Goal: Contribute content: Contribute content

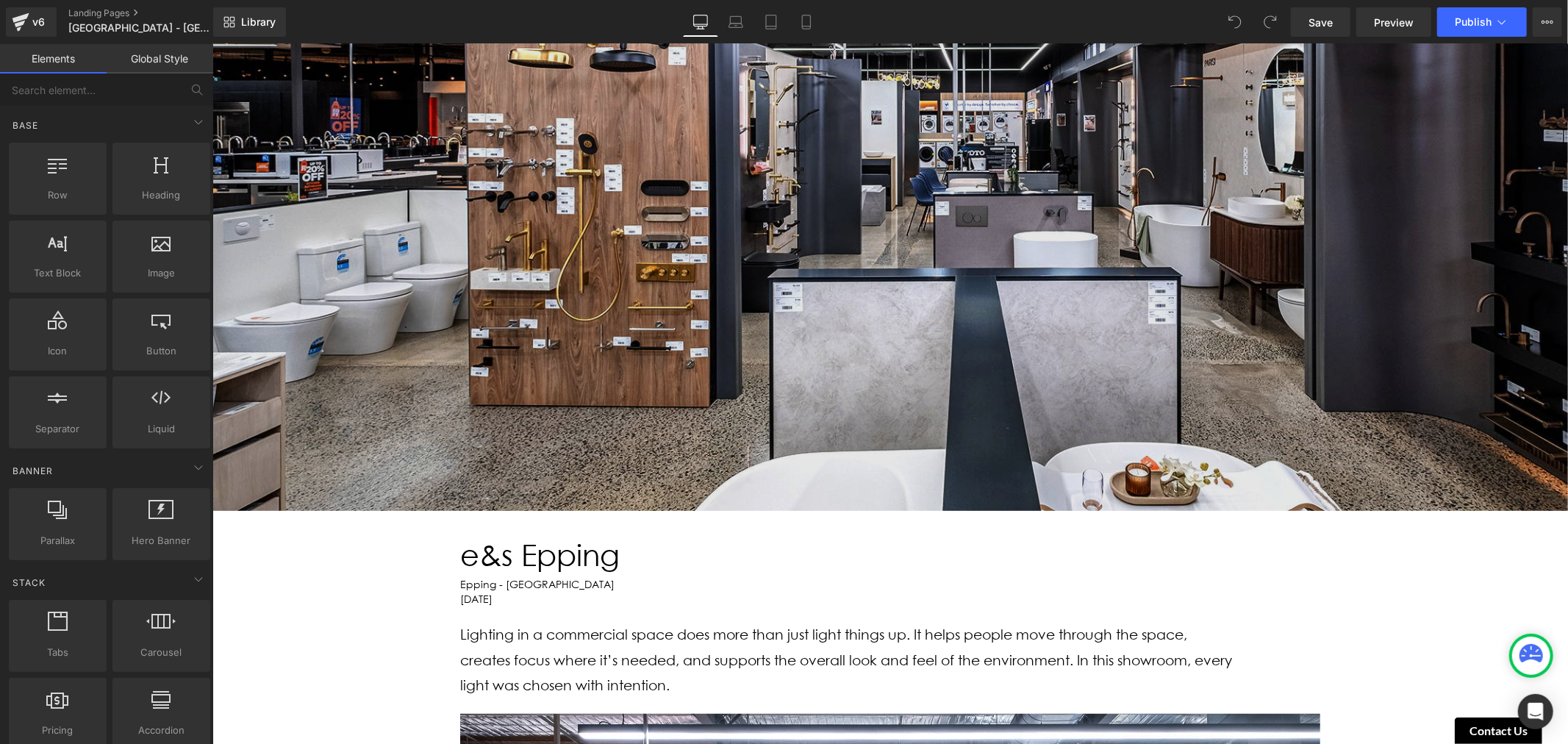
scroll to position [245, 0]
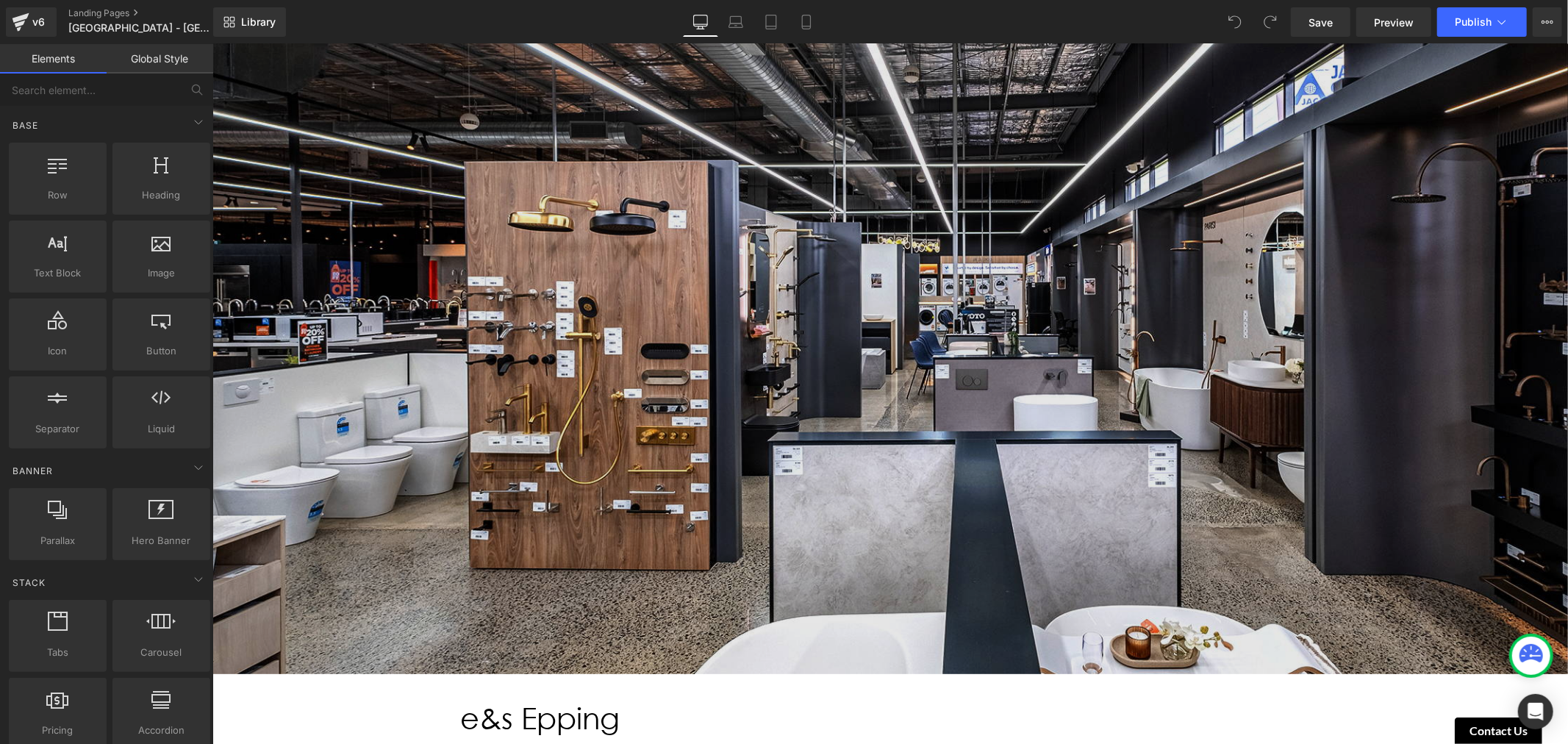
click at [890, 243] on img at bounding box center [890, 293] width 1355 height 763
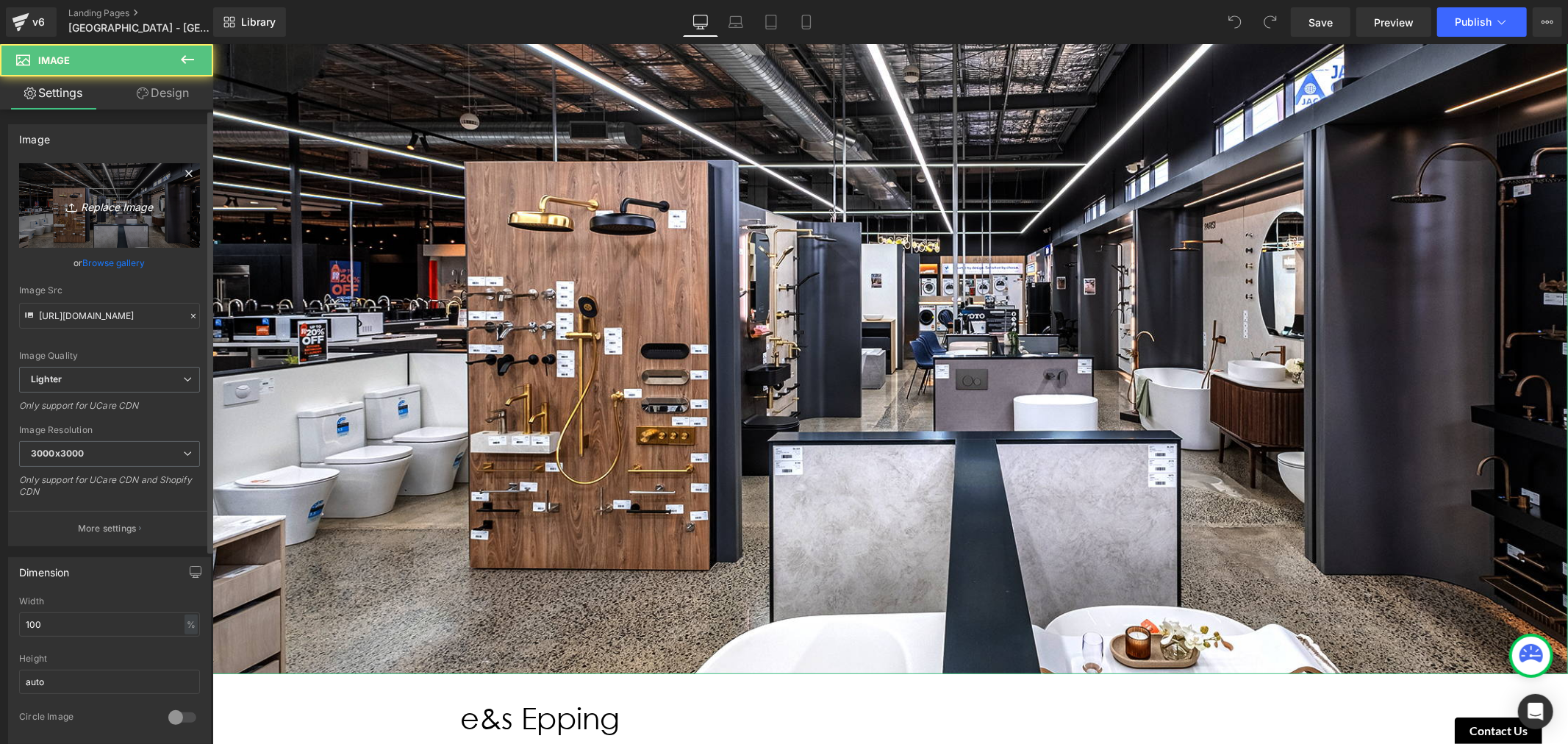
click at [113, 205] on icon "Replace Image" at bounding box center [110, 206] width 118 height 19
type input "C:\fakepath\Luther College-5.jpg"
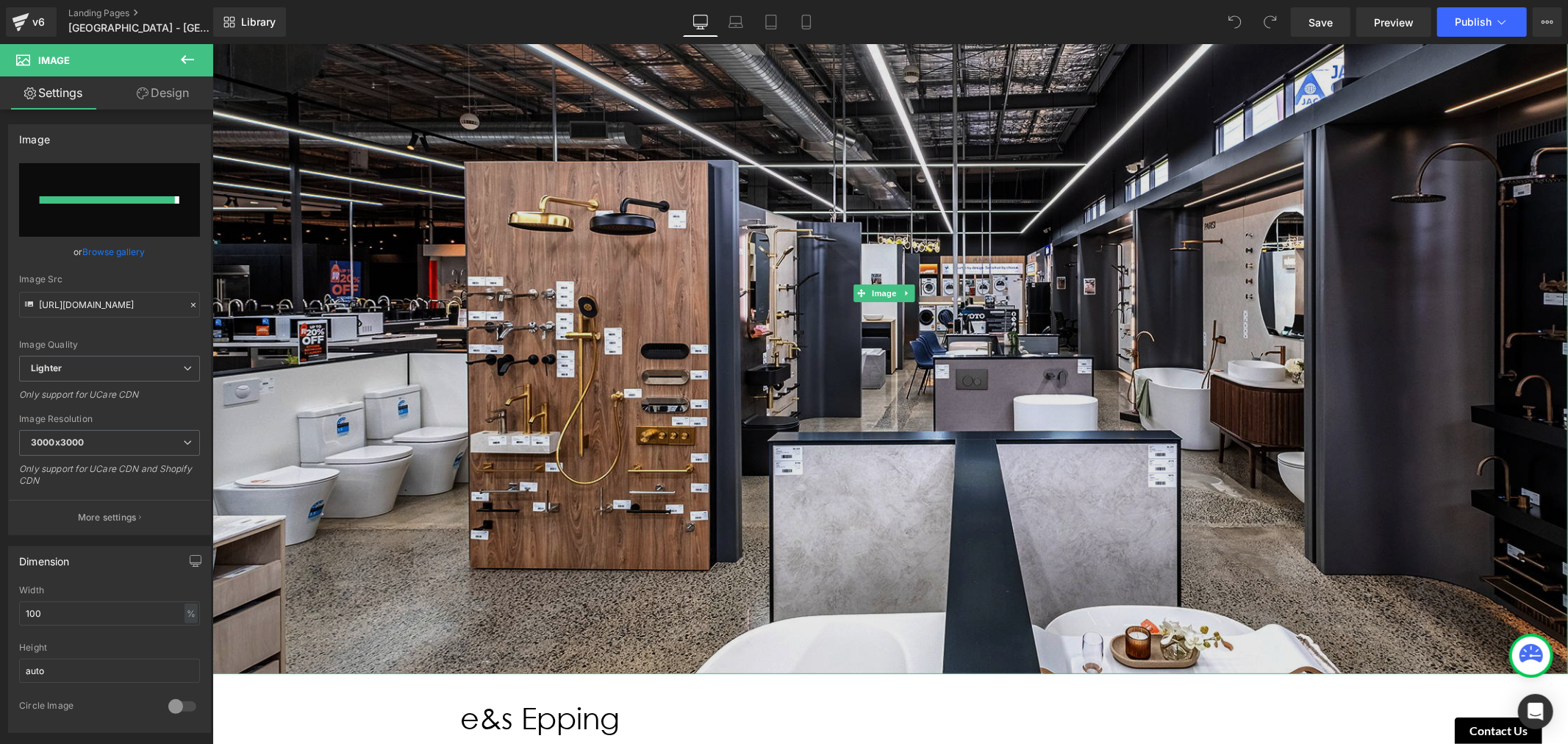
type input "[URL][DOMAIN_NAME]"
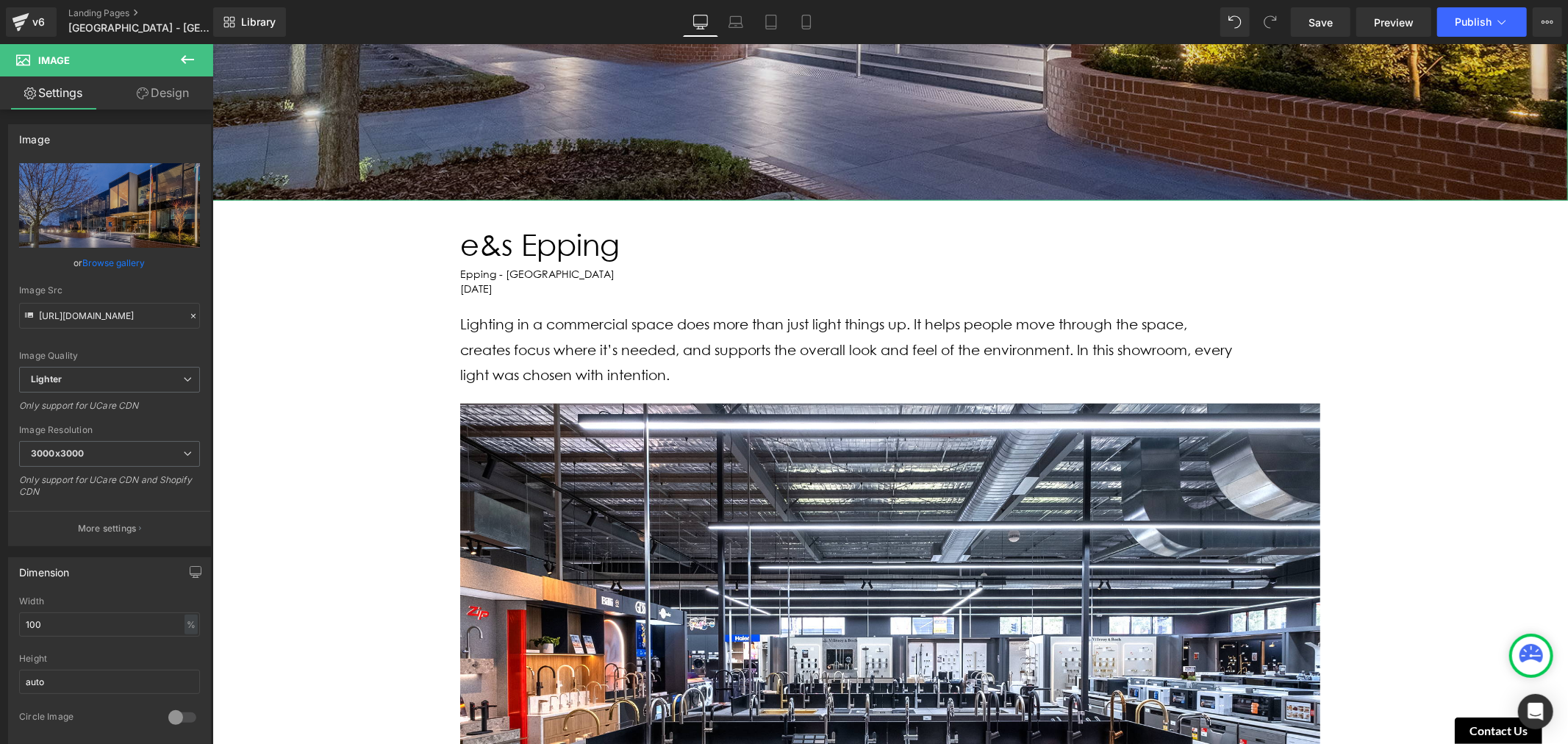
scroll to position [735, 0]
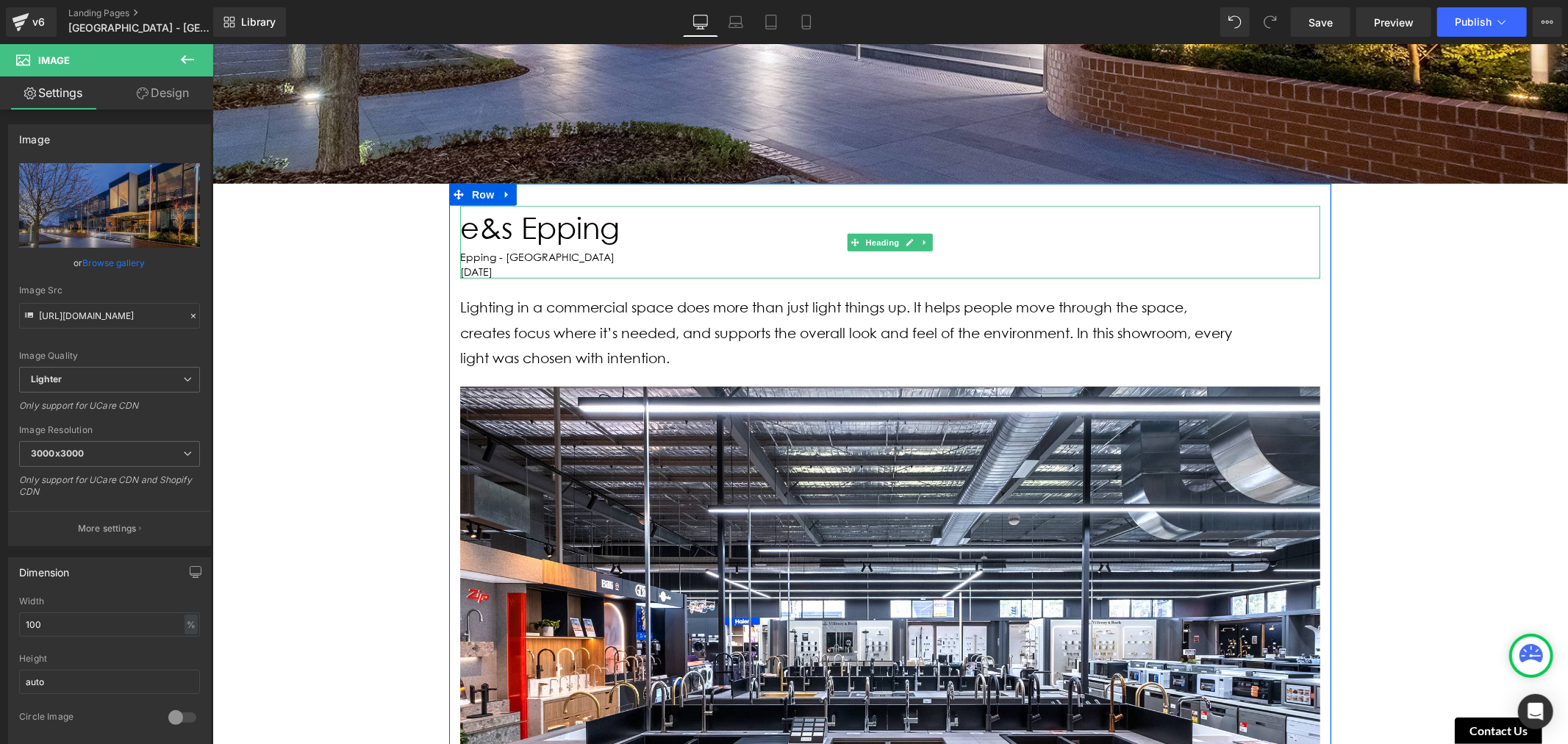
click at [467, 265] on div "[DATE]" at bounding box center [889, 271] width 860 height 15
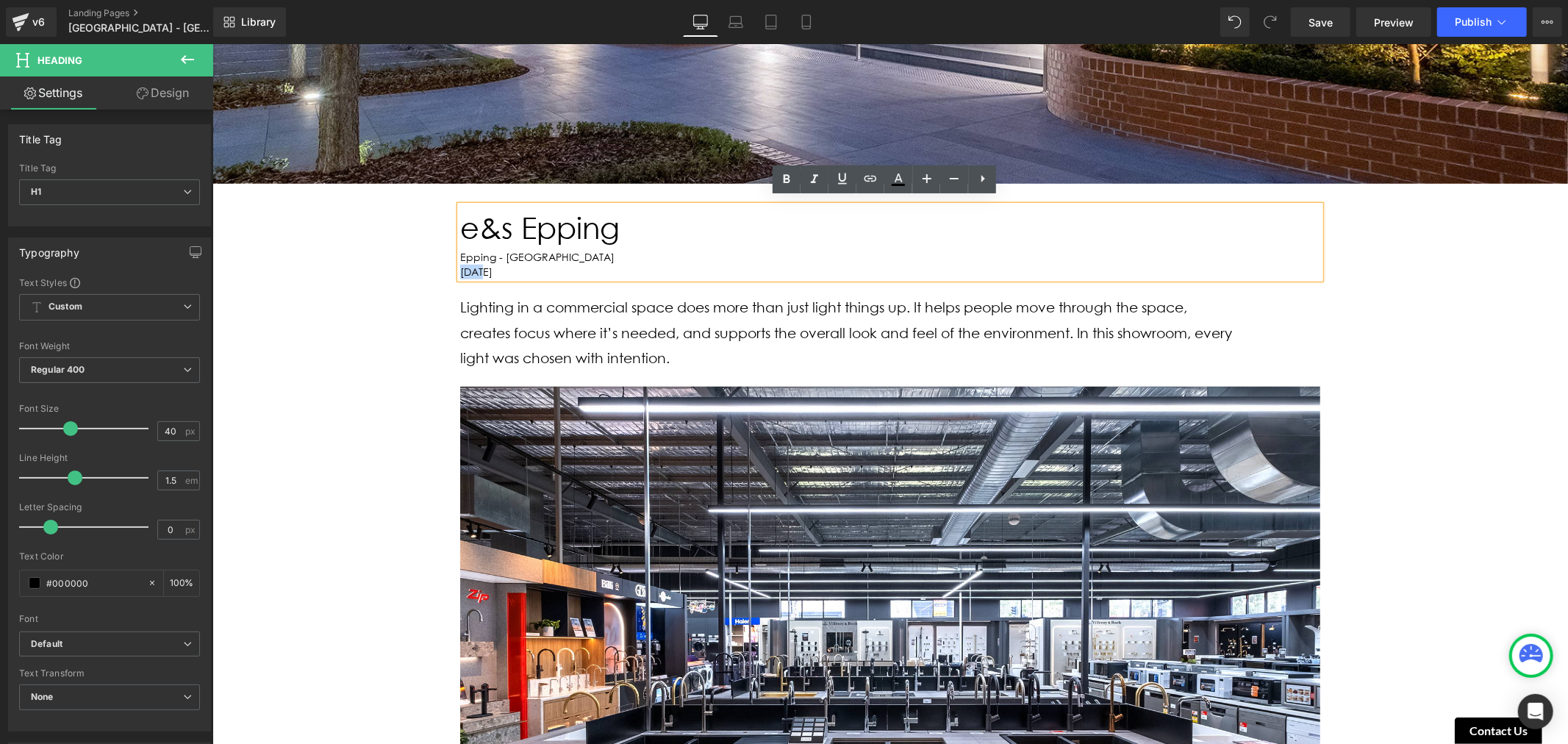
drag, startPoint x: 475, startPoint y: 264, endPoint x: 447, endPoint y: 265, distance: 28.0
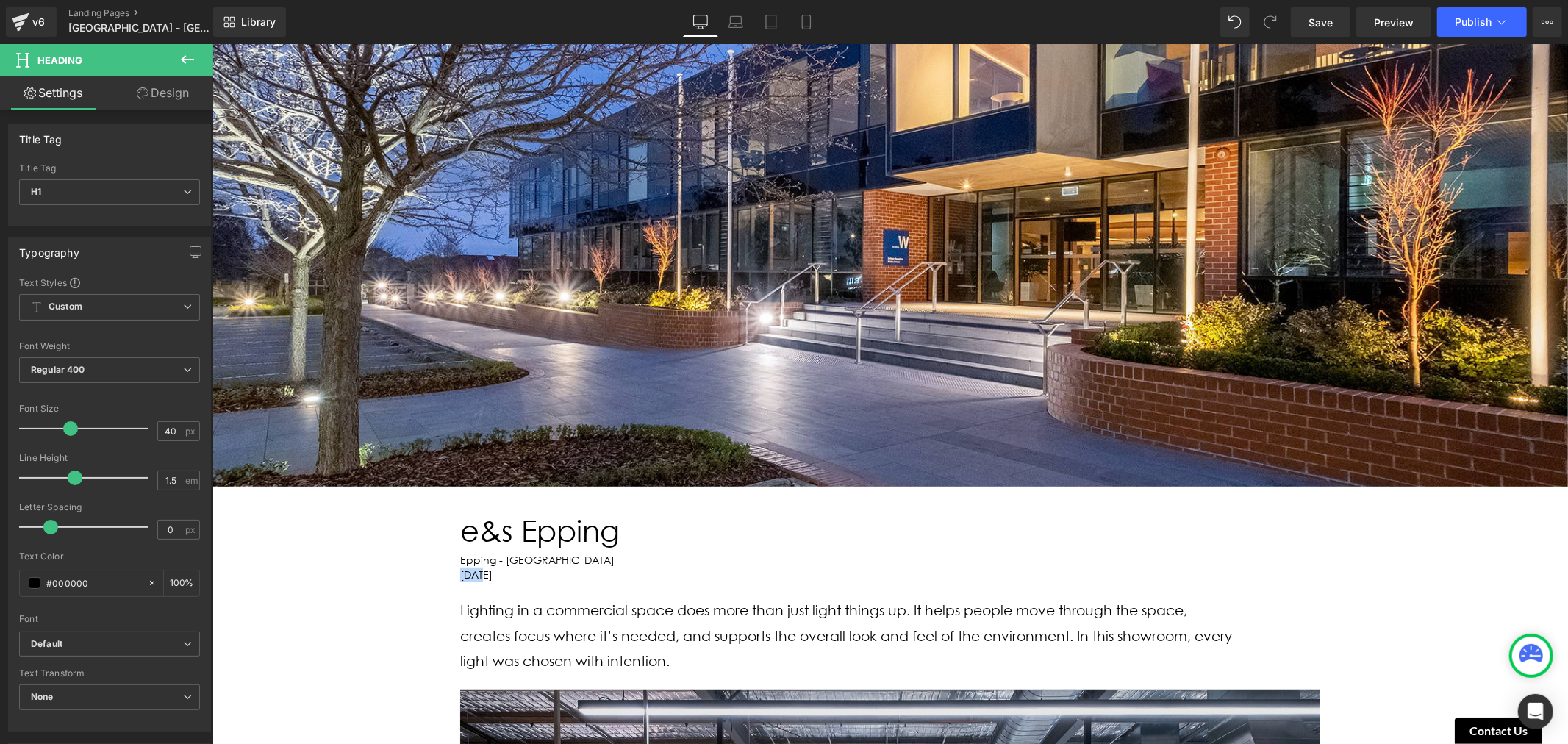
scroll to position [653, 0]
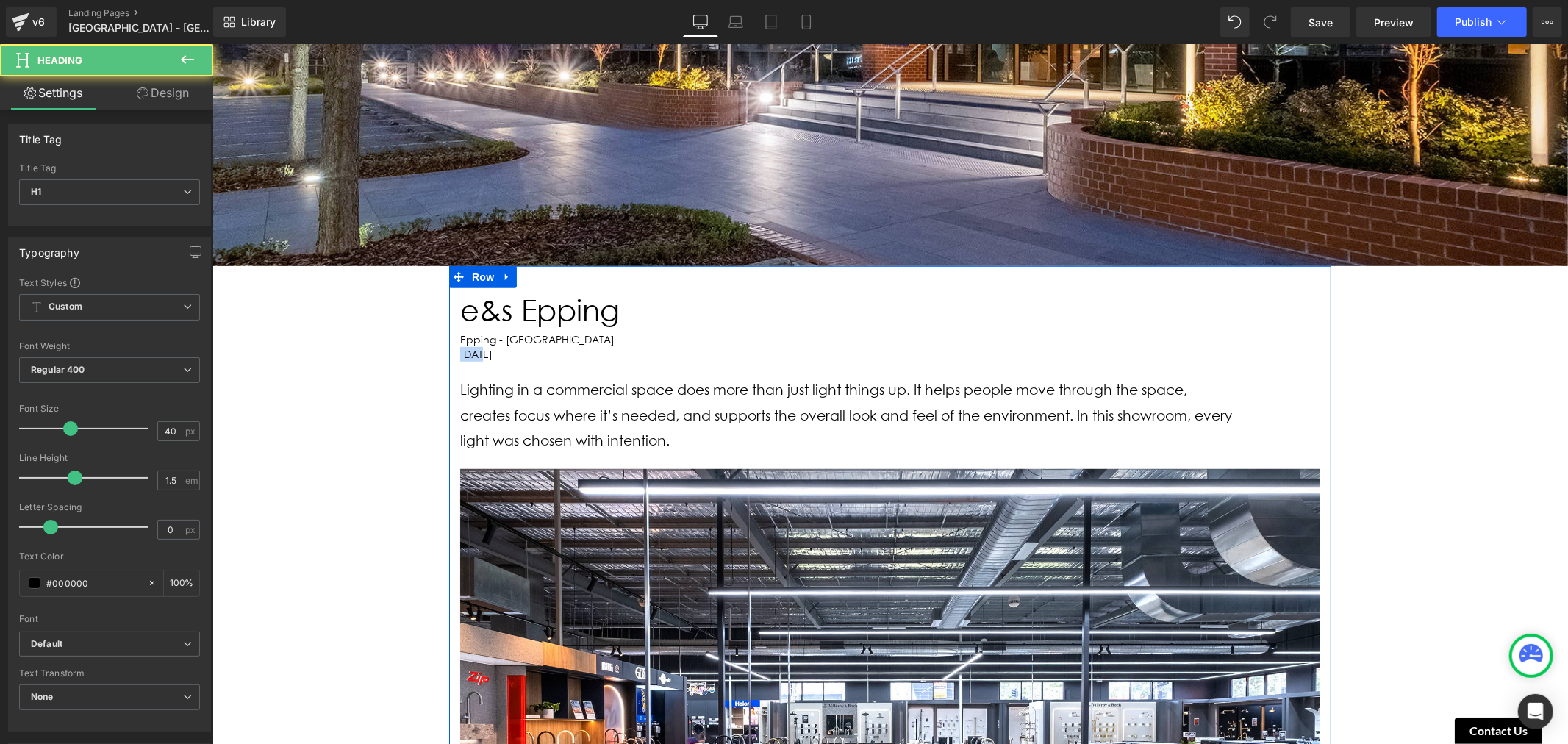
click at [473, 347] on div "[DATE]" at bounding box center [889, 354] width 860 height 15
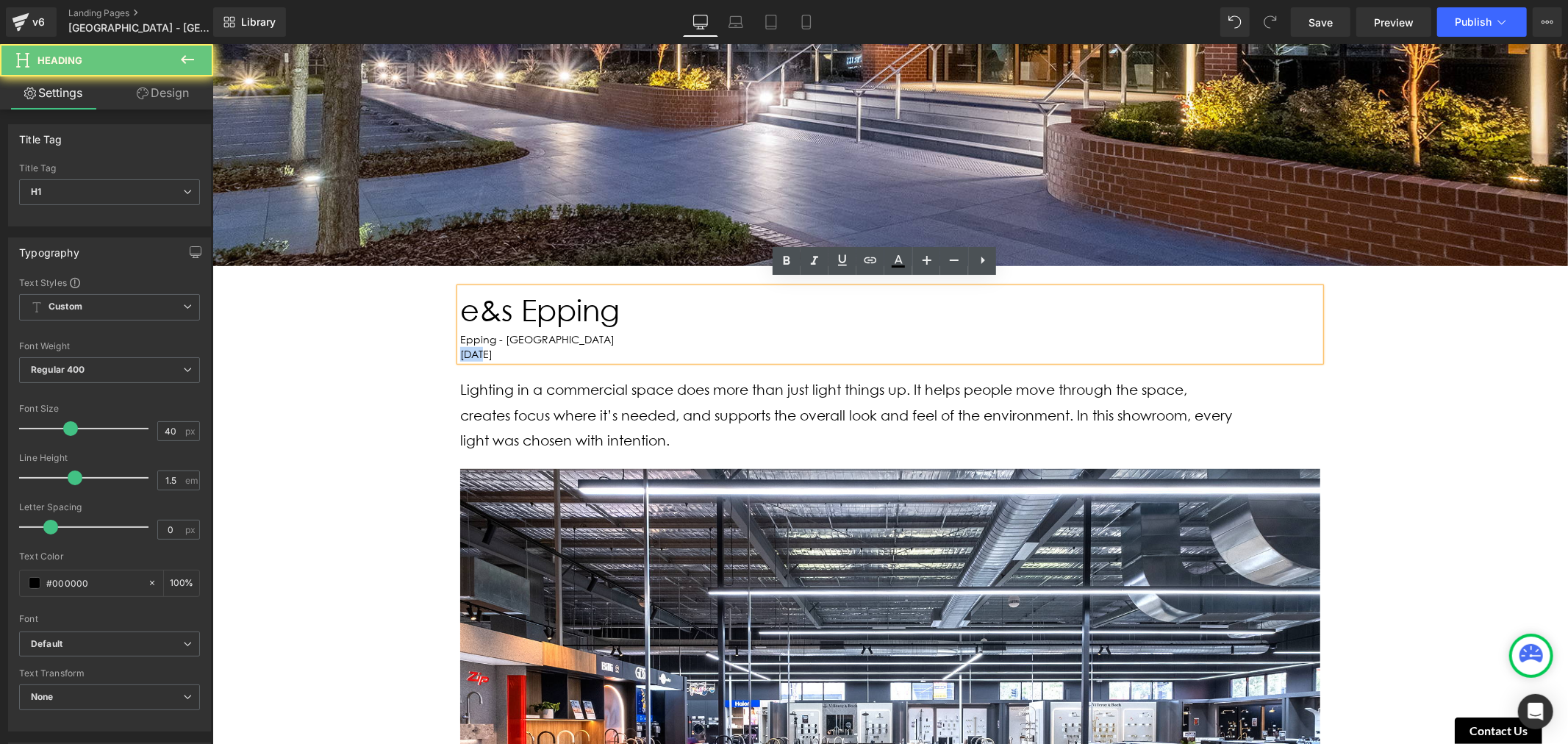
drag, startPoint x: 476, startPoint y: 347, endPoint x: 433, endPoint y: 347, distance: 43.0
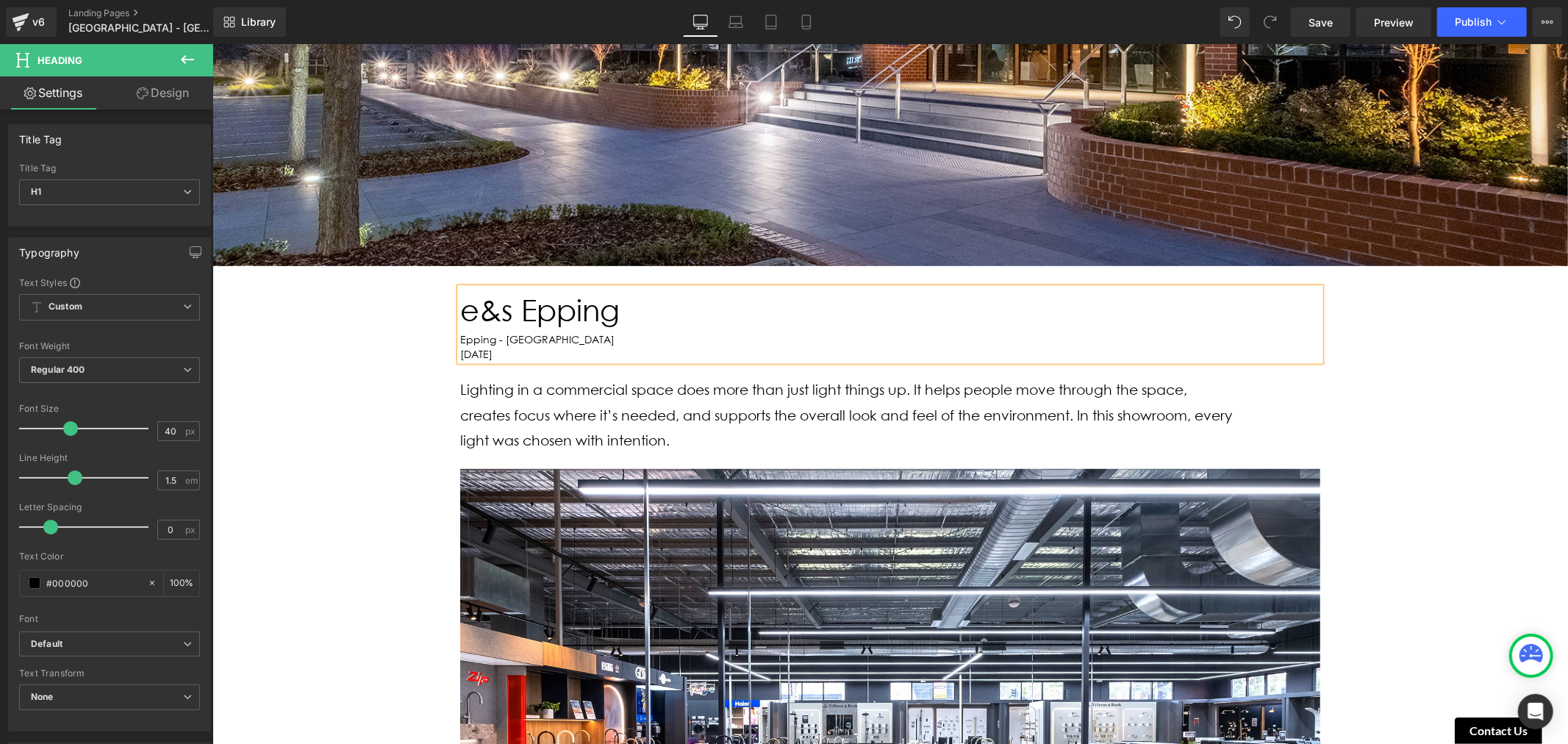
click at [584, 347] on div "[DATE]" at bounding box center [889, 354] width 860 height 15
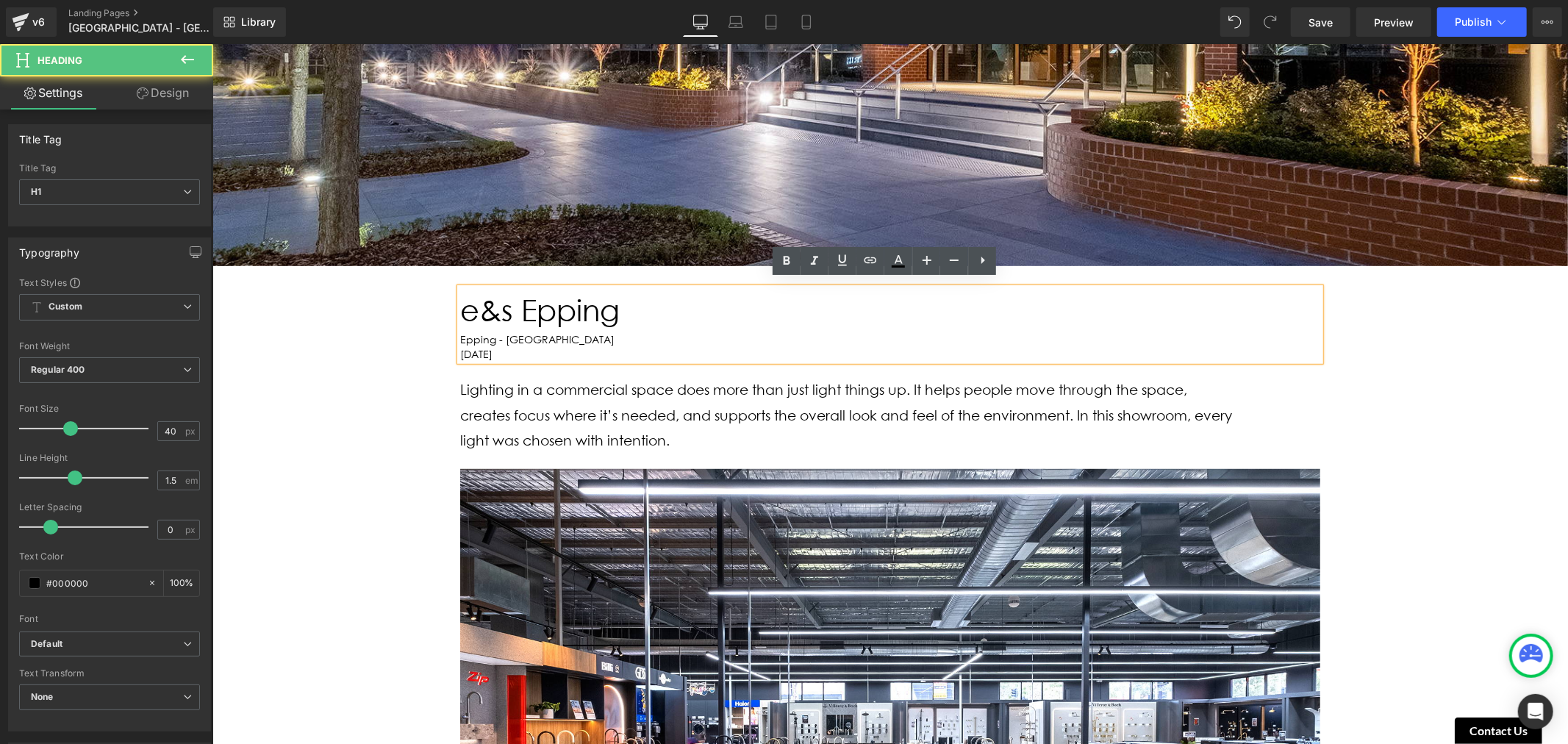
click at [587, 308] on h1 "e&s Epping" at bounding box center [889, 310] width 860 height 44
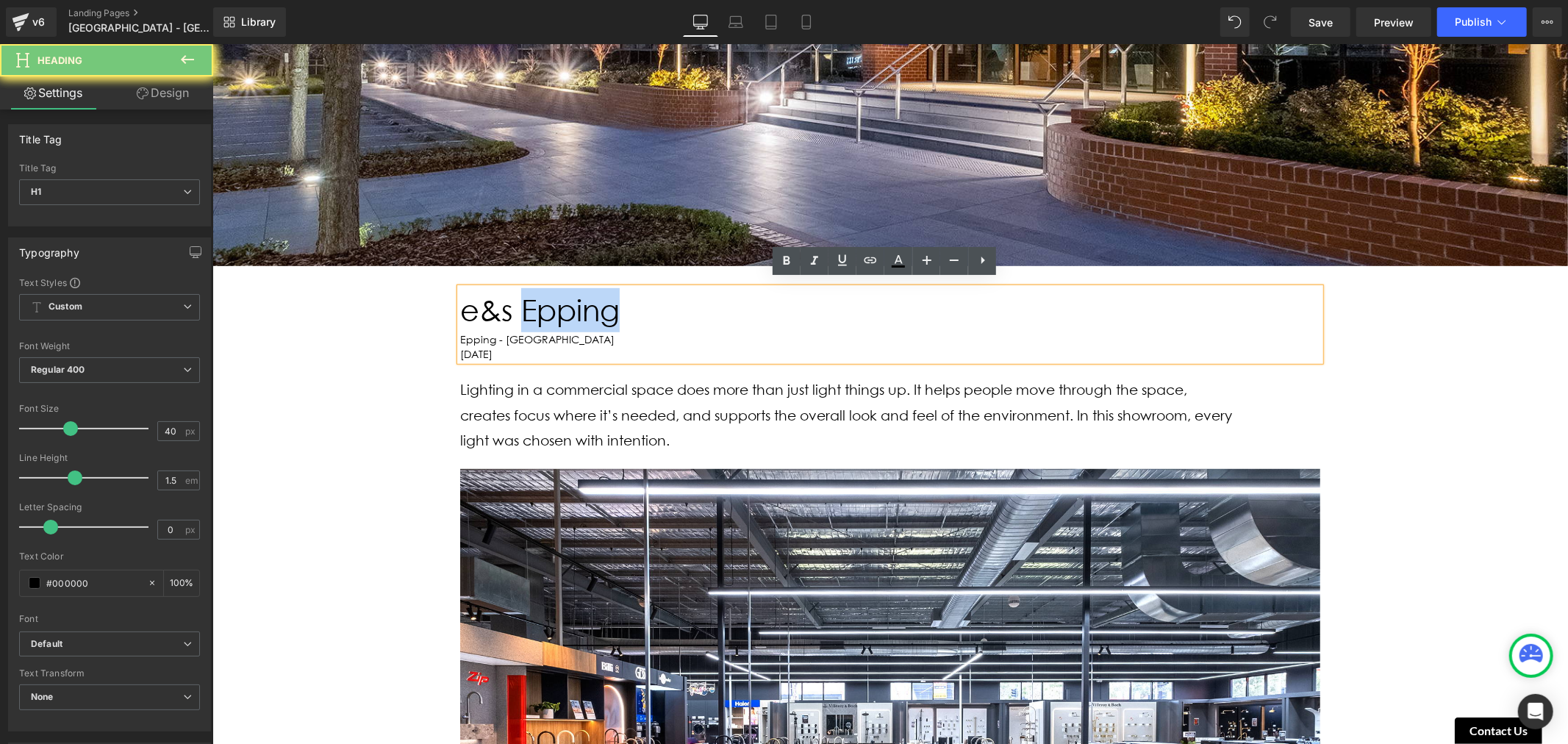
click at [587, 308] on h1 "e&s Epping" at bounding box center [889, 310] width 860 height 44
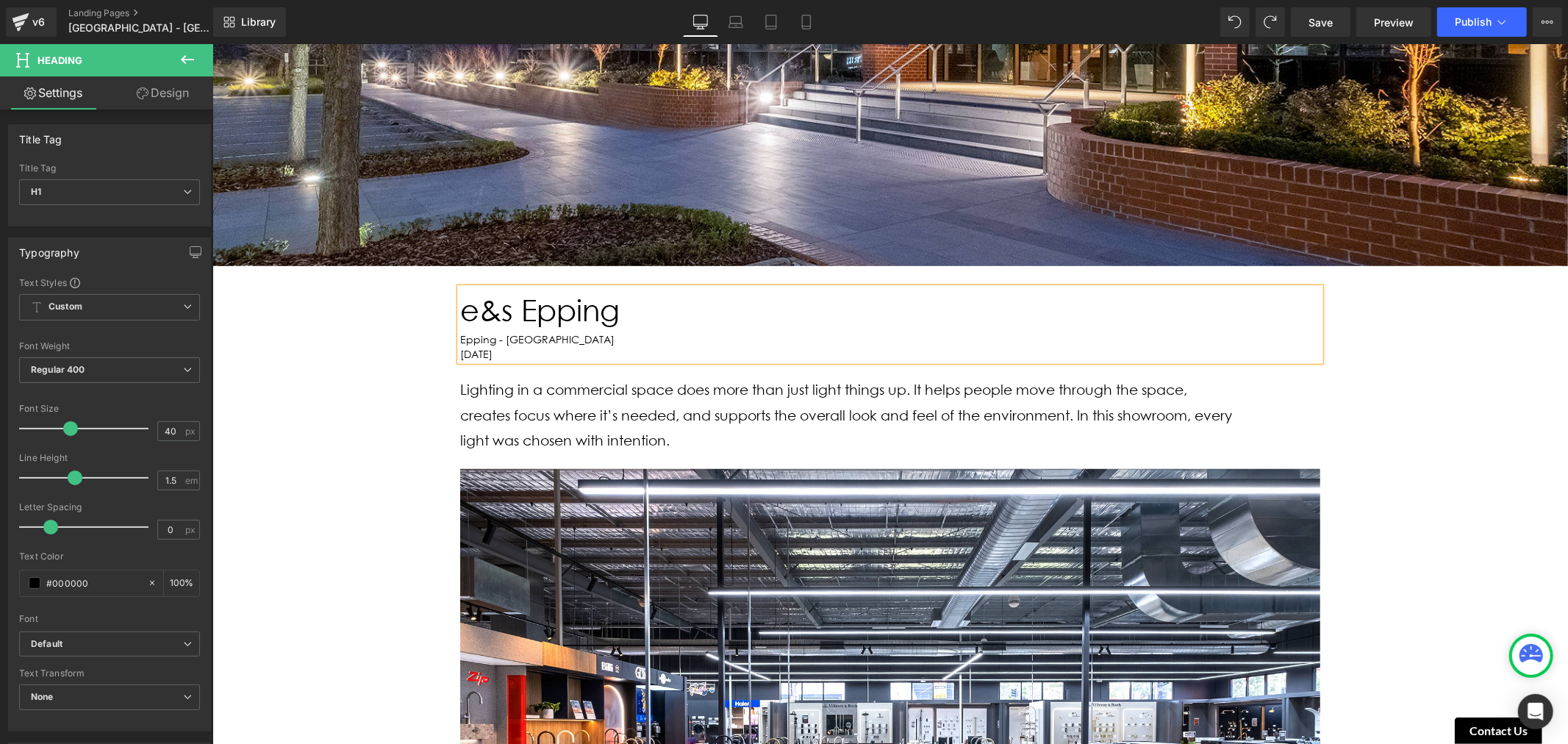
click at [591, 308] on h1 "e&s Epping" at bounding box center [889, 310] width 860 height 44
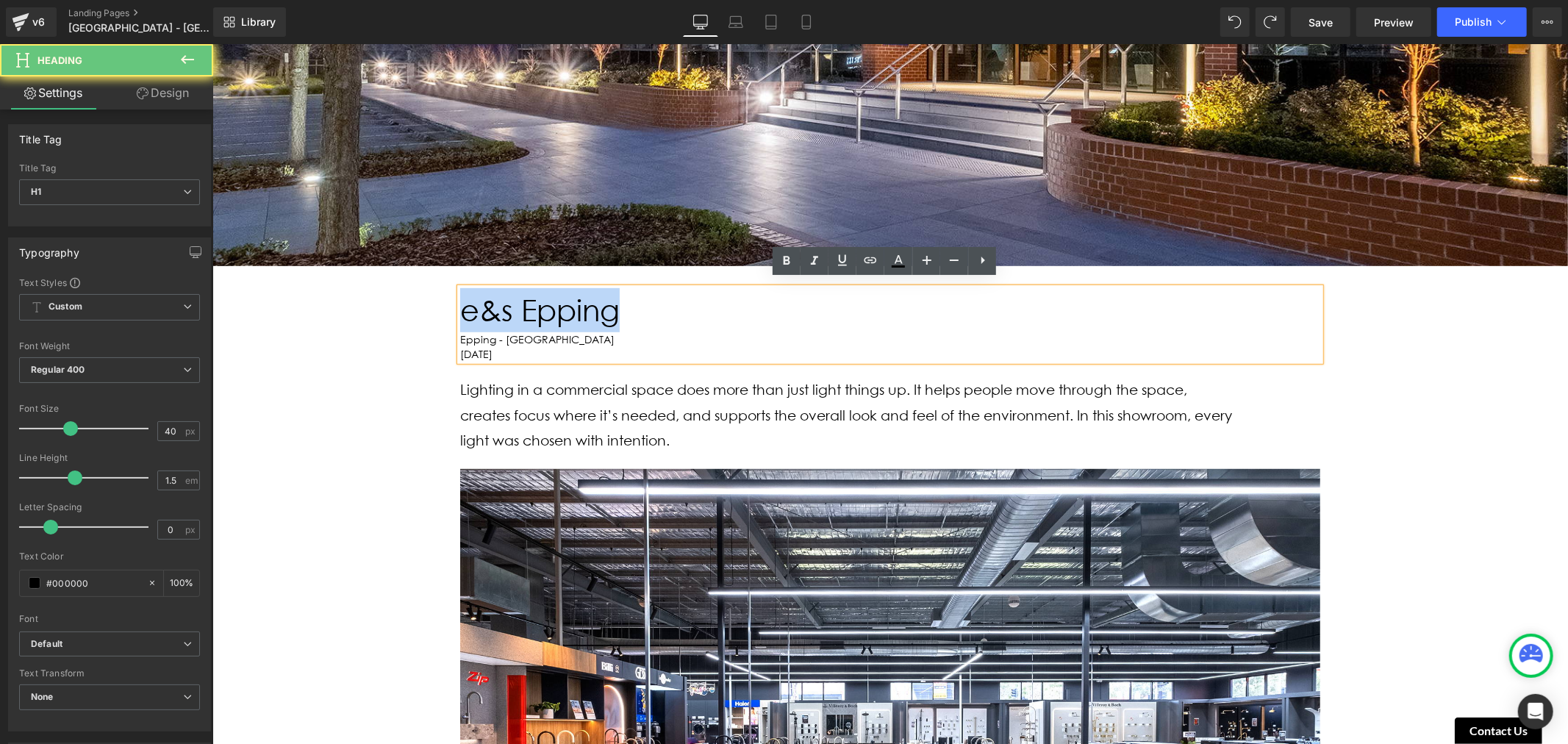
drag, startPoint x: 604, startPoint y: 305, endPoint x: 421, endPoint y: 321, distance: 183.7
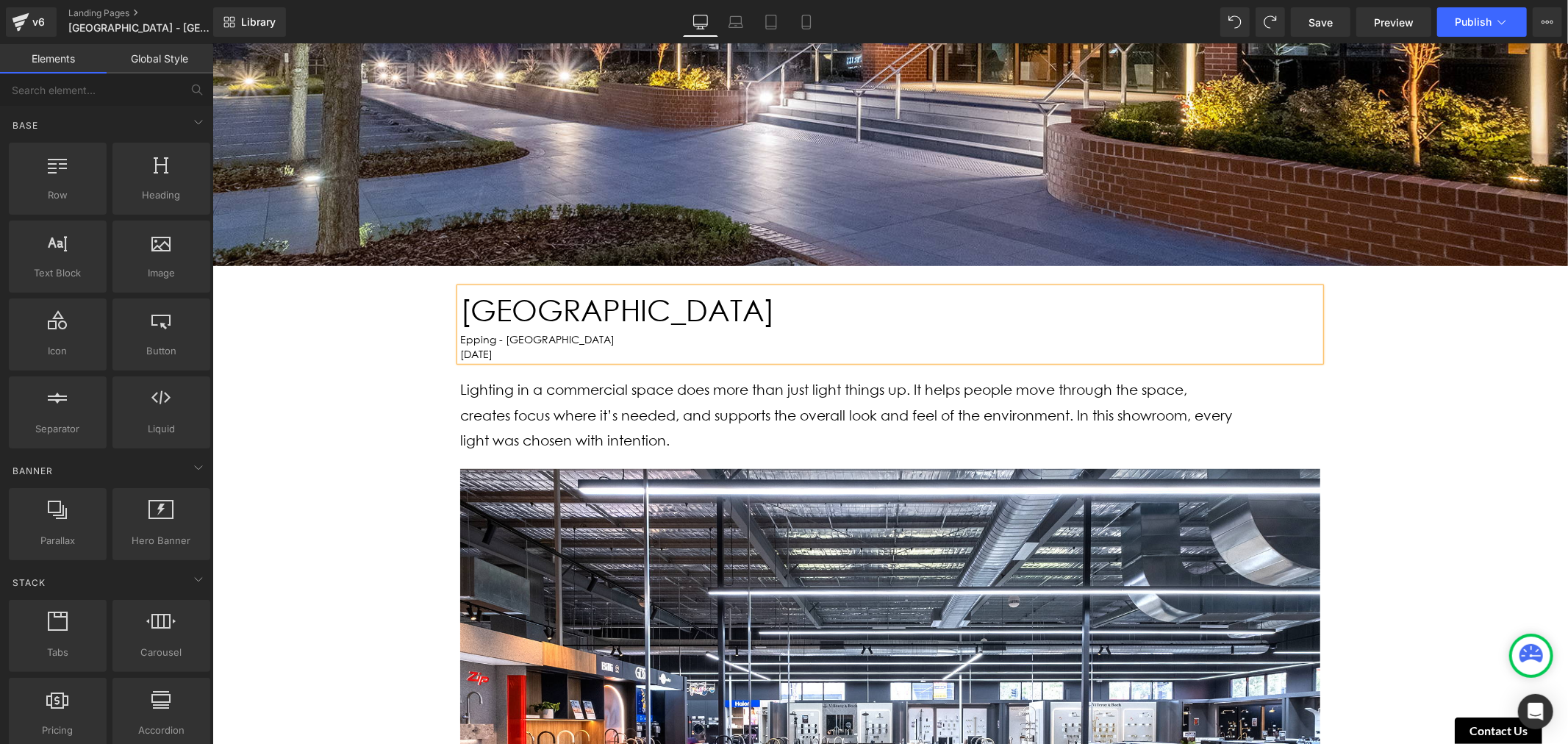
click at [765, 434] on p "Lighting in a commercial space does more than just light things up. It helps pe…" at bounding box center [846, 415] width 774 height 76
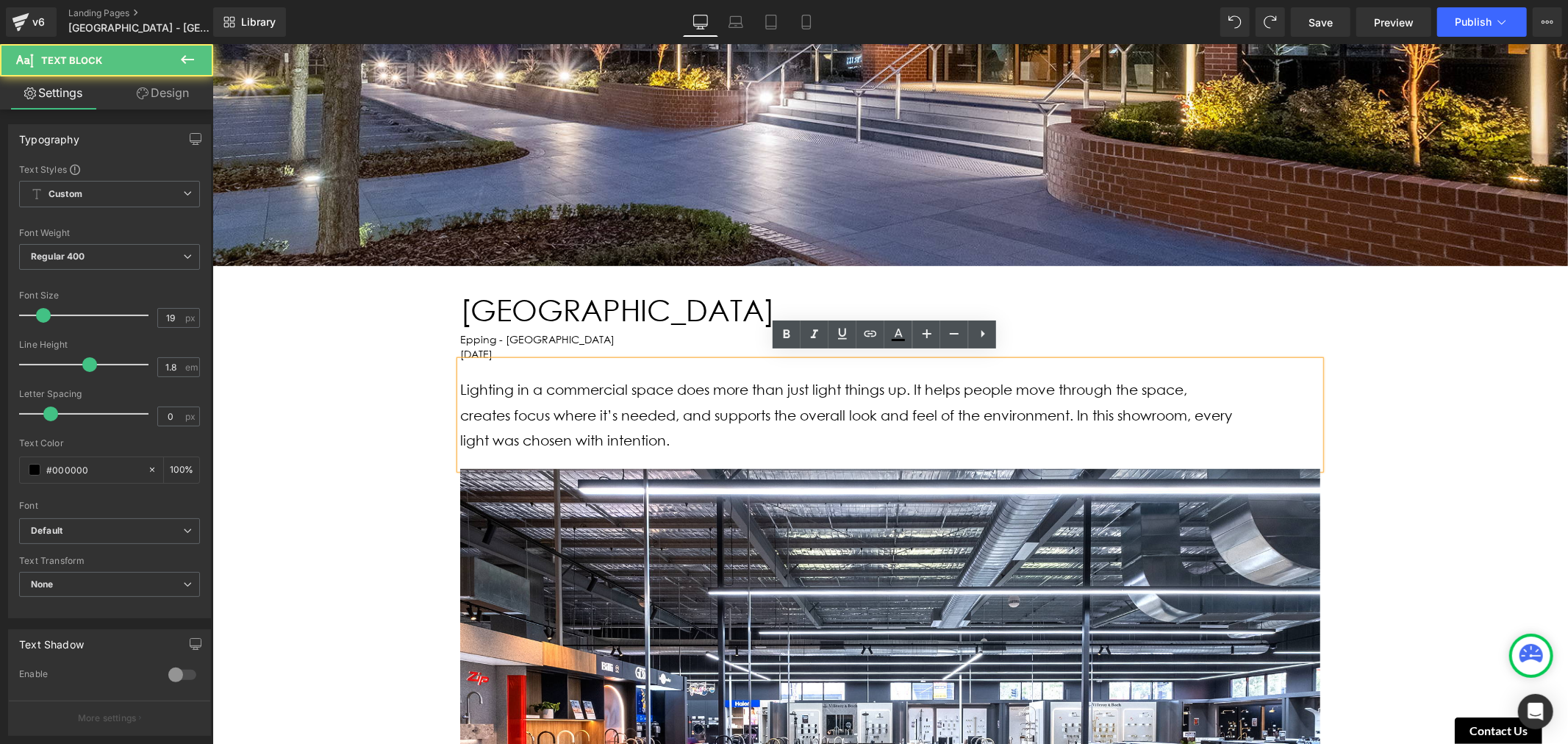
click at [765, 434] on p "Lighting in a commercial space does more than just light things up. It helps pe…" at bounding box center [846, 415] width 774 height 76
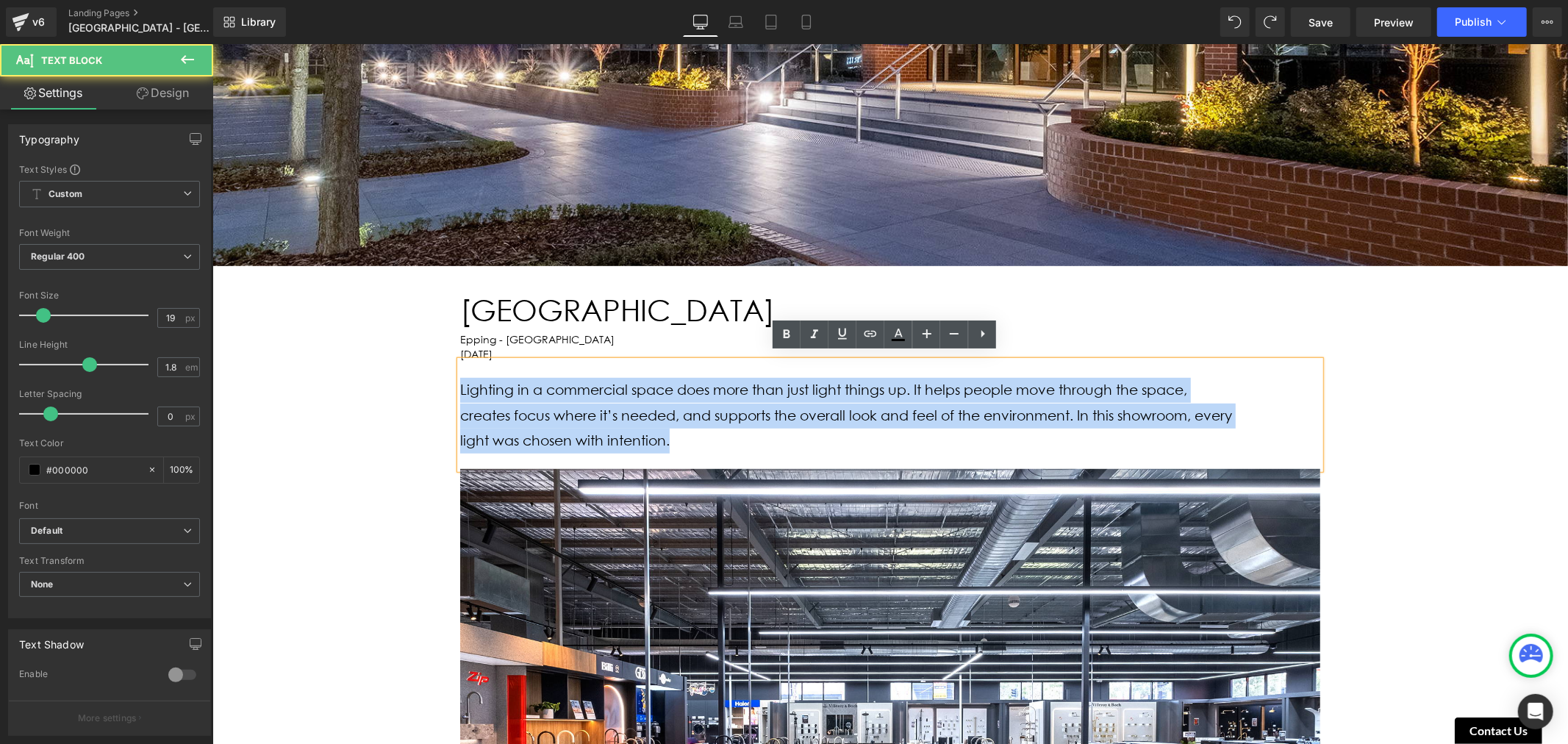
click at [765, 434] on p "Lighting in a commercial space does more than just light things up. It helps pe…" at bounding box center [846, 415] width 774 height 76
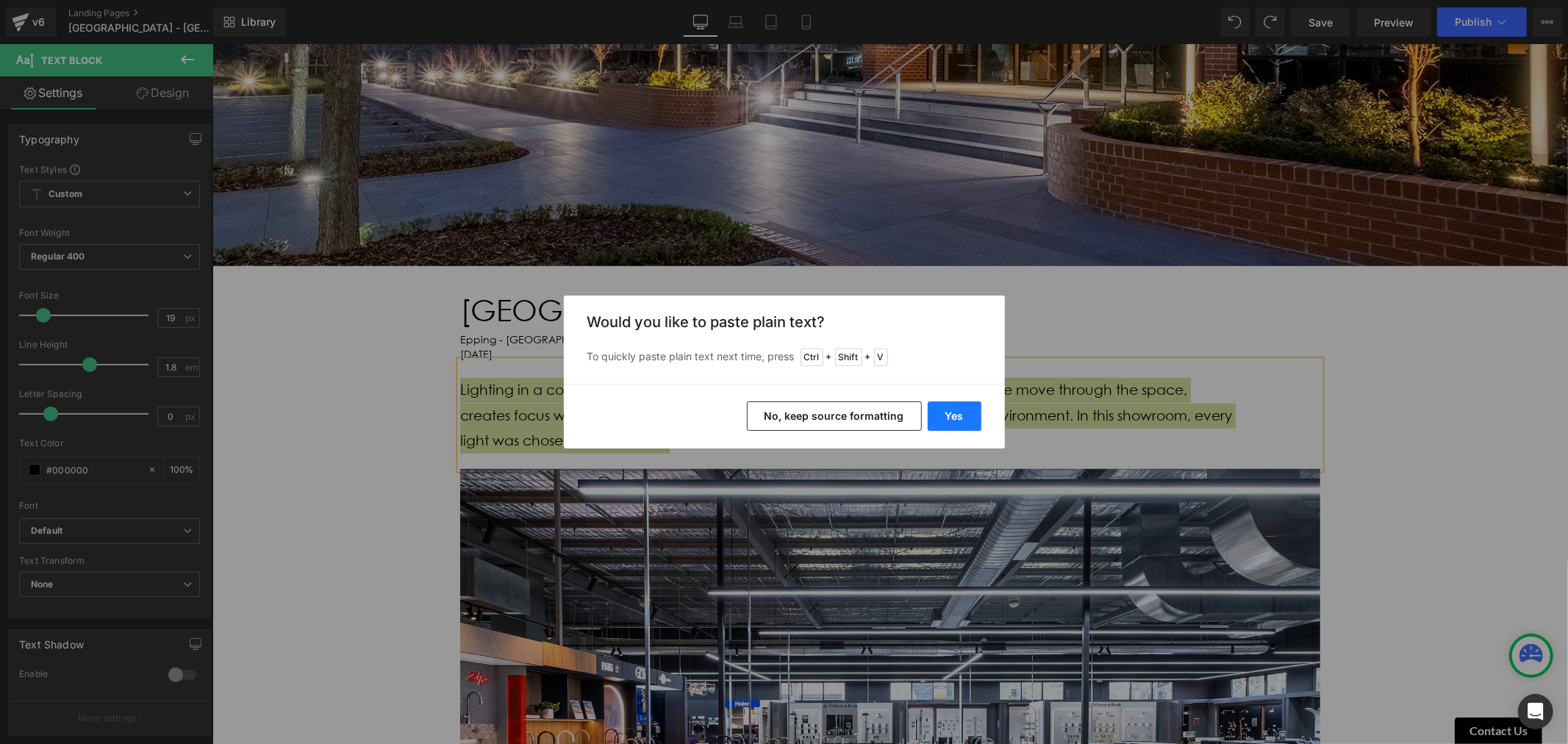
click at [940, 421] on button "Yes" at bounding box center [954, 416] width 54 height 29
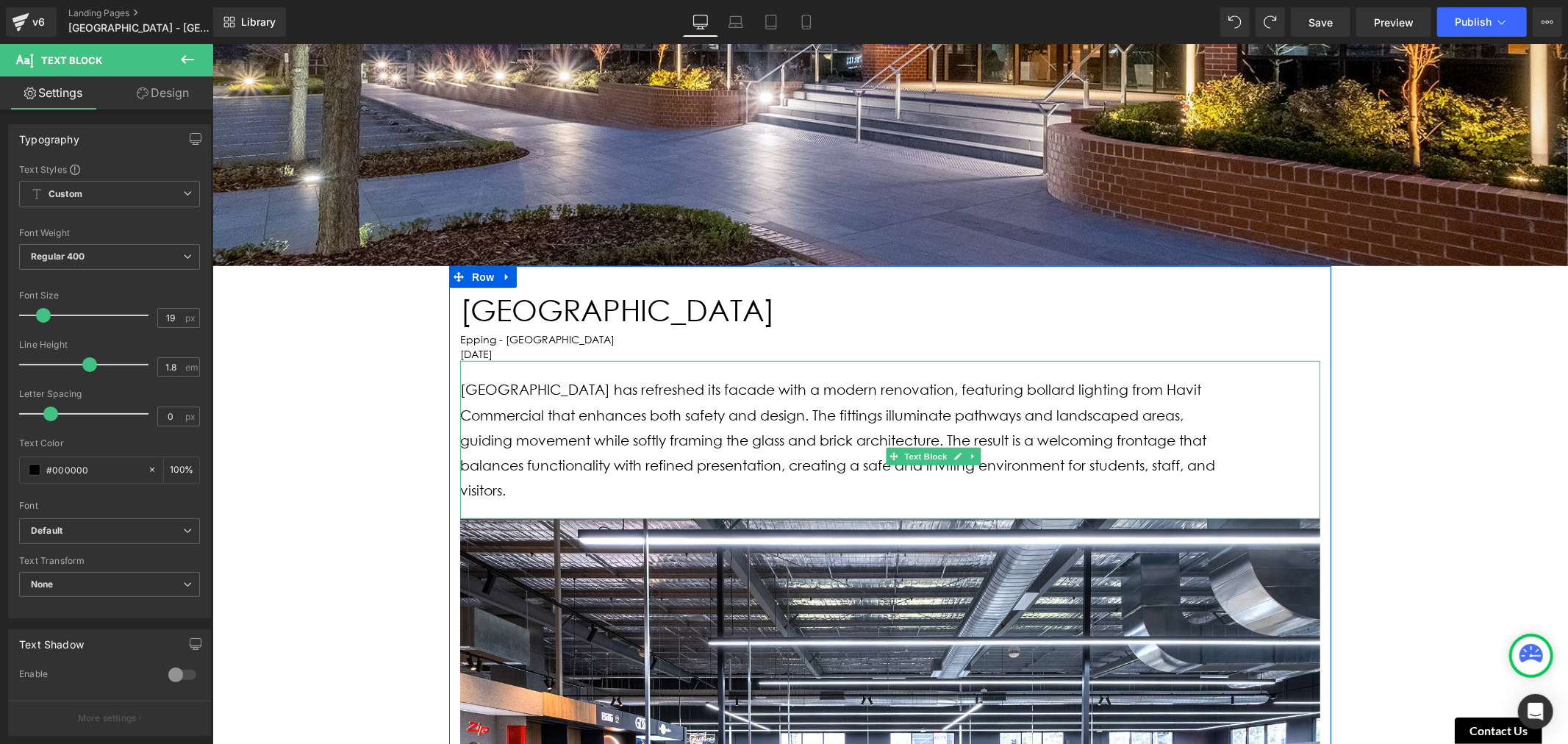
click at [940, 427] on p "[GEOGRAPHIC_DATA] has refreshed its facade with a modern renovation, featuring …" at bounding box center [846, 440] width 774 height 126
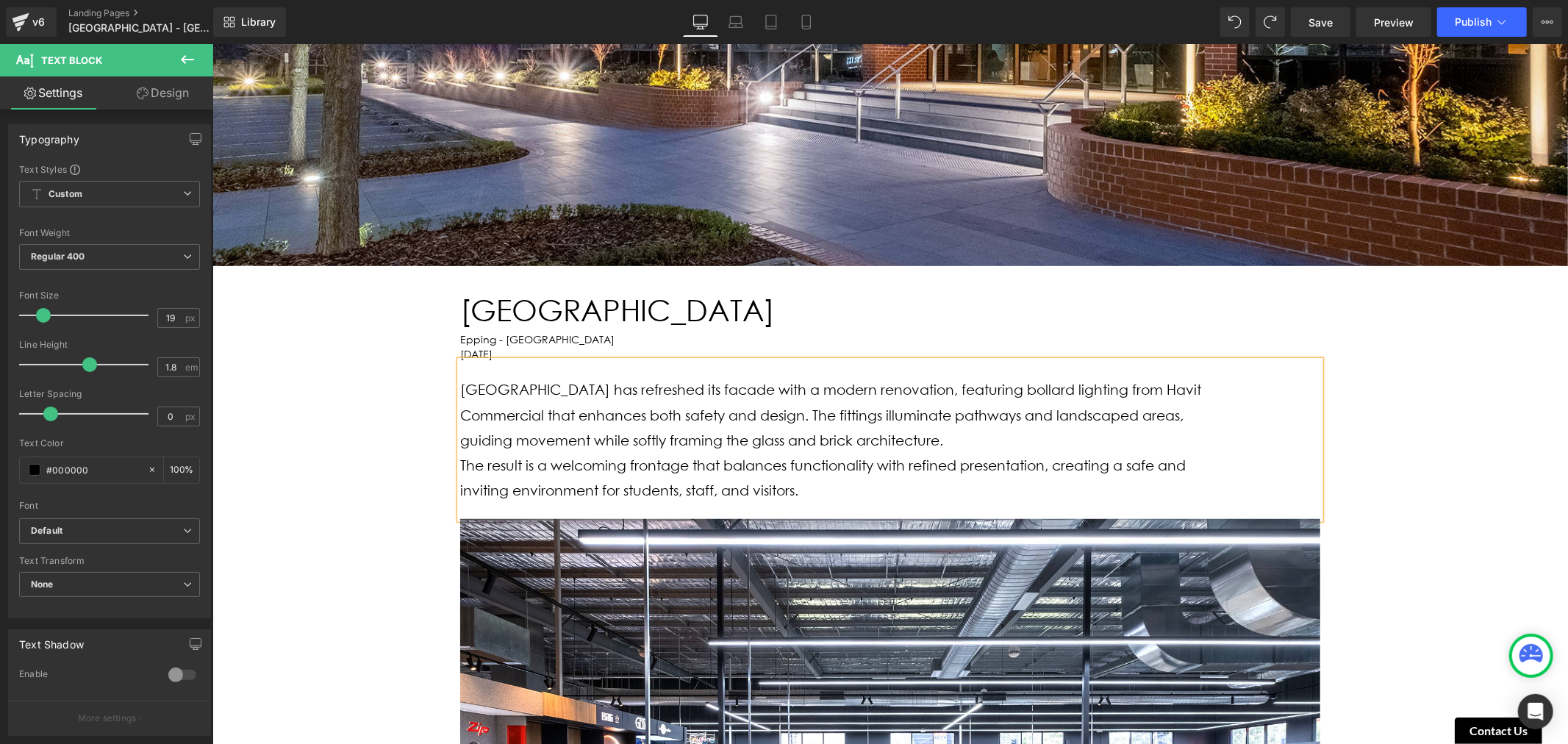
click at [1083, 424] on p "[GEOGRAPHIC_DATA] has refreshed its facade with a modern renovation, featuring …" at bounding box center [846, 415] width 774 height 76
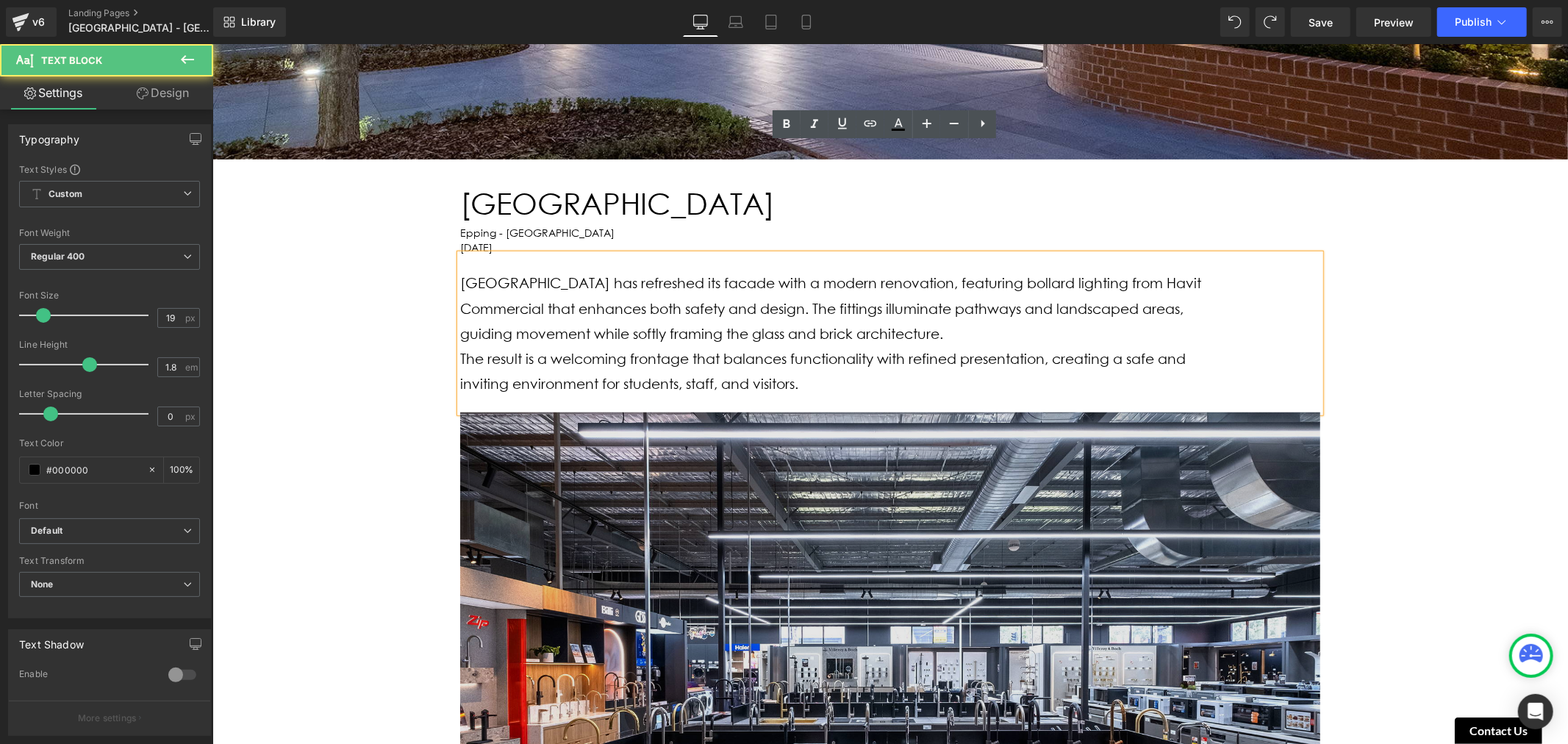
scroll to position [899, 0]
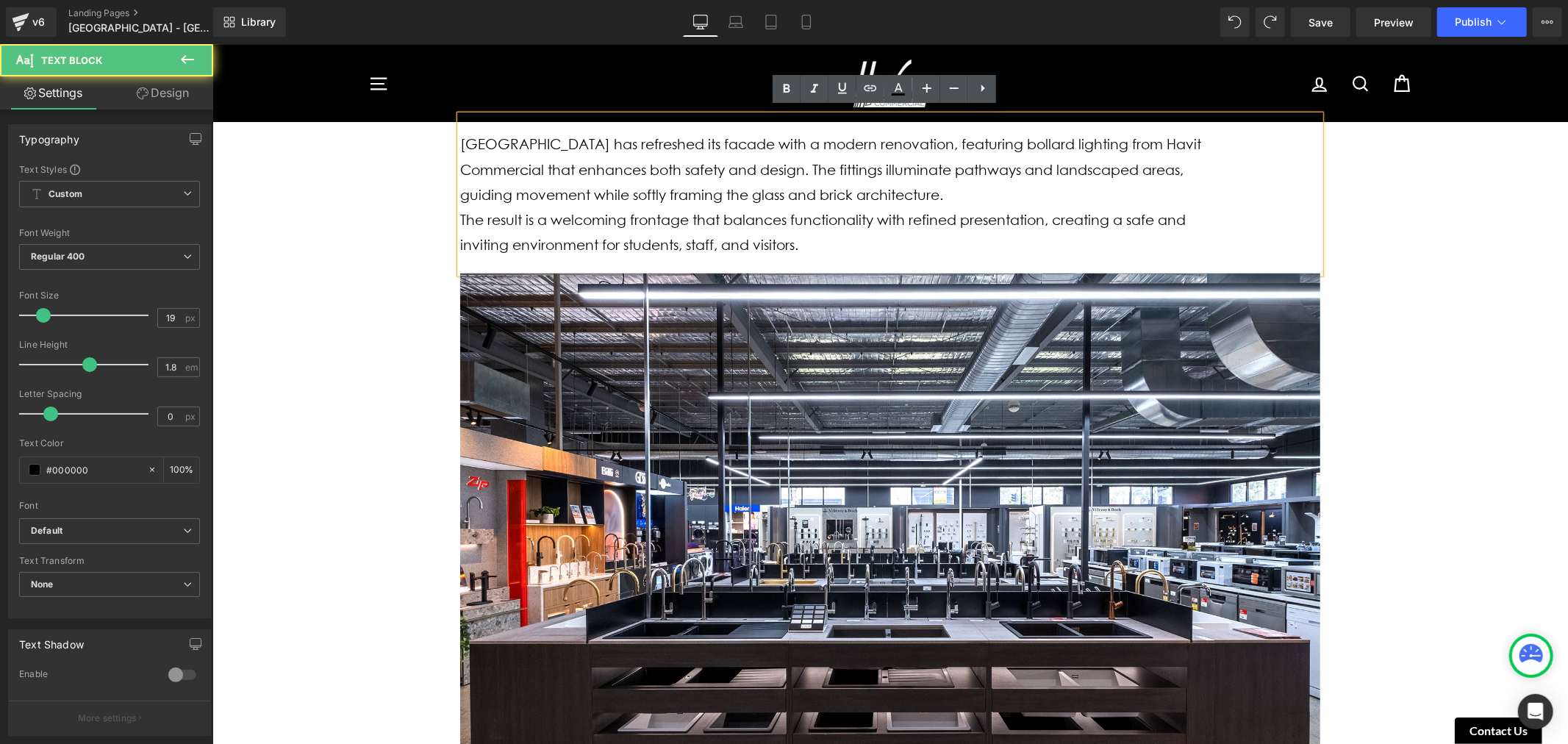
click at [961, 211] on span "The result is a welcoming frontage that balances functionality with refined pre…" at bounding box center [822, 232] width 725 height 42
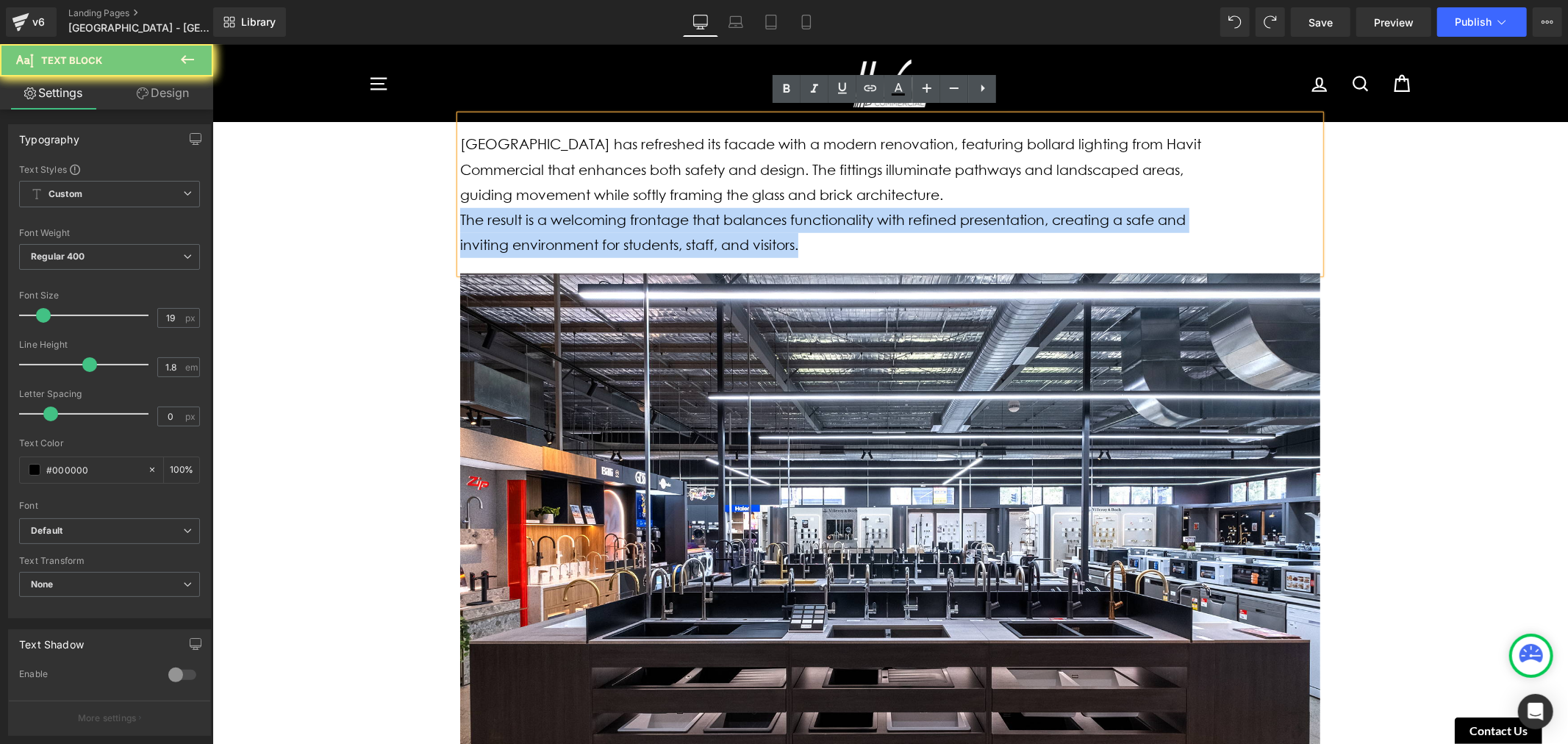
click at [961, 211] on span "The result is a welcoming frontage that balances functionality with refined pre…" at bounding box center [822, 232] width 725 height 42
click at [929, 211] on span "The result is a welcoming frontage that balances functionality with refined pre…" at bounding box center [822, 232] width 725 height 42
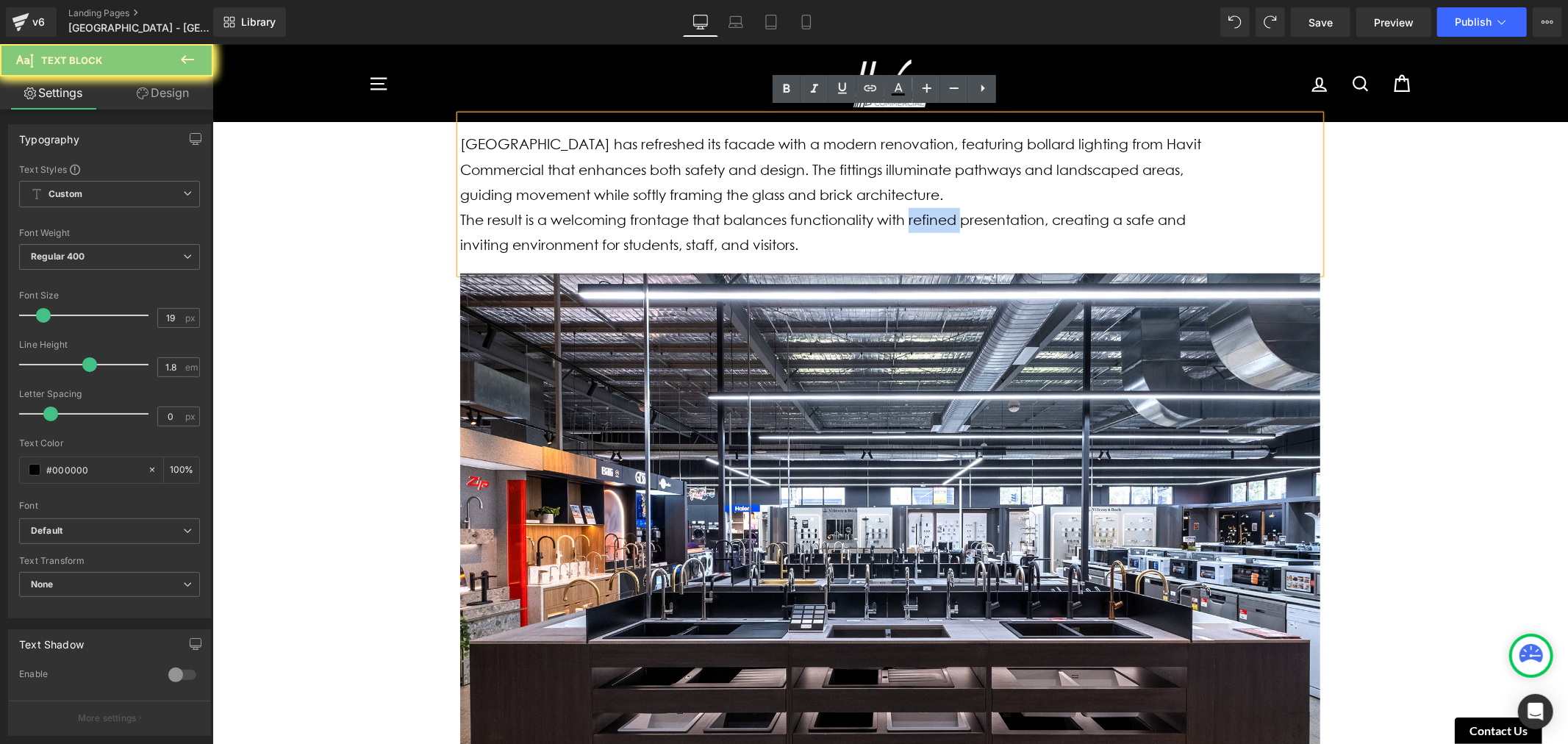
click at [929, 211] on span "The result is a welcoming frontage that balances functionality with refined pre…" at bounding box center [822, 232] width 725 height 42
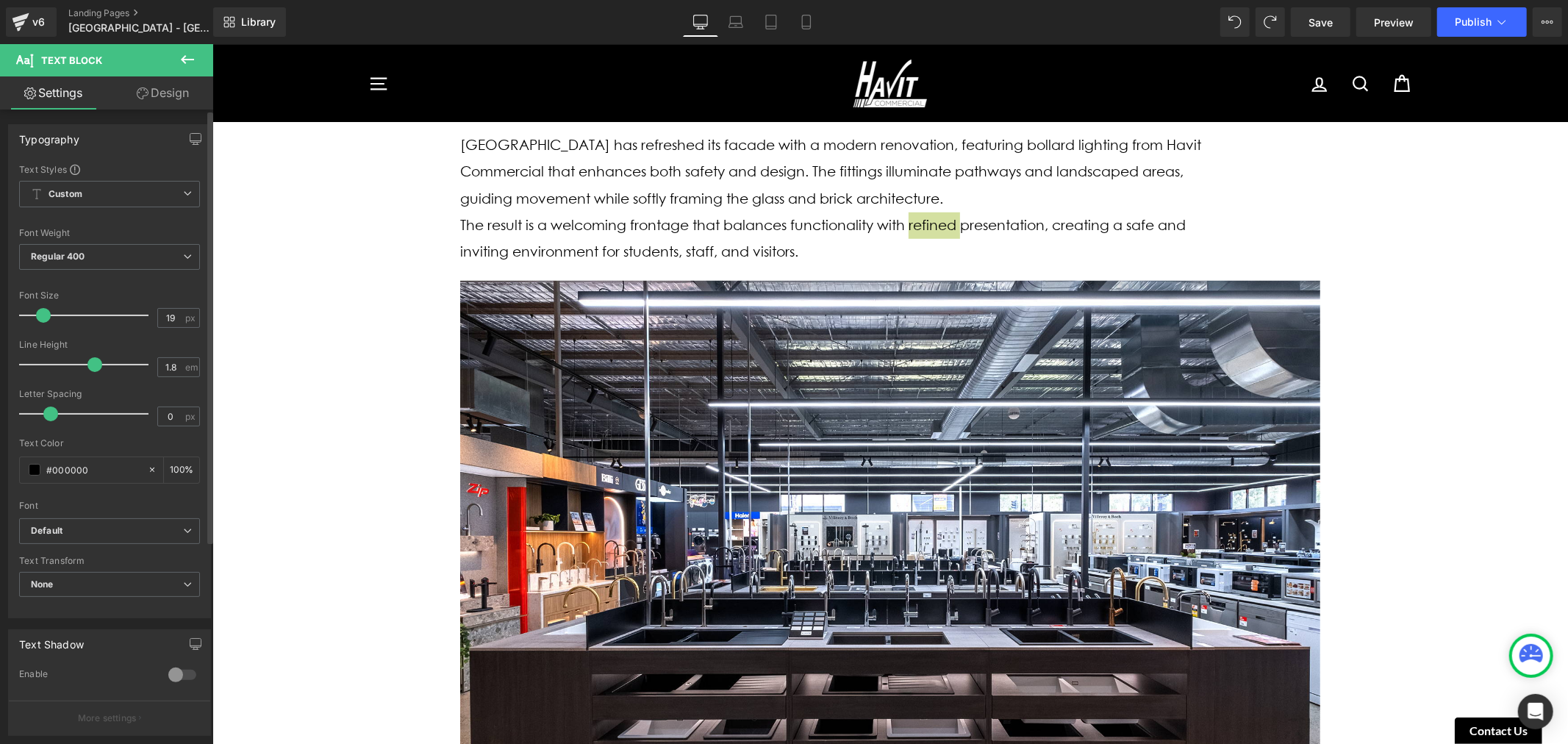
click at [96, 369] on span at bounding box center [95, 364] width 15 height 15
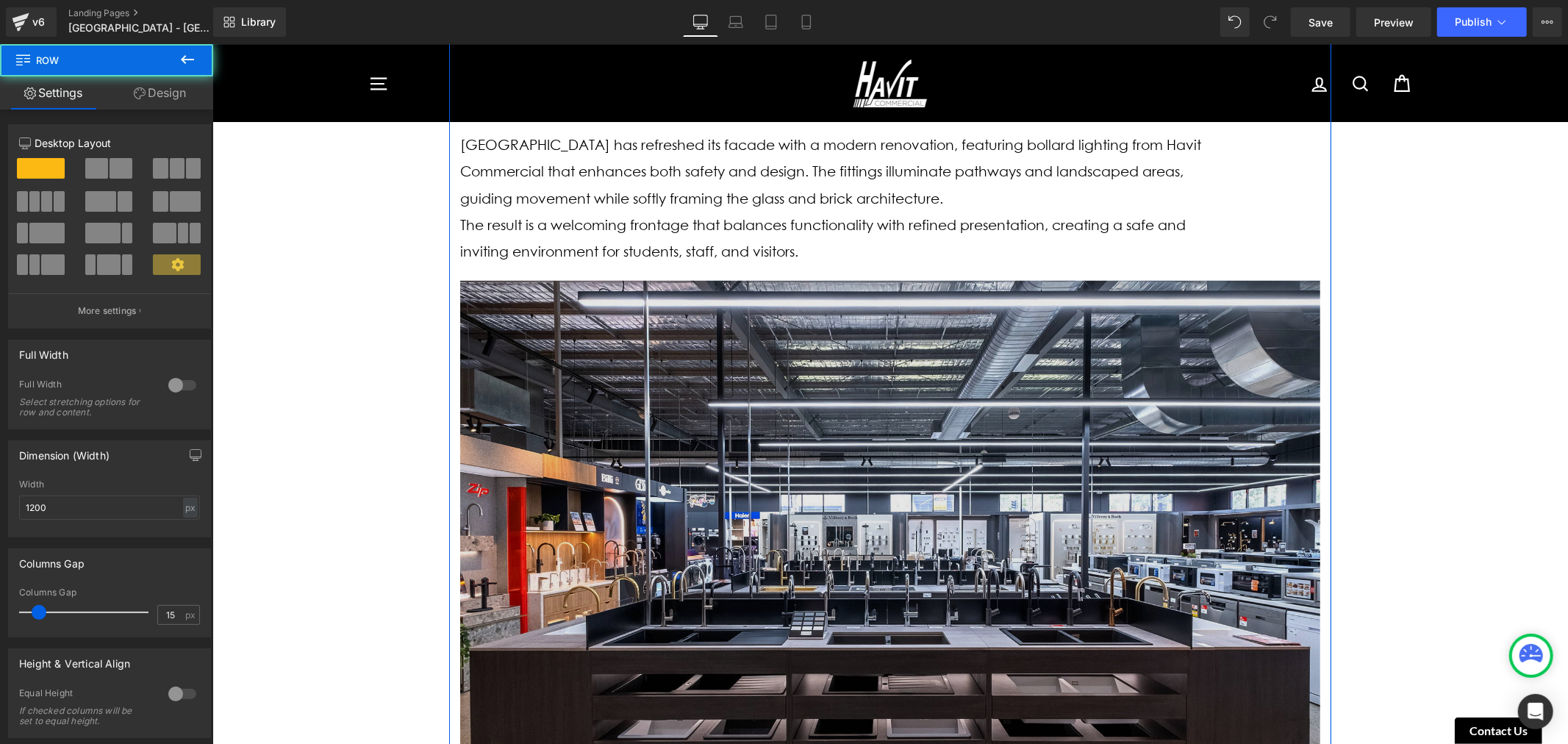
click at [764, 382] on img at bounding box center [889, 522] width 860 height 484
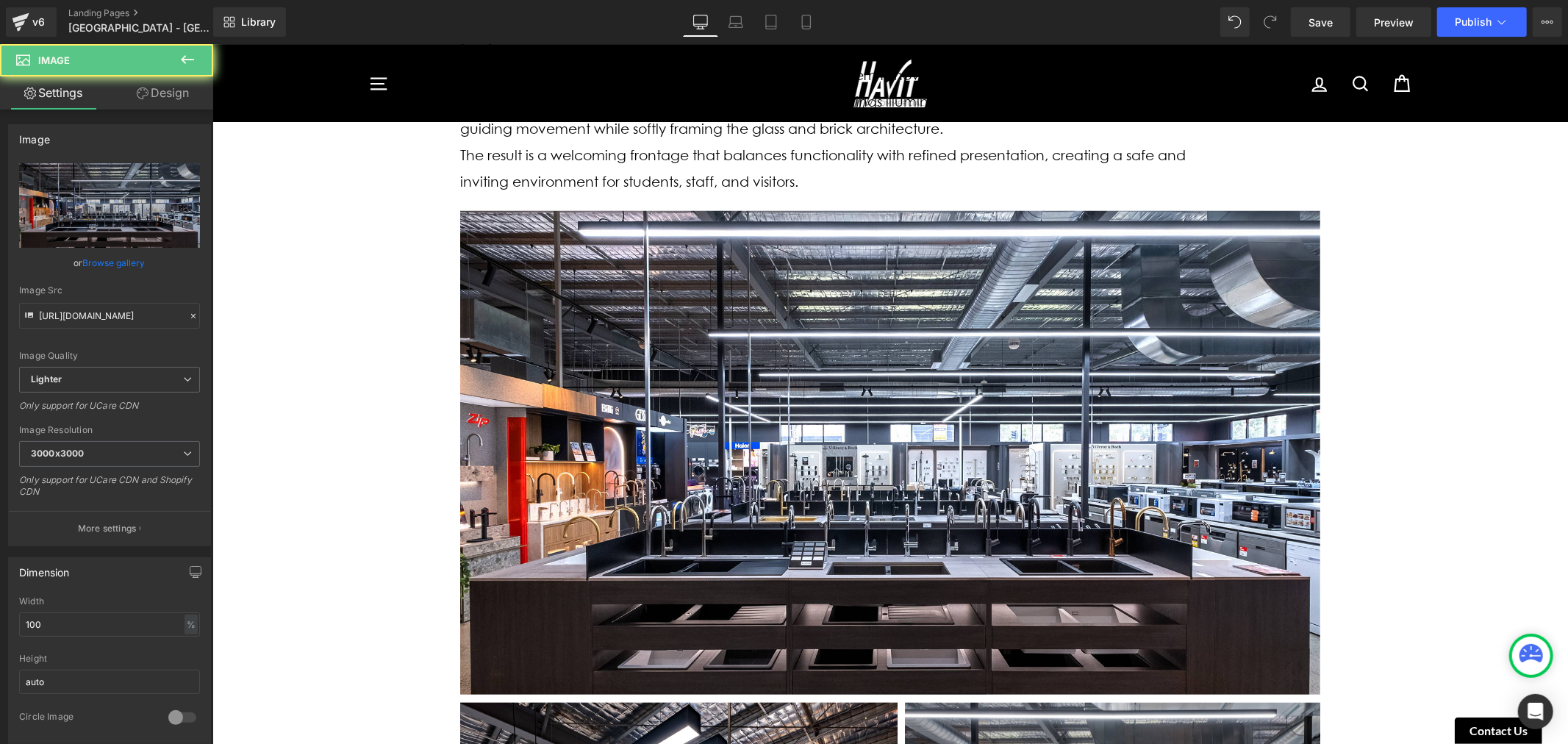
scroll to position [1062, 0]
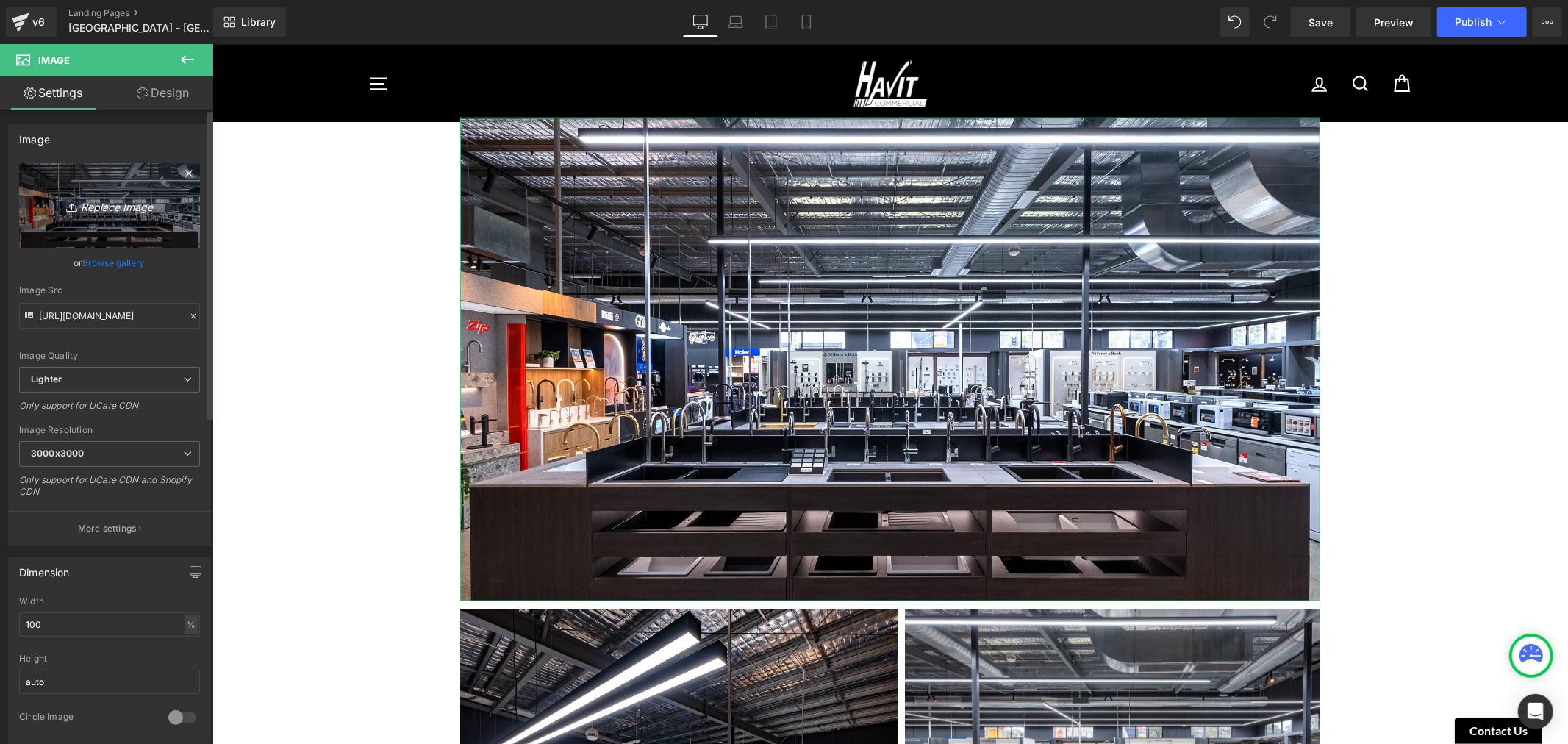
click at [104, 204] on icon "Replace Image" at bounding box center [110, 206] width 118 height 19
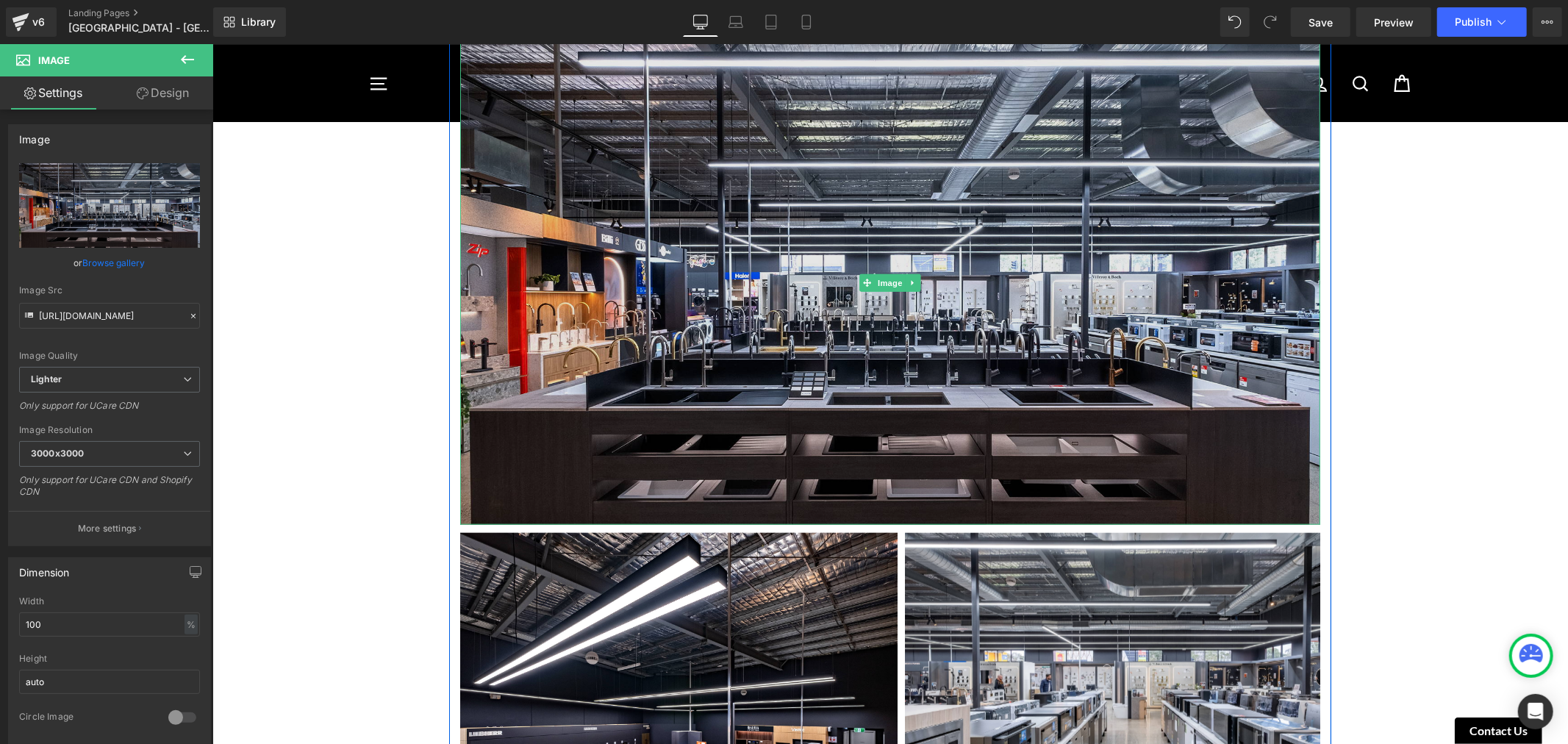
scroll to position [980, 0]
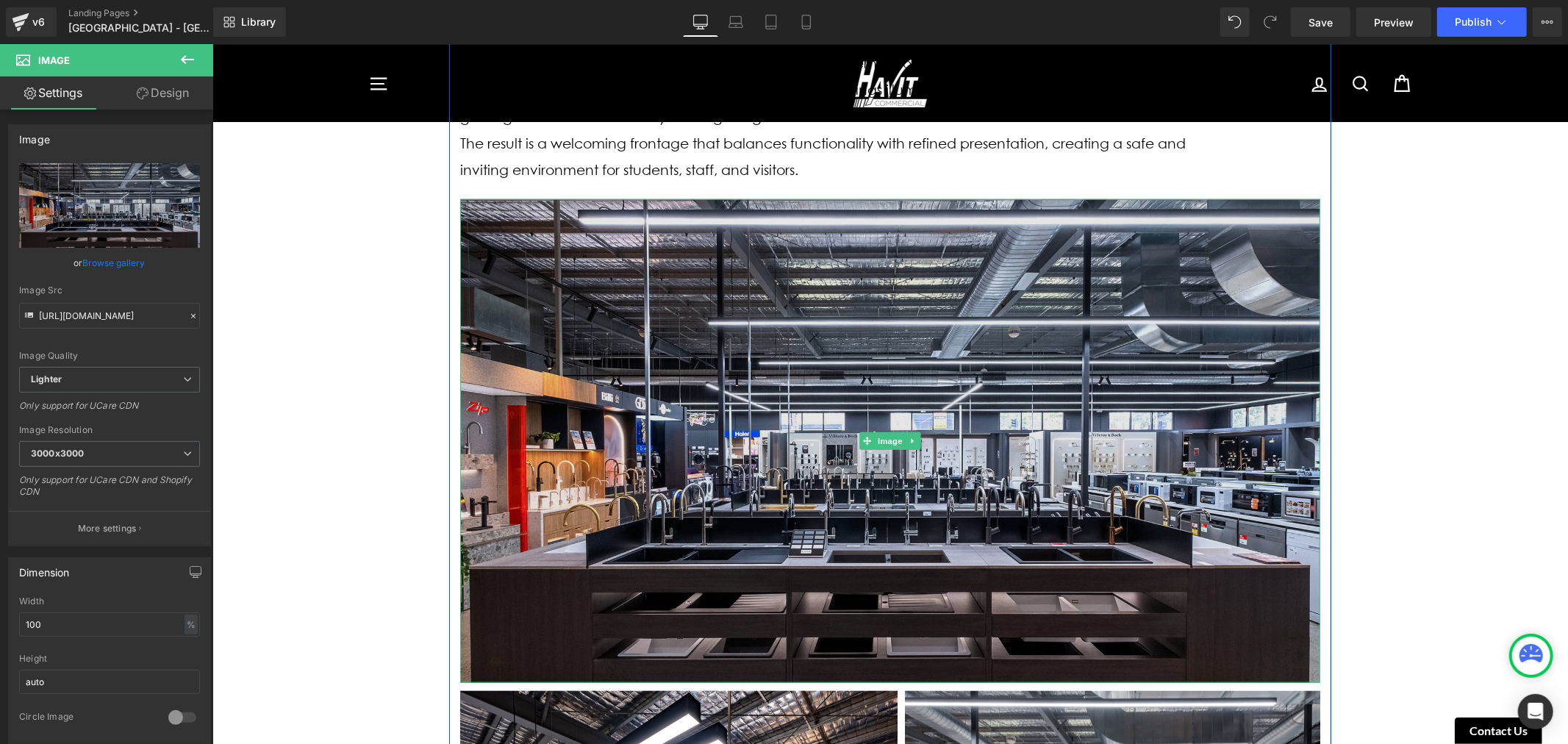
click at [964, 384] on img at bounding box center [889, 440] width 860 height 484
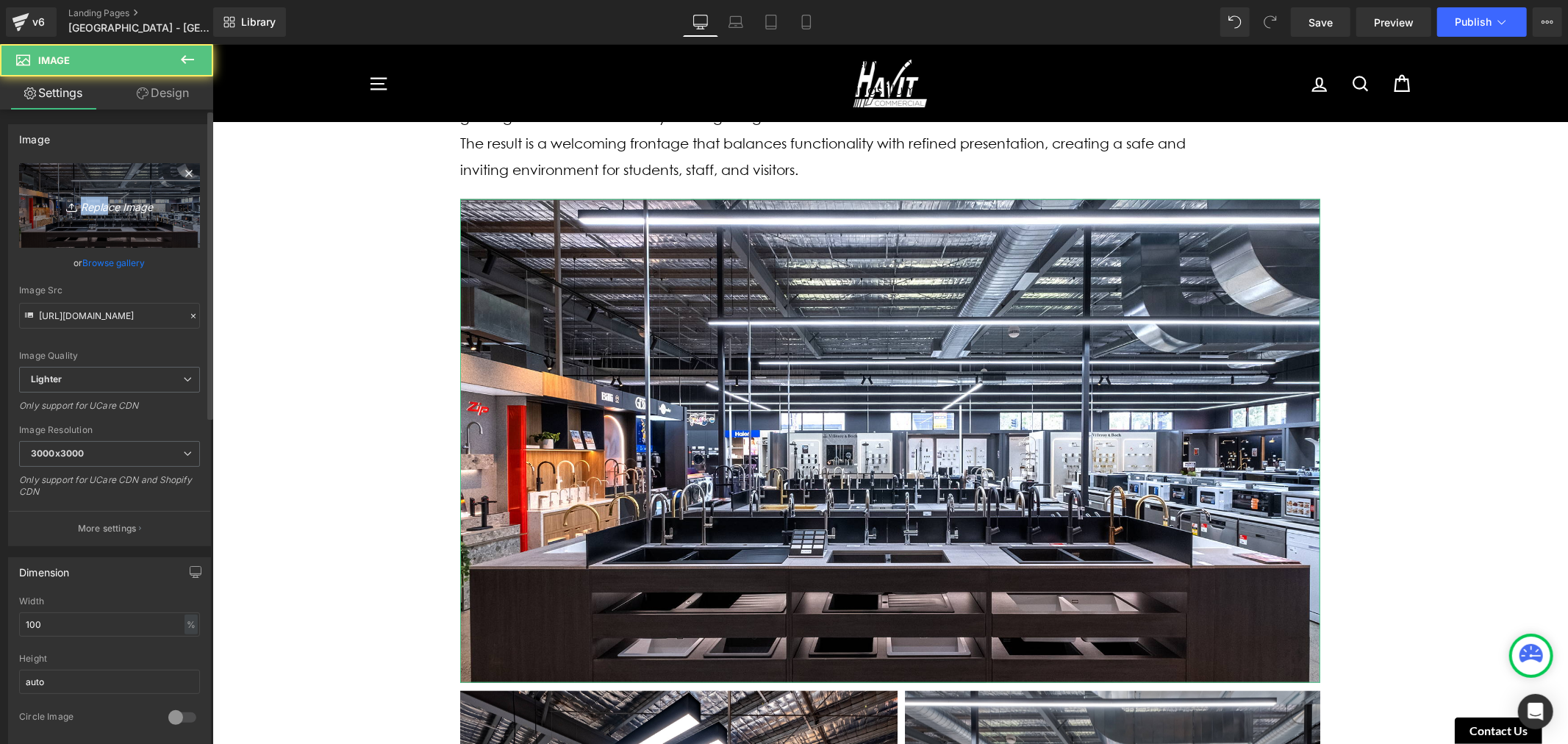
click at [100, 214] on link "Replace Image" at bounding box center [110, 205] width 180 height 85
type input "C:\fakepath\Luther College-1.jpg"
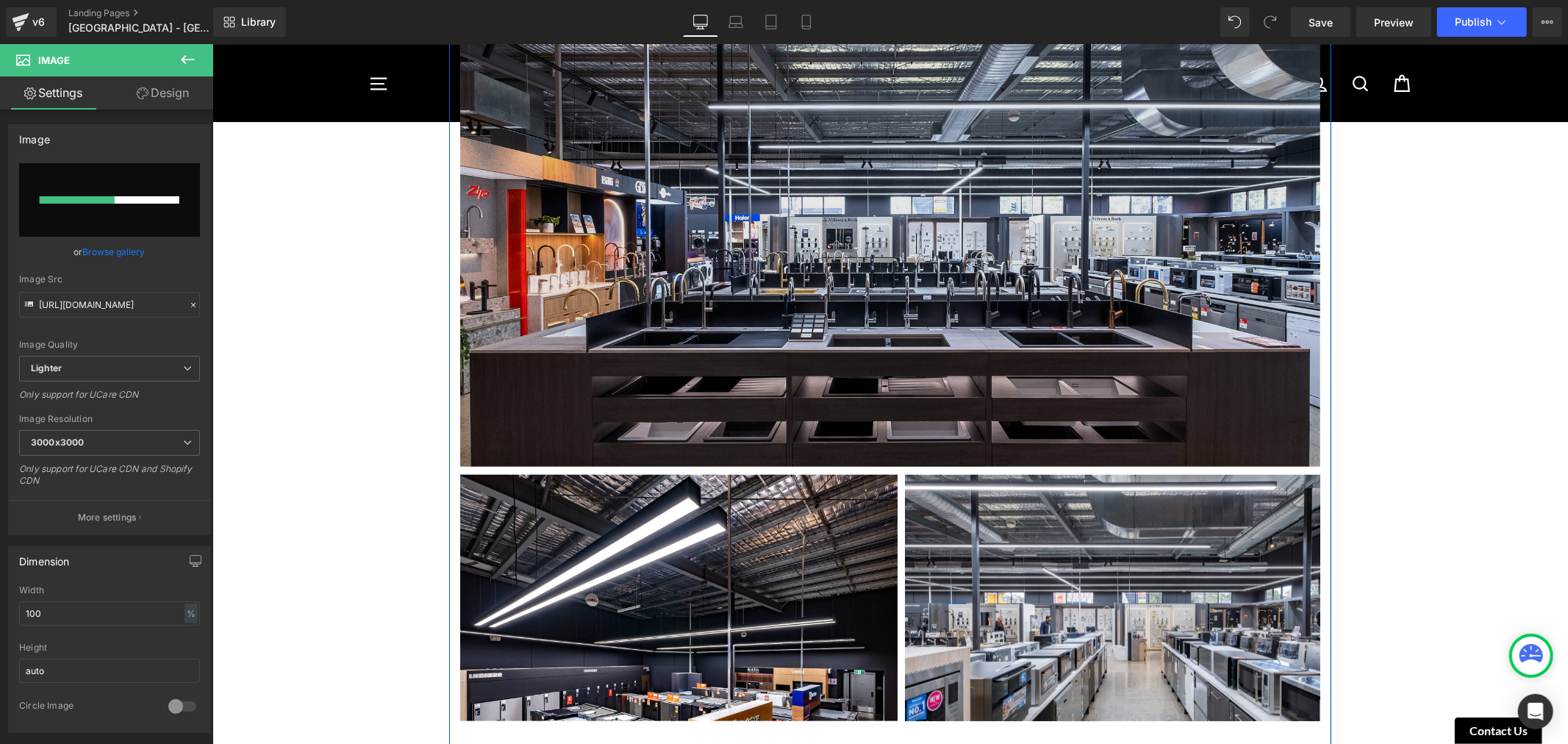
scroll to position [1225, 0]
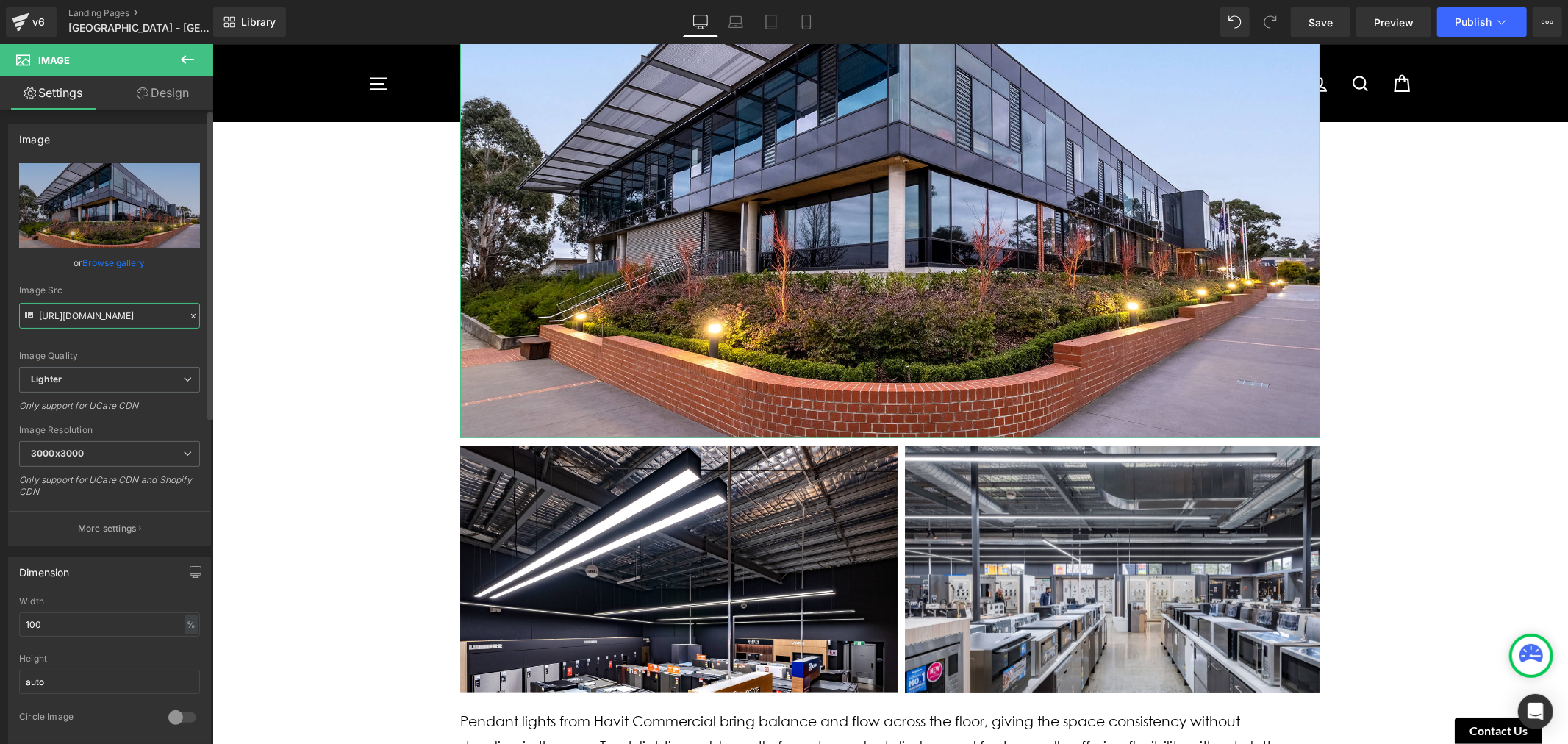
click at [114, 320] on input "[URL][DOMAIN_NAME]" at bounding box center [110, 316] width 180 height 26
type input "[URL][DOMAIN_NAME]"
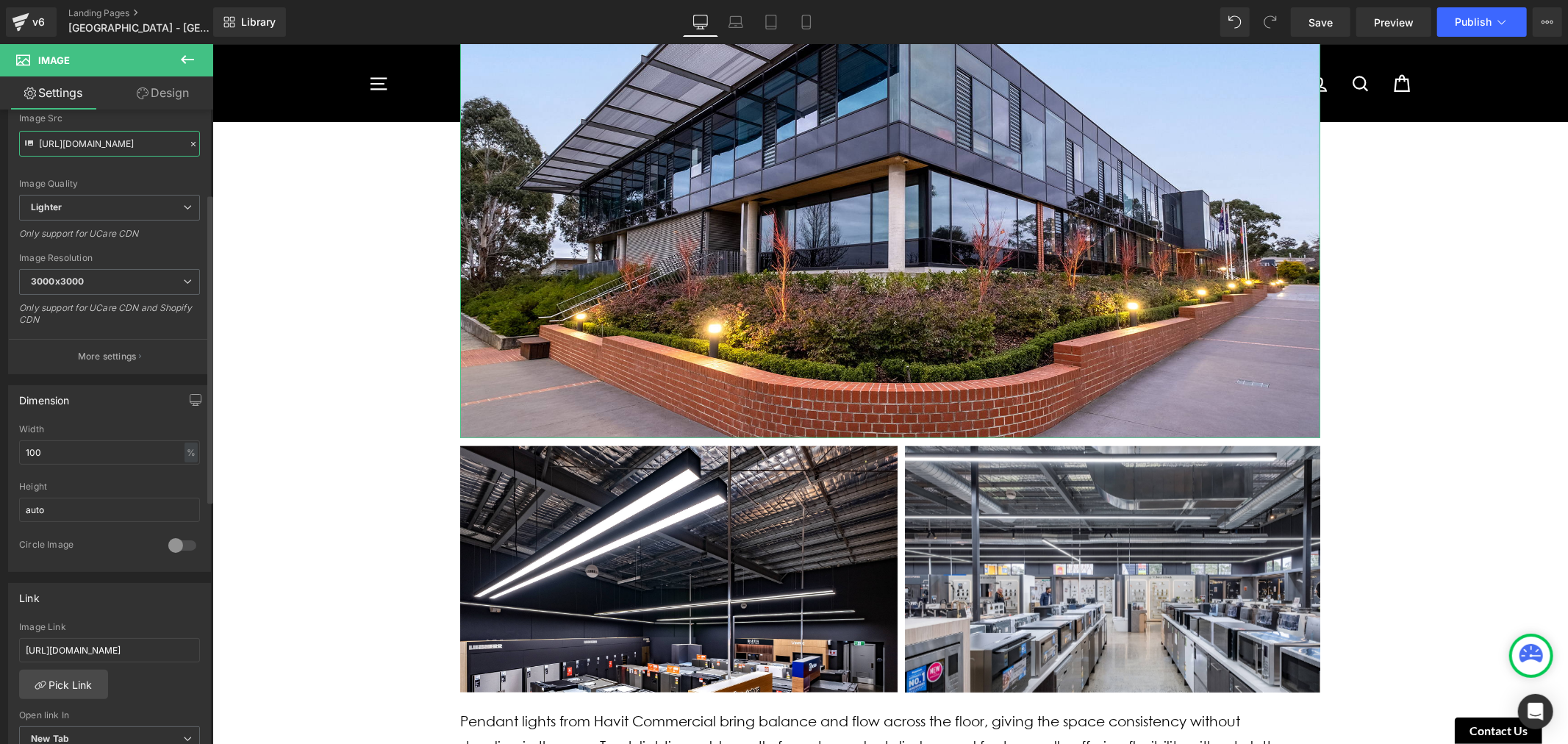
scroll to position [408, 0]
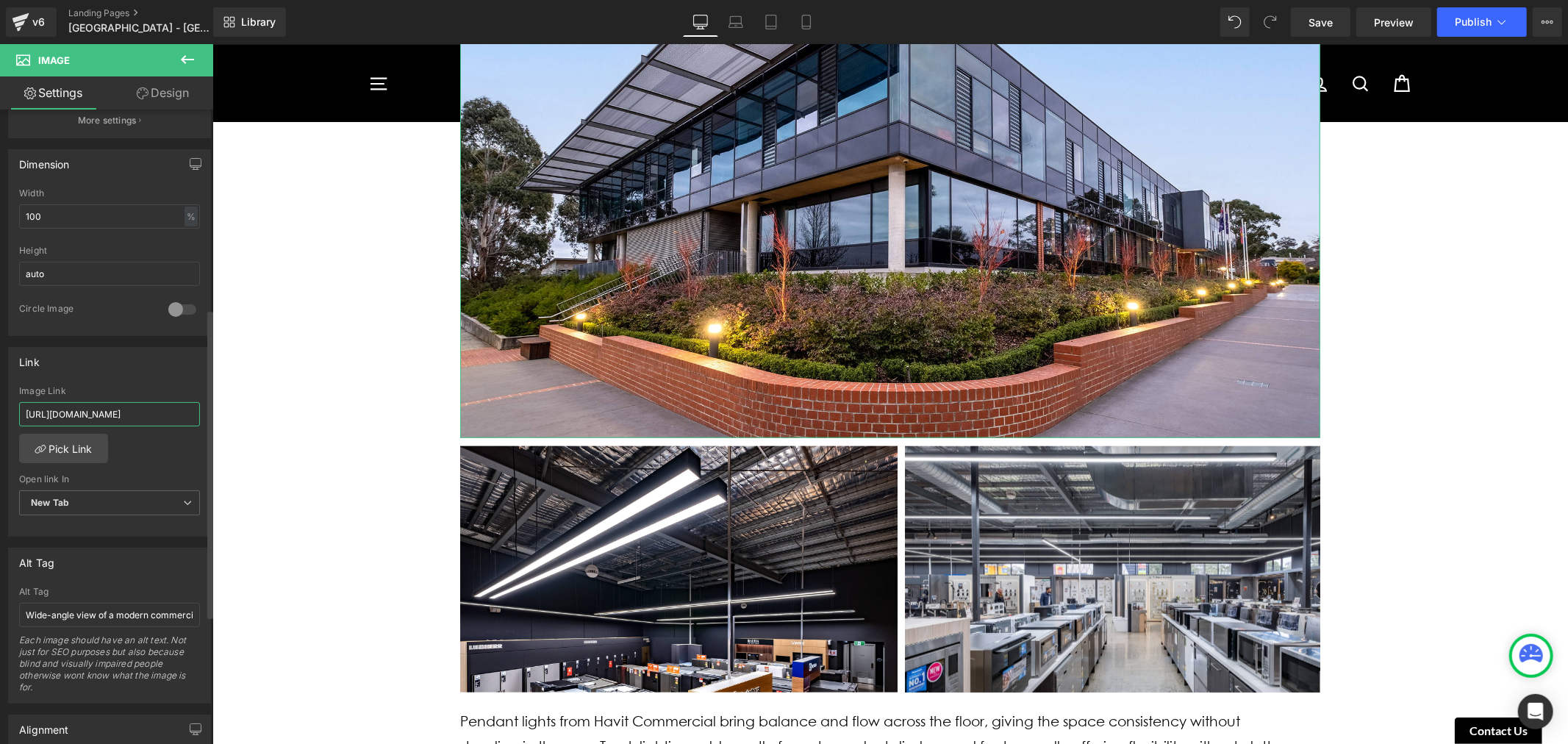
click at [127, 412] on input "[URL][DOMAIN_NAME]" at bounding box center [110, 414] width 180 height 24
paste input "1069f1d2-f8db-42ce-bdda-4937e354b38e/-/format/auto/-/preview/3000x3000/-/qualit…"
type input "[URL][DOMAIN_NAME]"
click at [142, 382] on div "Link [URL][DOMAIN_NAME] Image Link [URL][DOMAIN_NAME] Pick Link Current Tab New…" at bounding box center [110, 443] width 203 height 190
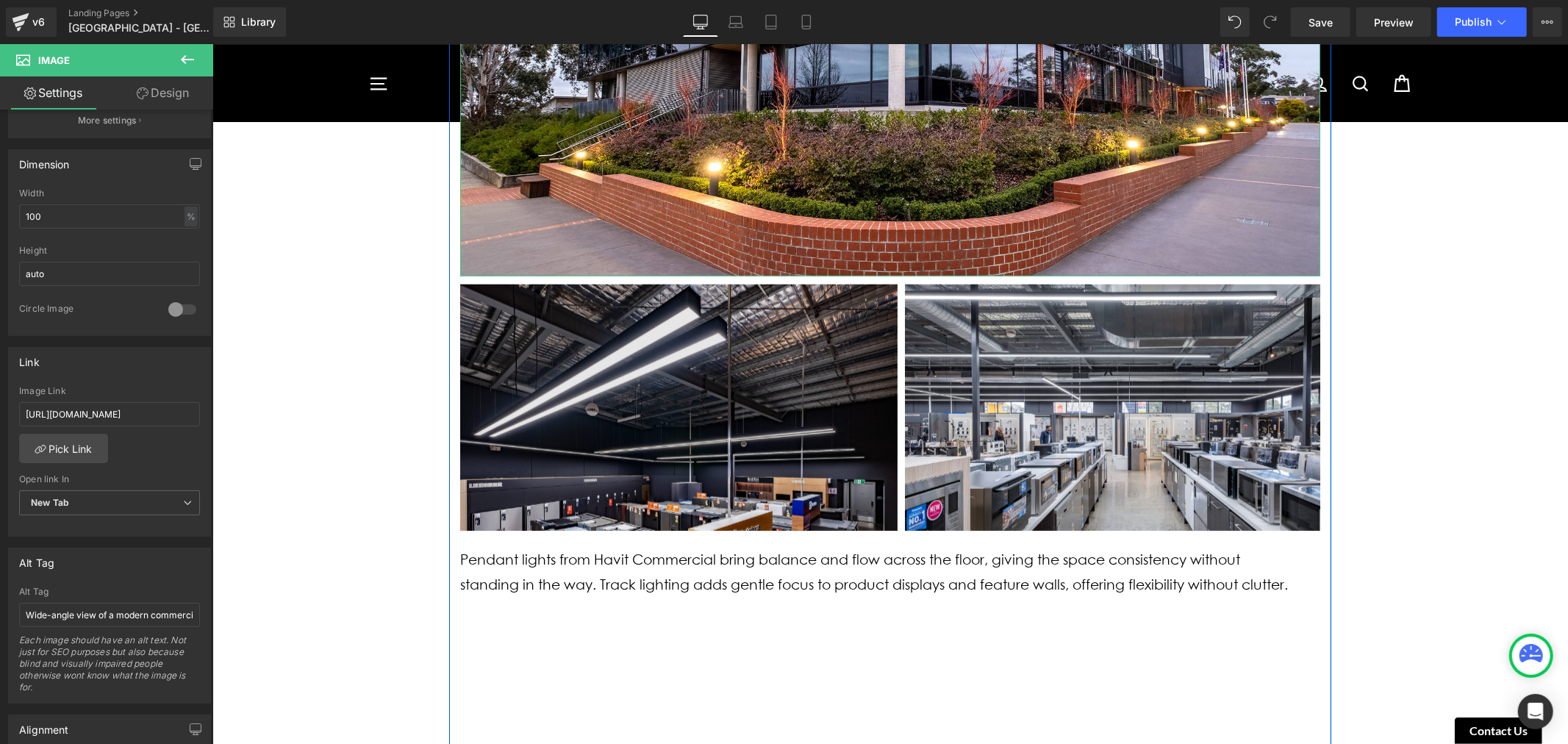
scroll to position [1388, 0]
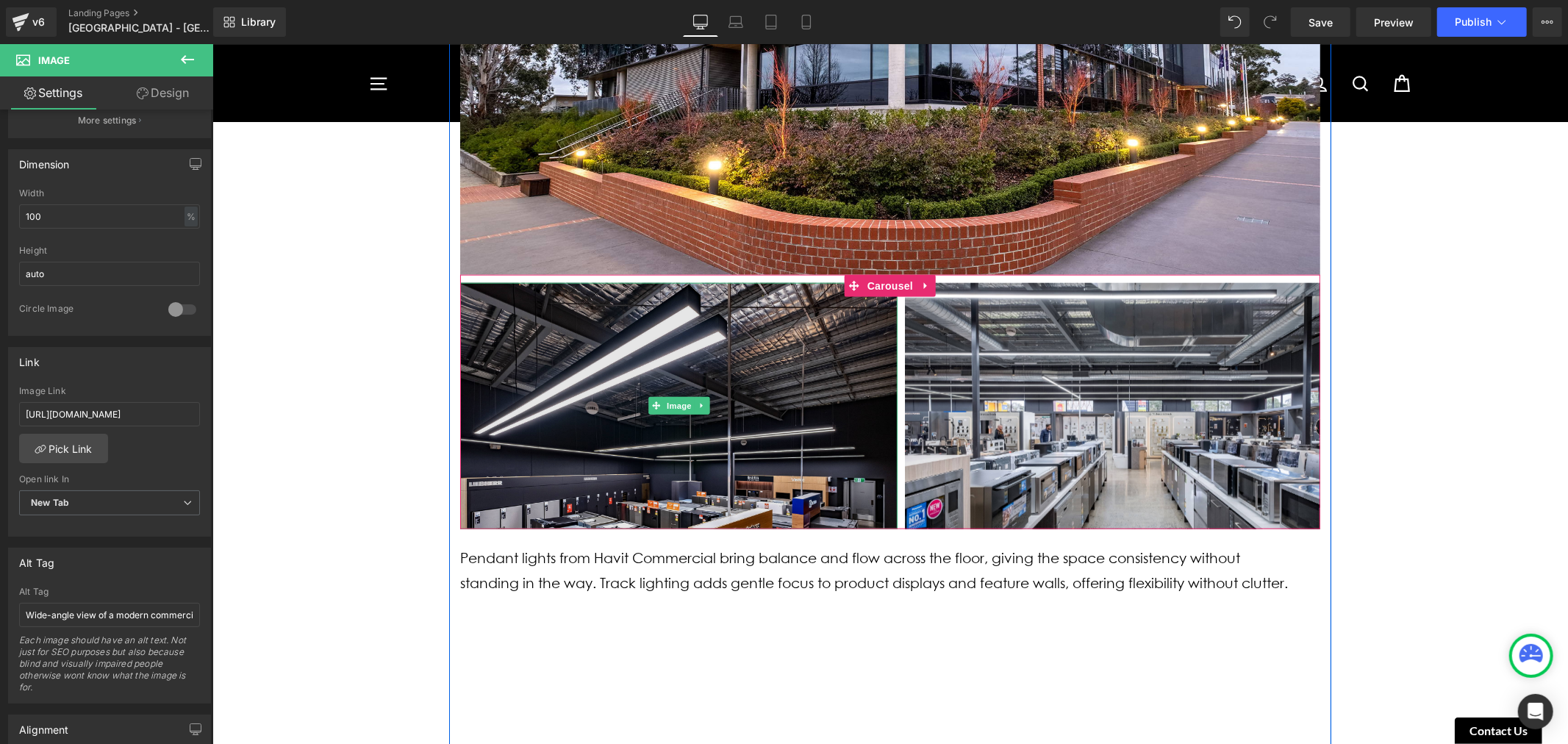
click at [678, 420] on img at bounding box center [678, 405] width 438 height 247
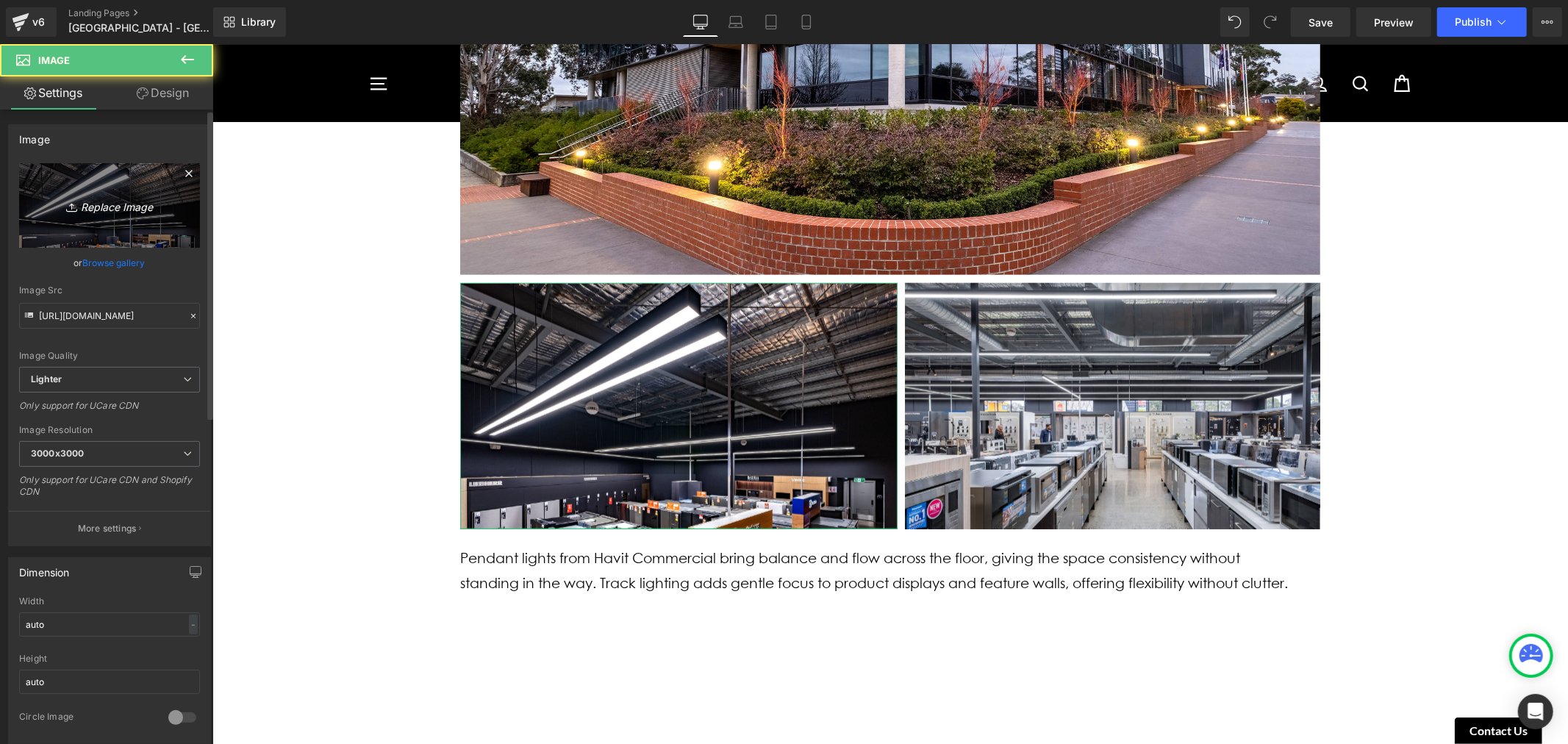
click at [127, 226] on link "Replace Image" at bounding box center [110, 205] width 180 height 85
type input "C:\fakepath\Luther College-1.jpg"
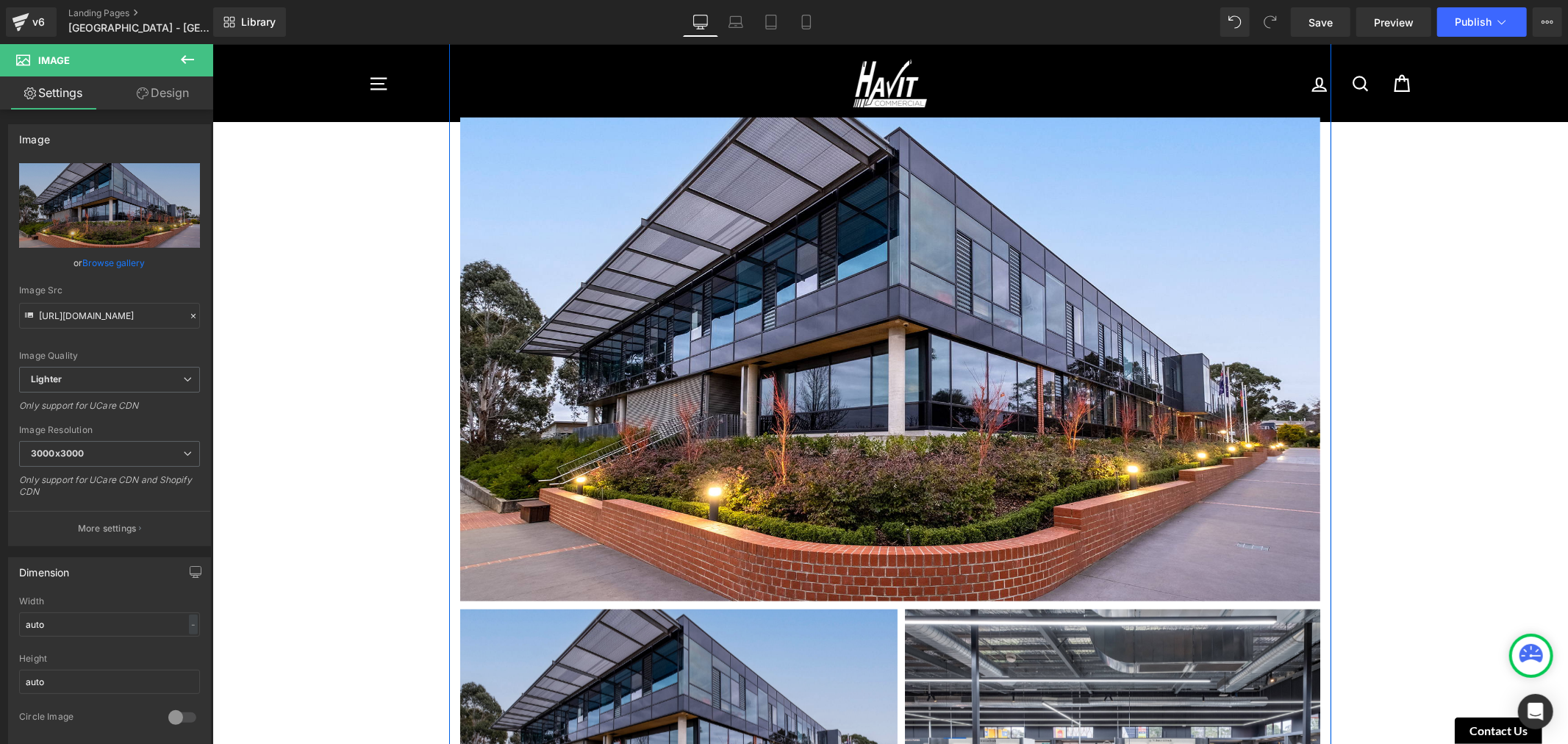
scroll to position [1225, 0]
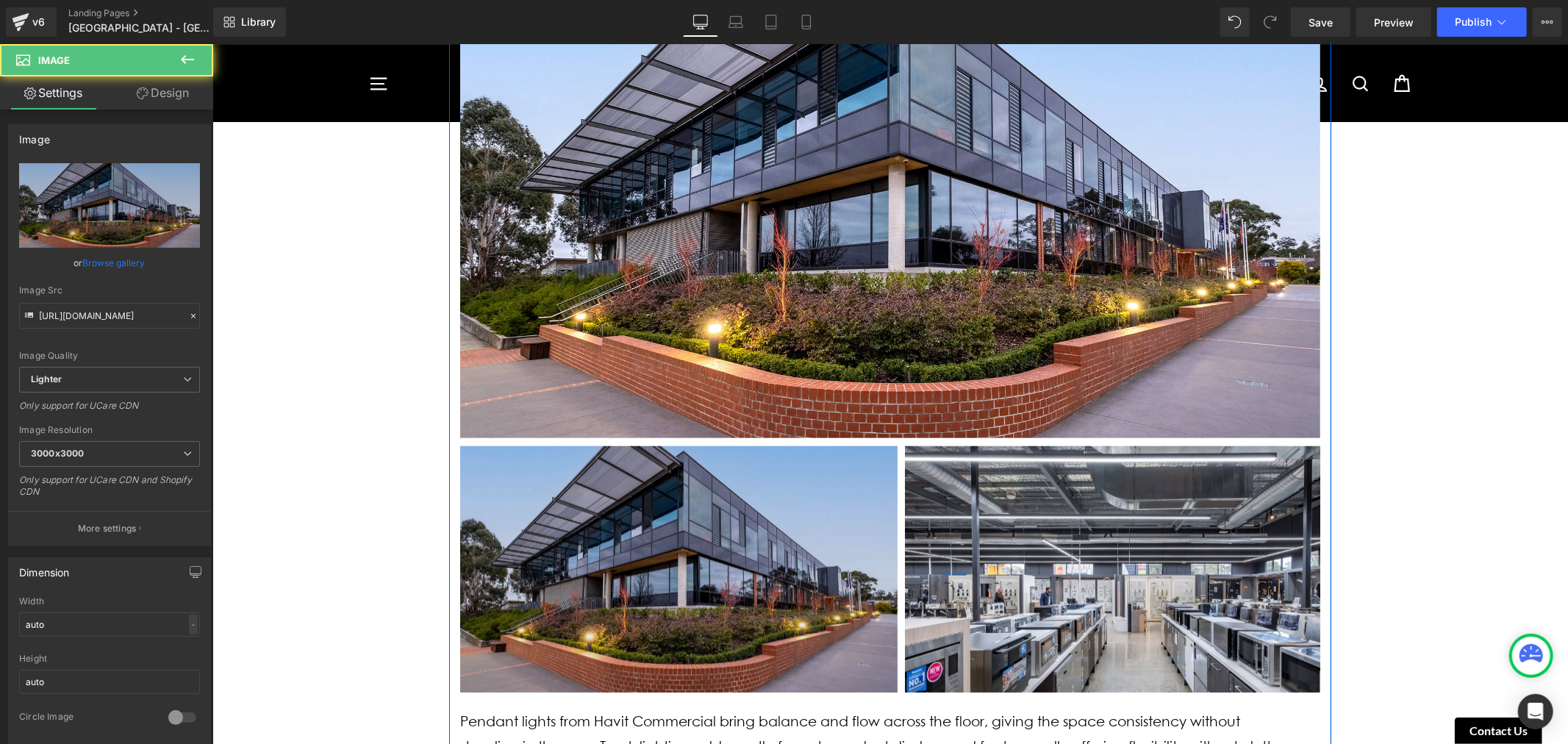
click at [757, 518] on img at bounding box center [678, 569] width 438 height 247
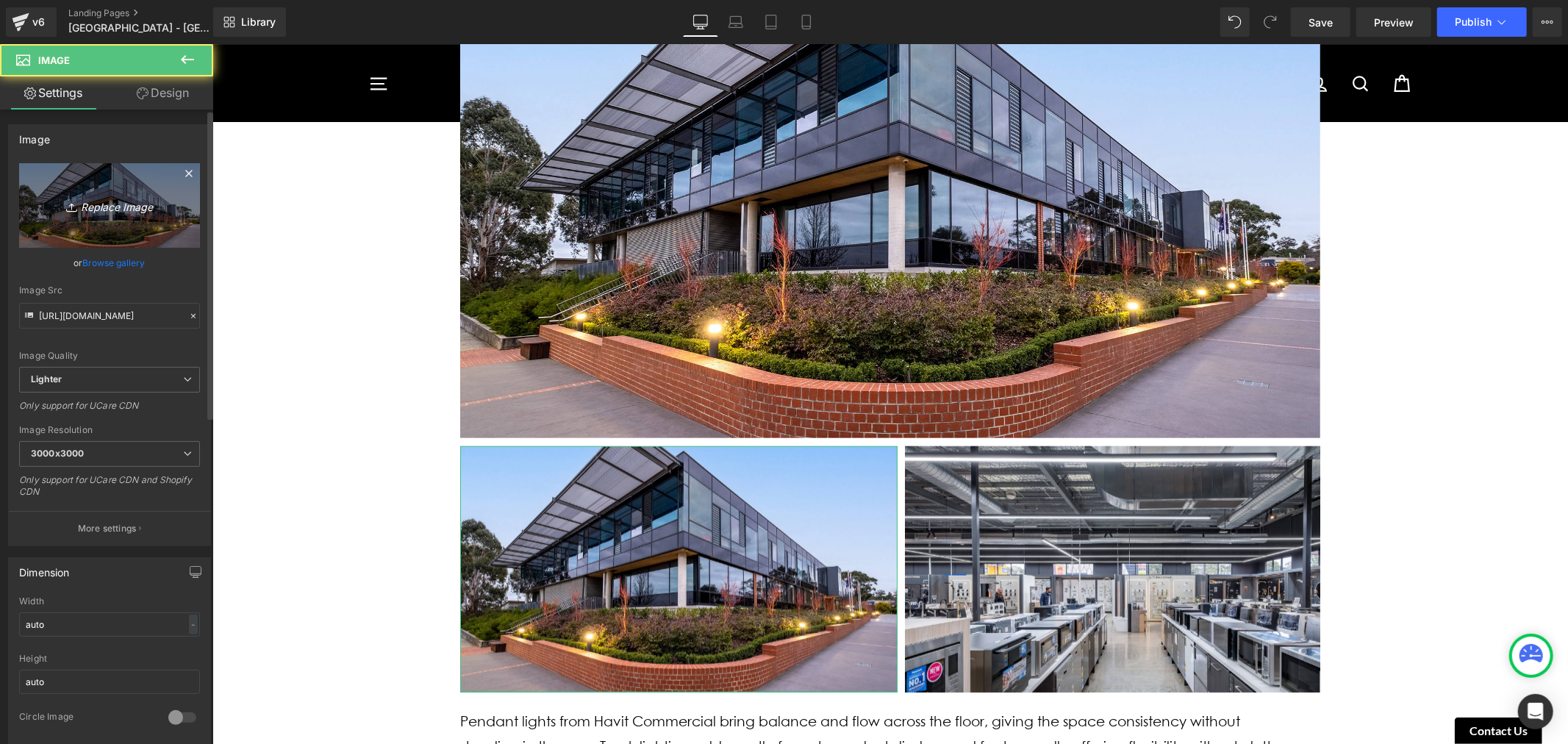
click at [93, 181] on link "Replace Image" at bounding box center [110, 205] width 180 height 85
type input "C:\fakepath\Luther College-10.jpg"
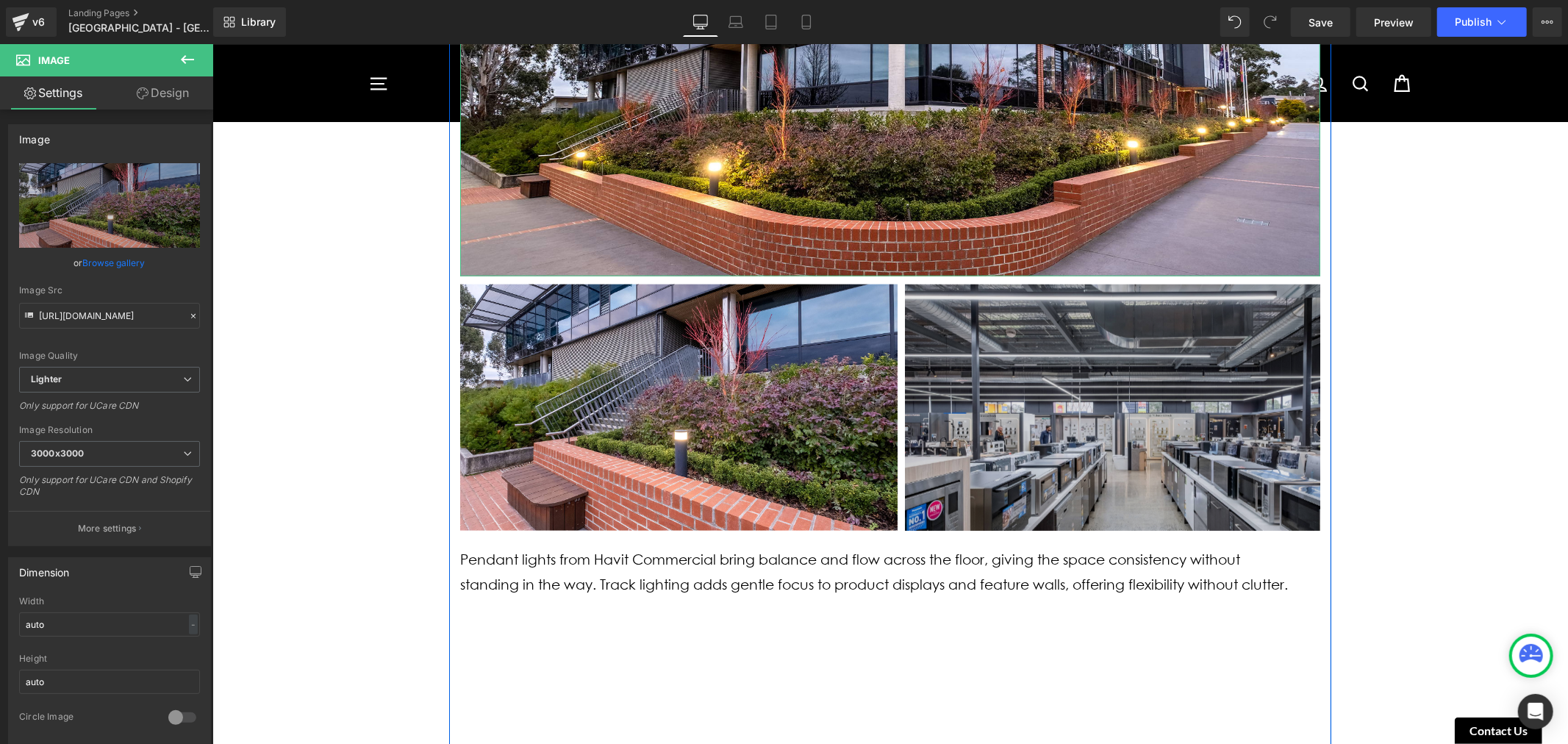
scroll to position [1388, 0]
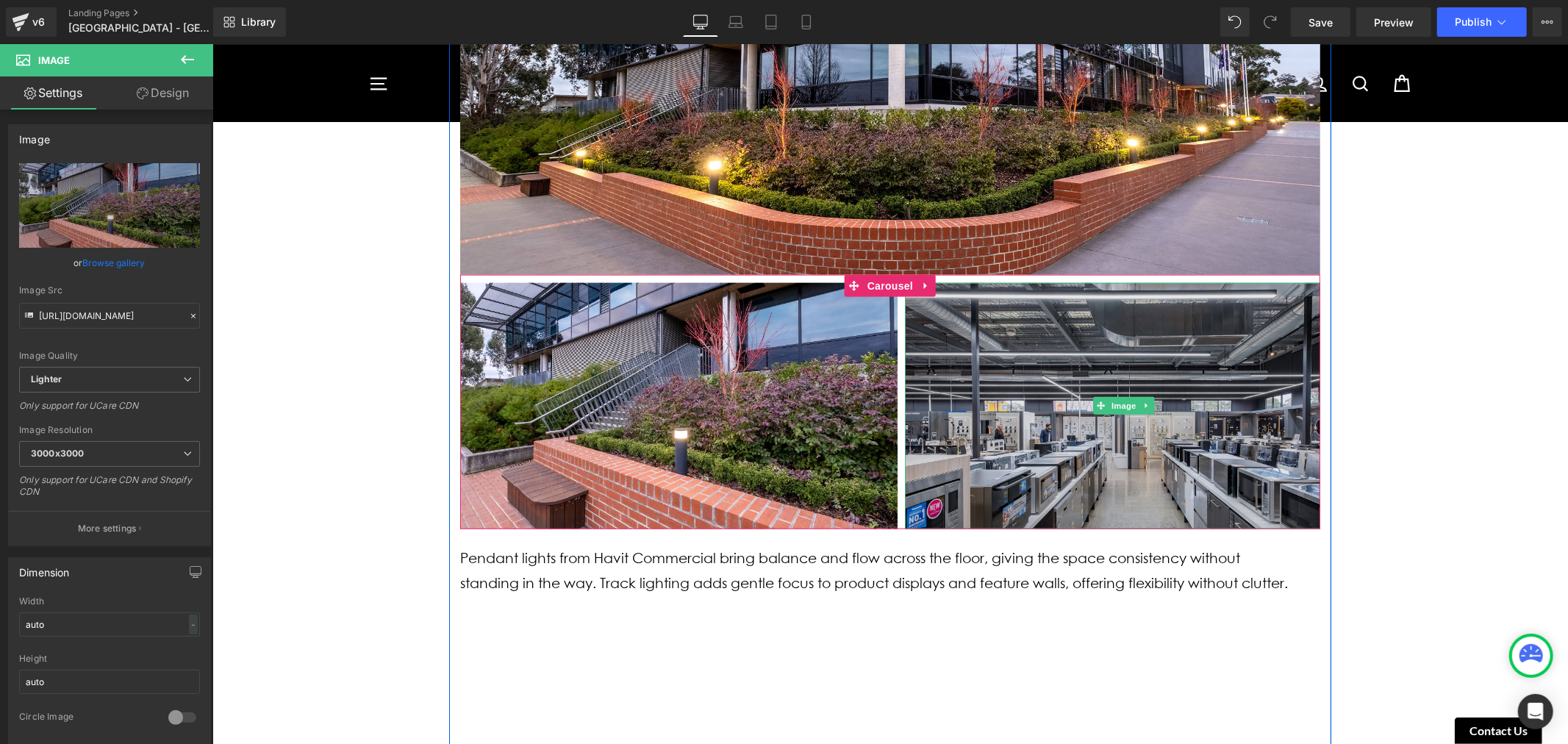
click at [1097, 357] on img at bounding box center [1122, 405] width 438 height 247
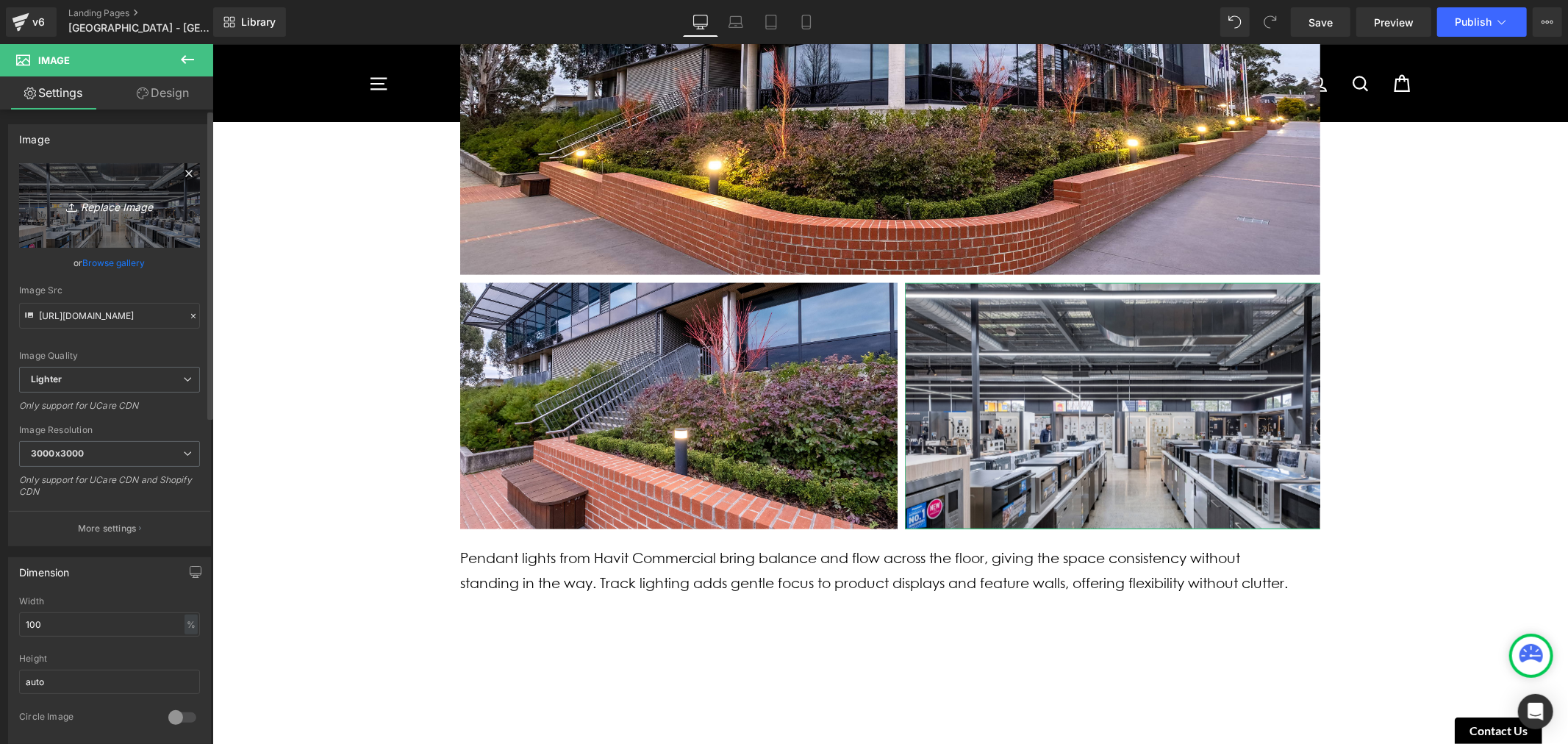
click at [122, 192] on link "Replace Image" at bounding box center [110, 205] width 180 height 85
type input "C:\fakepath\Luther College-6.jpg"
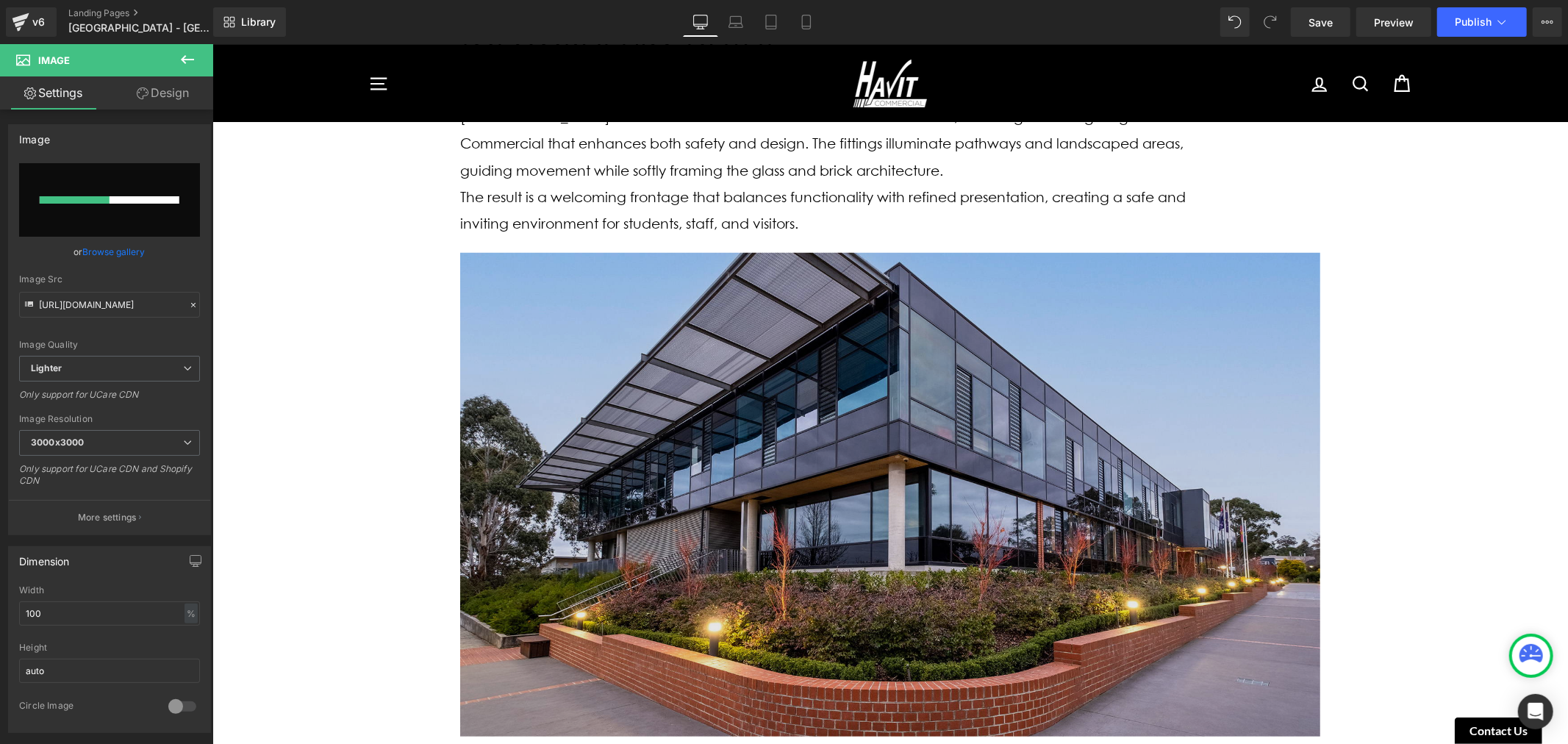
scroll to position [980, 0]
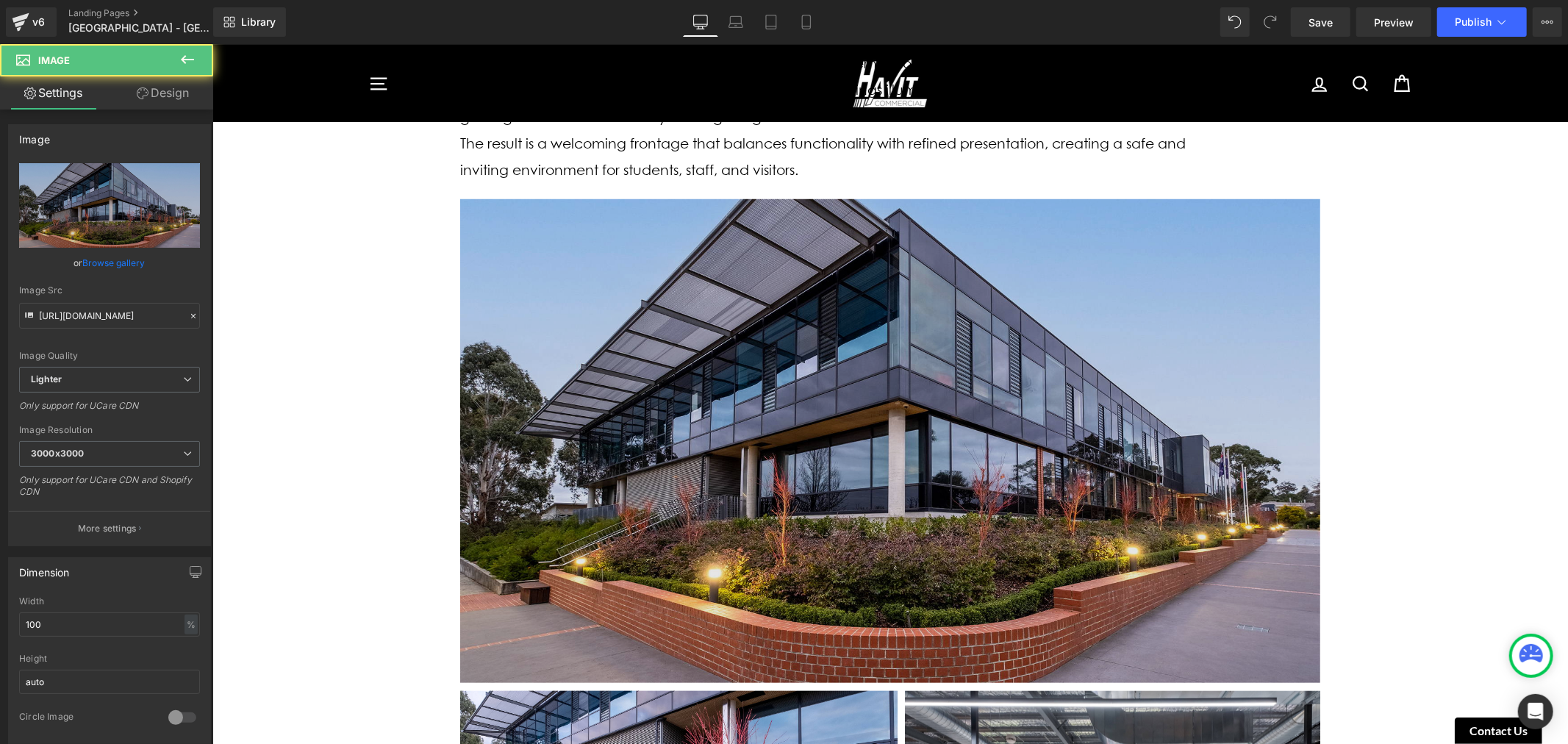
click at [716, 318] on img at bounding box center [889, 440] width 860 height 484
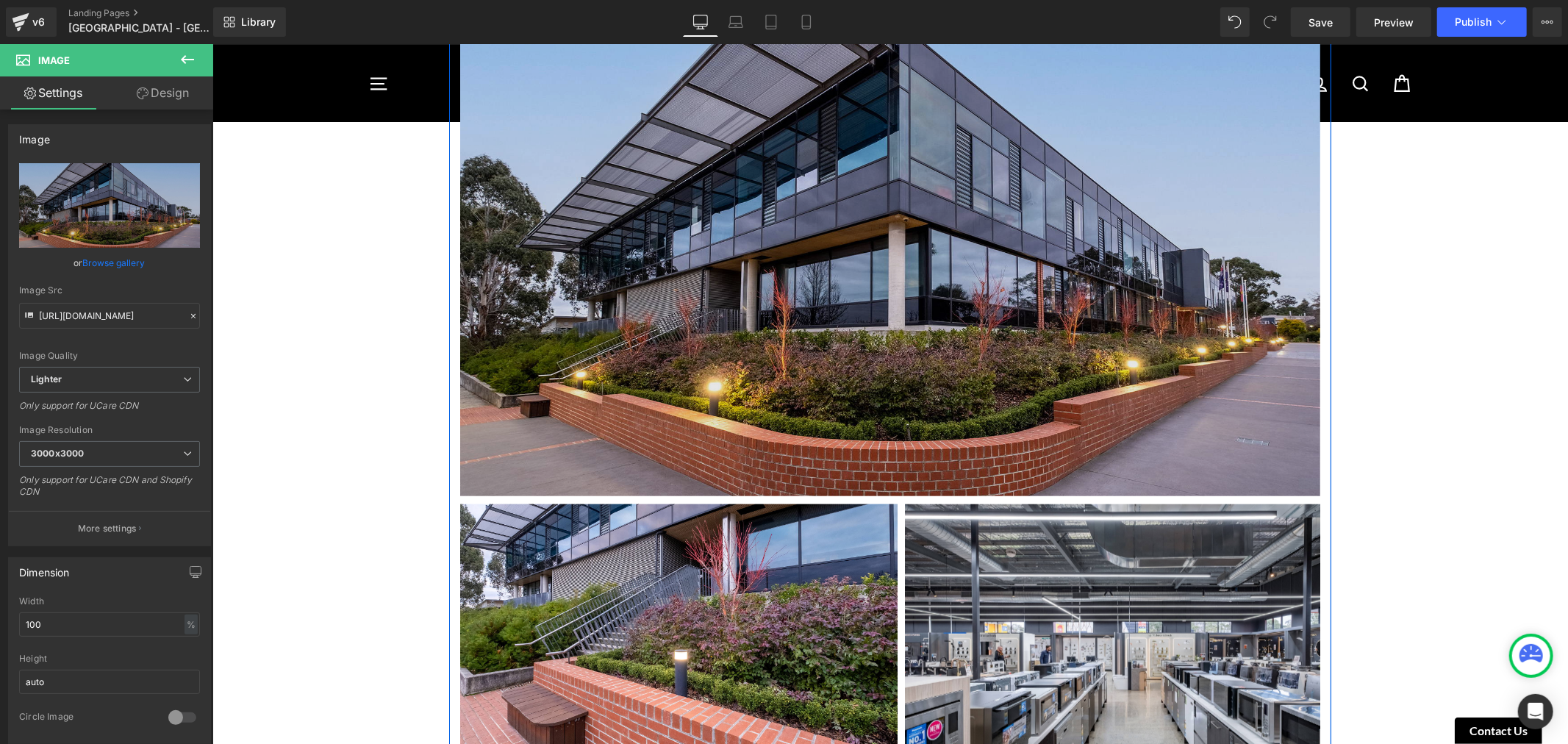
scroll to position [1062, 0]
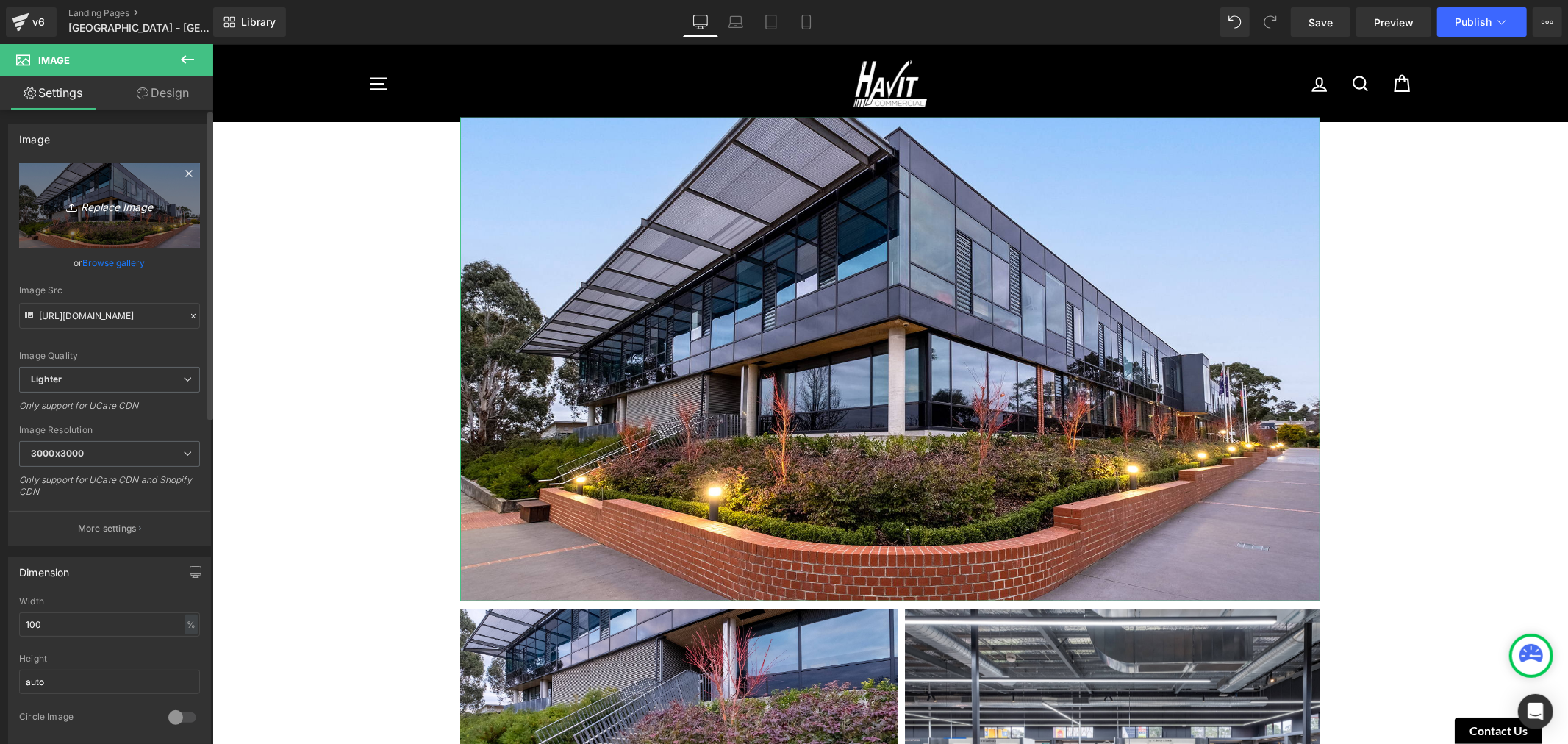
click at [84, 203] on icon "Replace Image" at bounding box center [110, 206] width 118 height 19
type input "C:\fakepath\Luther College-6.jpg"
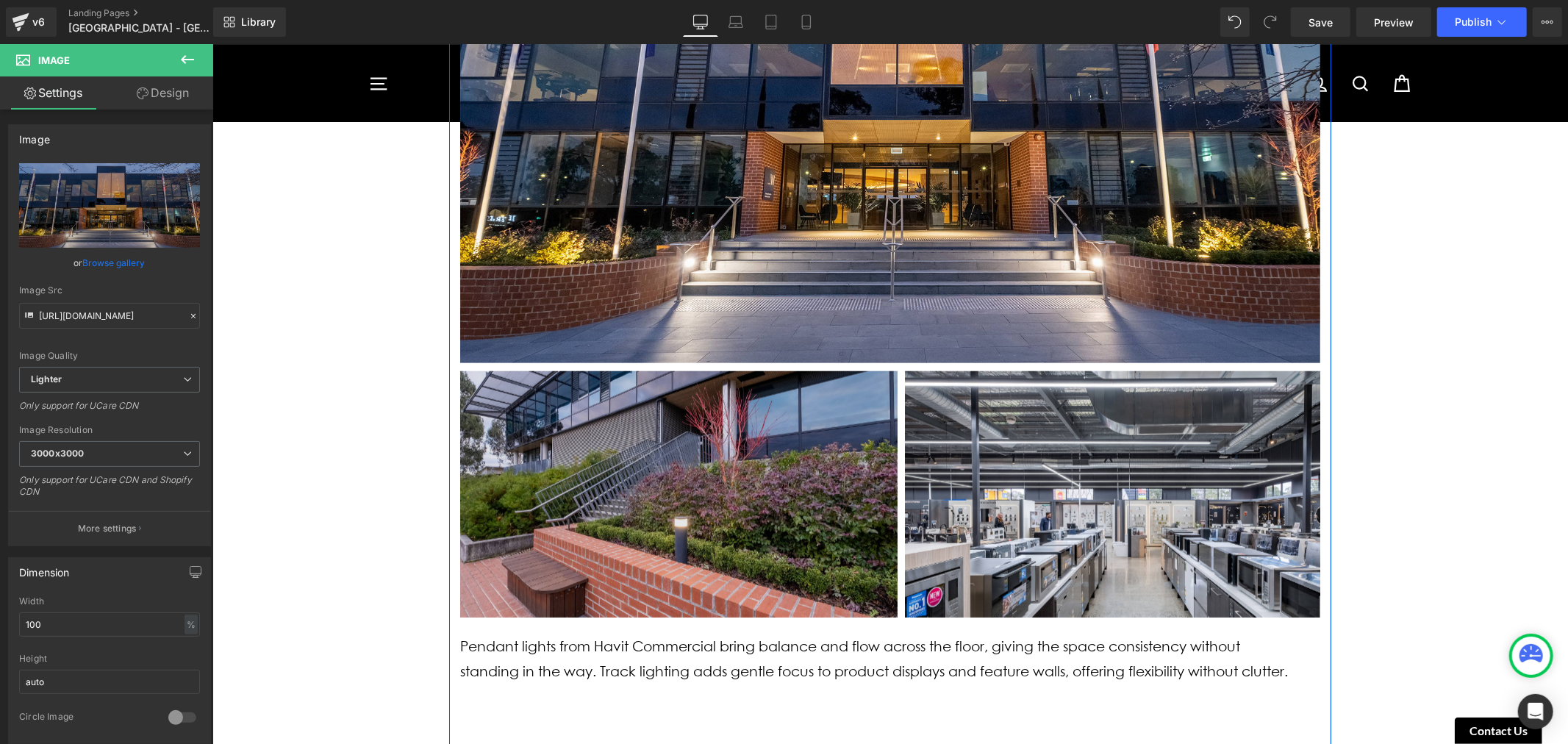
scroll to position [1307, 0]
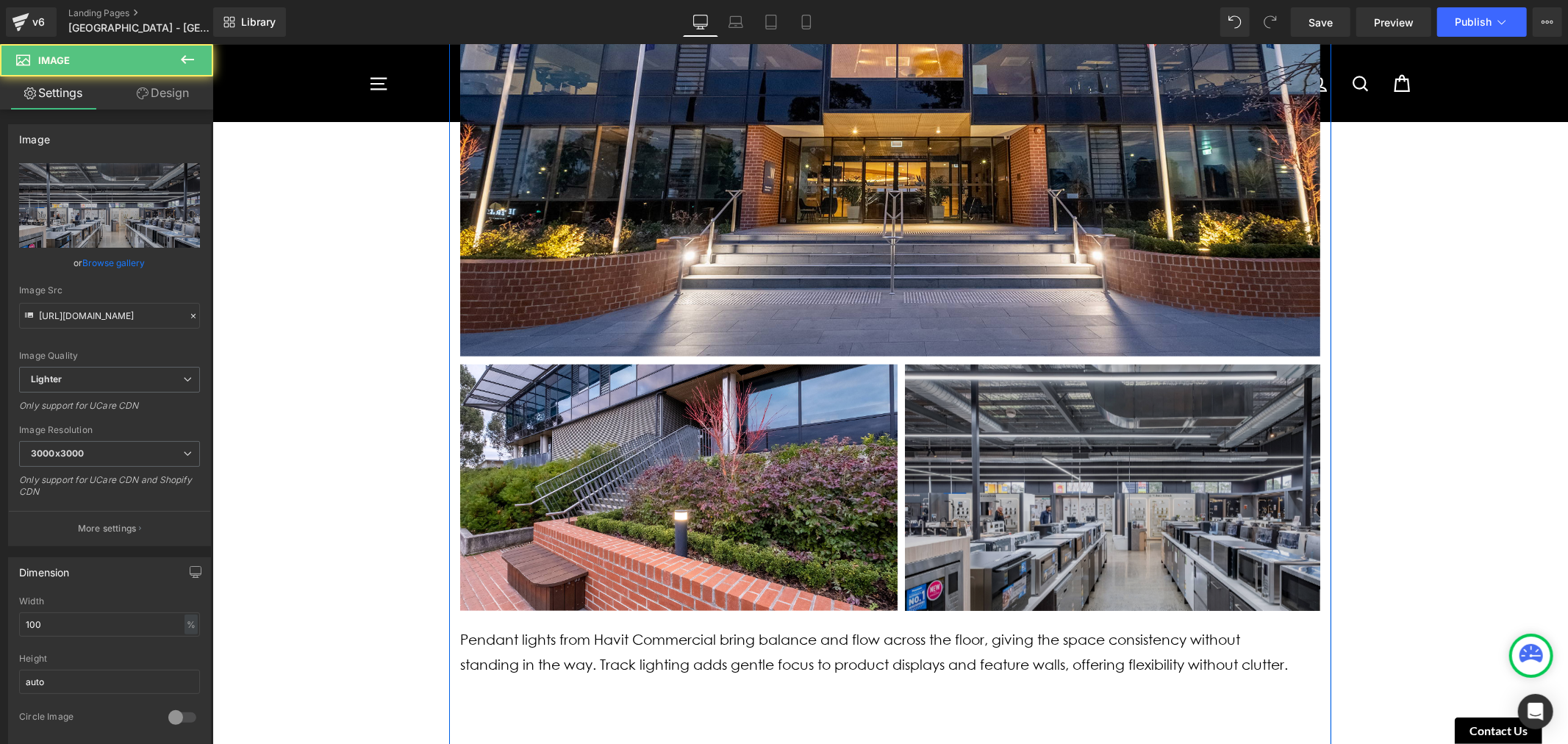
click at [1004, 436] on img at bounding box center [1122, 488] width 438 height 247
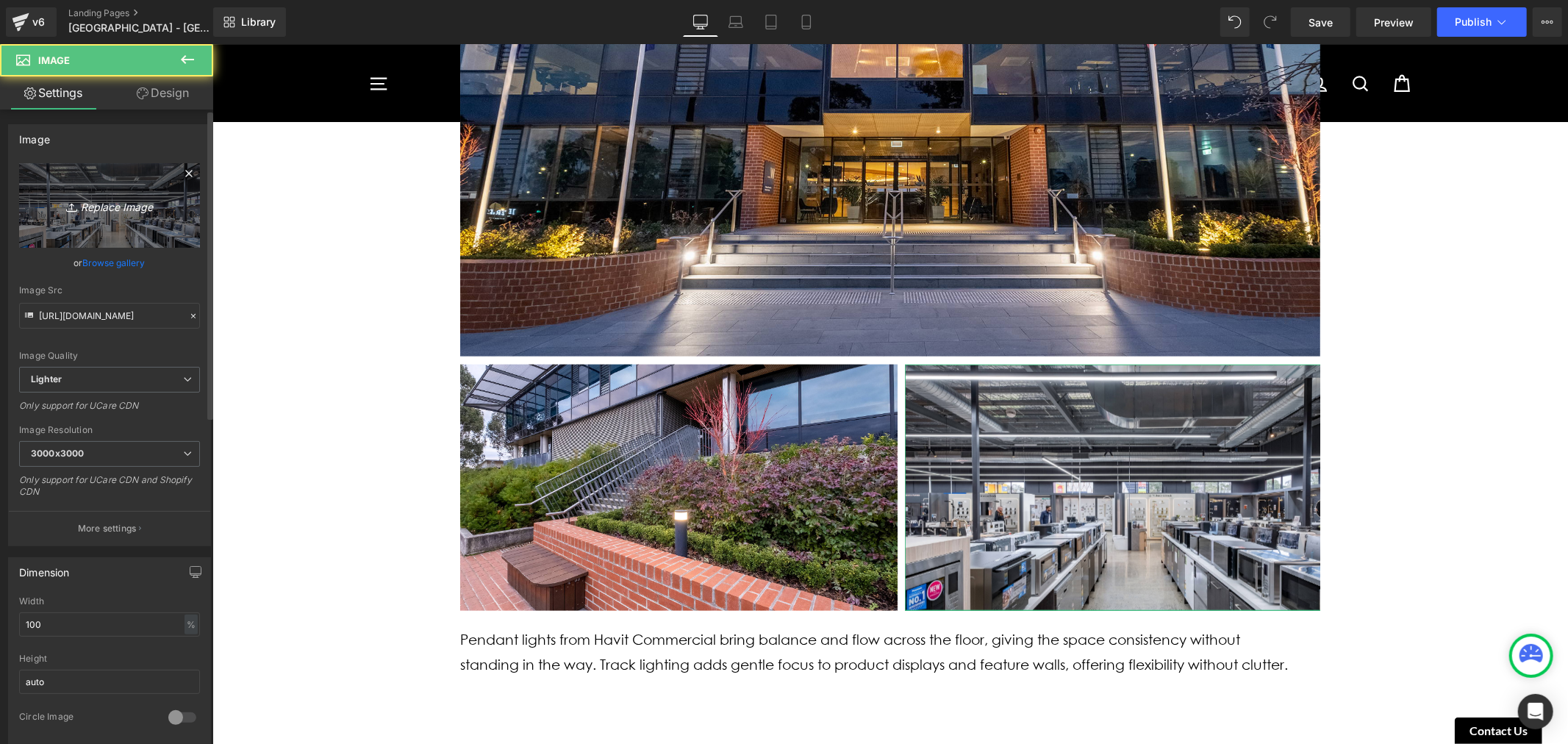
click at [104, 197] on icon "Replace Image" at bounding box center [110, 206] width 118 height 19
type input "C:\fakepath\Luther College-7.jpg"
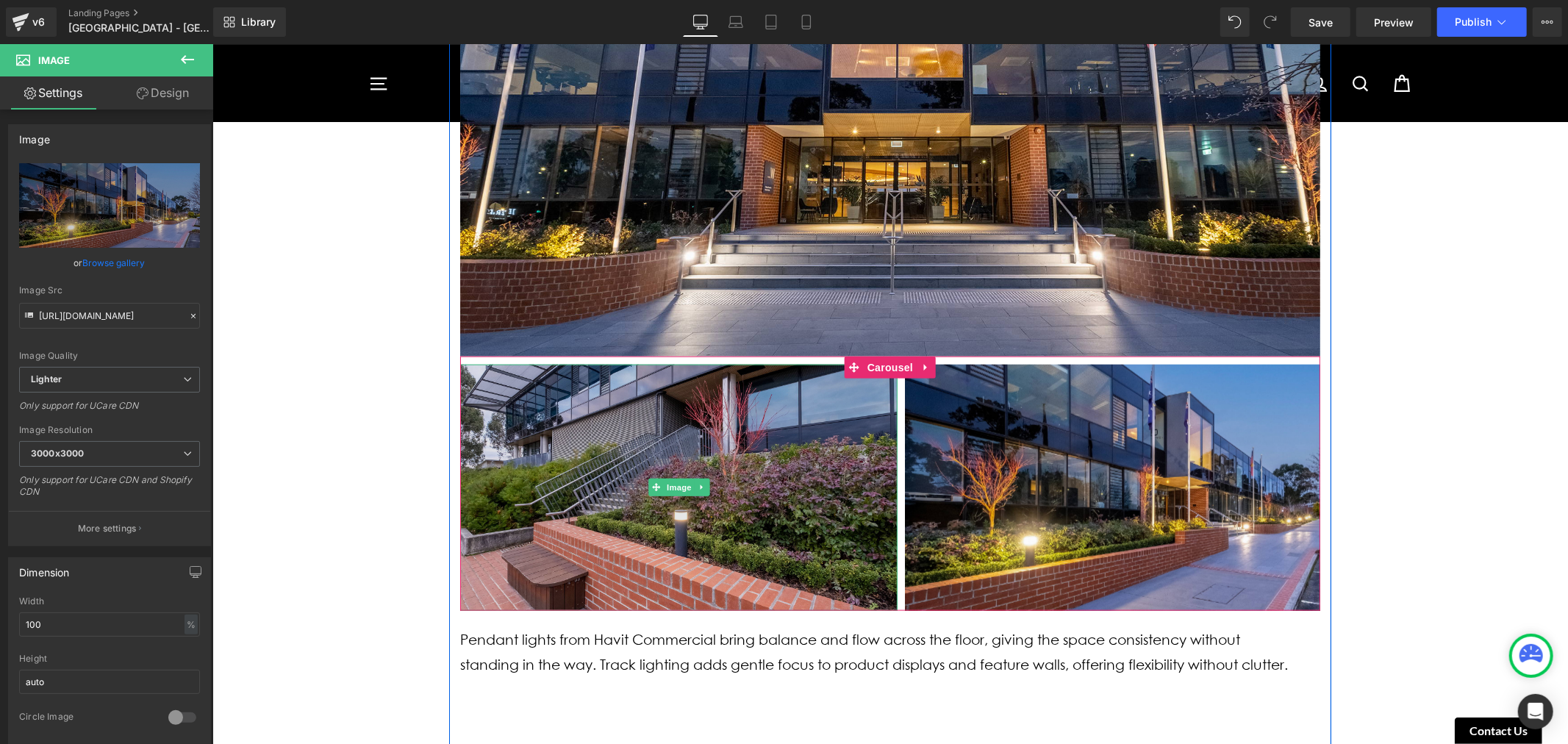
click at [650, 443] on img at bounding box center [678, 488] width 438 height 247
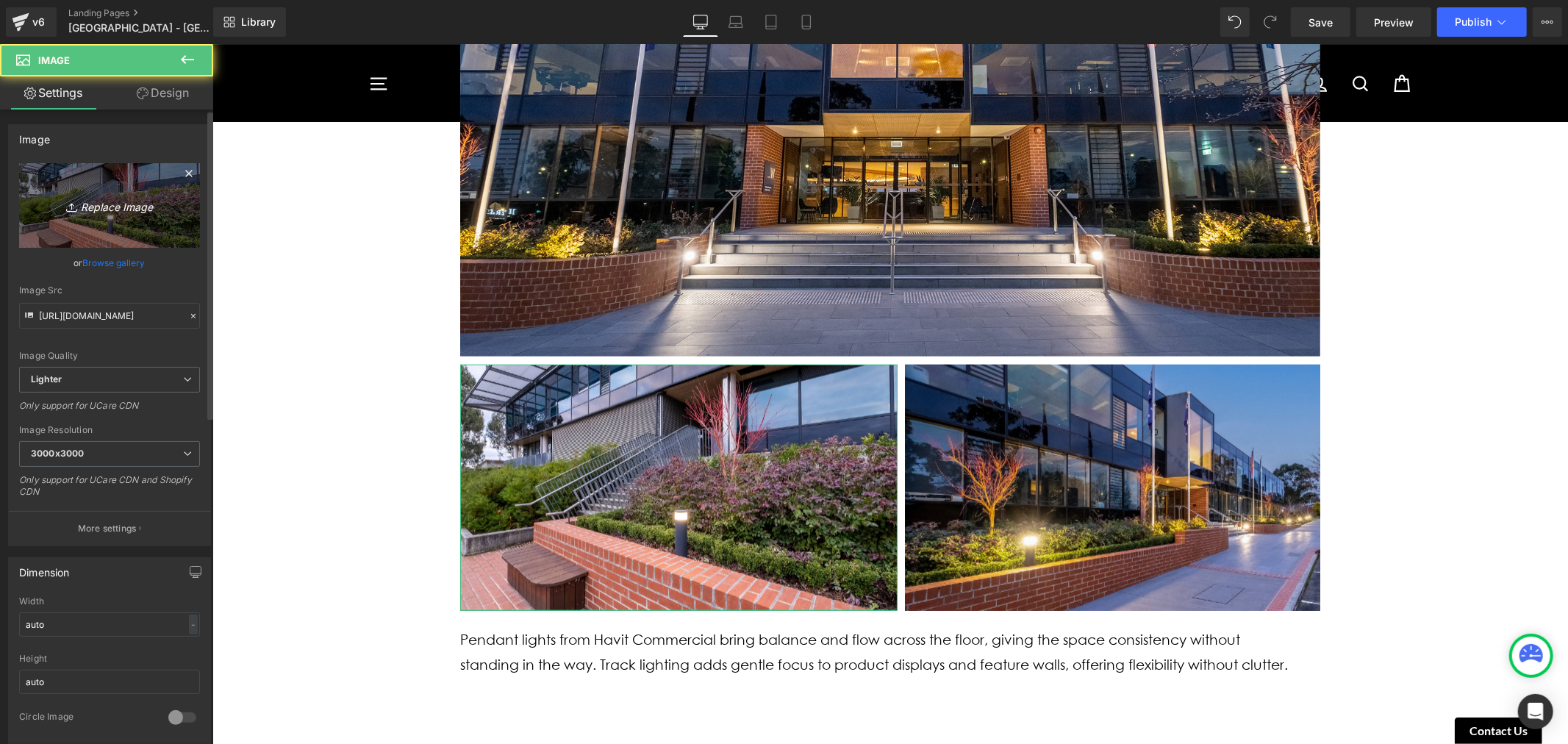
click at [127, 209] on icon "Replace Image" at bounding box center [110, 206] width 118 height 19
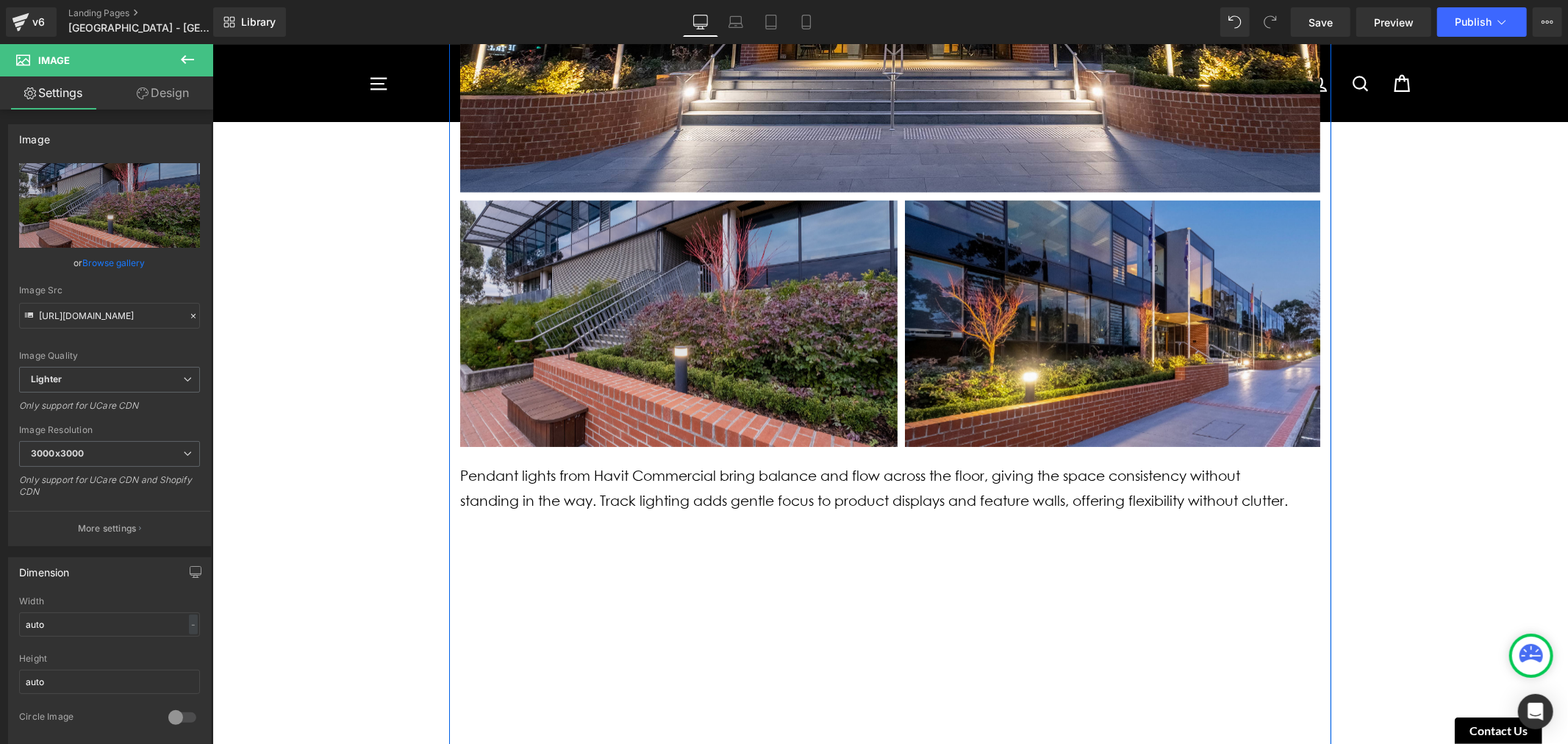
click at [778, 299] on img at bounding box center [678, 323] width 438 height 247
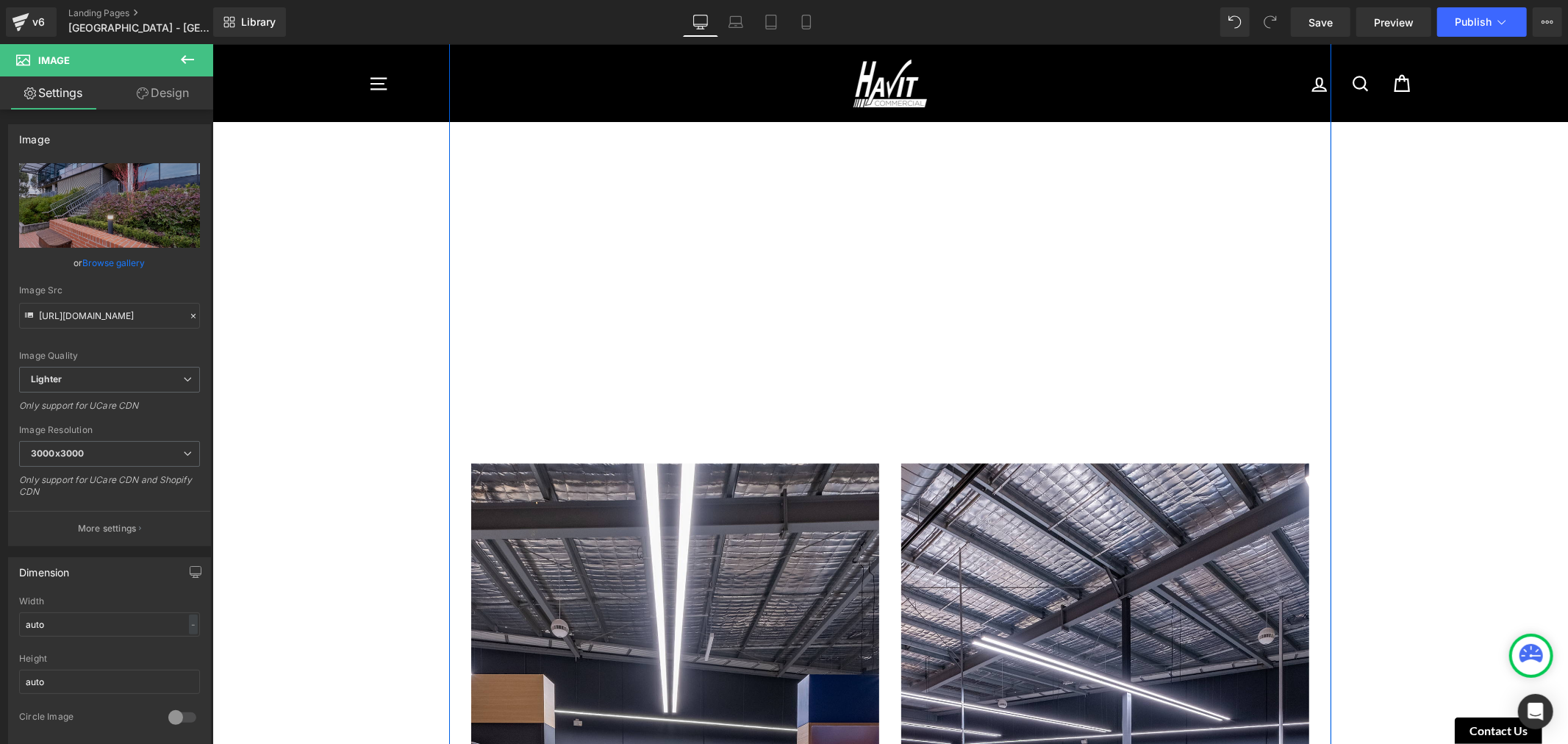
scroll to position [1715, 0]
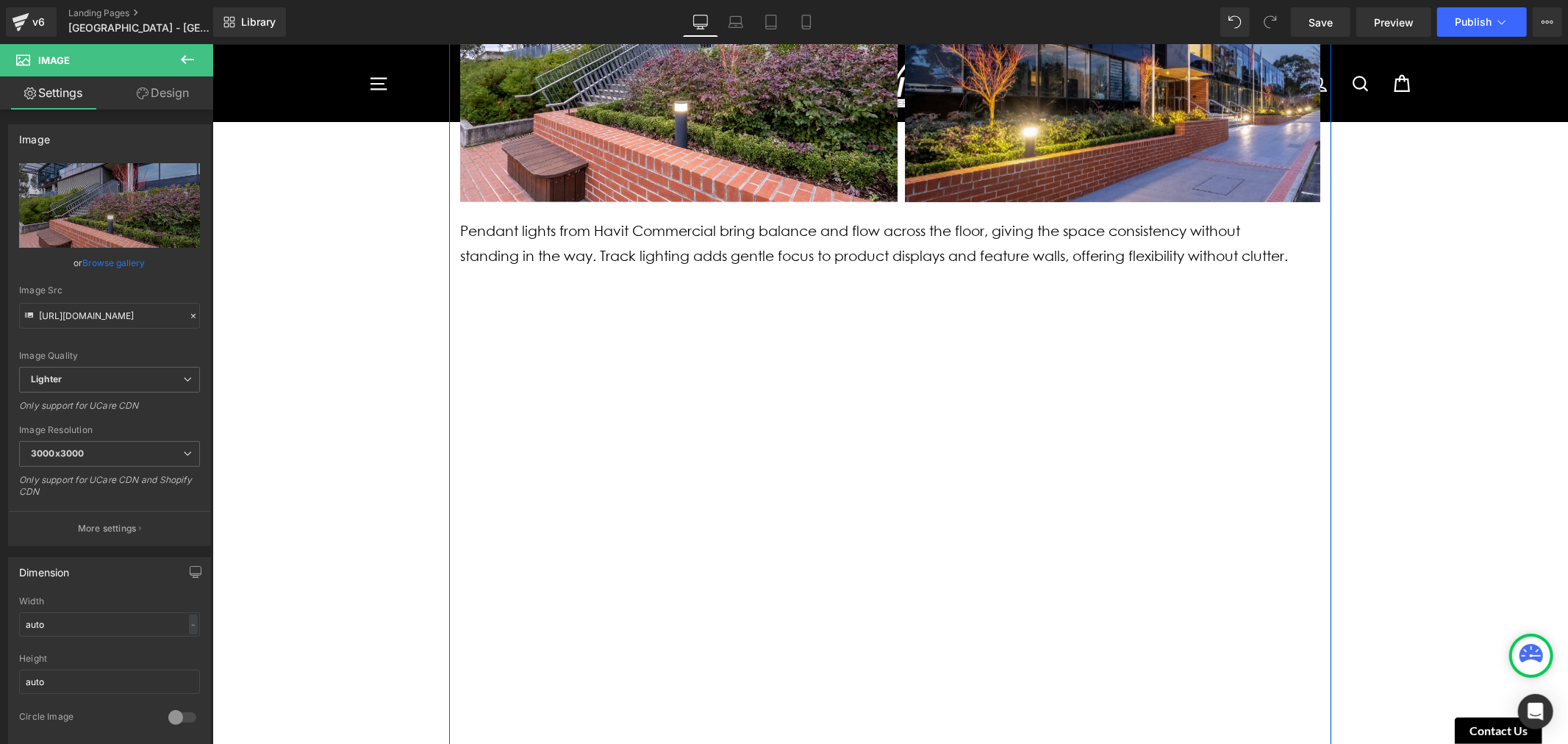
click at [988, 251] on p "Pendant lights from Havit Commercial bring balance and flow across the floor, g…" at bounding box center [877, 243] width 836 height 50
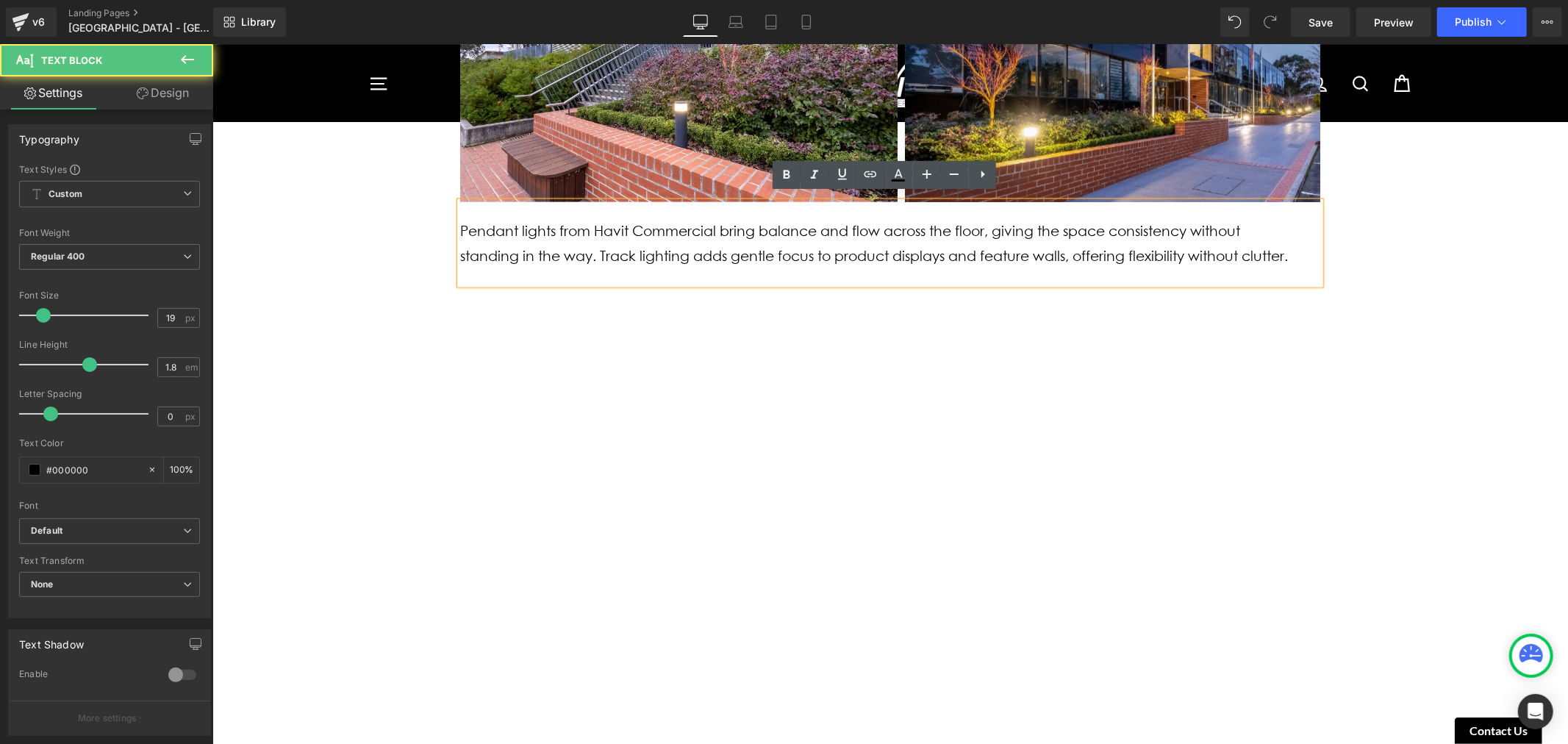
click at [997, 232] on p "Pendant lights from Havit Commercial bring balance and flow across the floor, g…" at bounding box center [877, 243] width 836 height 50
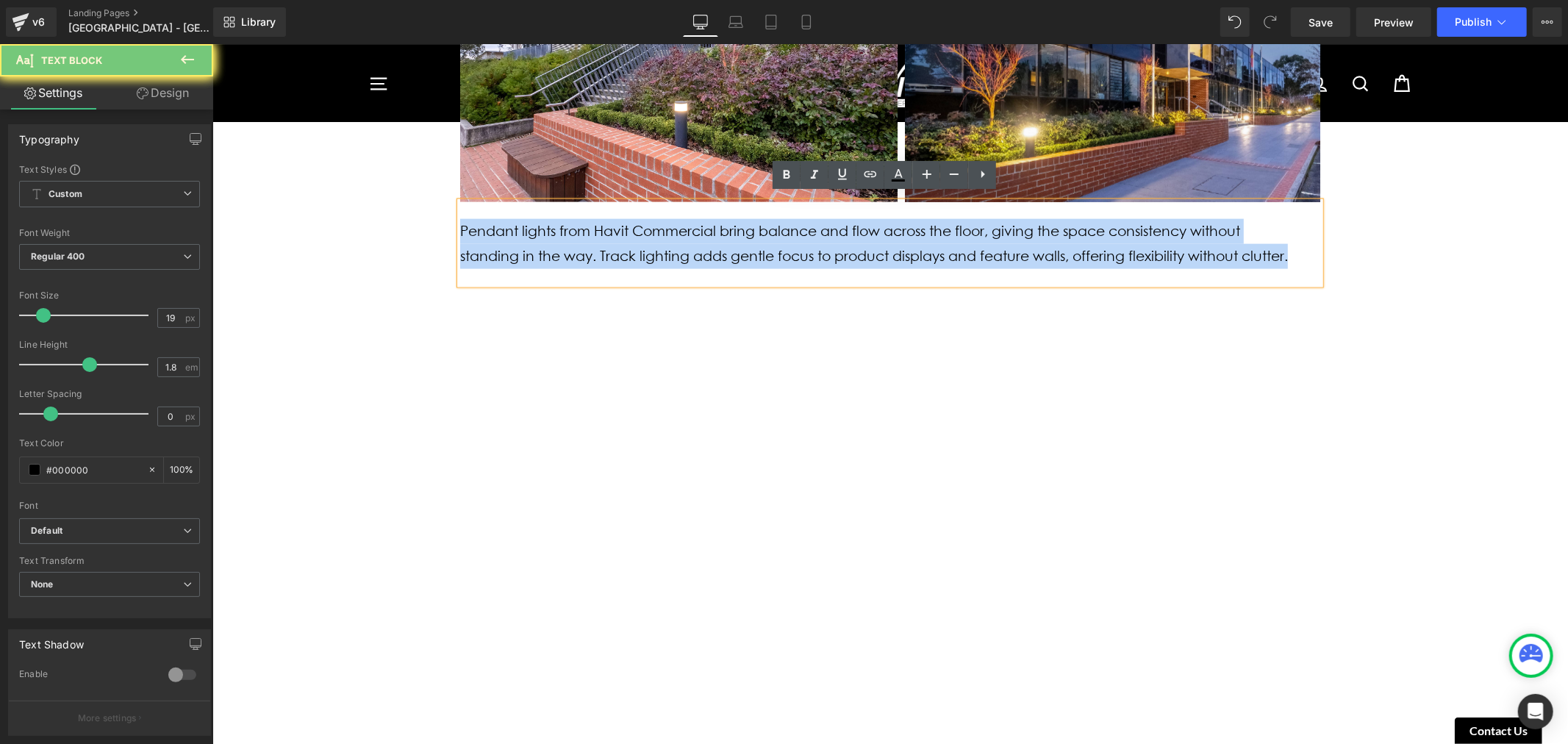
click at [997, 232] on p "Pendant lights from Havit Commercial bring balance and flow across the floor, g…" at bounding box center [877, 243] width 836 height 50
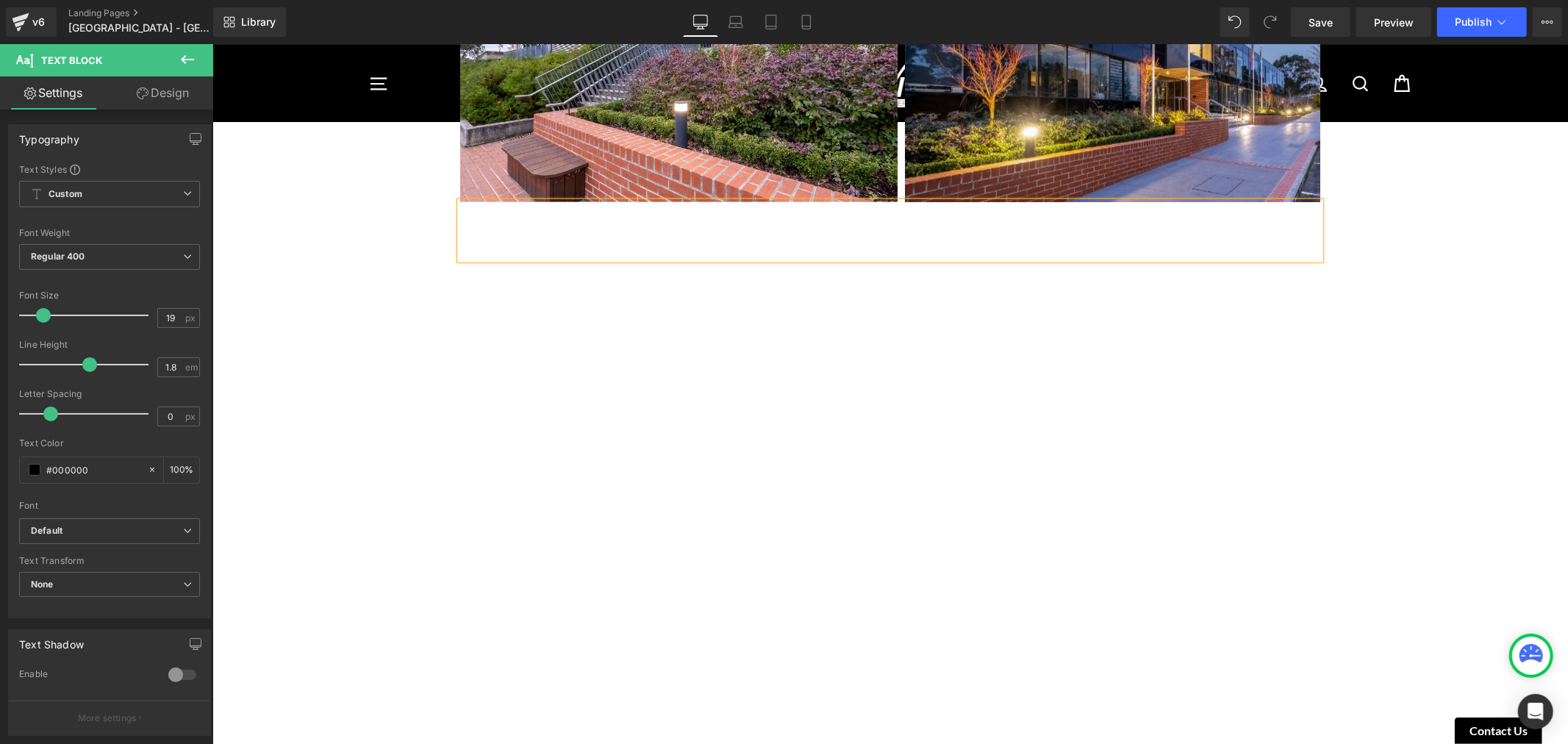
click at [1330, 206] on div "Image [GEOGRAPHIC_DATA] [GEOGRAPHIC_DATA] - [GEOGRAPHIC_DATA] [DATE] Heading [G…" at bounding box center [890, 588] width 1355 height 4297
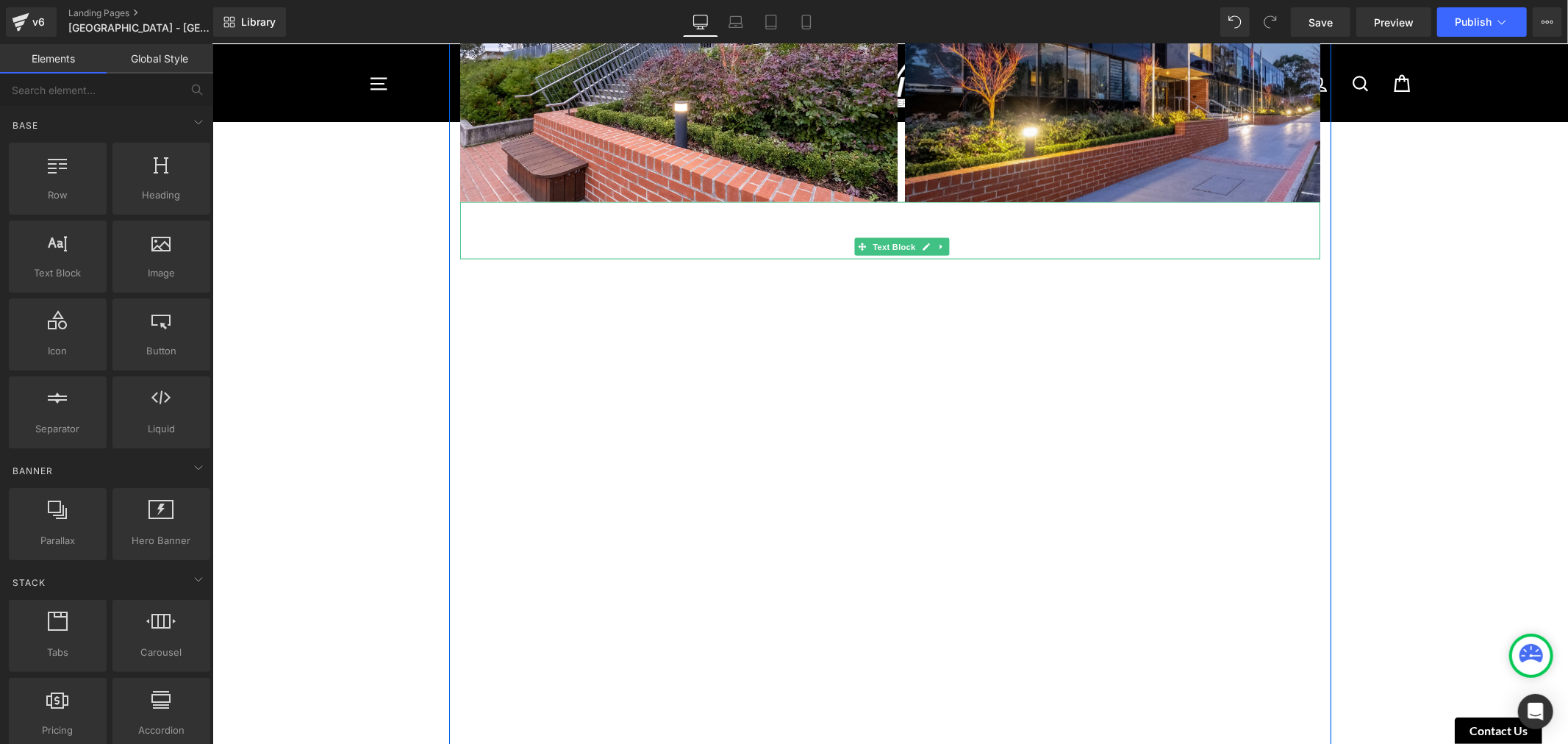
click at [933, 239] on link at bounding box center [940, 247] width 15 height 18
click at [946, 243] on icon at bounding box center [948, 246] width 8 height 9
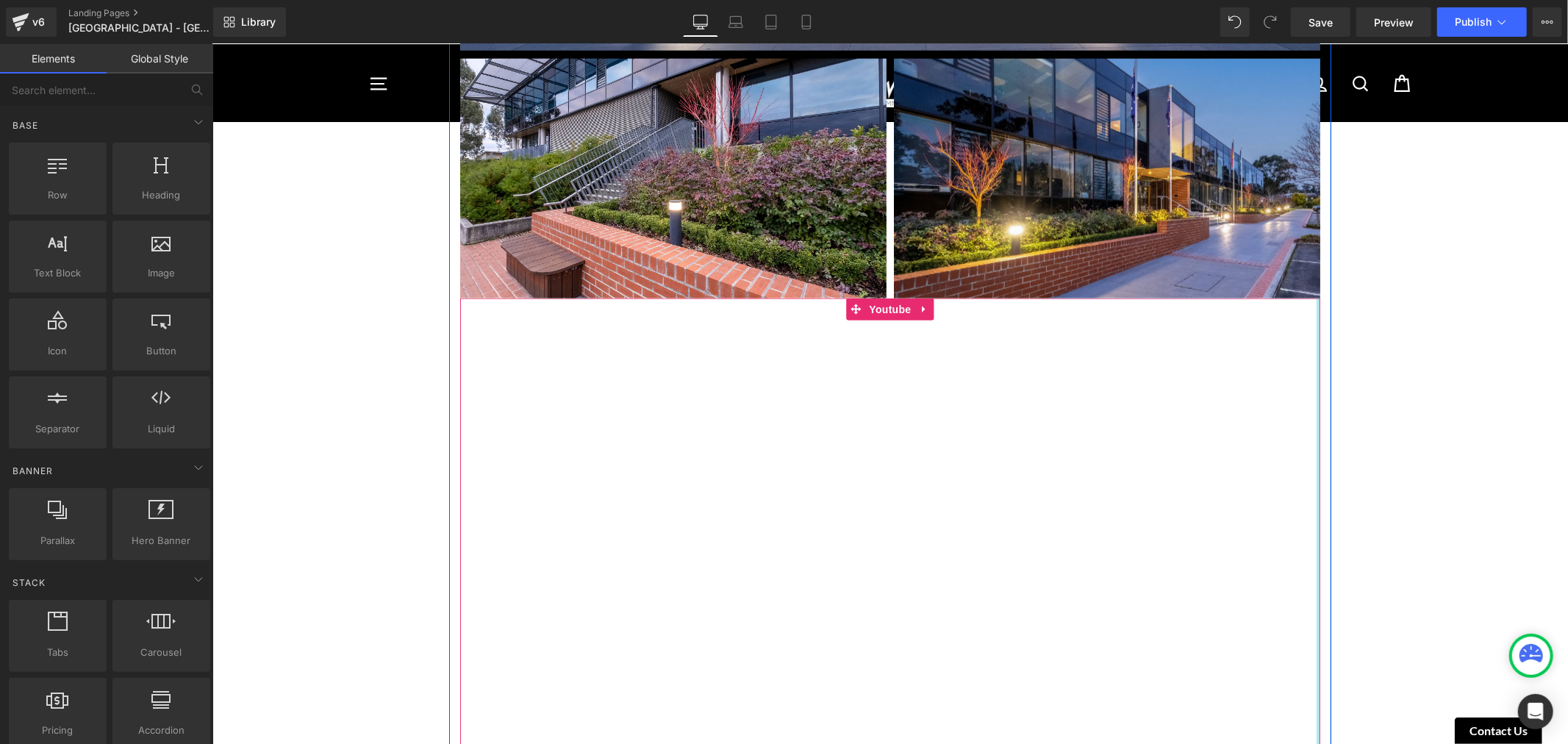
scroll to position [1456, 0]
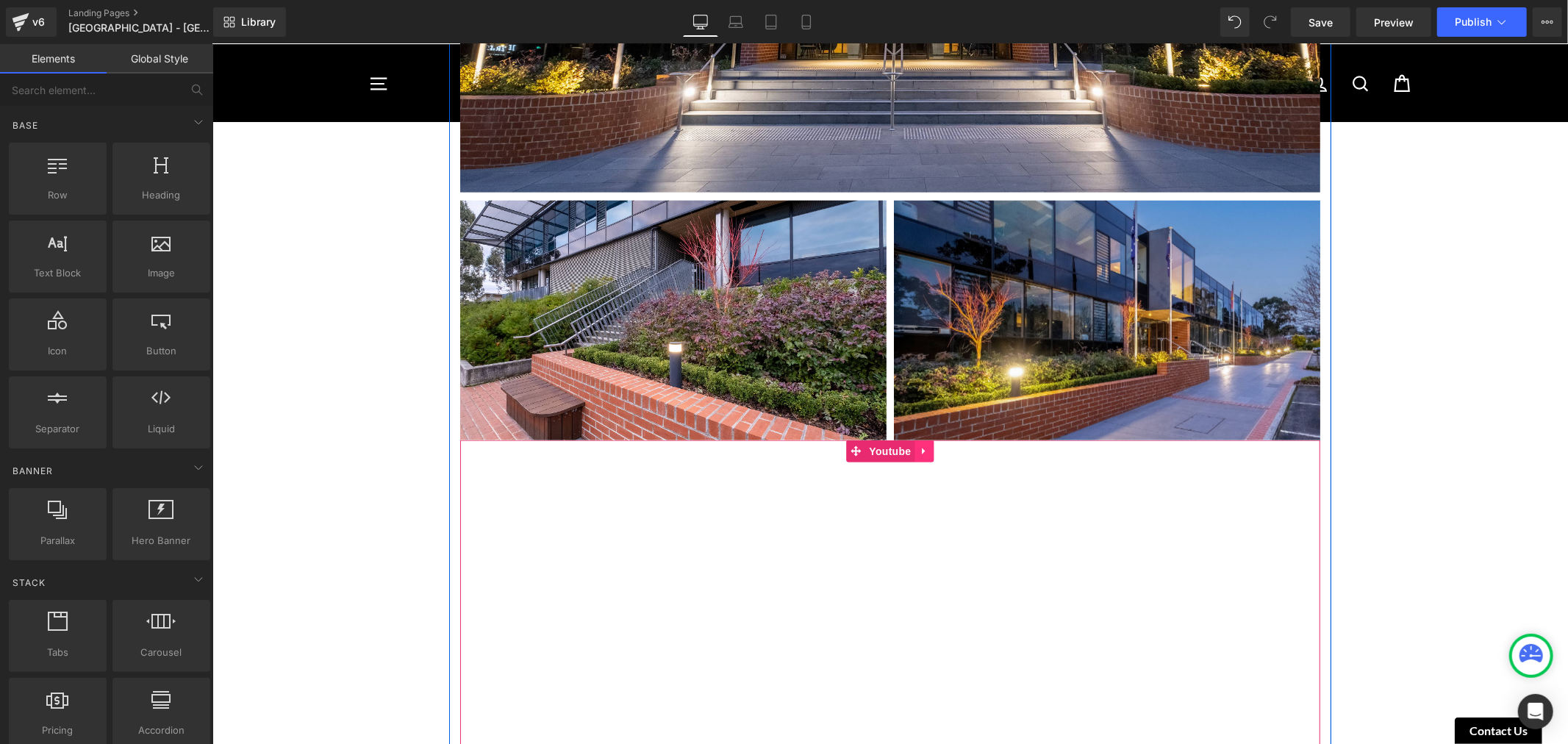
click at [919, 447] on icon at bounding box center [923, 451] width 10 height 11
click at [929, 448] on icon at bounding box center [933, 451] width 10 height 10
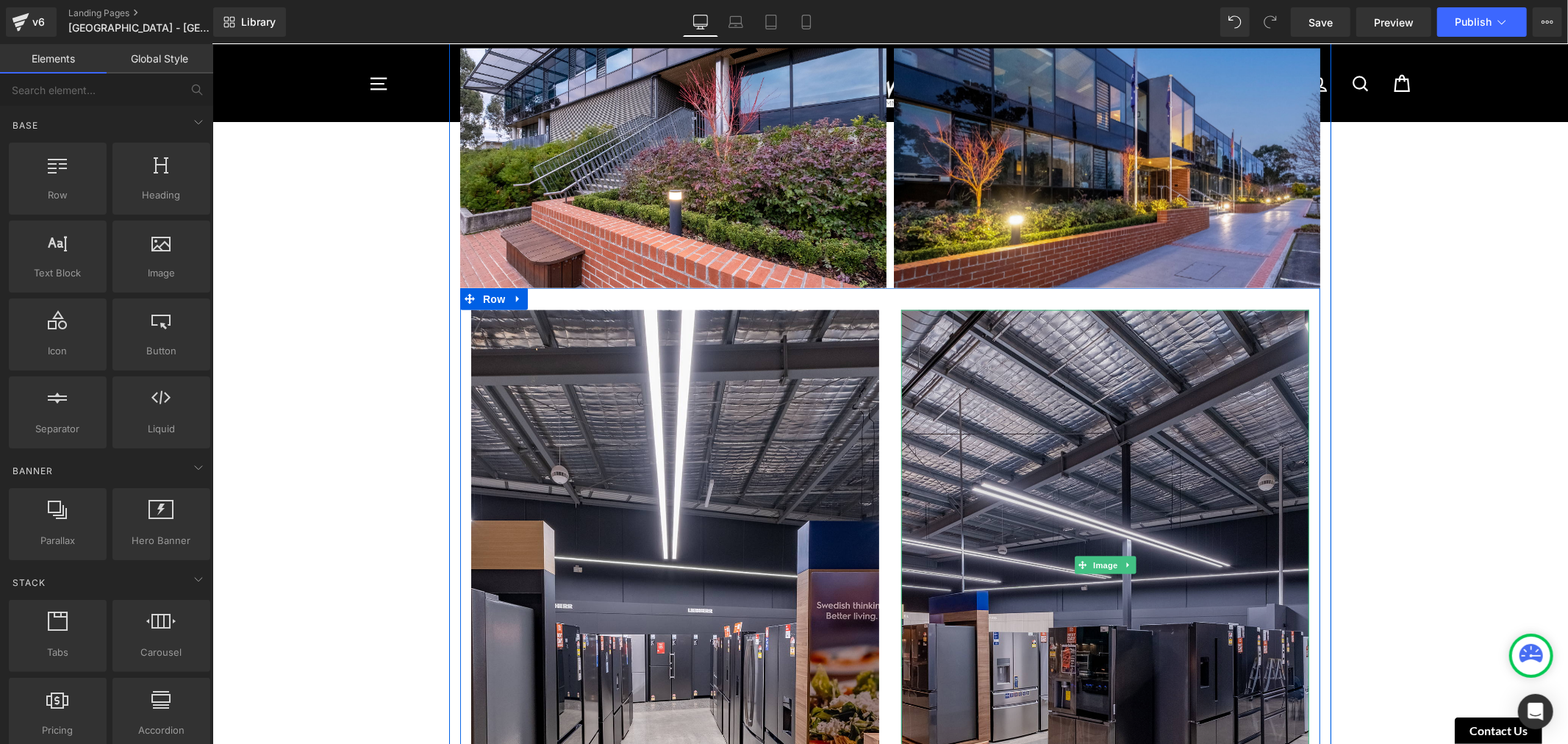
scroll to position [1619, 0]
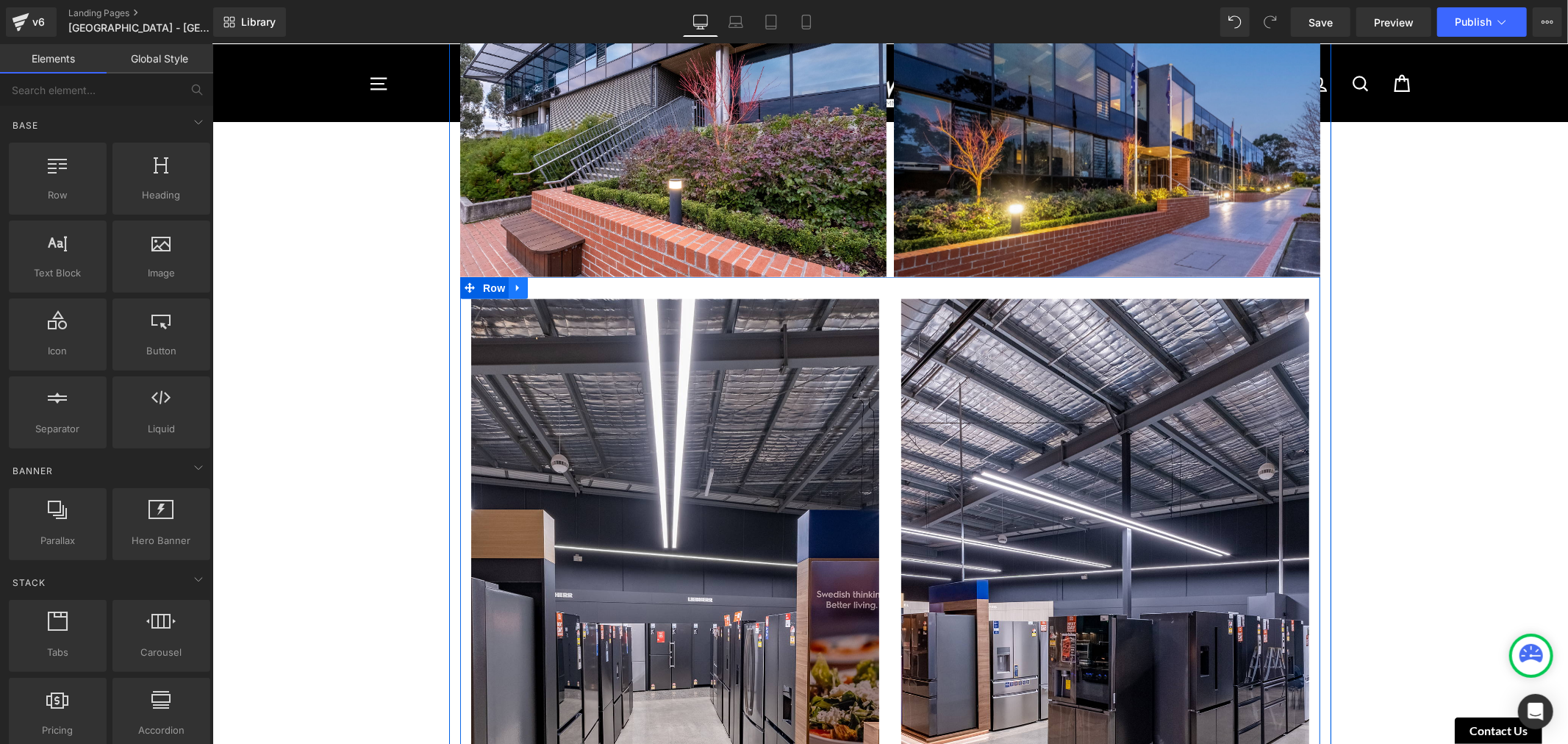
click at [516, 282] on icon at bounding box center [517, 288] width 10 height 11
click at [550, 282] on icon at bounding box center [555, 287] width 10 height 10
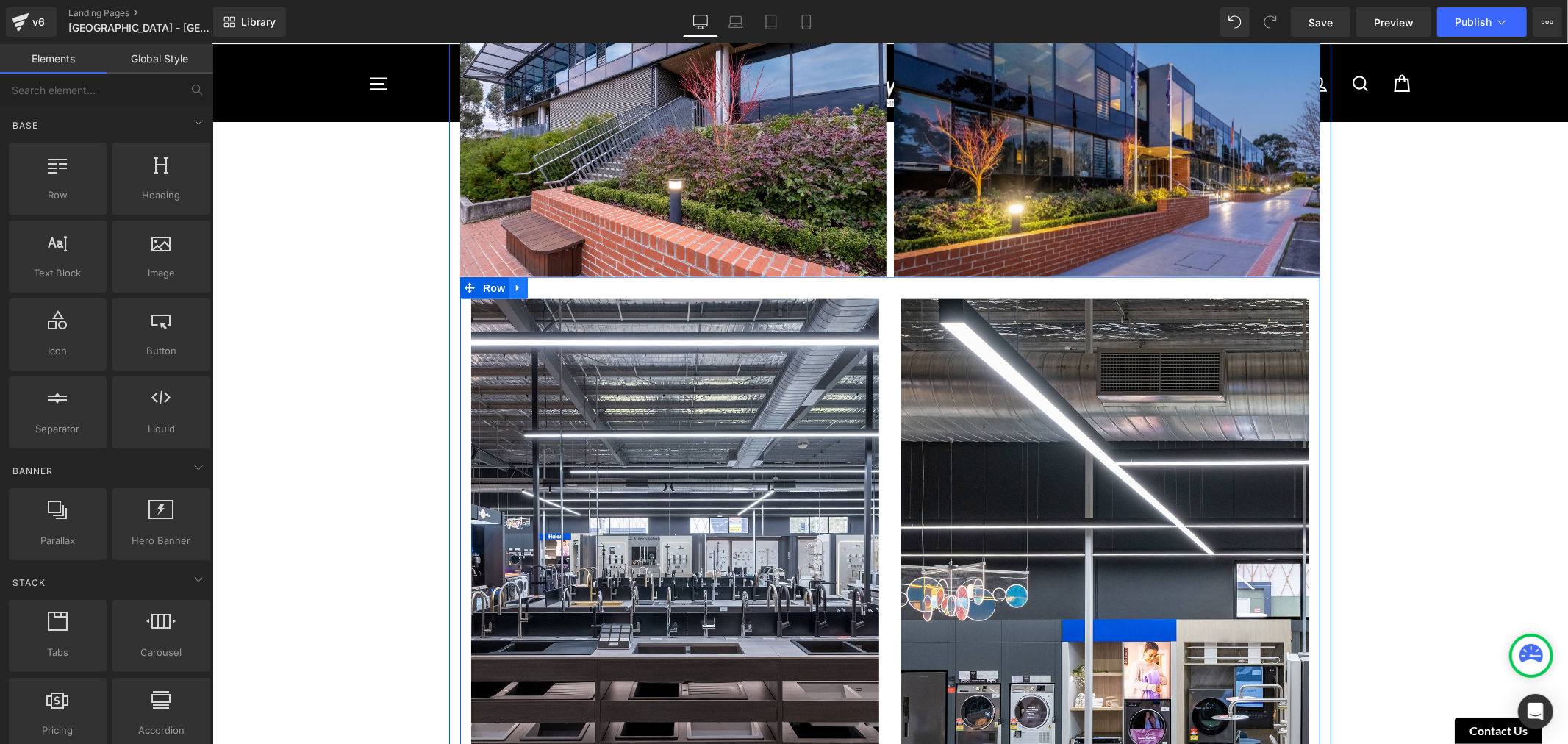
click at [515, 285] on icon at bounding box center [516, 288] width 3 height 6
click at [550, 284] on icon at bounding box center [555, 288] width 10 height 11
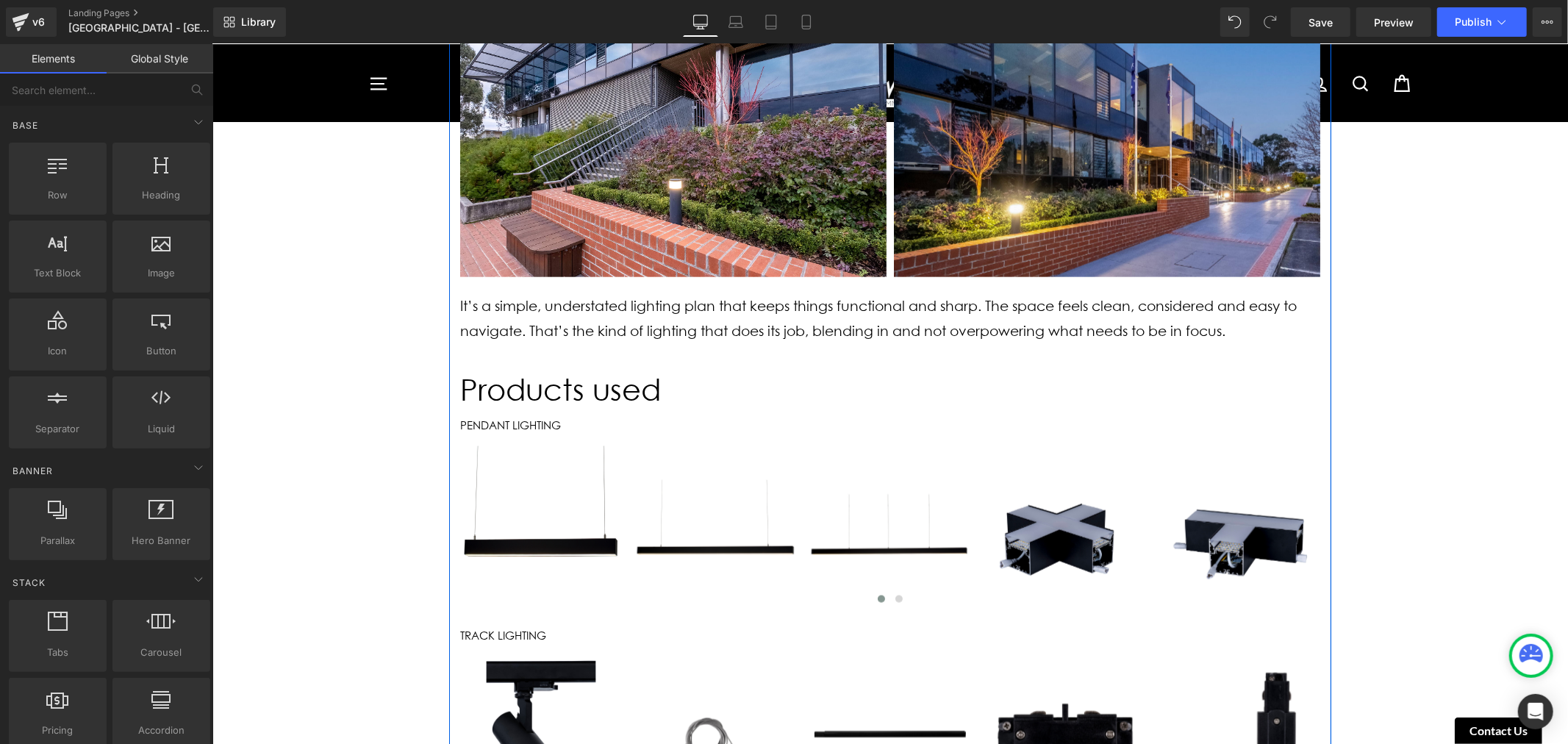
click at [465, 281] on div "It’s a simple, understated lighting plan that keeps things functional and sharp…" at bounding box center [889, 321] width 860 height 89
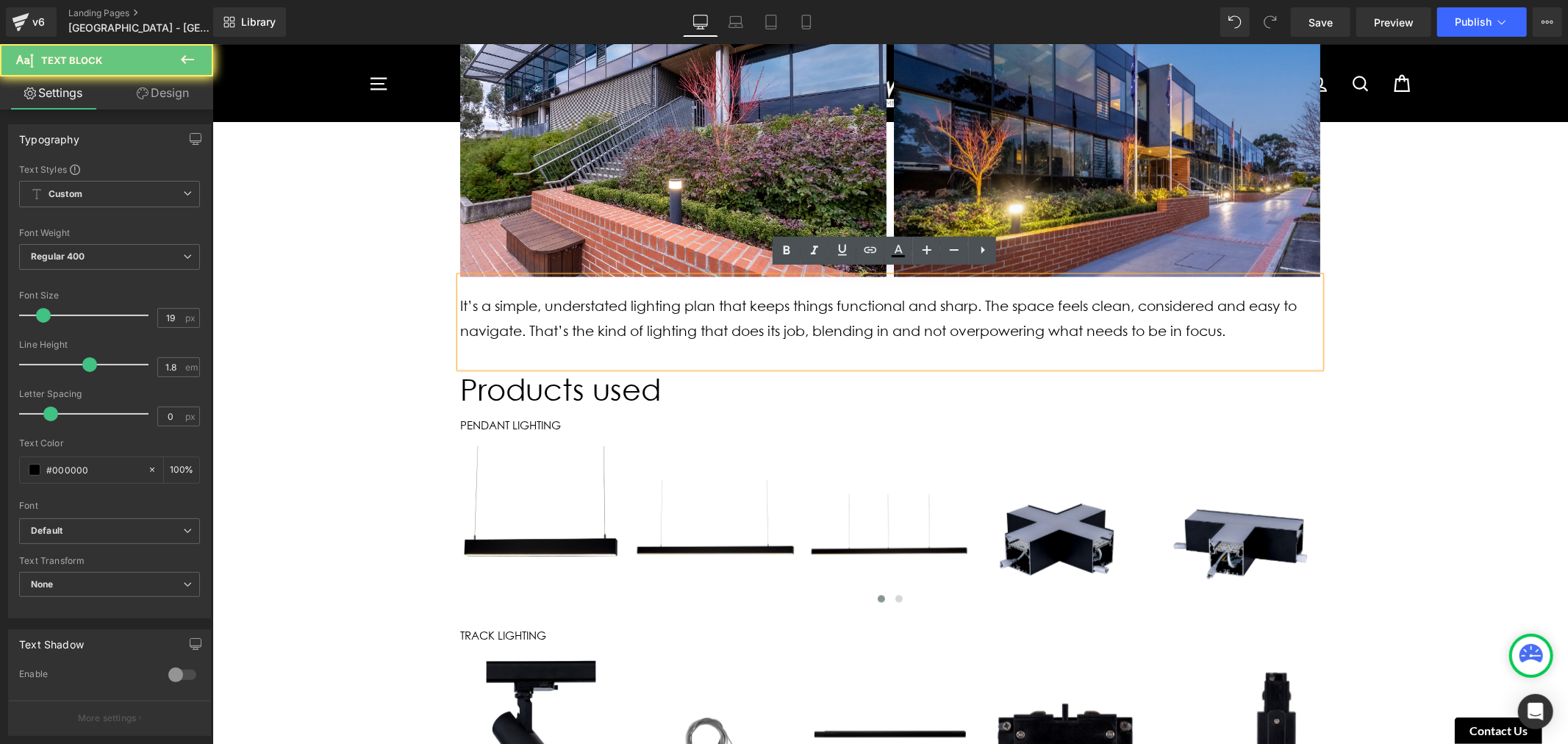
click at [902, 352] on div "It’s a simple, understated lighting plan that keeps things functional and sharp…" at bounding box center [889, 321] width 860 height 89
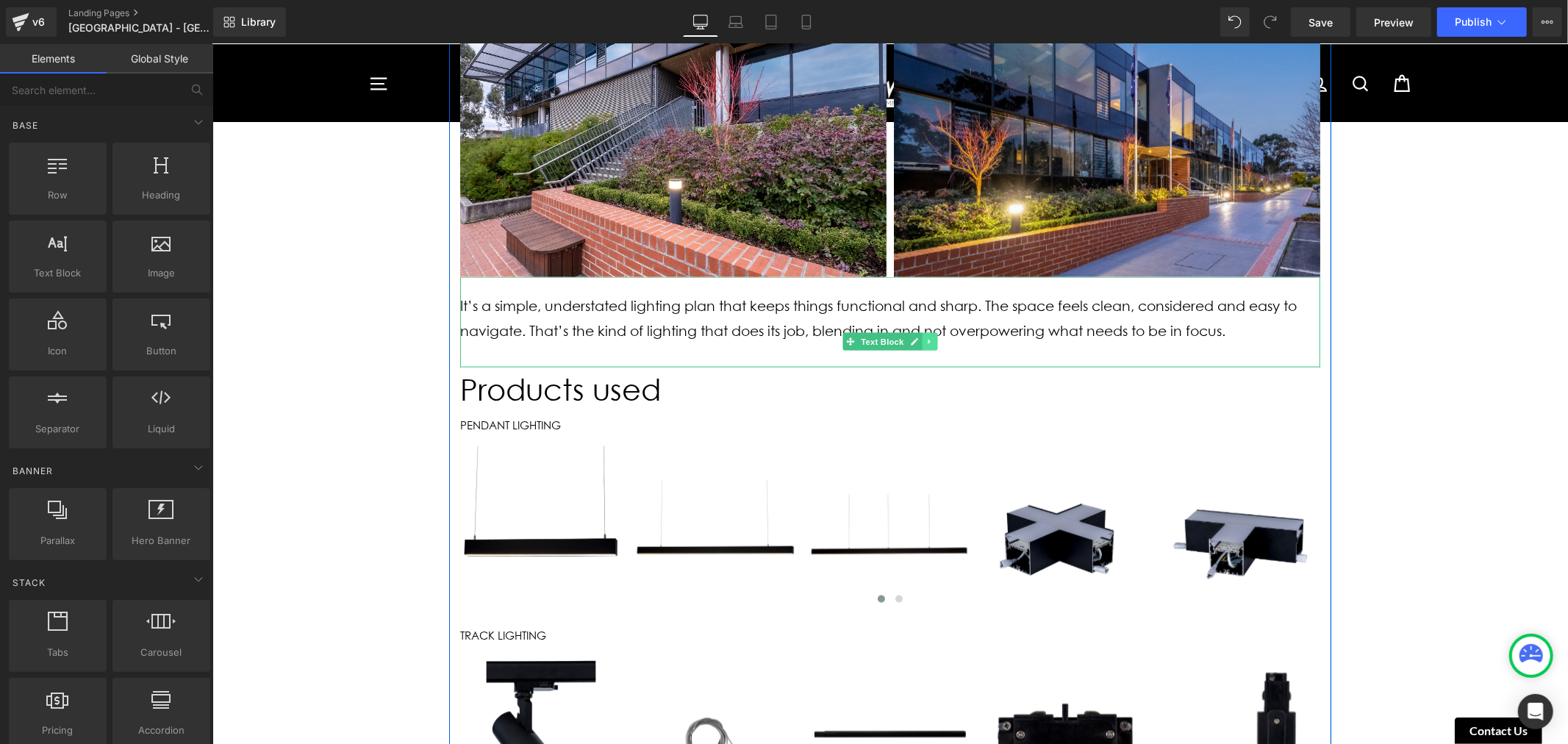
click at [924, 337] on icon at bounding box center [928, 341] width 8 height 9
click at [933, 338] on icon at bounding box center [937, 342] width 8 height 8
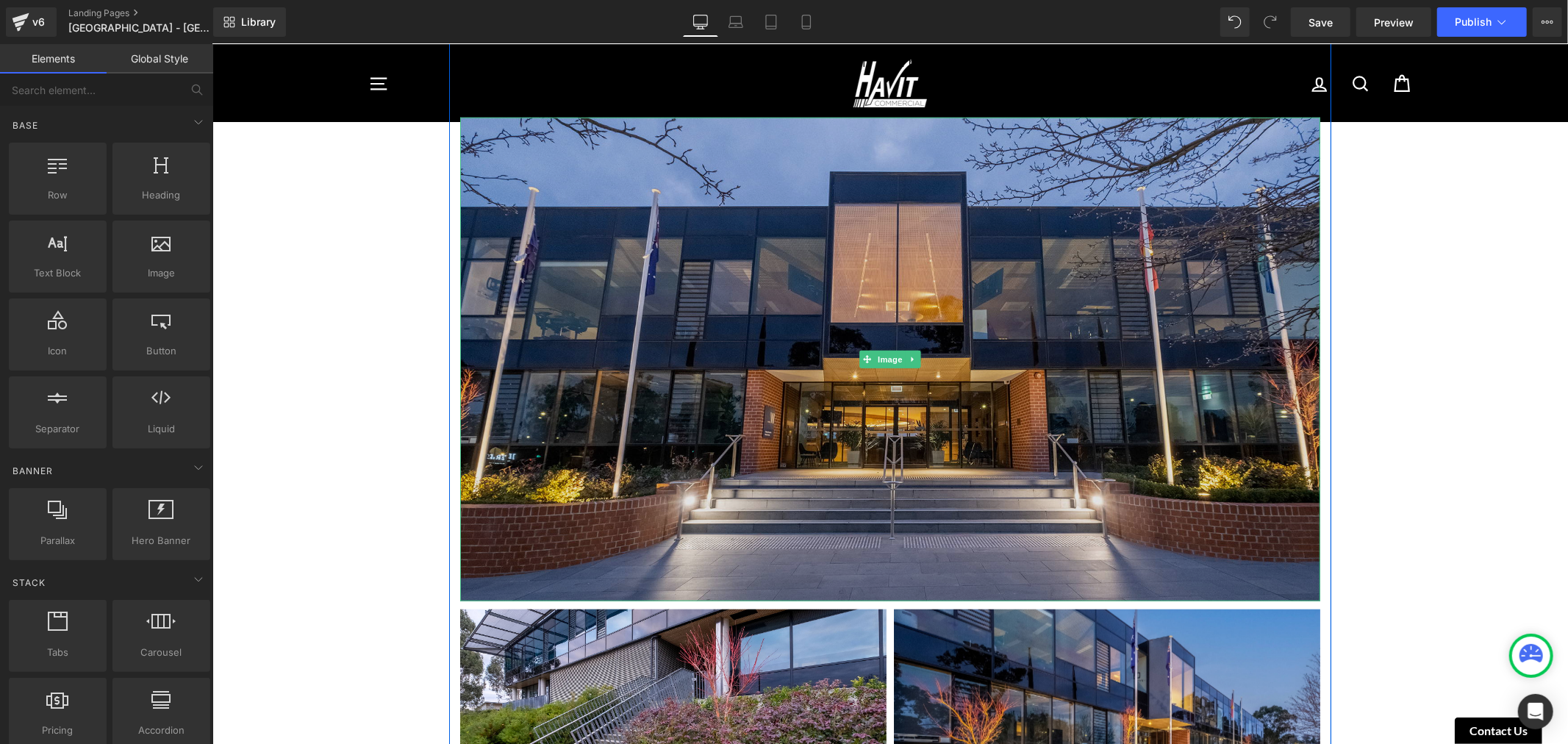
click at [1028, 220] on img at bounding box center [889, 359] width 860 height 484
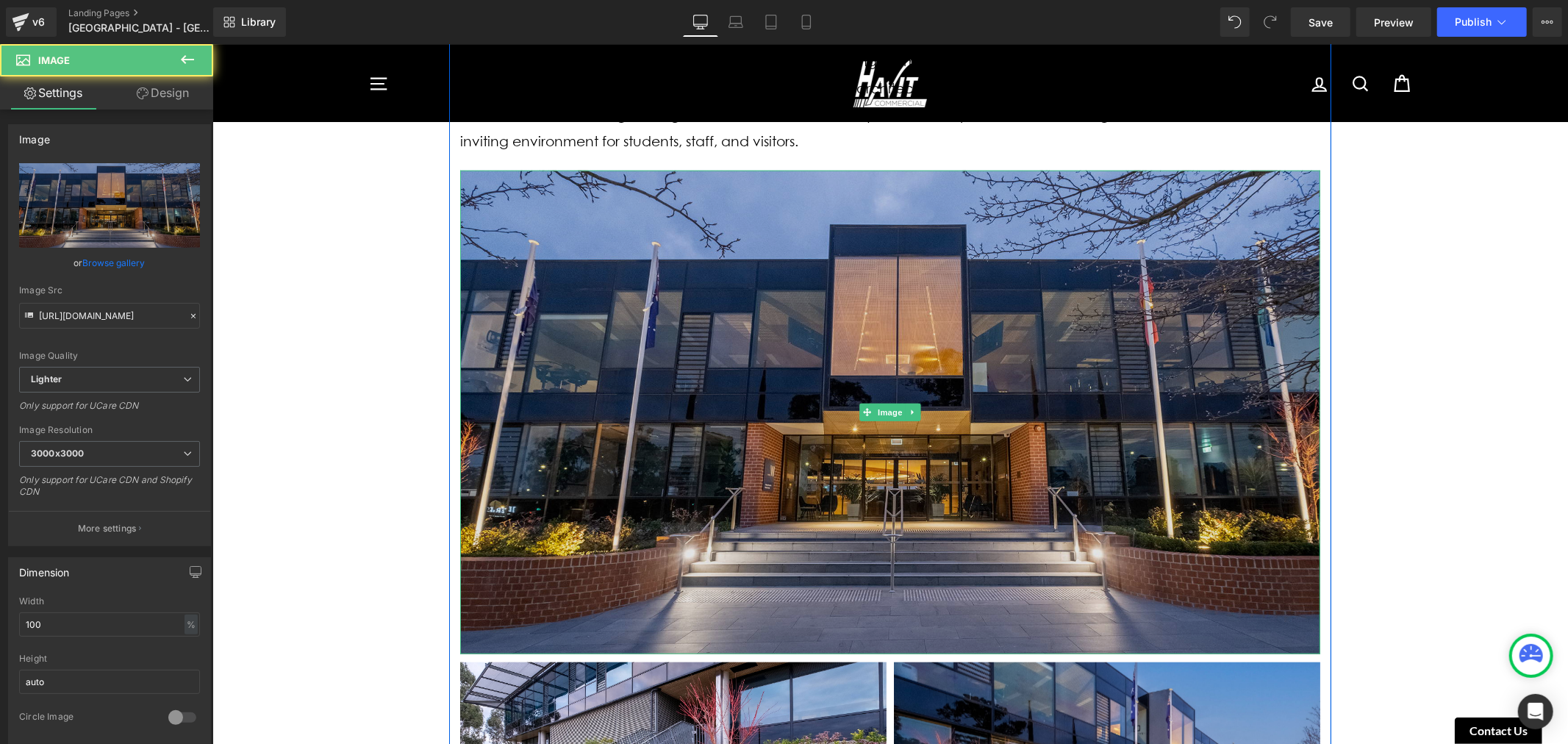
scroll to position [883, 0]
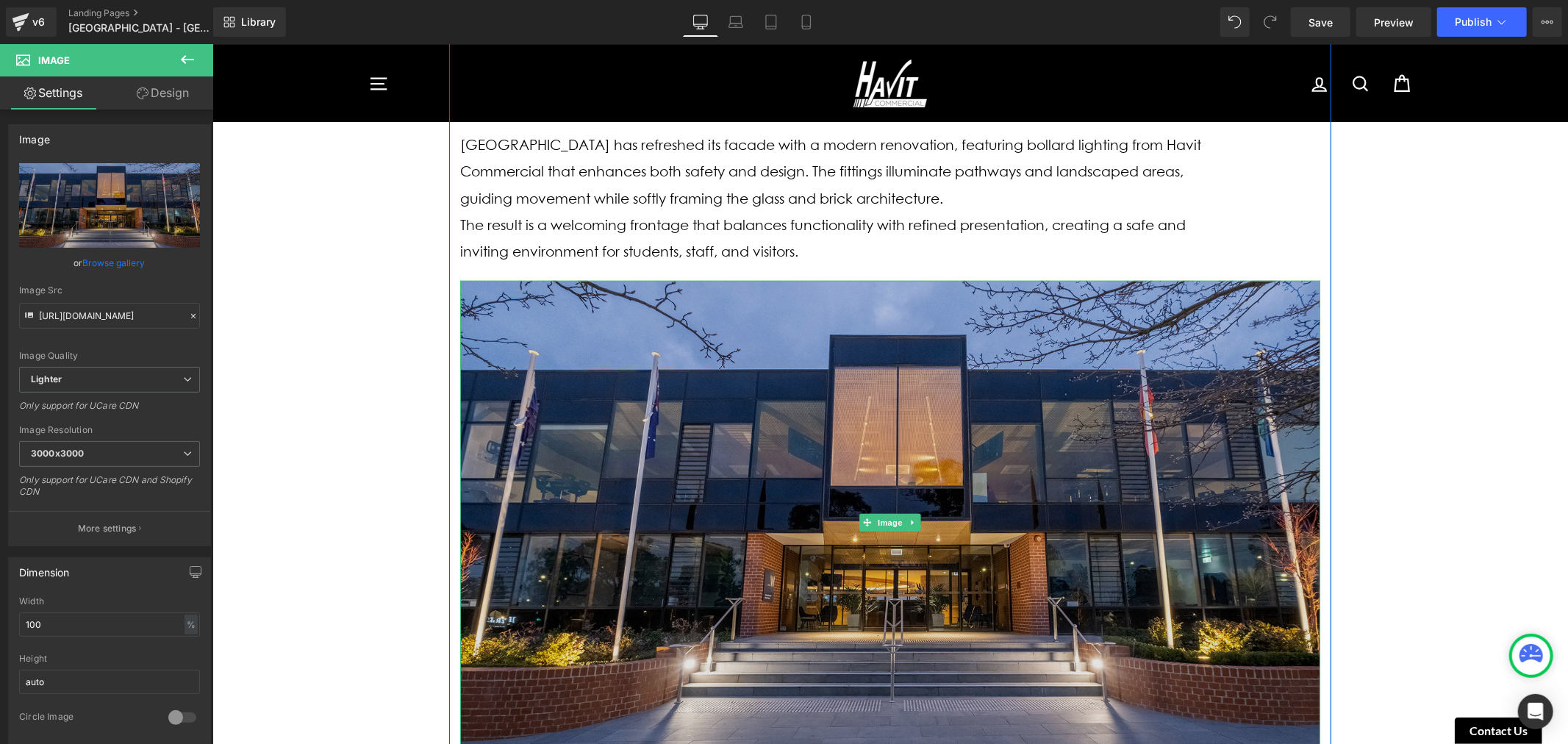
click at [765, 312] on img at bounding box center [889, 522] width 860 height 484
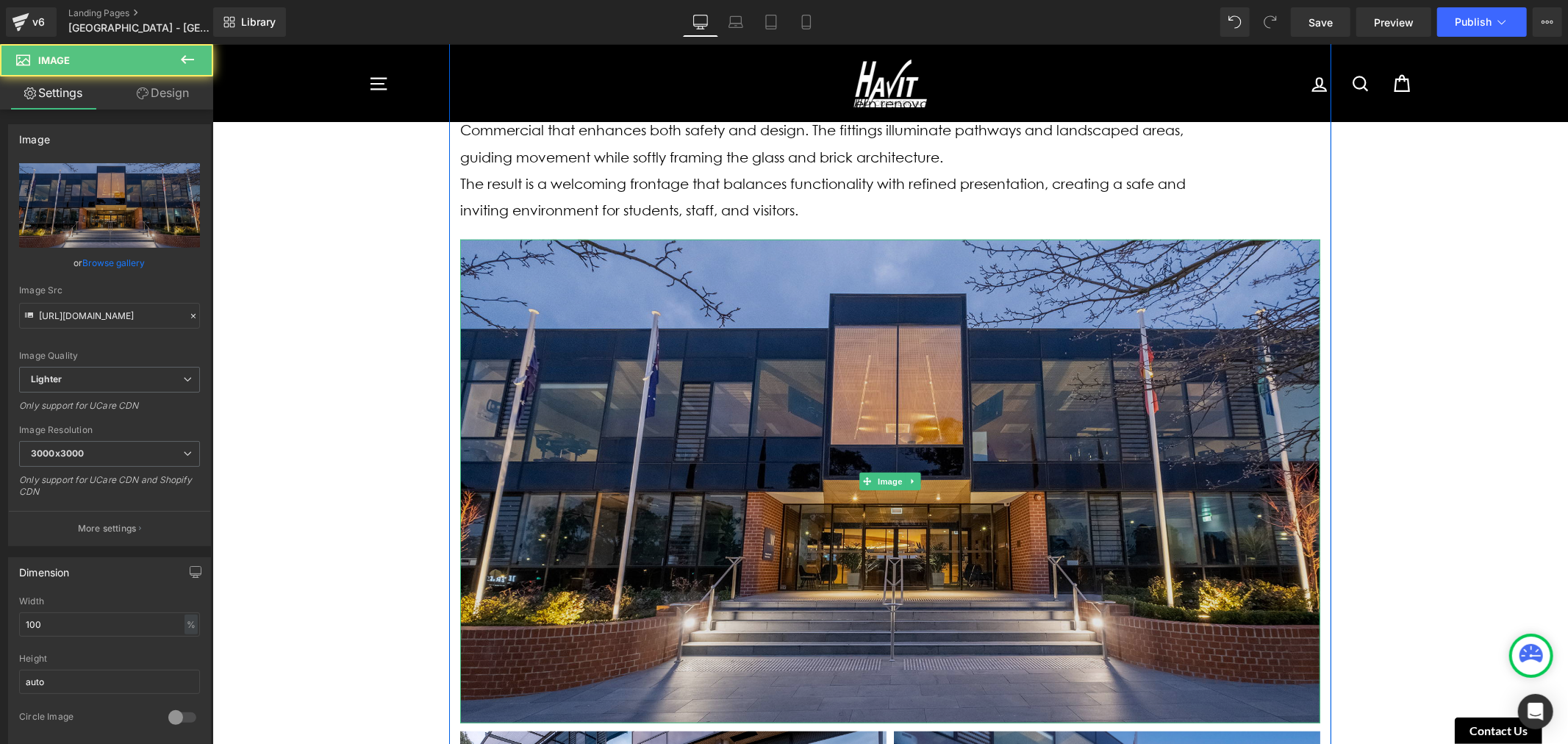
scroll to position [966, 0]
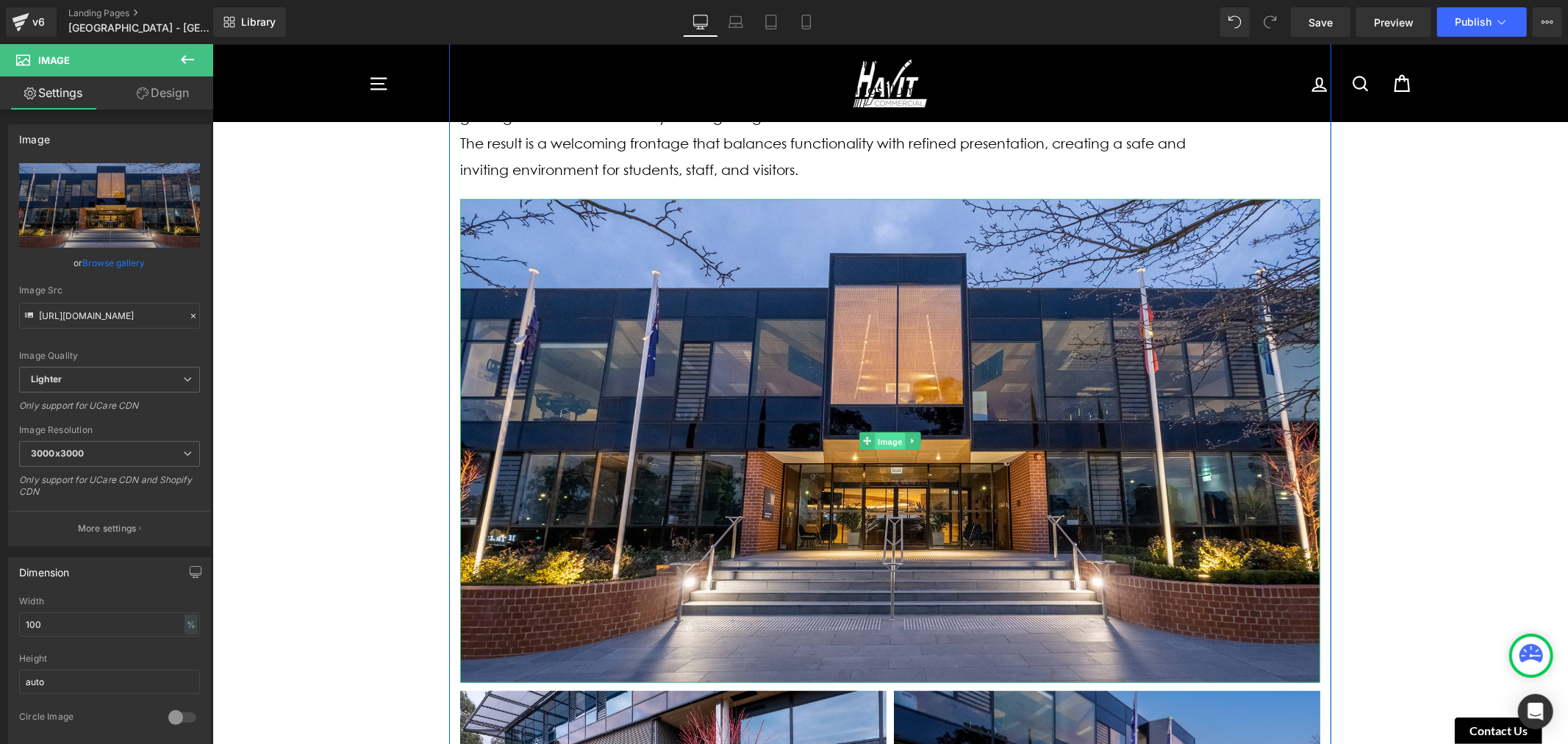
click at [887, 433] on span "Image" at bounding box center [890, 441] width 31 height 18
click at [908, 436] on icon at bounding box center [912, 440] width 8 height 9
click at [900, 436] on icon at bounding box center [904, 440] width 8 height 8
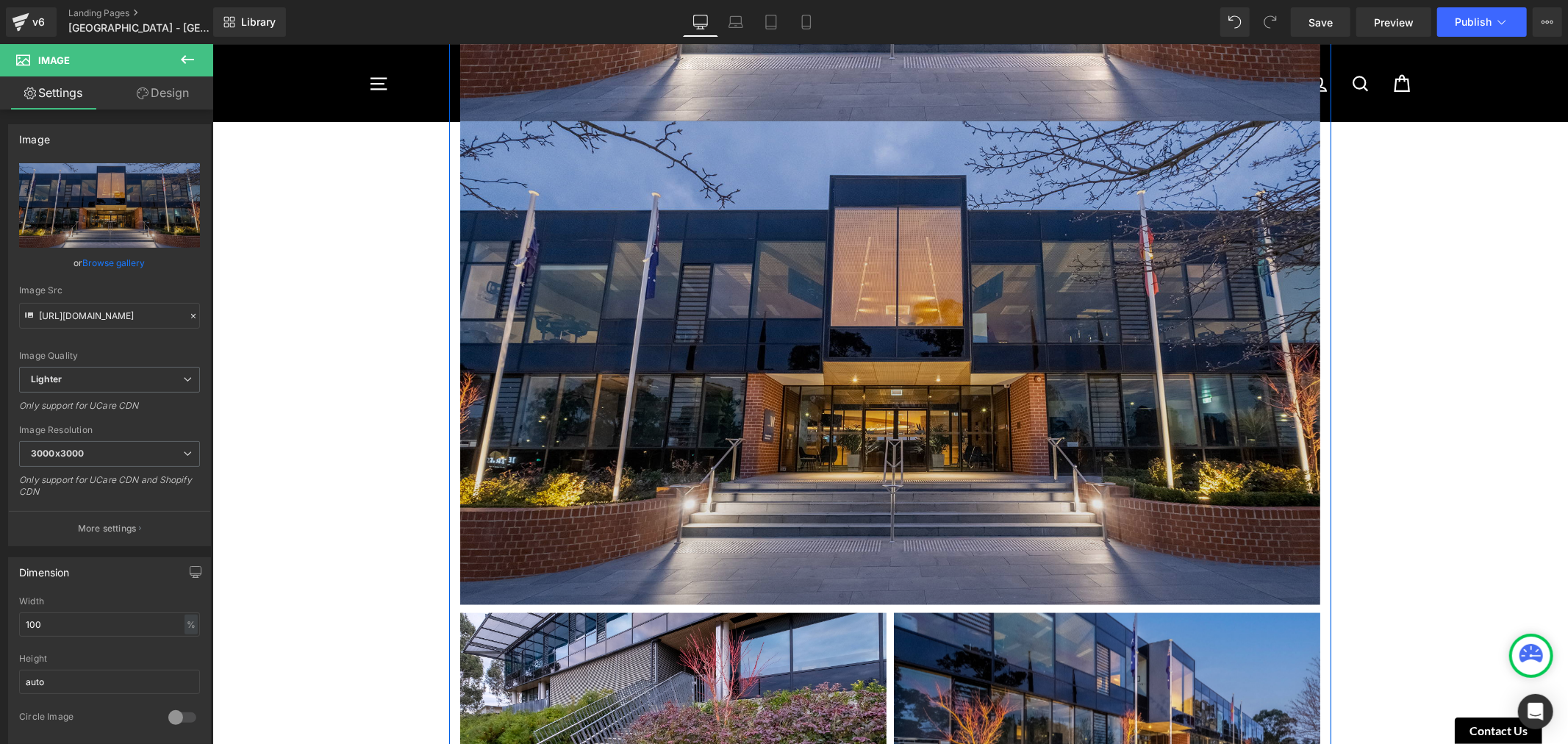
scroll to position [1539, 0]
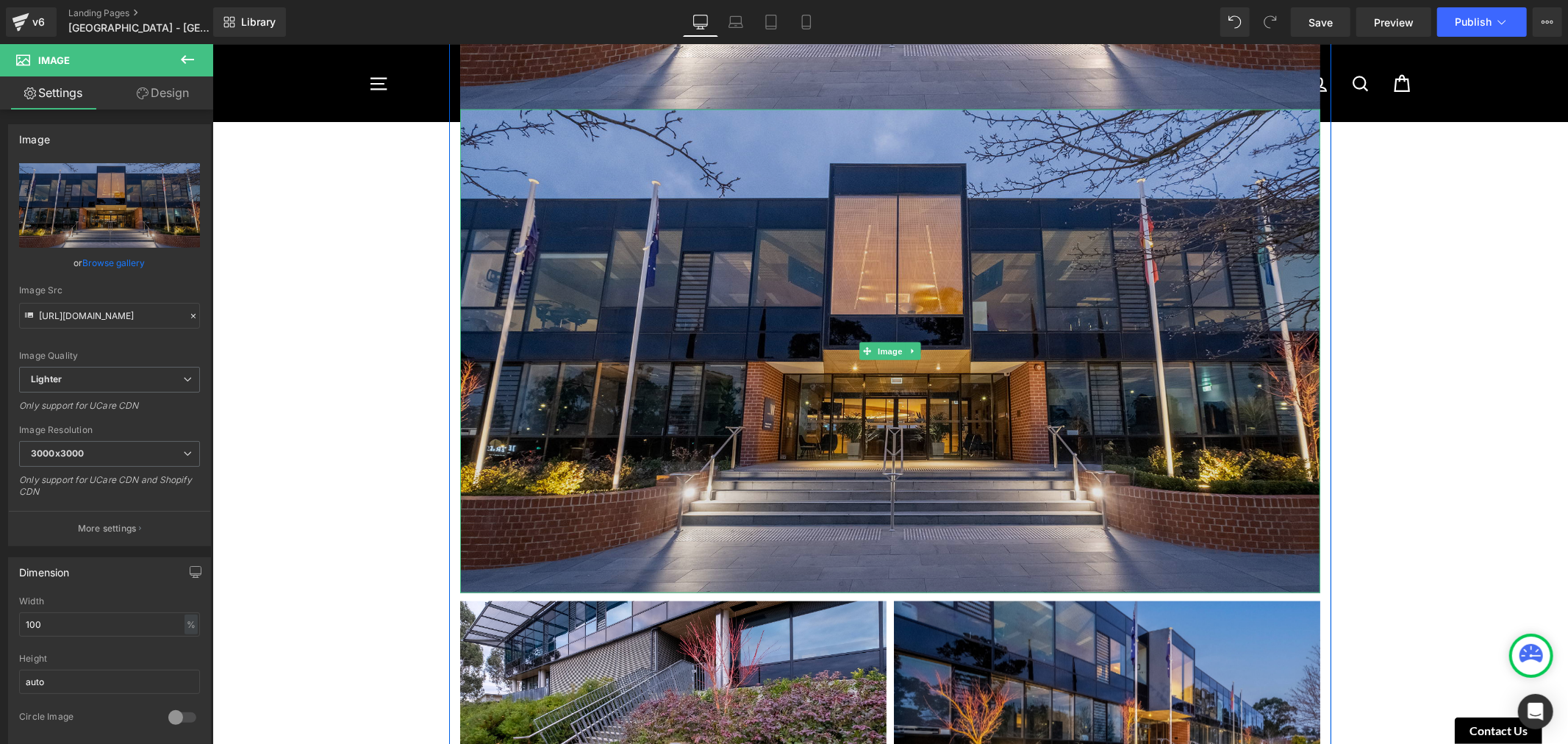
click at [740, 283] on img at bounding box center [889, 351] width 860 height 484
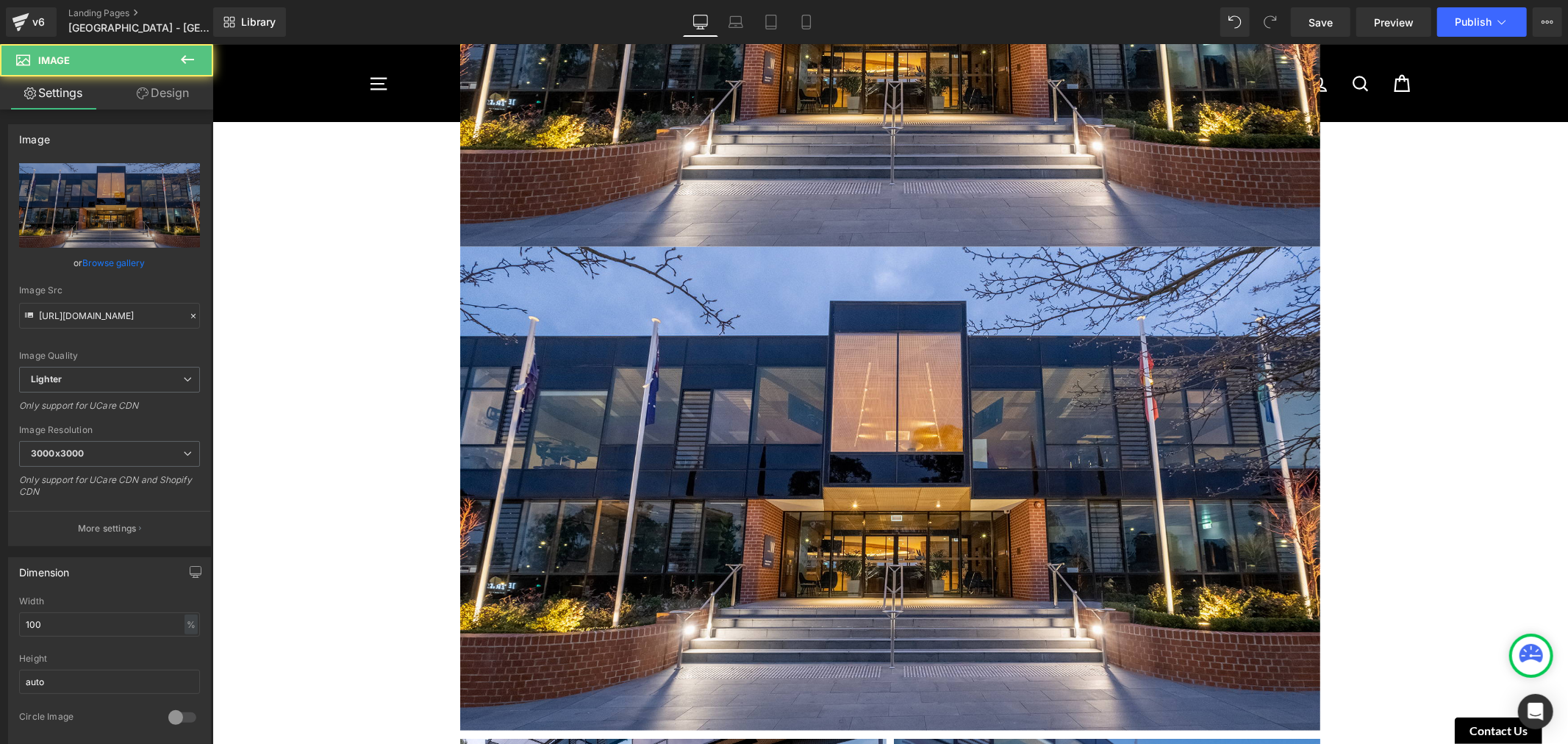
scroll to position [1294, 0]
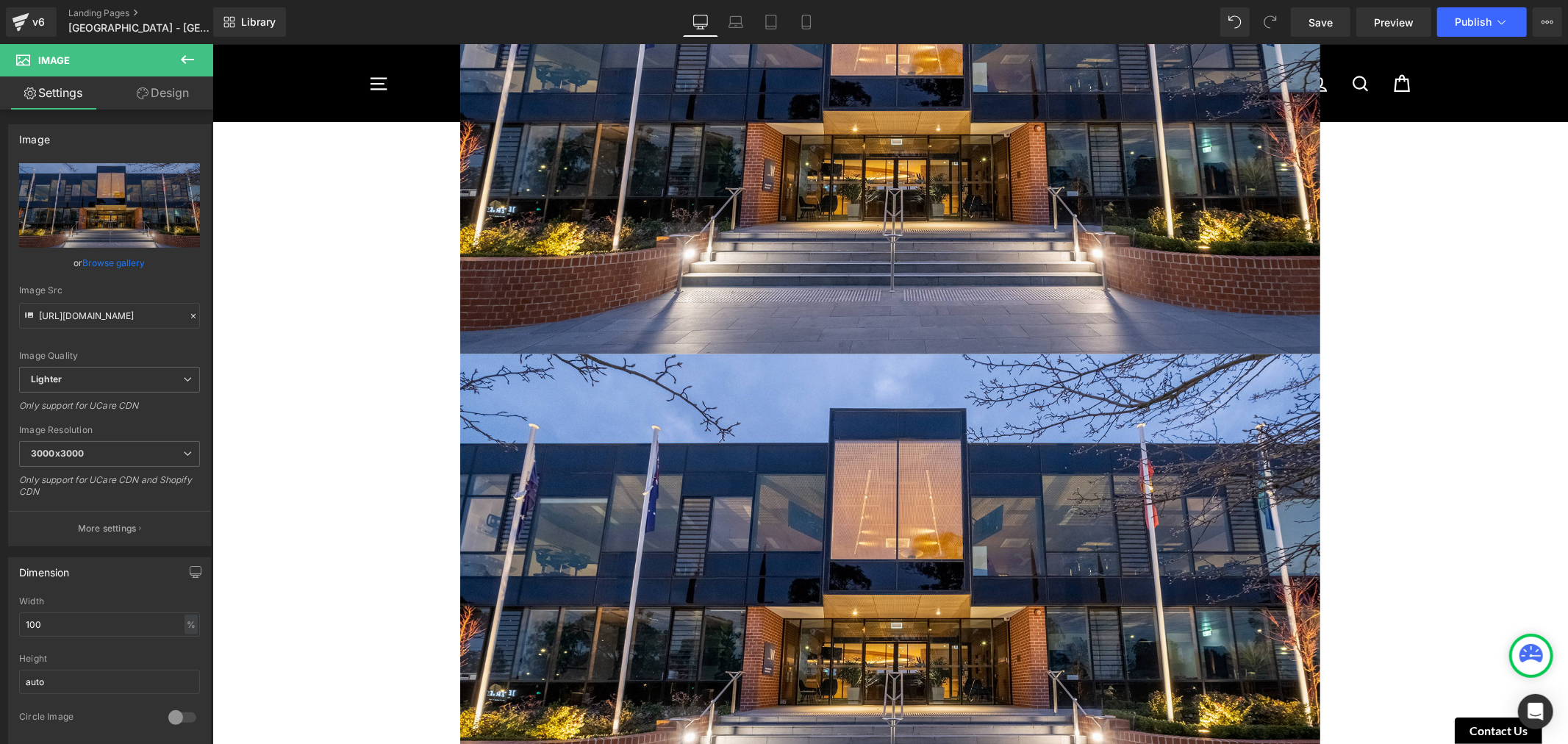
click at [379, 387] on div "Image [GEOGRAPHIC_DATA] [GEOGRAPHIC_DATA] - [GEOGRAPHIC_DATA] [DATE] Heading [G…" at bounding box center [890, 375] width 1355 height 3055
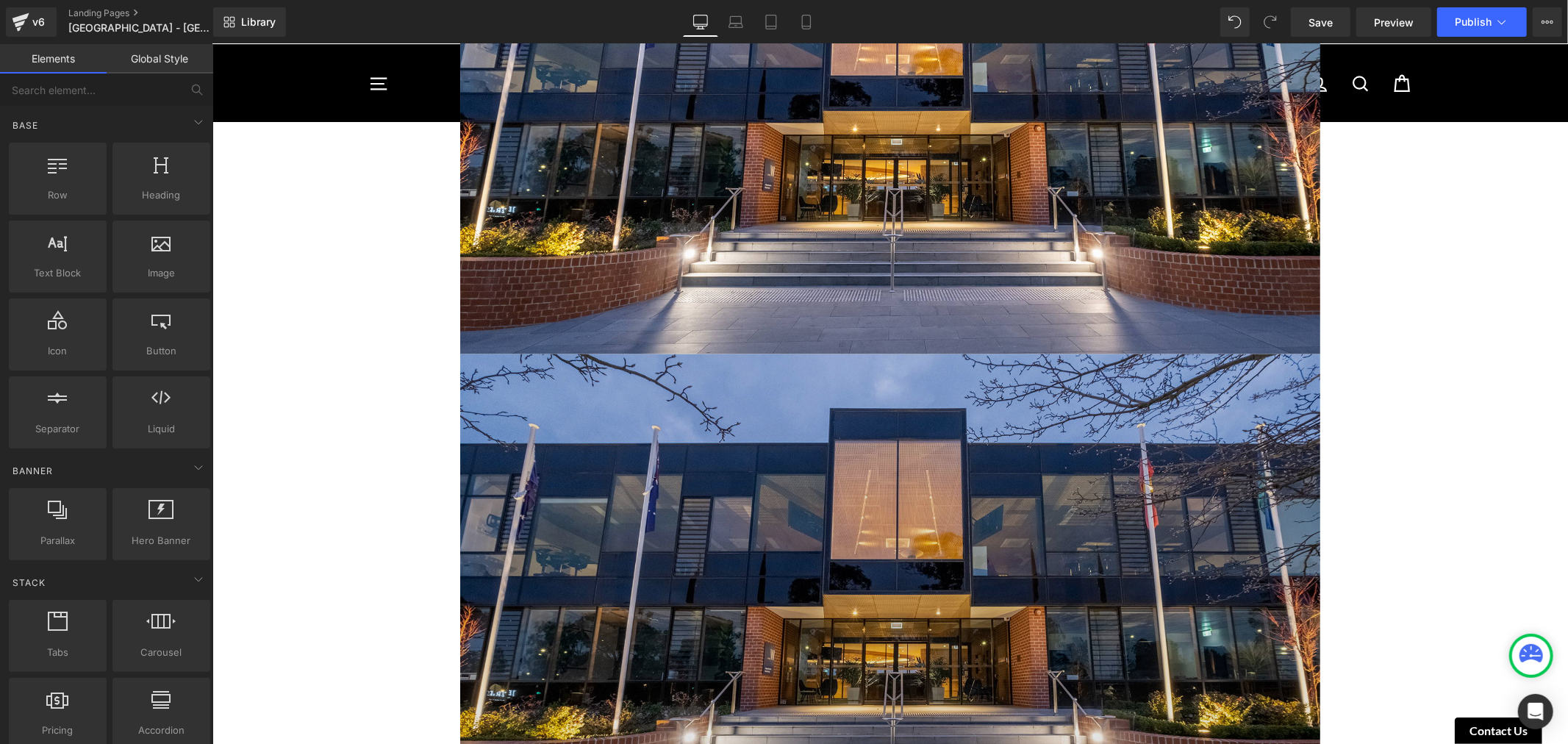
click at [543, 405] on img at bounding box center [889, 596] width 860 height 484
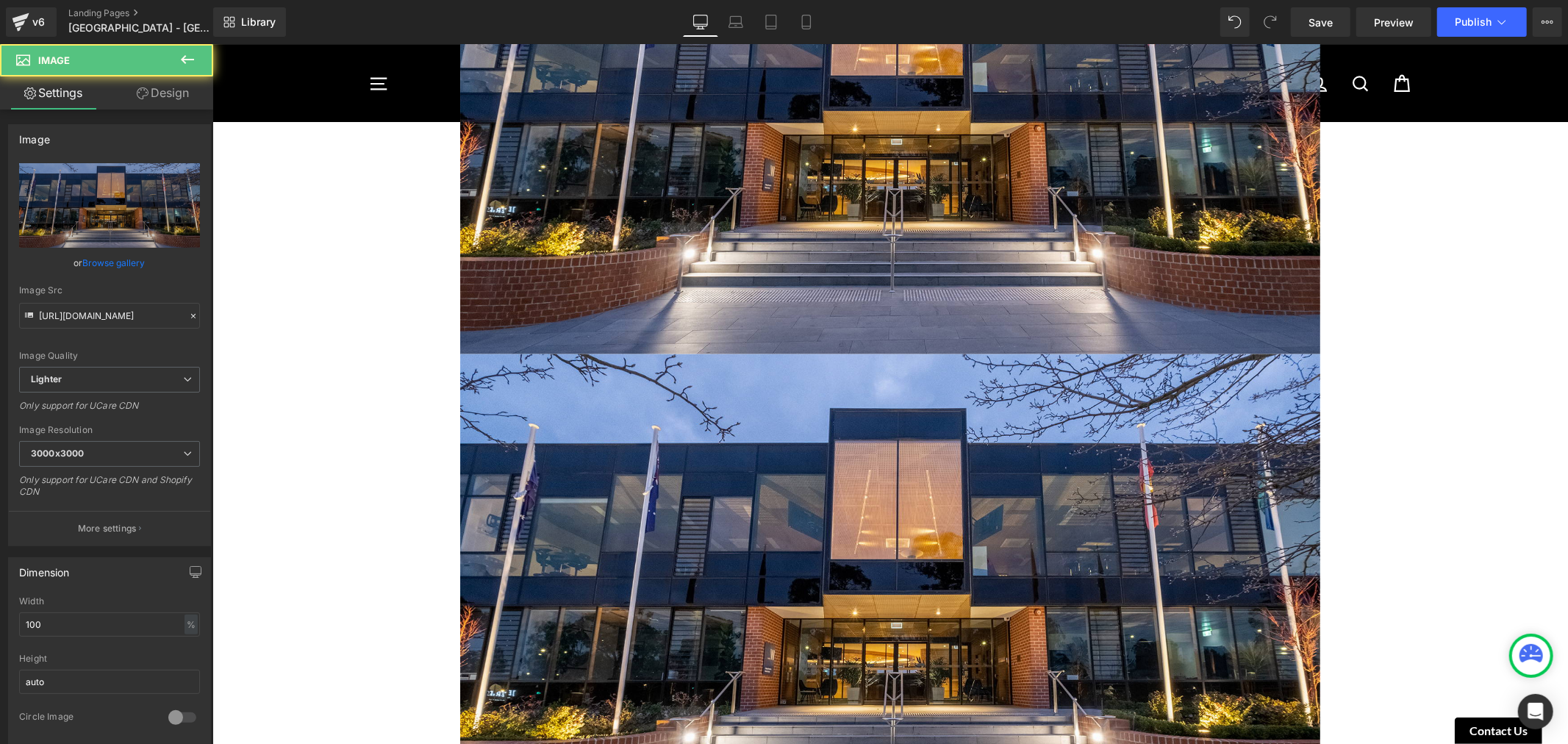
click at [302, 291] on div "Image [GEOGRAPHIC_DATA] [GEOGRAPHIC_DATA] - [GEOGRAPHIC_DATA] [DATE] Heading [G…" at bounding box center [890, 375] width 1355 height 3055
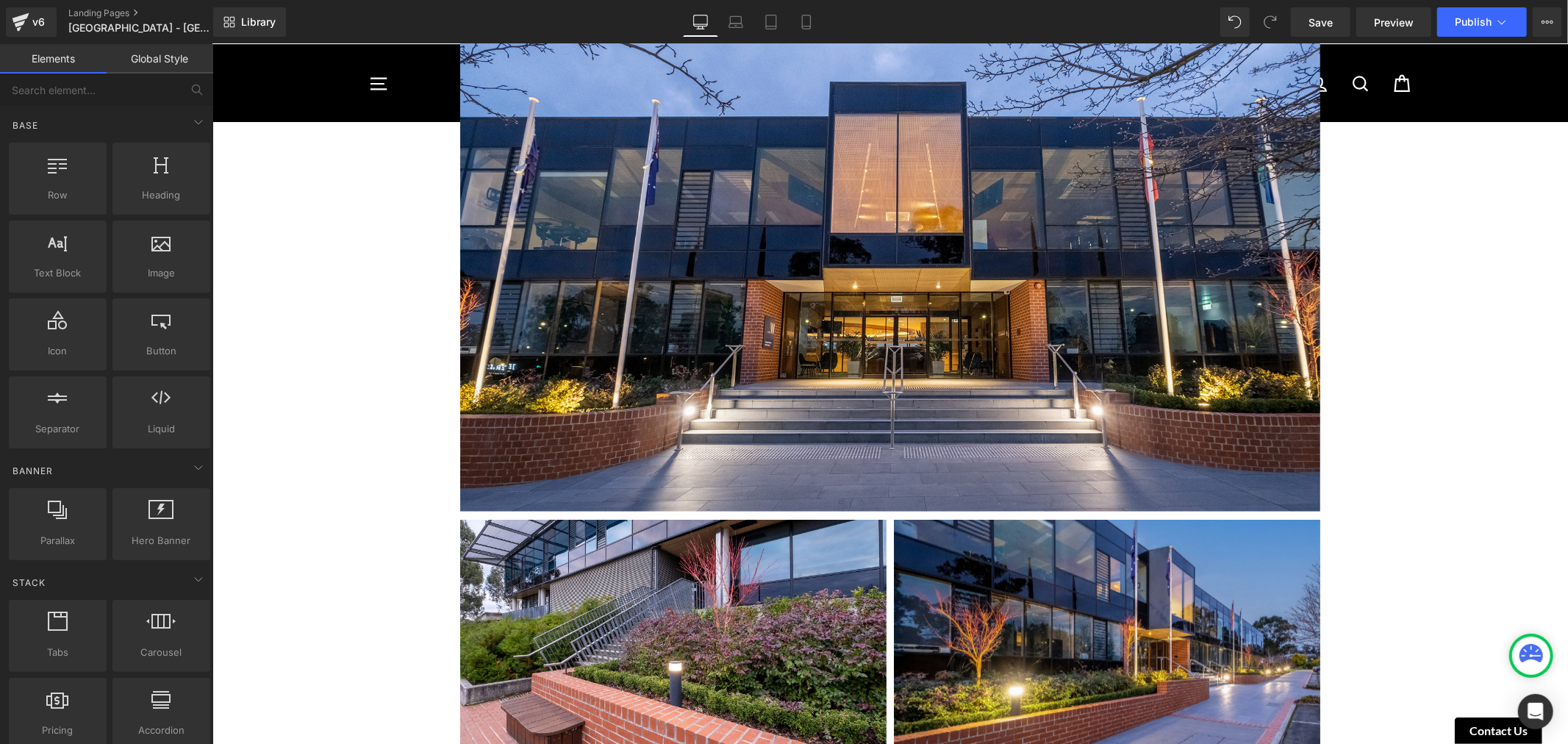
scroll to position [1865, 0]
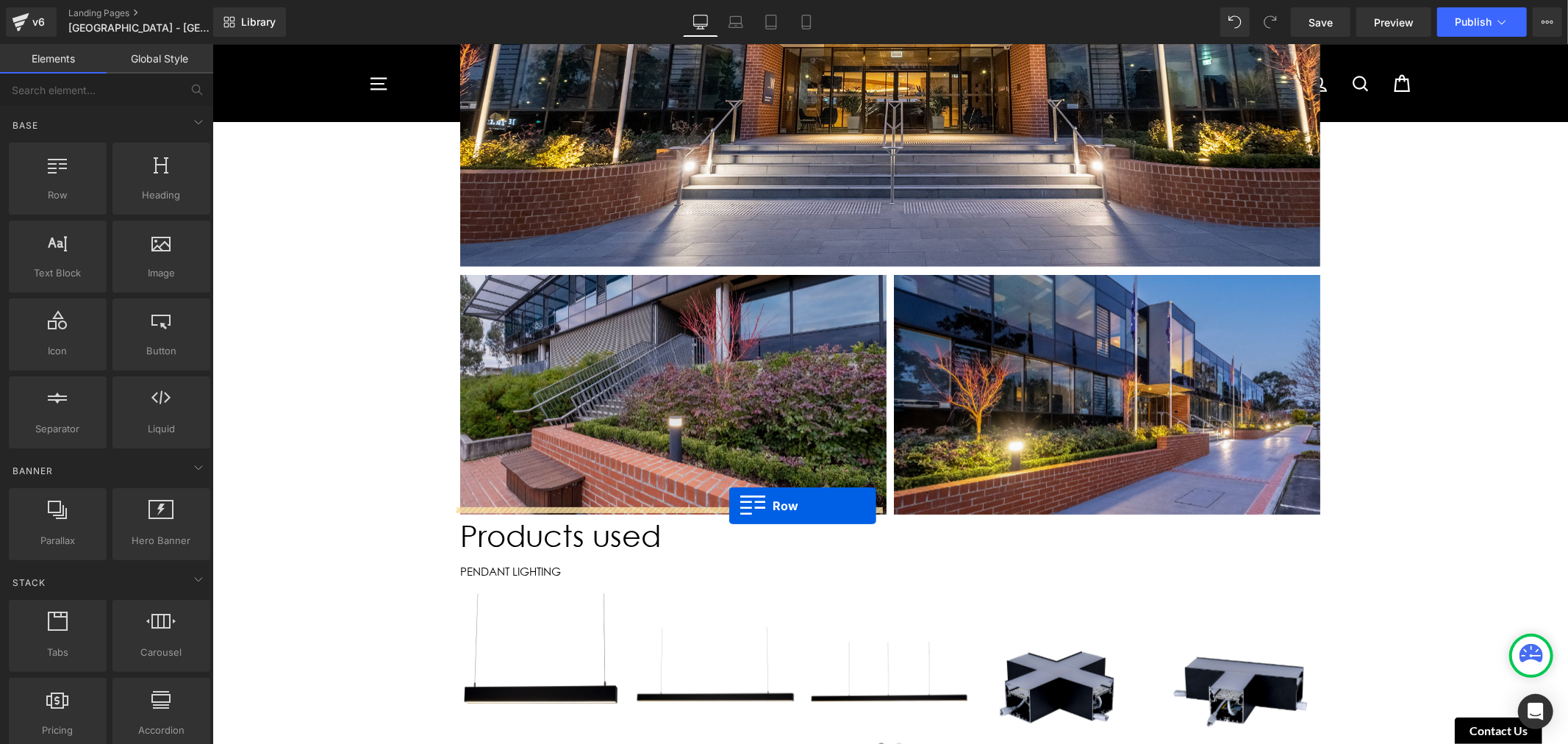
drag, startPoint x: 418, startPoint y: 289, endPoint x: 728, endPoint y: 505, distance: 377.8
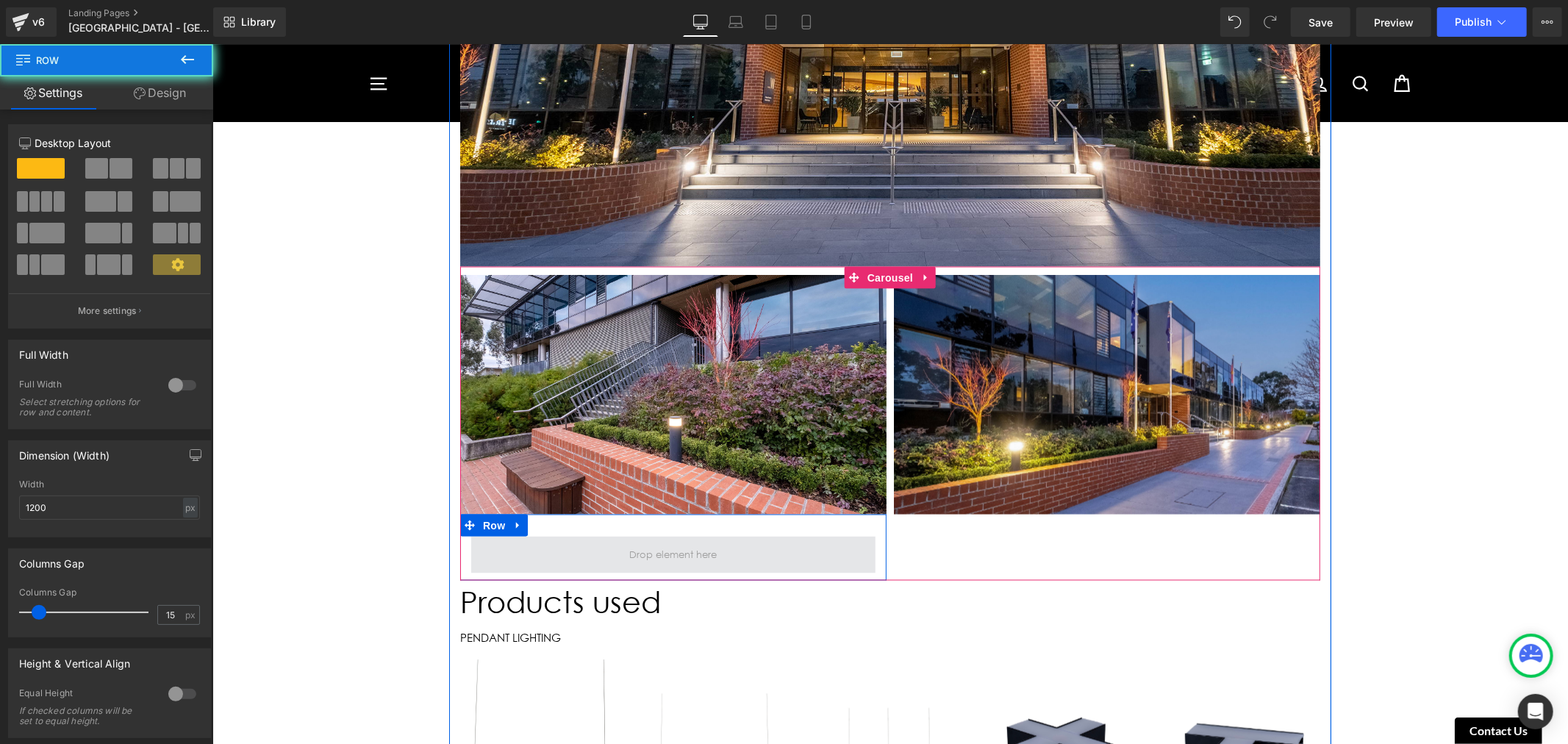
click at [753, 541] on span at bounding box center [673, 555] width 404 height 37
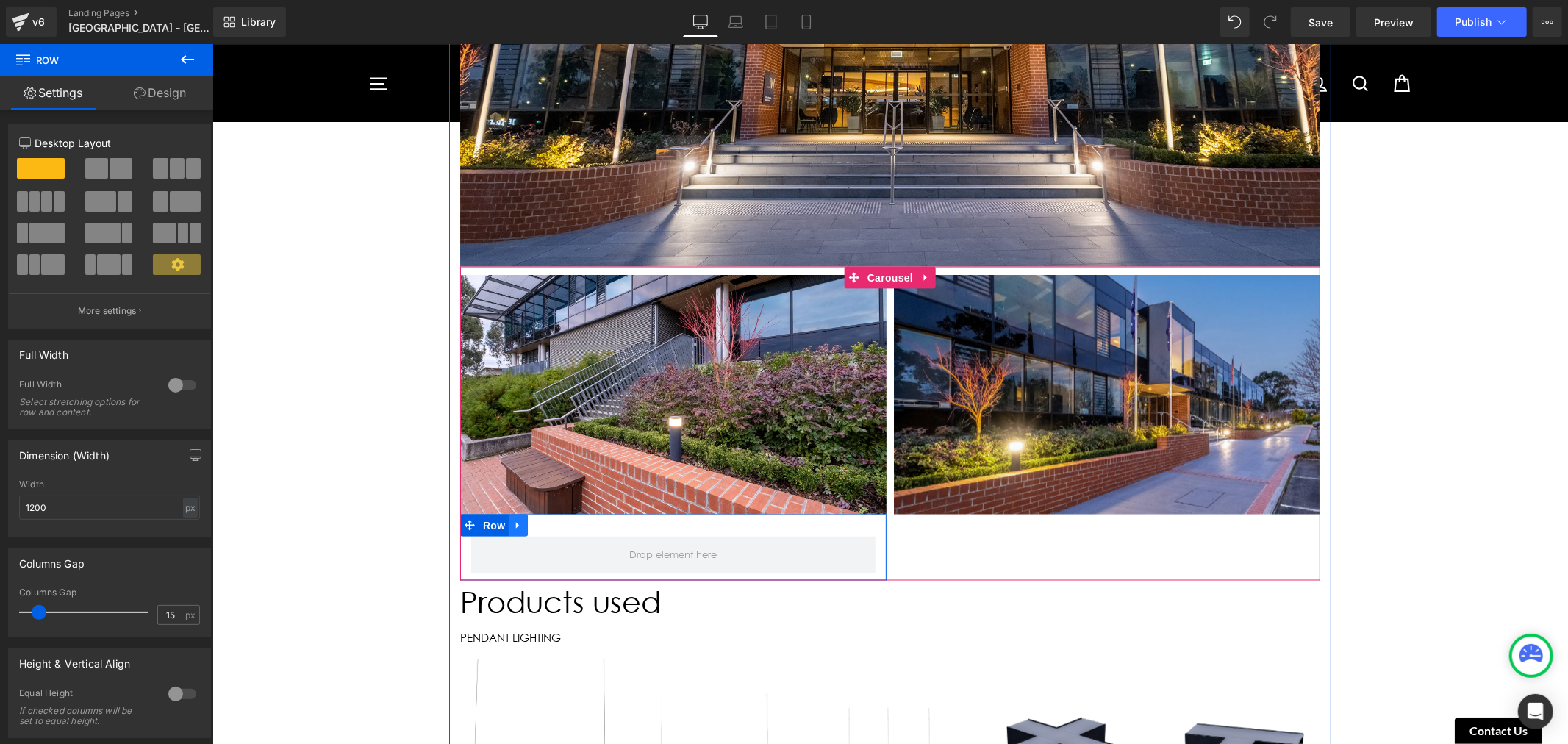
click at [516, 522] on icon at bounding box center [517, 526] width 10 height 11
click at [550, 520] on icon at bounding box center [555, 526] width 10 height 11
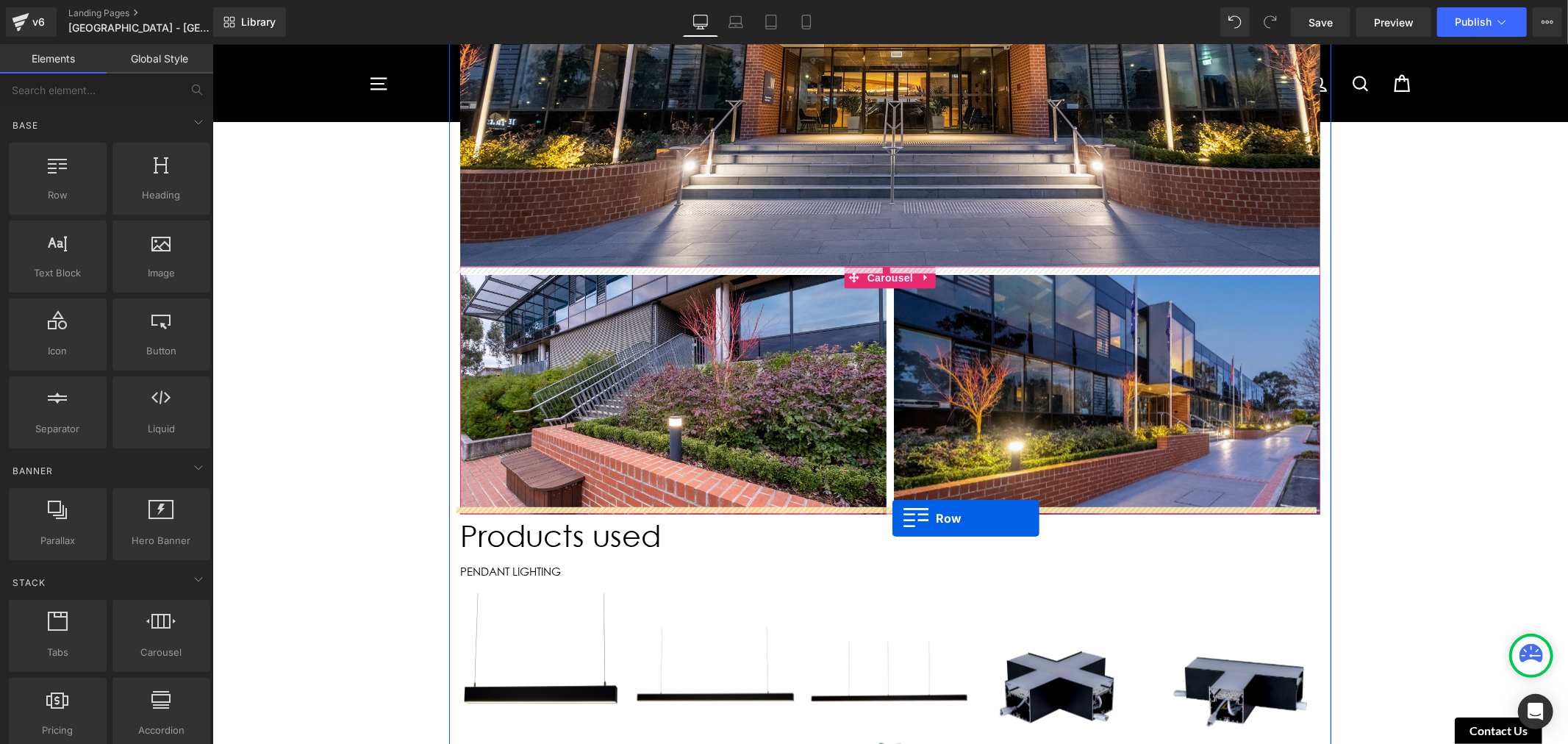
drag, startPoint x: 278, startPoint y: 231, endPoint x: 890, endPoint y: 517, distance: 675.5
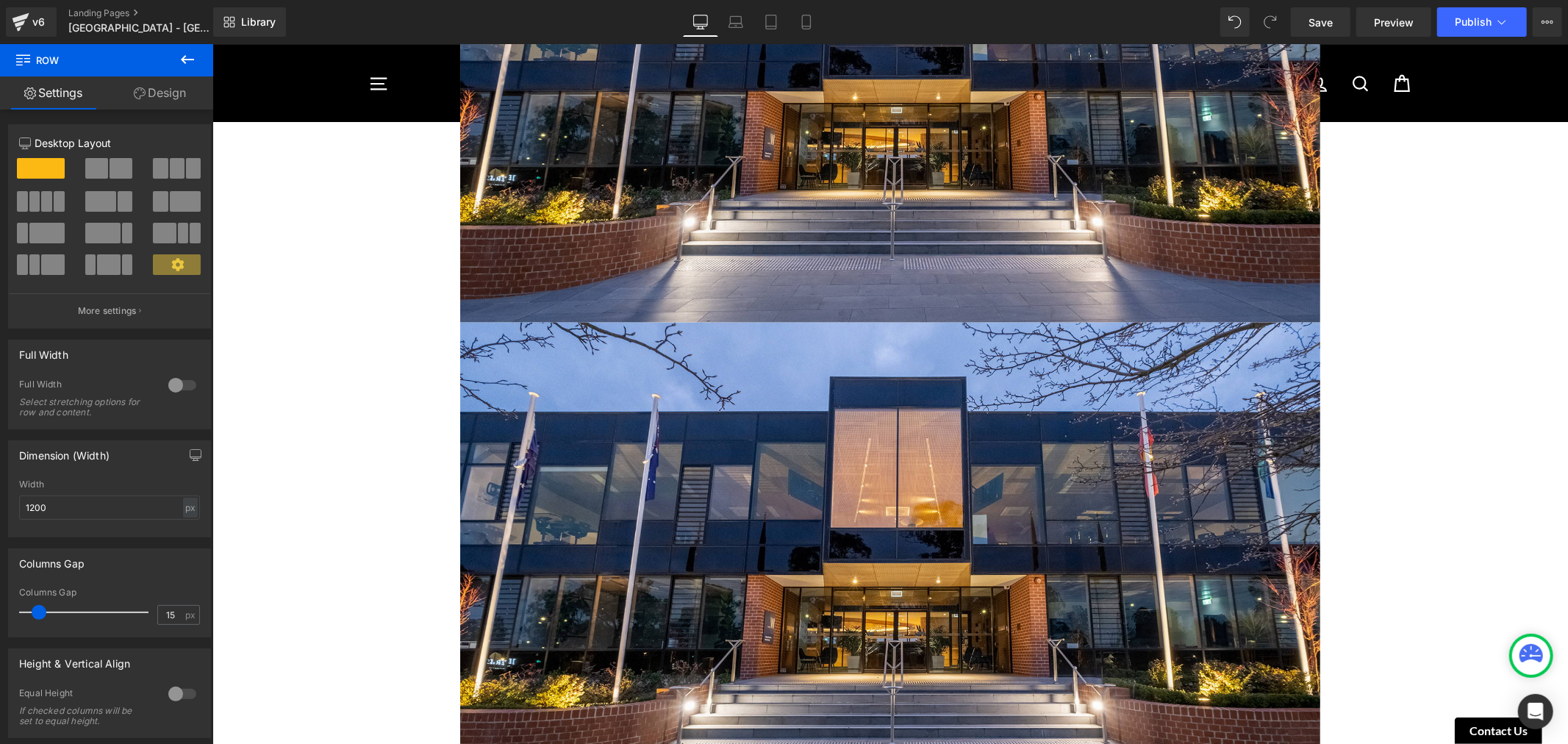
scroll to position [1130, 0]
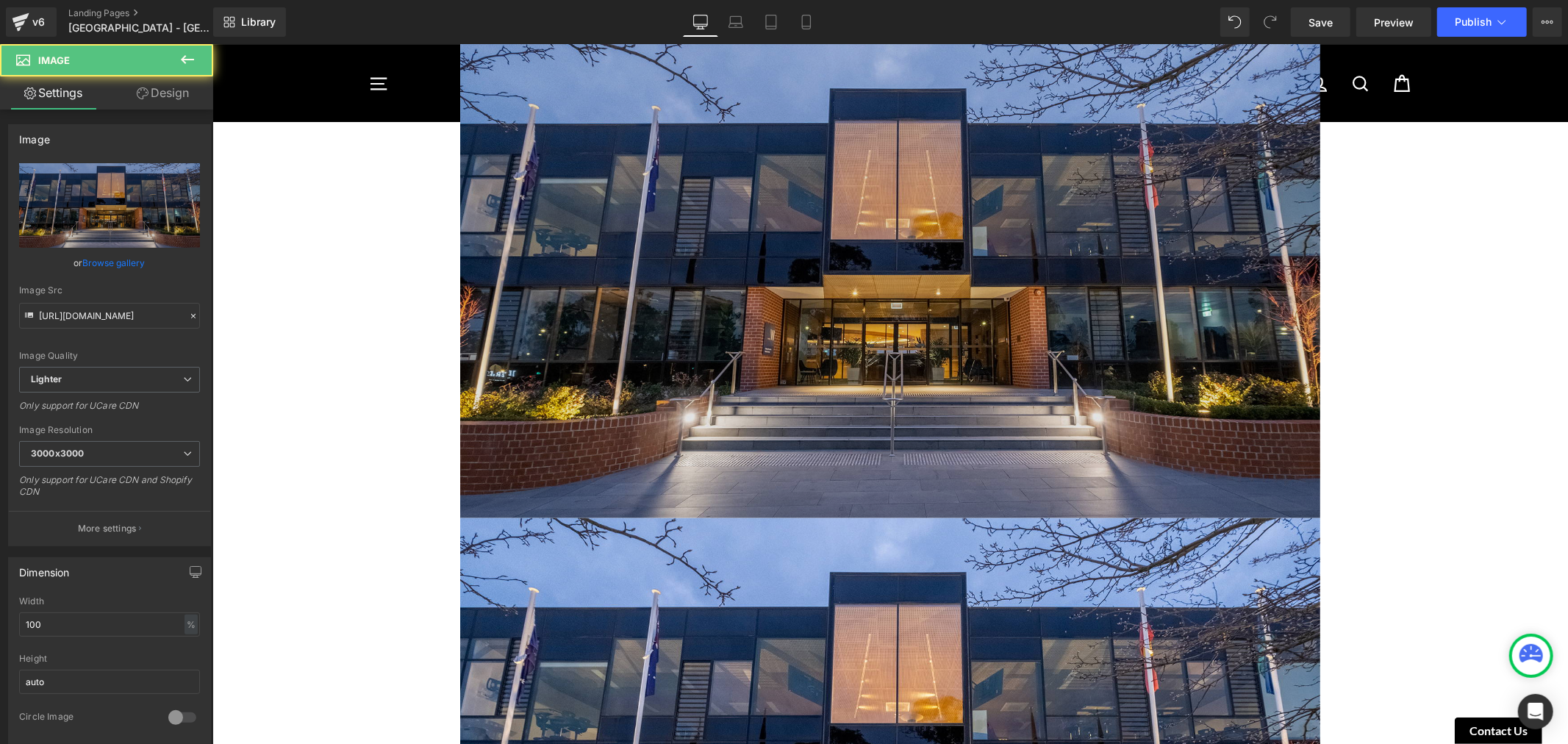
click at [651, 305] on img at bounding box center [889, 276] width 860 height 484
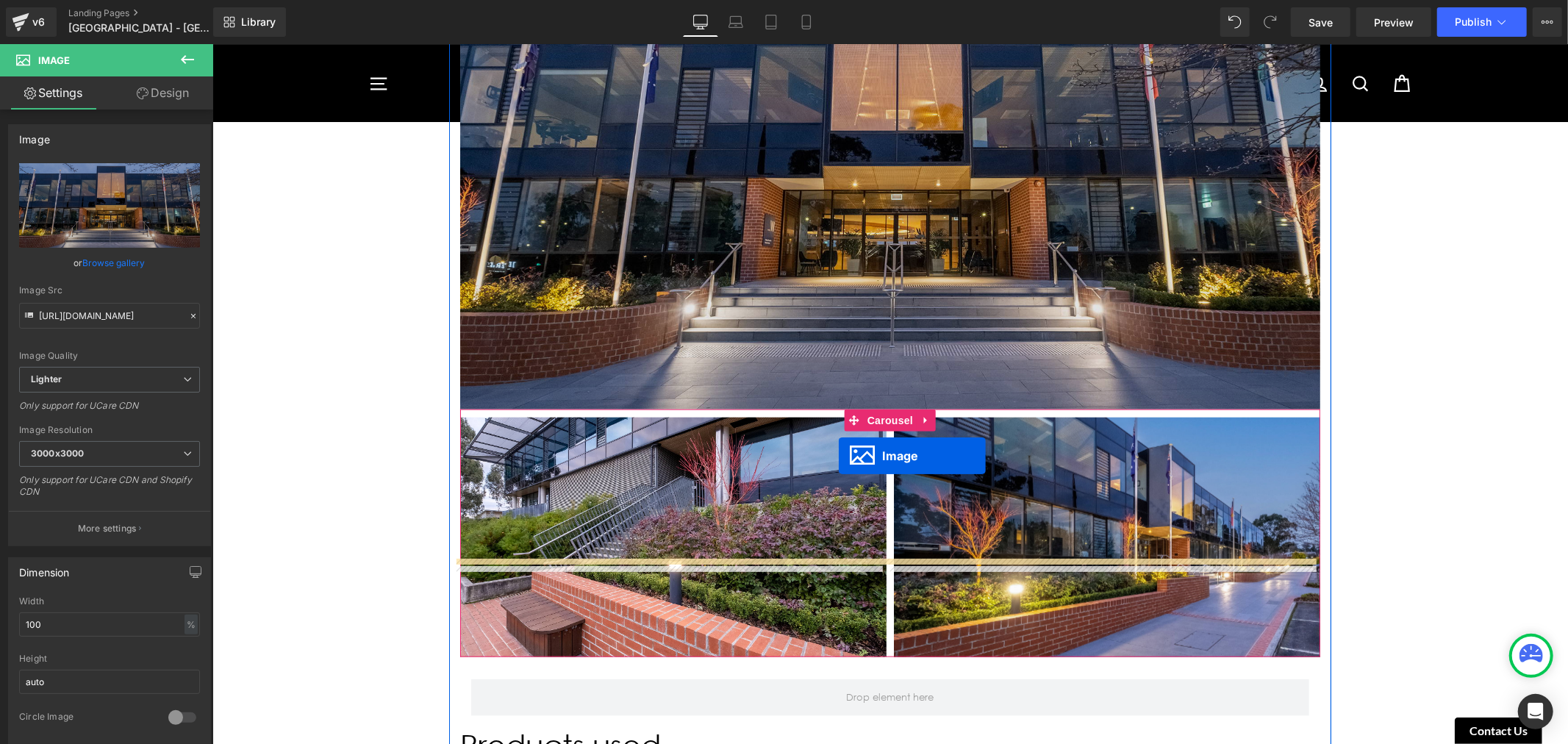
scroll to position [1515, 0]
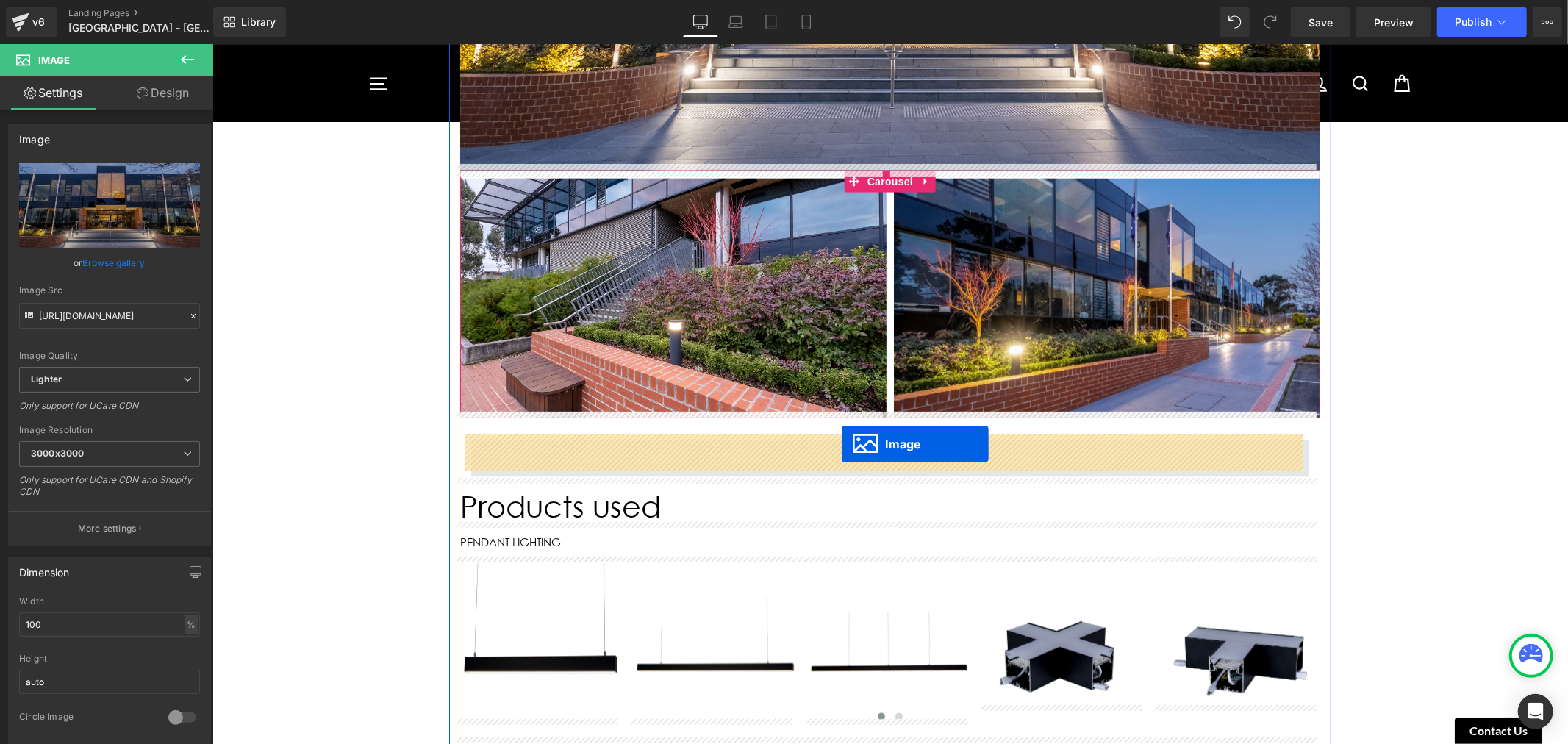
drag, startPoint x: 841, startPoint y: 272, endPoint x: 841, endPoint y: 443, distance: 171.0
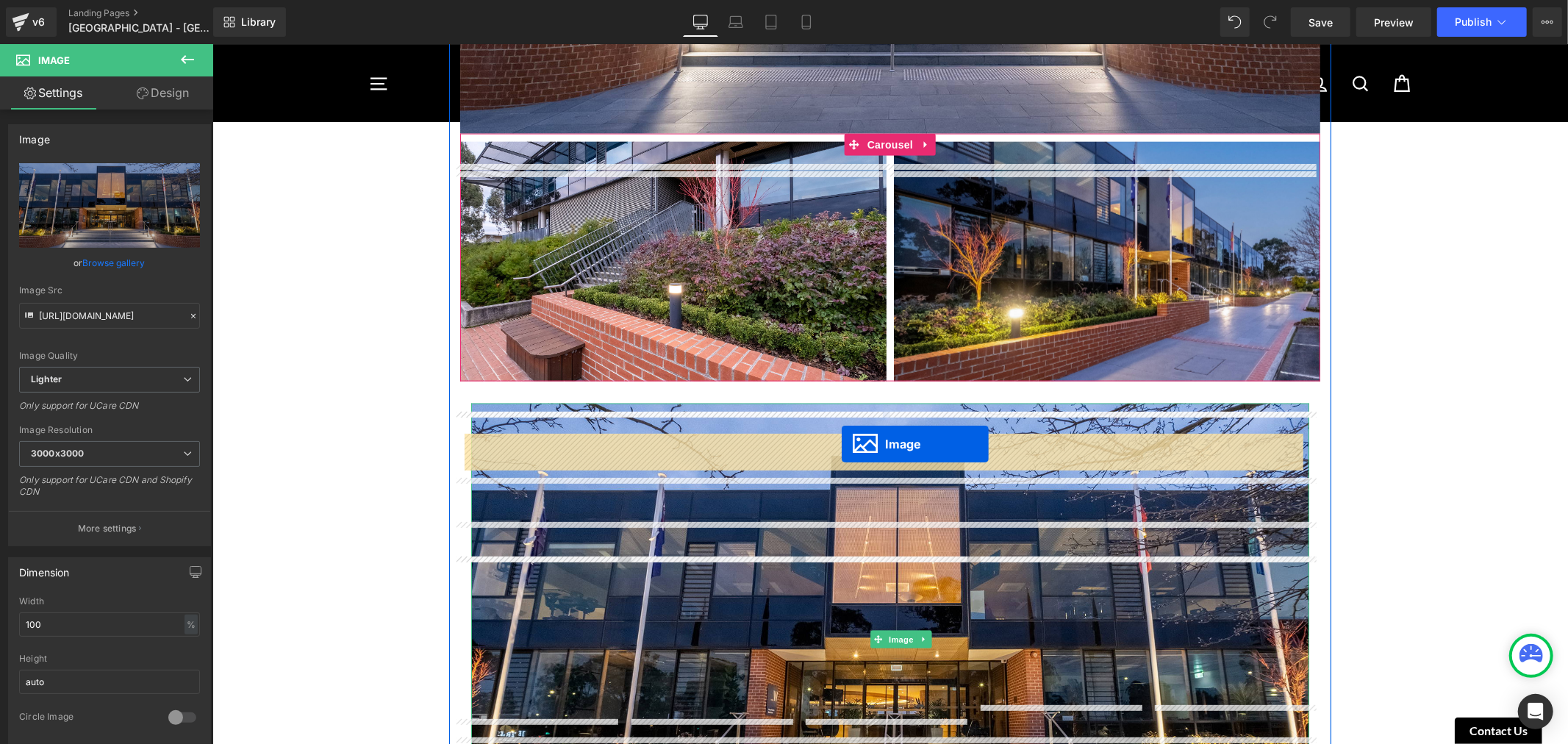
scroll to position [1478, 0]
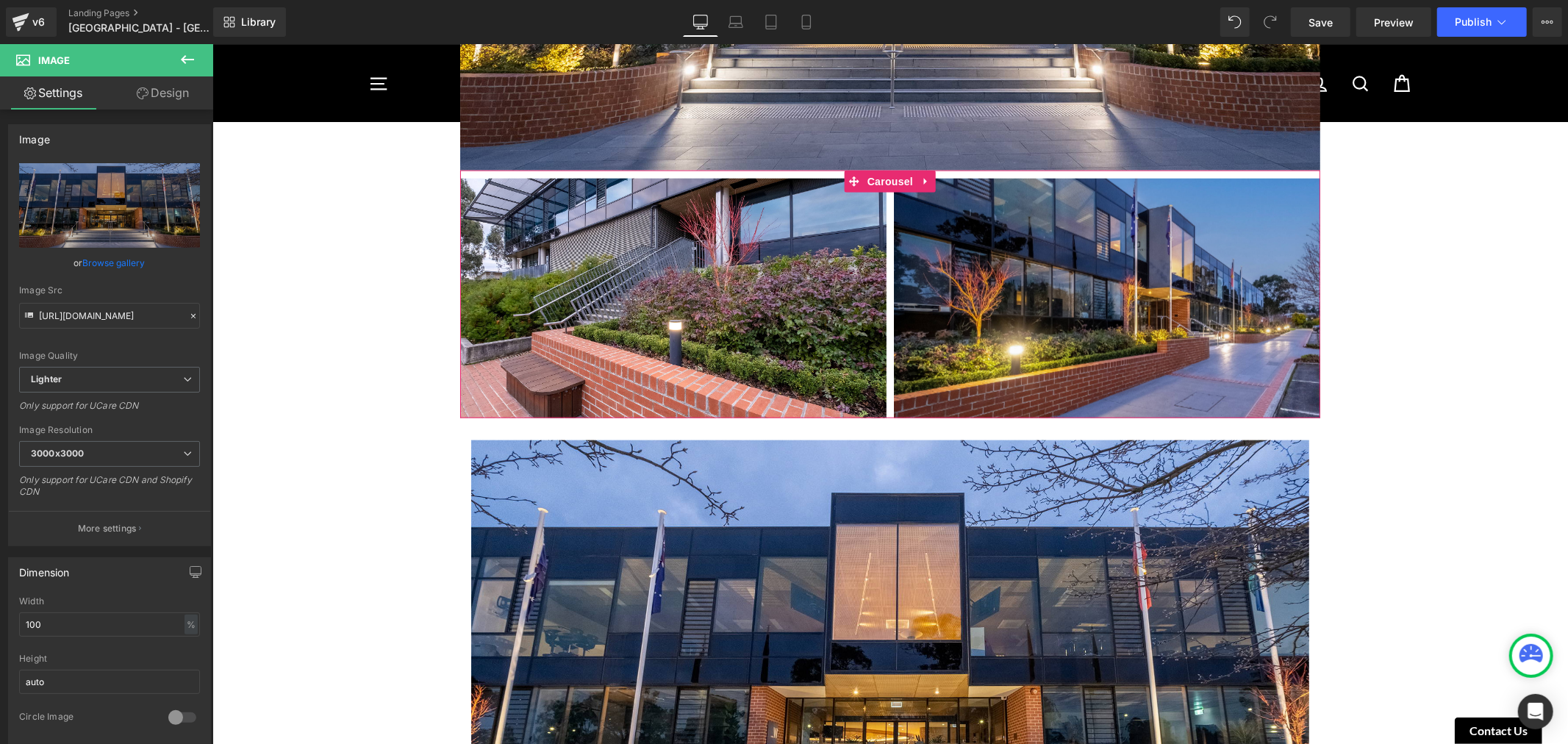
click at [1466, 314] on div "Image [GEOGRAPHIC_DATA] [GEOGRAPHIC_DATA] - [GEOGRAPHIC_DATA] [DATE] Heading [G…" at bounding box center [890, 200] width 1355 height 3073
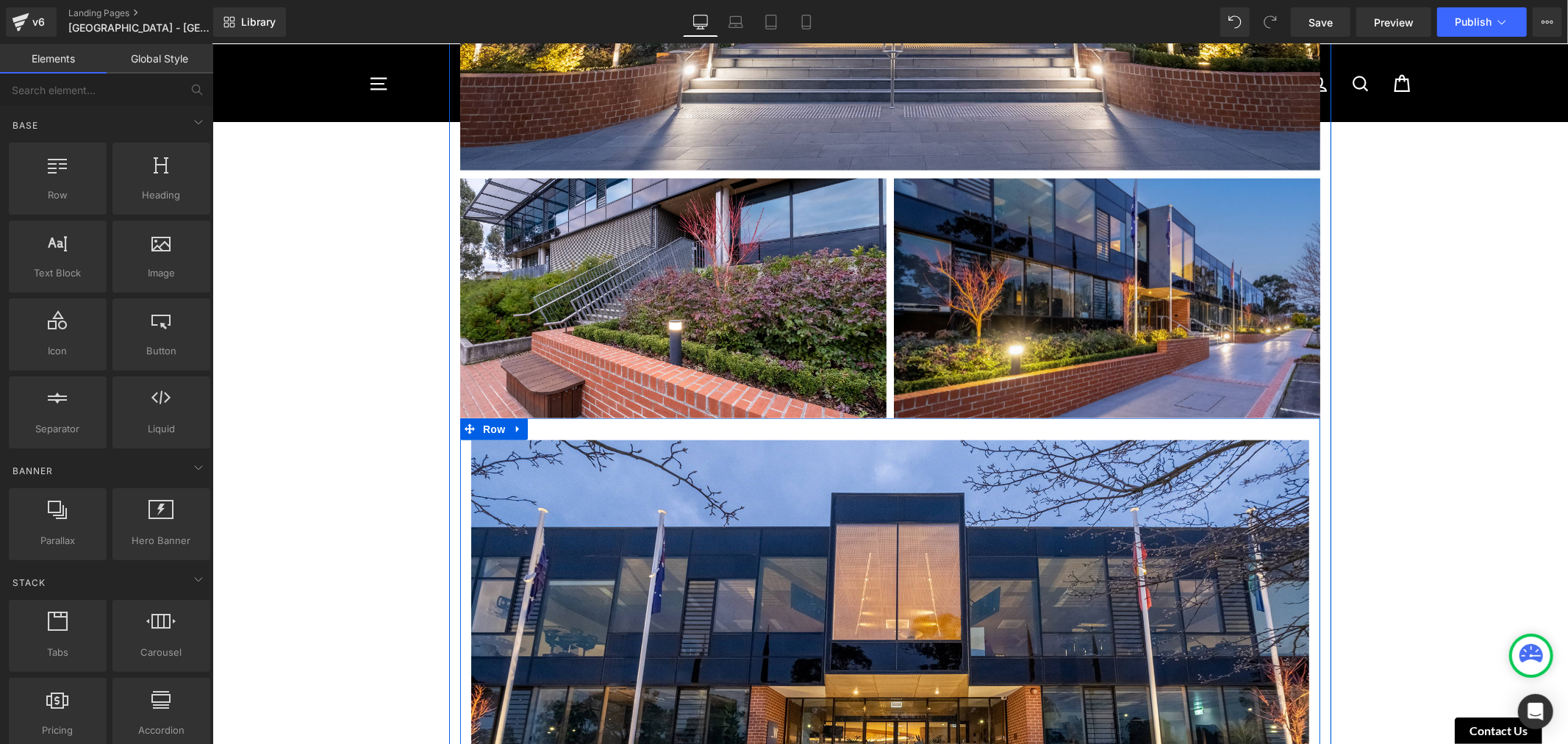
click at [963, 418] on div "Image Row" at bounding box center [889, 667] width 860 height 501
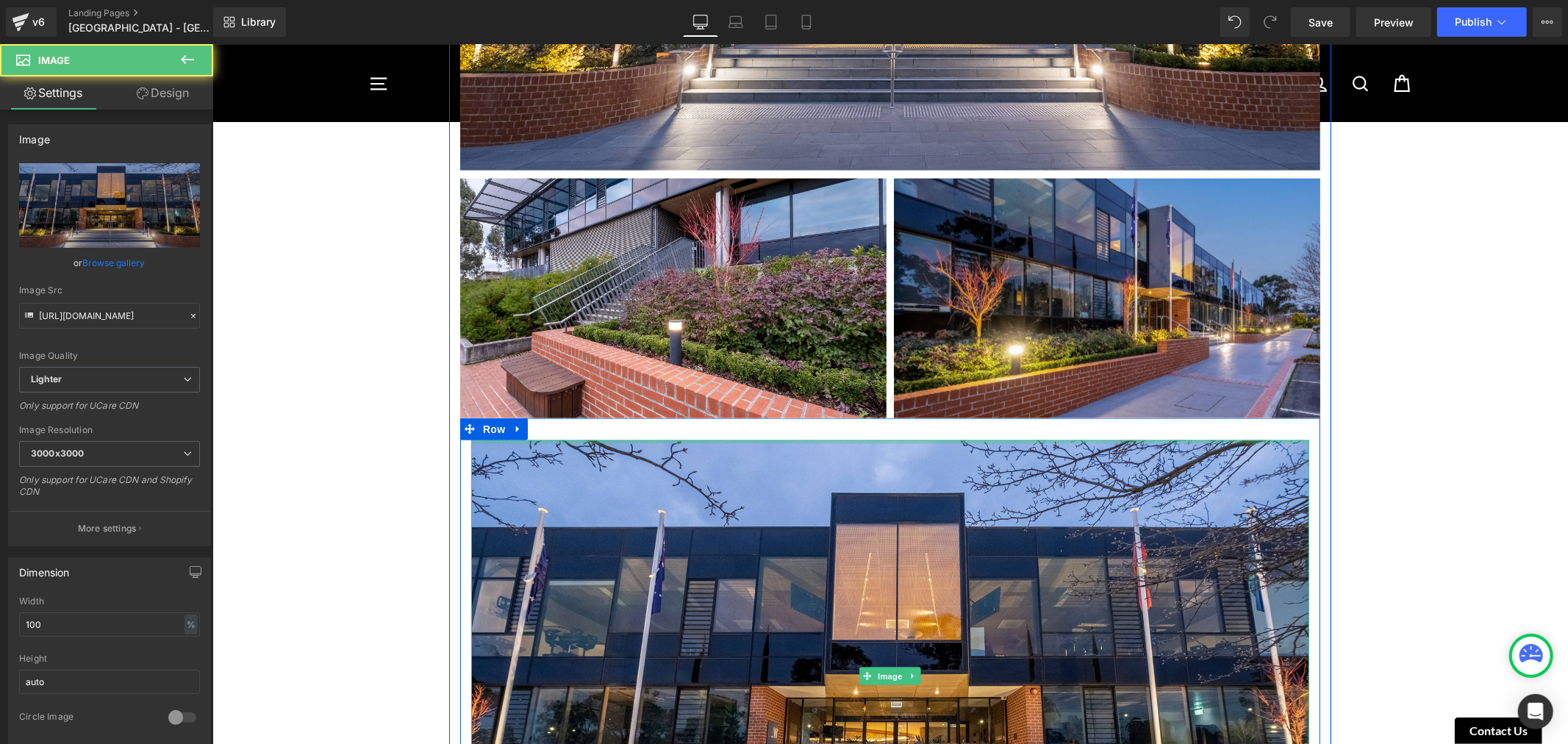
drag, startPoint x: 966, startPoint y: 434, endPoint x: 966, endPoint y: 420, distance: 14.0
click at [966, 421] on div "Image Row" at bounding box center [889, 667] width 860 height 501
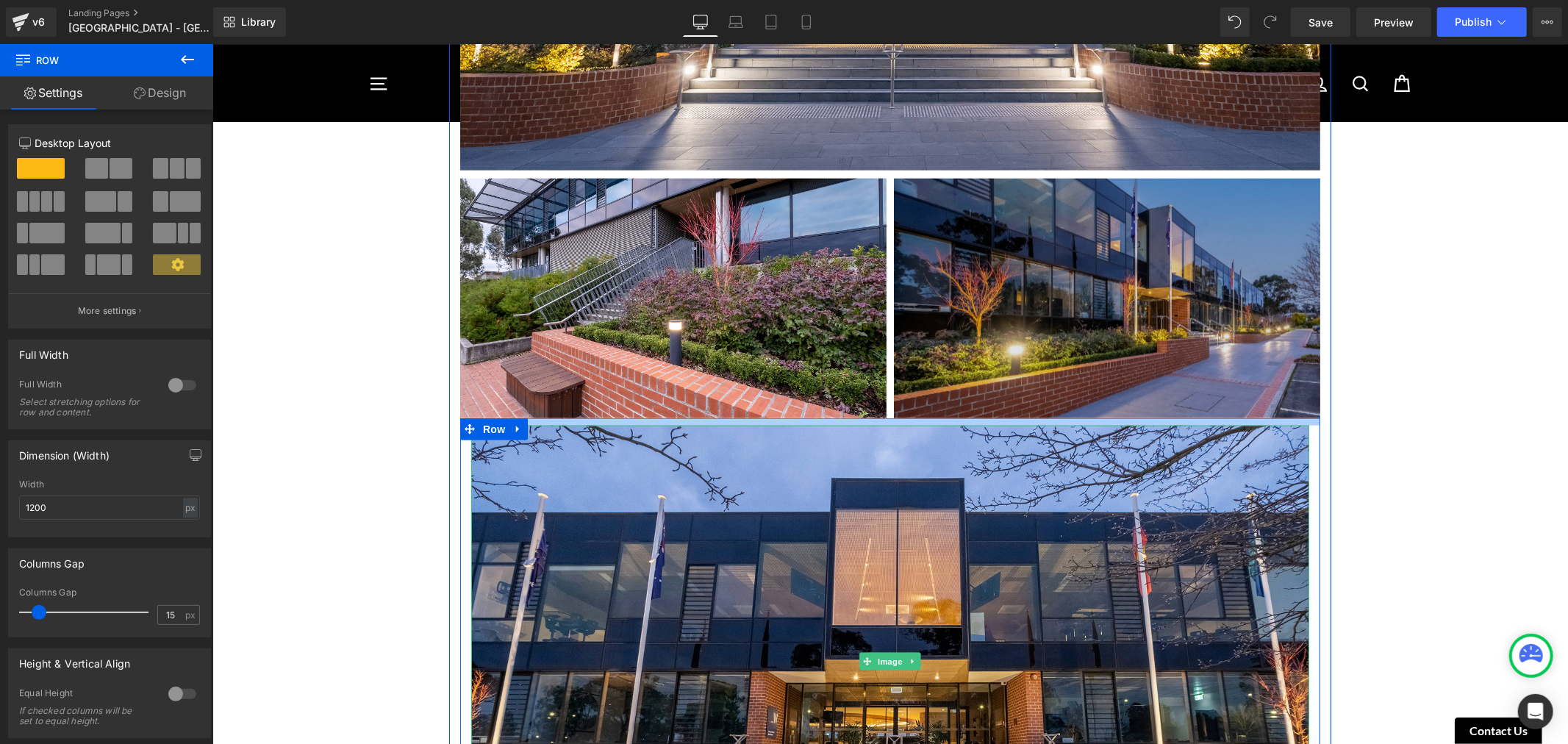
drag, startPoint x: 966, startPoint y: 411, endPoint x: 965, endPoint y: 399, distance: 12.0
click at [965, 399] on div "[GEOGRAPHIC_DATA] [GEOGRAPHIC_DATA] - [GEOGRAPHIC_DATA] [DATE] Heading [GEOGRAP…" at bounding box center [889, 478] width 882 height 2060
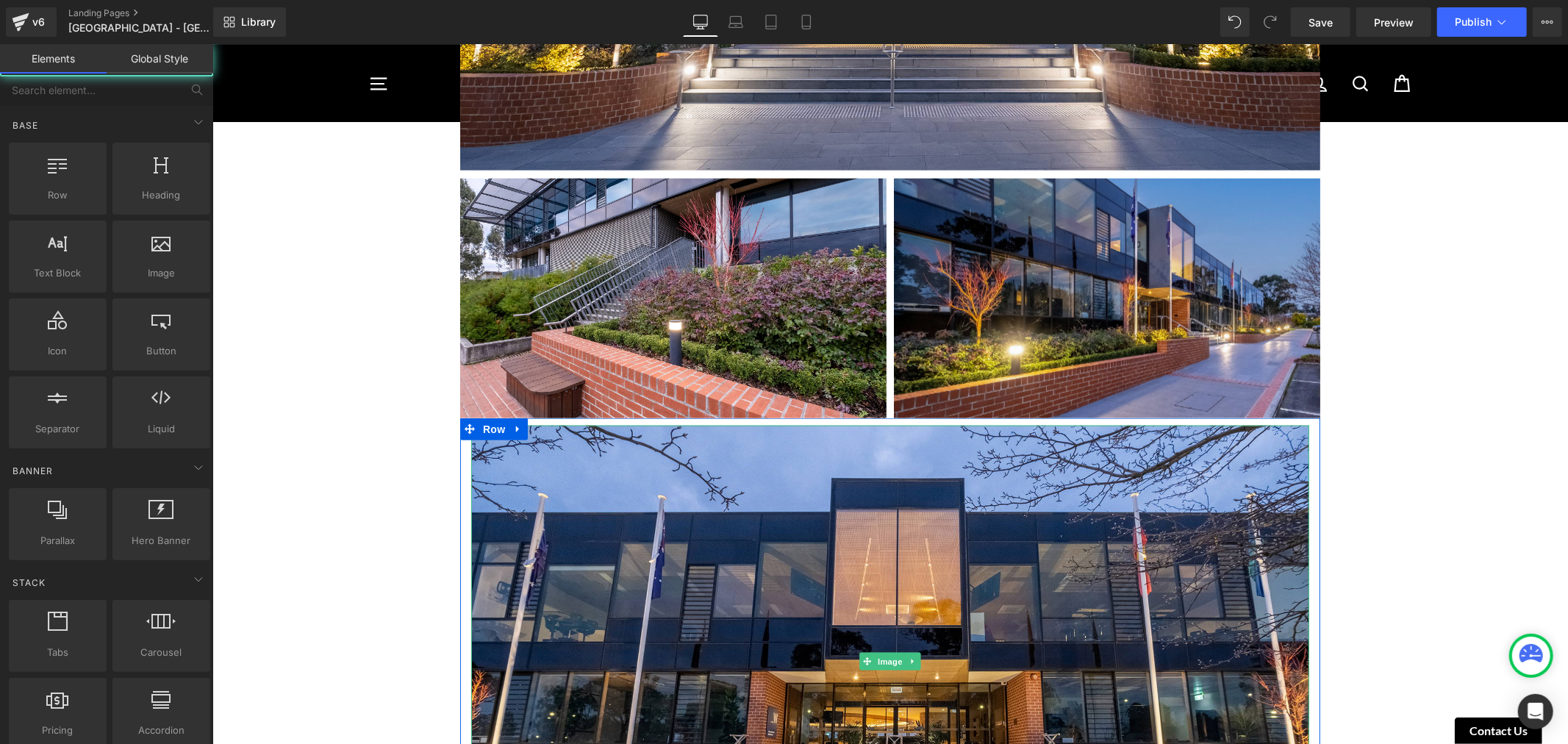
click at [1401, 333] on div "Image [GEOGRAPHIC_DATA] [GEOGRAPHIC_DATA] - [GEOGRAPHIC_DATA] [DATE] Heading [G…" at bounding box center [890, 193] width 1355 height 3058
click at [1404, 330] on div "Image [GEOGRAPHIC_DATA] [GEOGRAPHIC_DATA] - [GEOGRAPHIC_DATA] [DATE] Heading [G…" at bounding box center [890, 193] width 1355 height 3058
click at [1443, 393] on div "Image [GEOGRAPHIC_DATA] [GEOGRAPHIC_DATA] - [GEOGRAPHIC_DATA] [DATE] Heading [G…" at bounding box center [890, 193] width 1355 height 3058
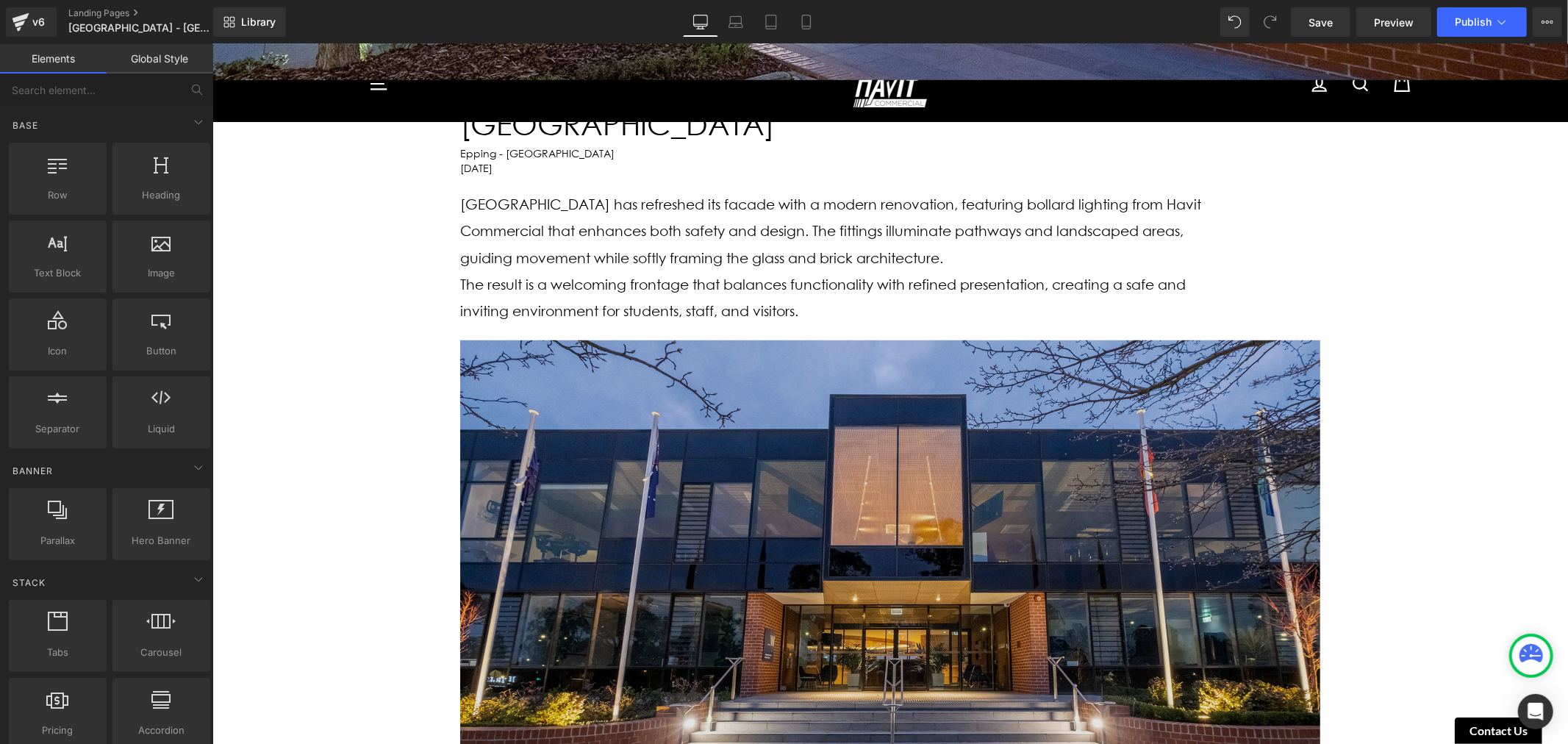
click at [974, 355] on img at bounding box center [889, 581] width 860 height 484
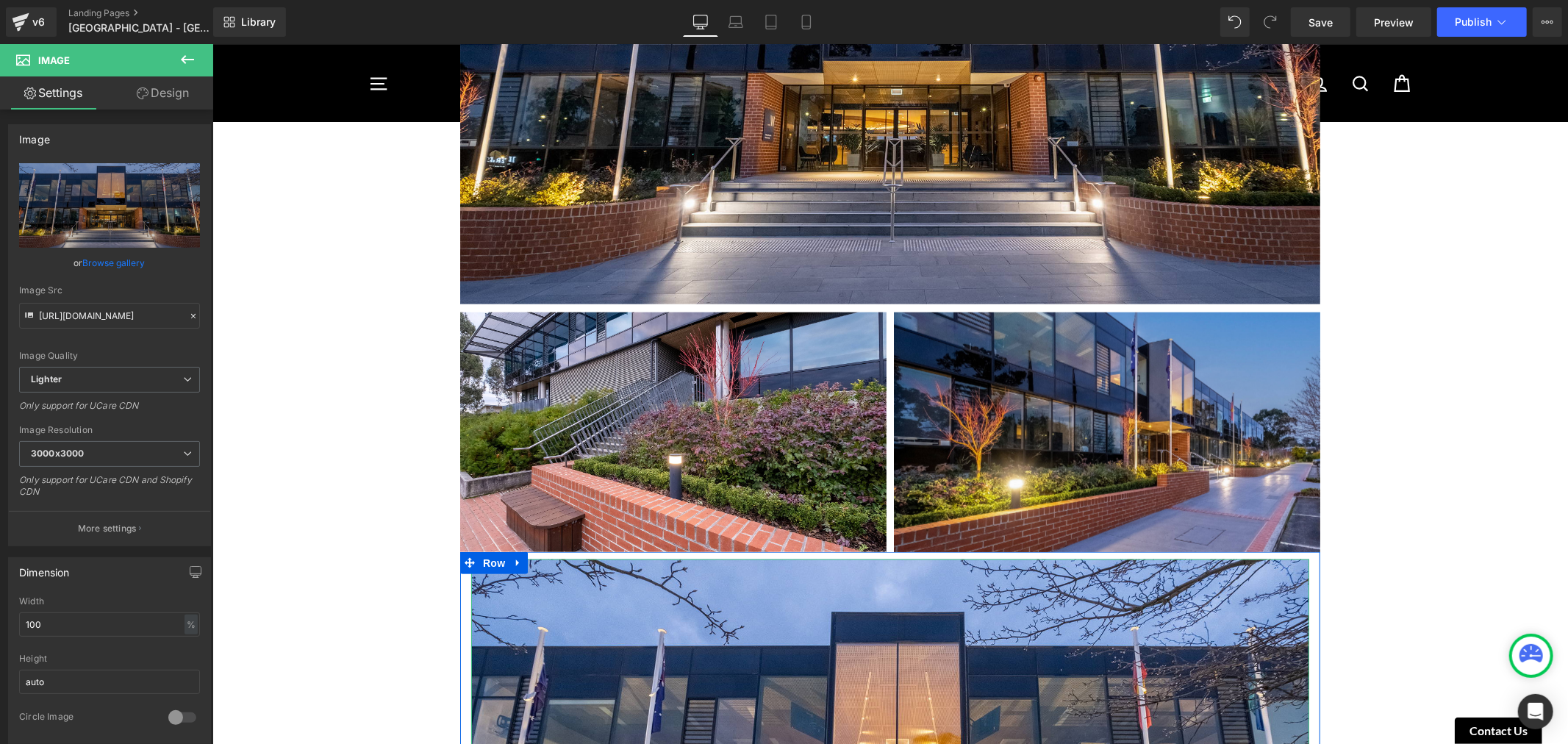
scroll to position [1395, 0]
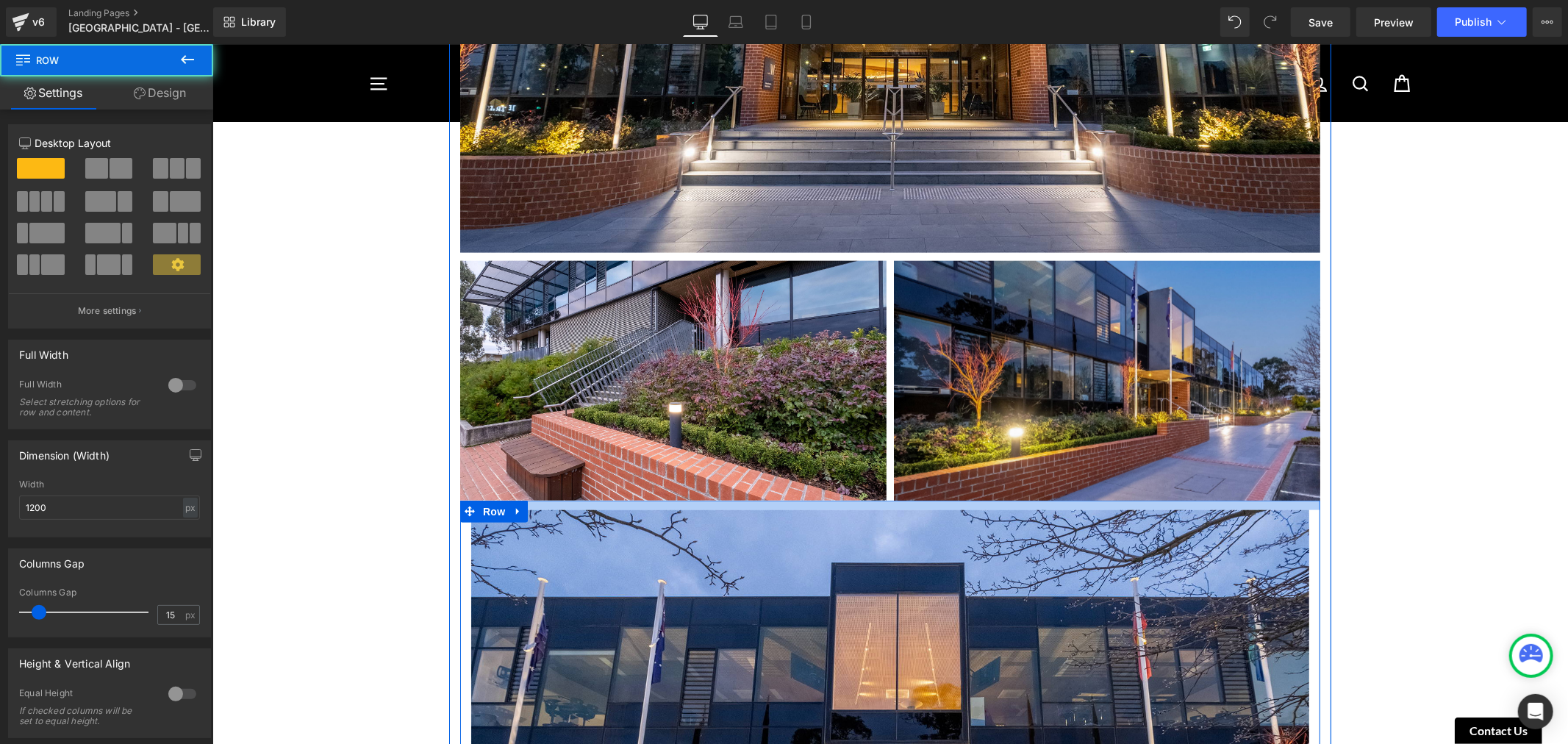
click at [977, 500] on div at bounding box center [889, 505] width 860 height 10
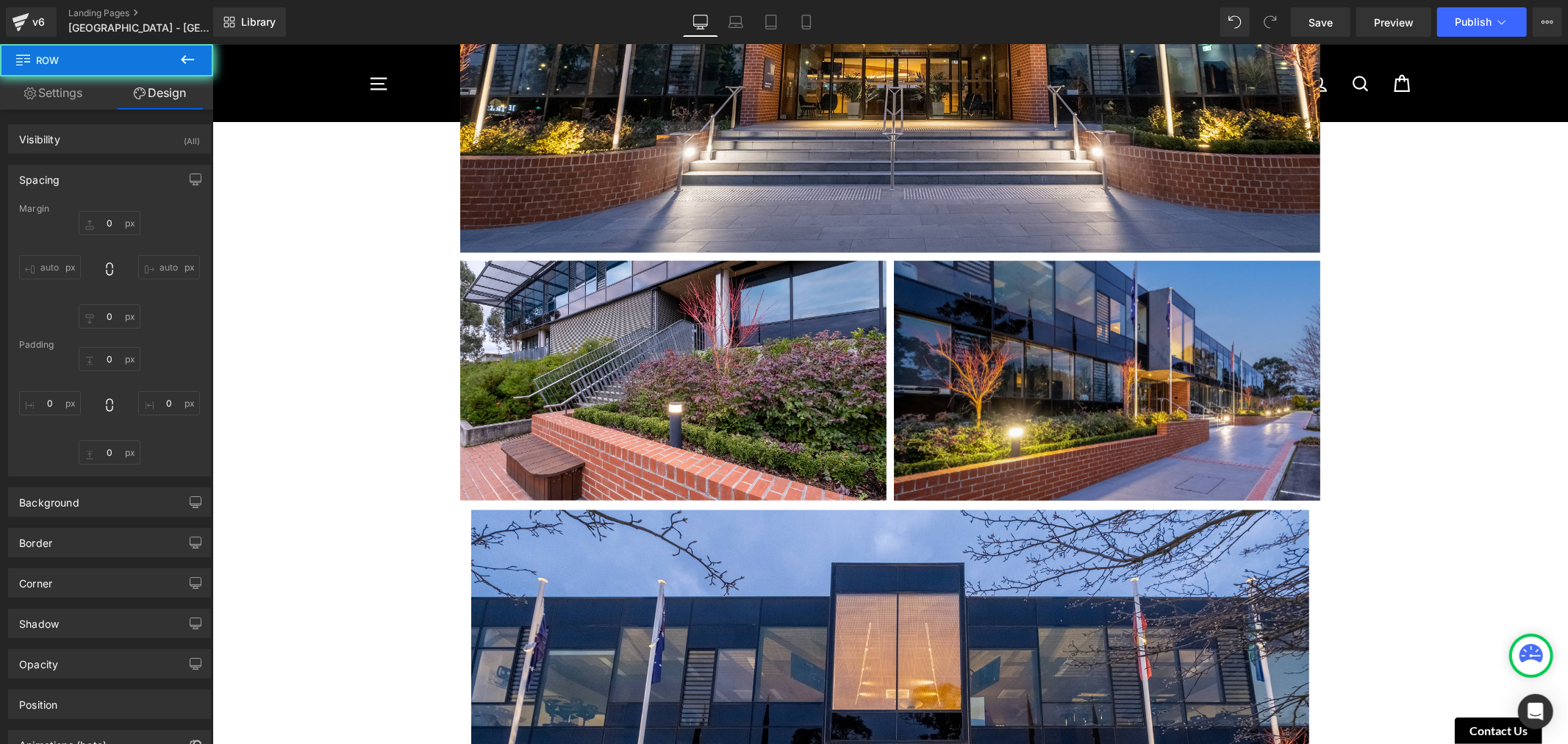
click at [1384, 440] on div "Image [GEOGRAPHIC_DATA] [GEOGRAPHIC_DATA] - [GEOGRAPHIC_DATA] [DATE] Heading [G…" at bounding box center [890, 276] width 1355 height 3060
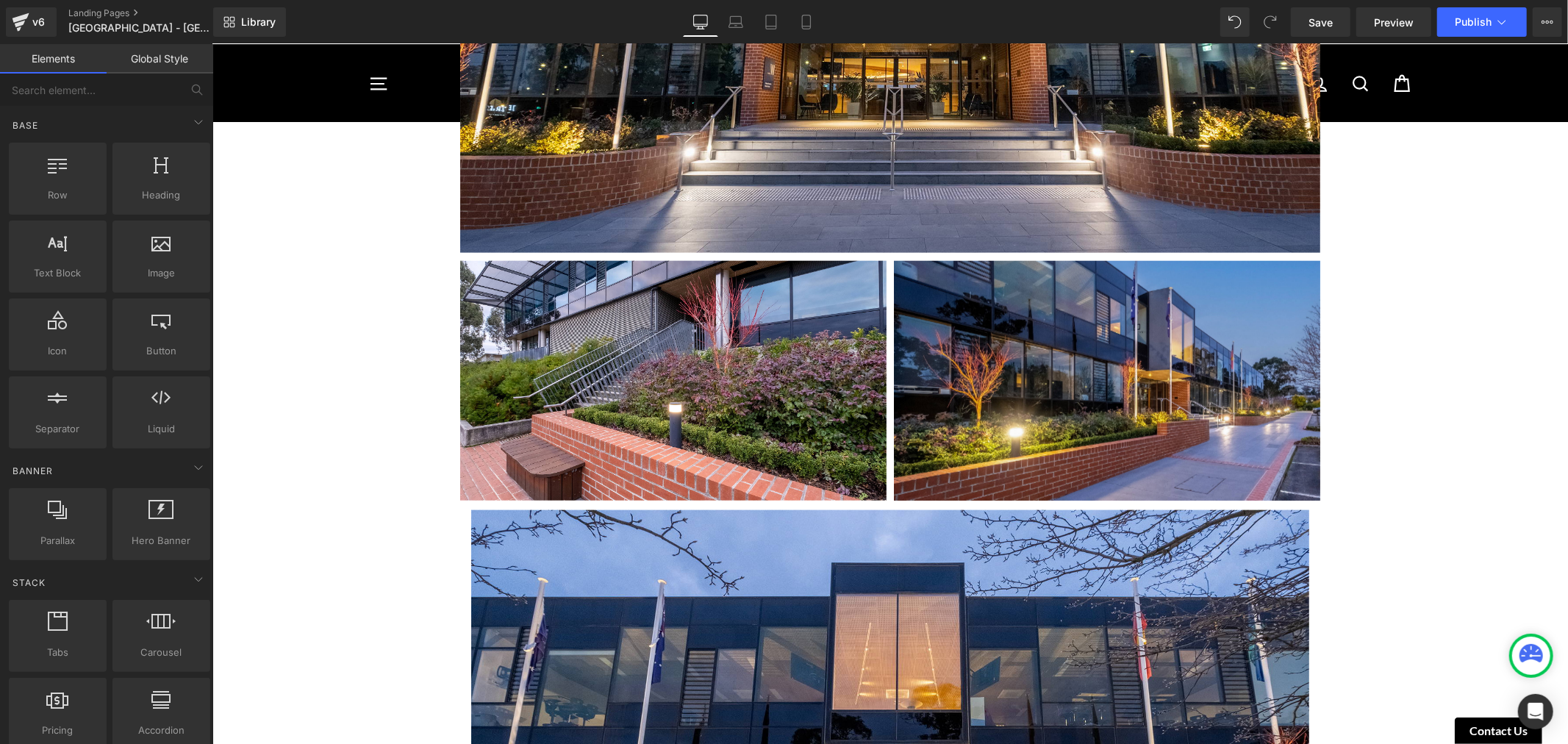
click at [1384, 440] on div "Image [GEOGRAPHIC_DATA] [GEOGRAPHIC_DATA] - [GEOGRAPHIC_DATA] [DATE] Heading [G…" at bounding box center [890, 276] width 1355 height 3060
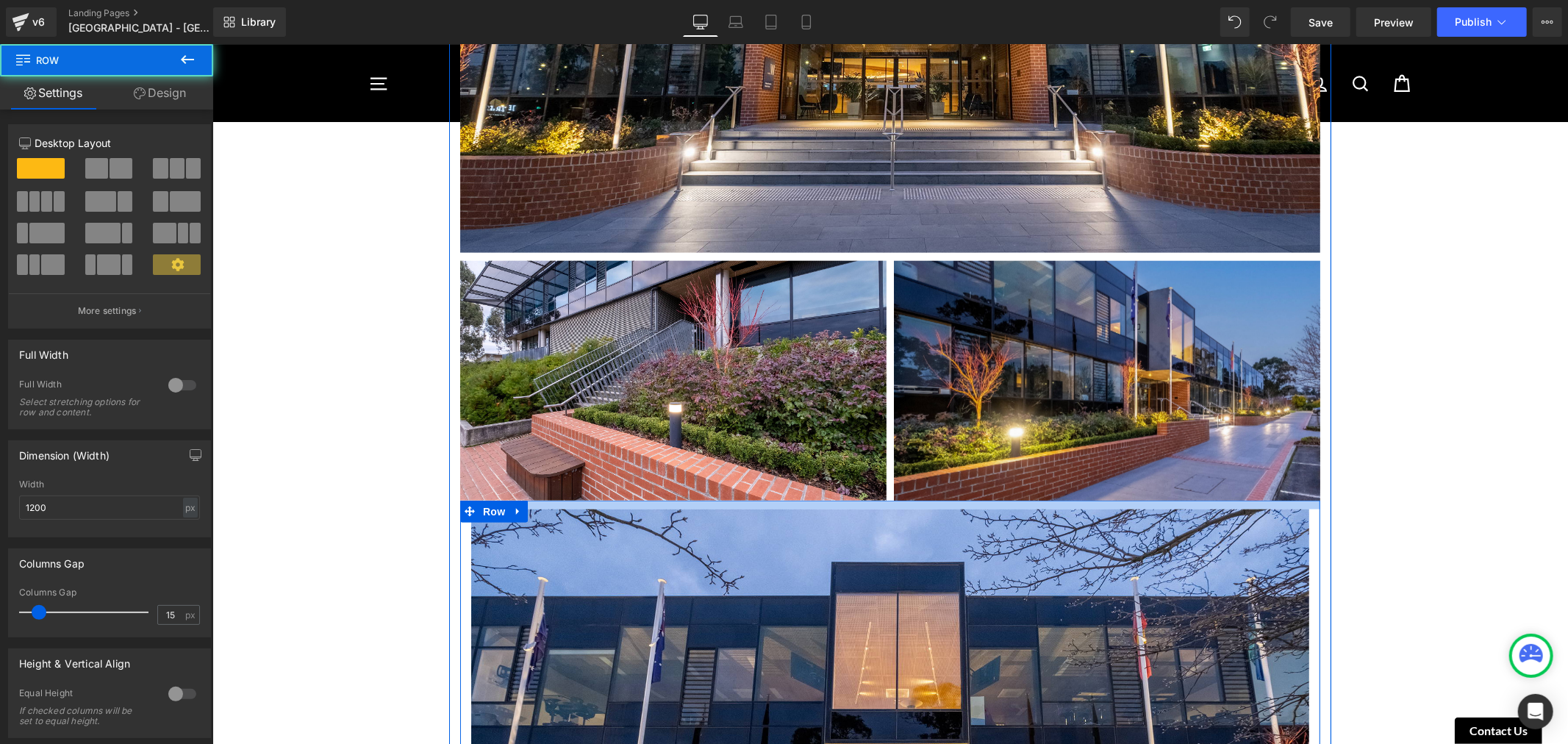
click at [983, 500] on div at bounding box center [889, 504] width 860 height 9
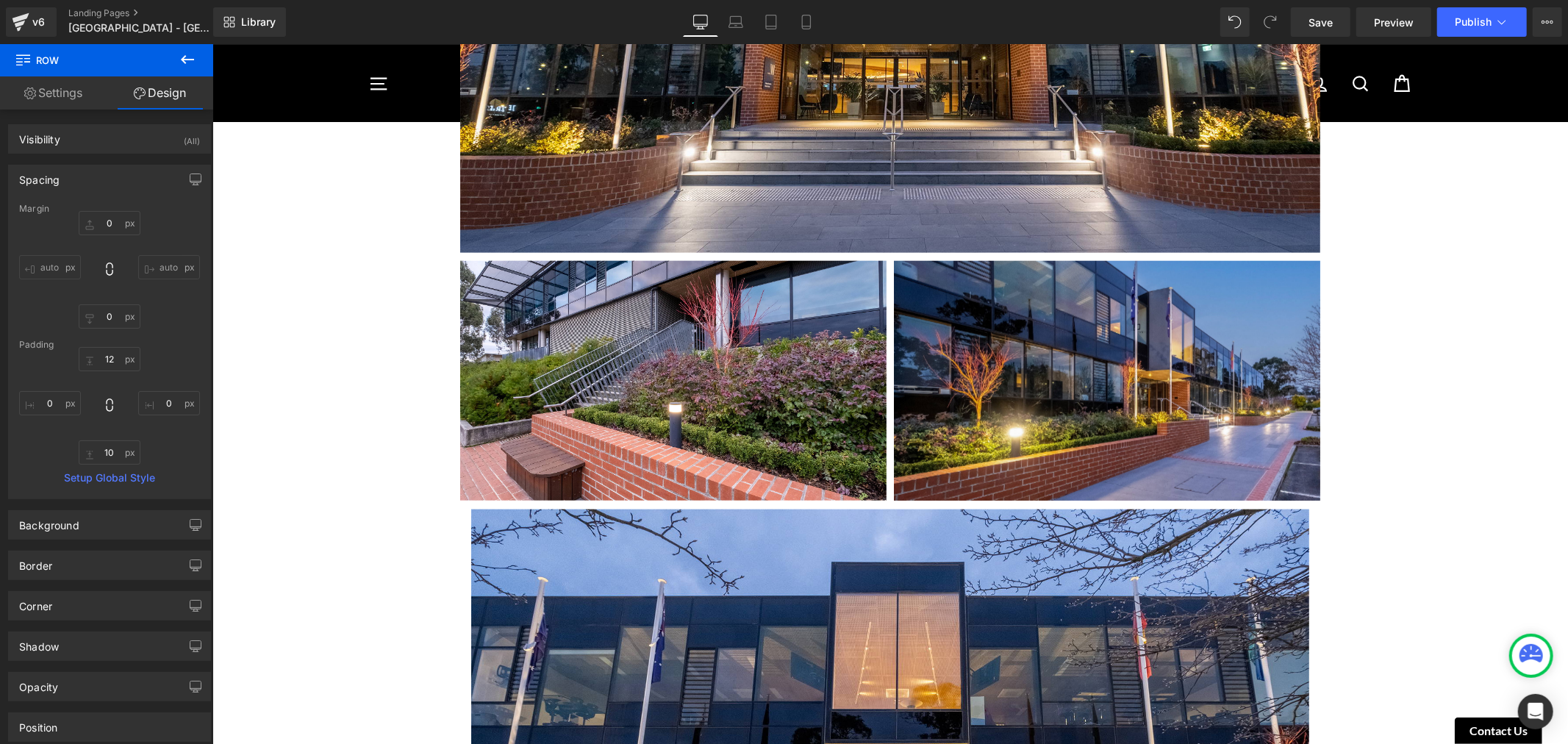
click at [1429, 376] on div "Image [GEOGRAPHIC_DATA] [GEOGRAPHIC_DATA] - [GEOGRAPHIC_DATA] [DATE] Heading [G…" at bounding box center [890, 275] width 1355 height 3059
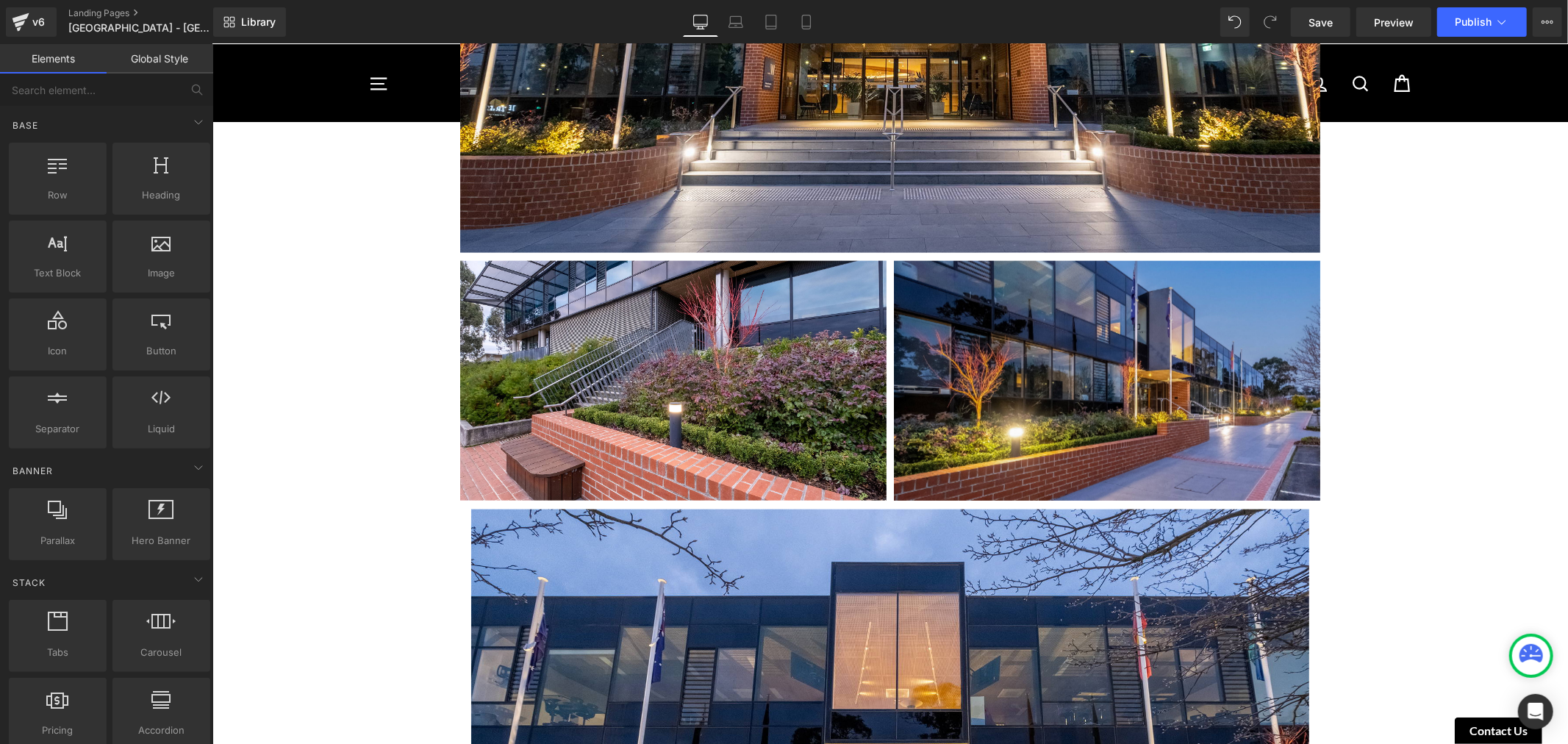
click at [1429, 376] on div "Image [GEOGRAPHIC_DATA] [GEOGRAPHIC_DATA] - [GEOGRAPHIC_DATA] [DATE] Heading [G…" at bounding box center [890, 275] width 1355 height 3059
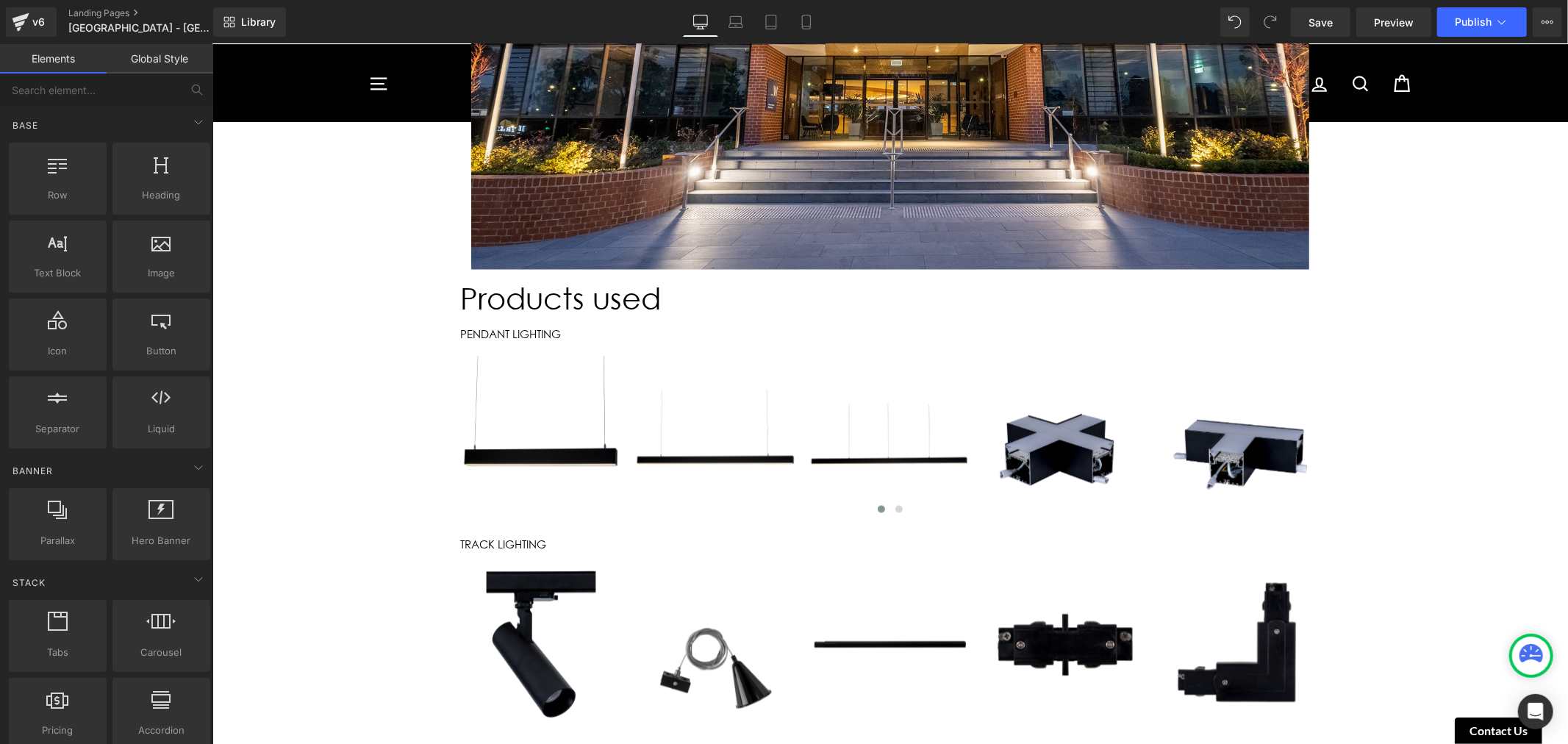
scroll to position [1968, 0]
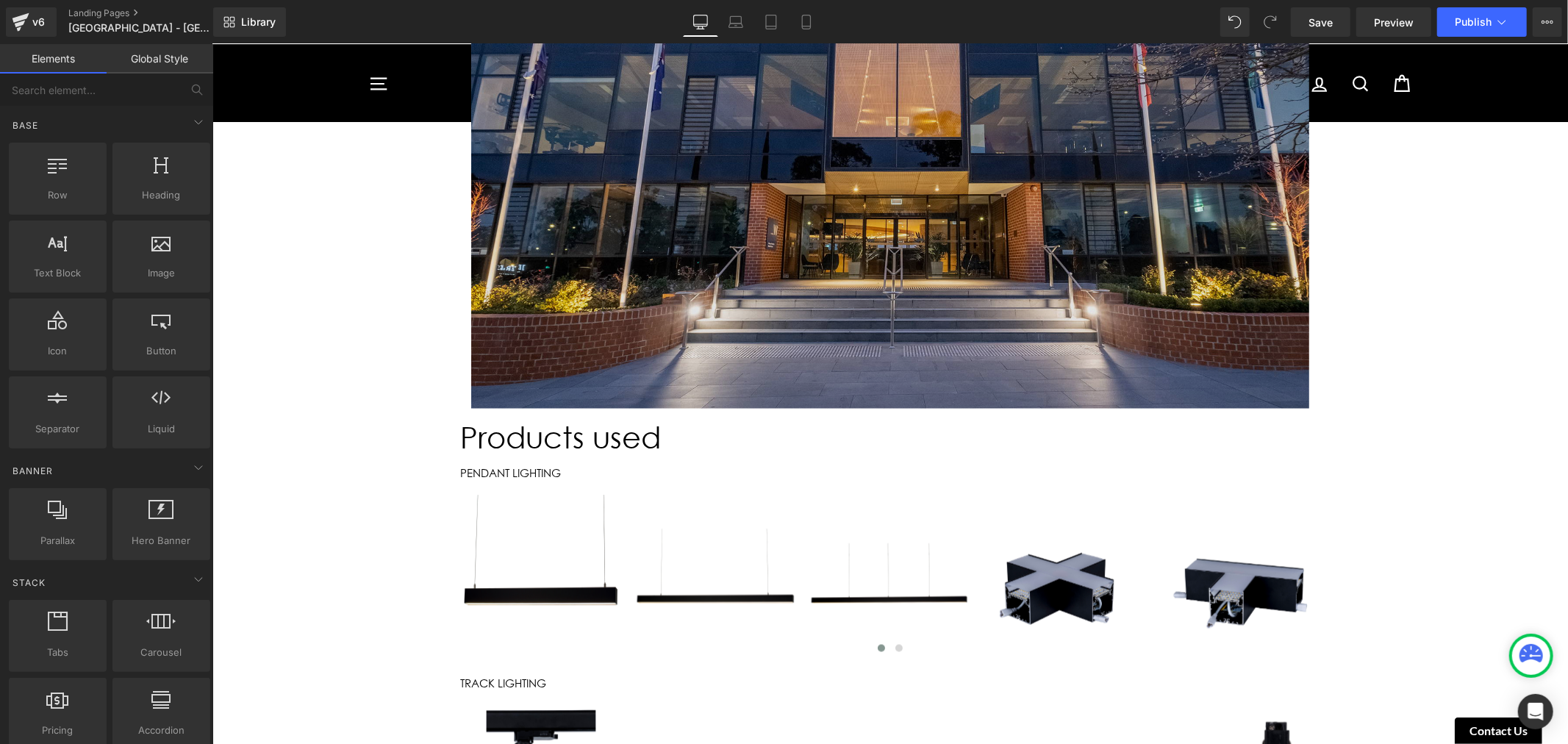
click at [1017, 197] on img at bounding box center [890, 172] width 838 height 472
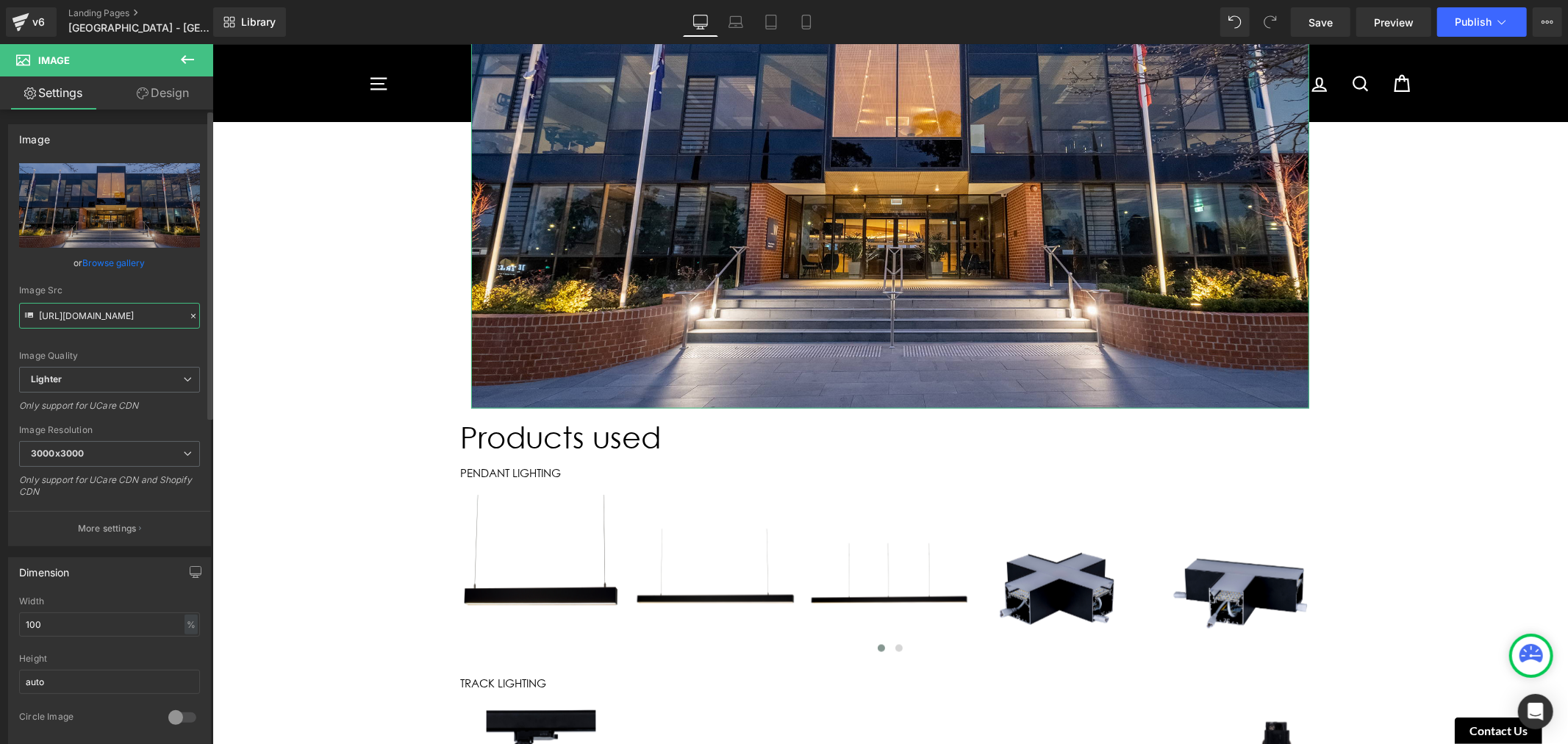
click at [106, 310] on input "[URL][DOMAIN_NAME]" at bounding box center [110, 316] width 180 height 26
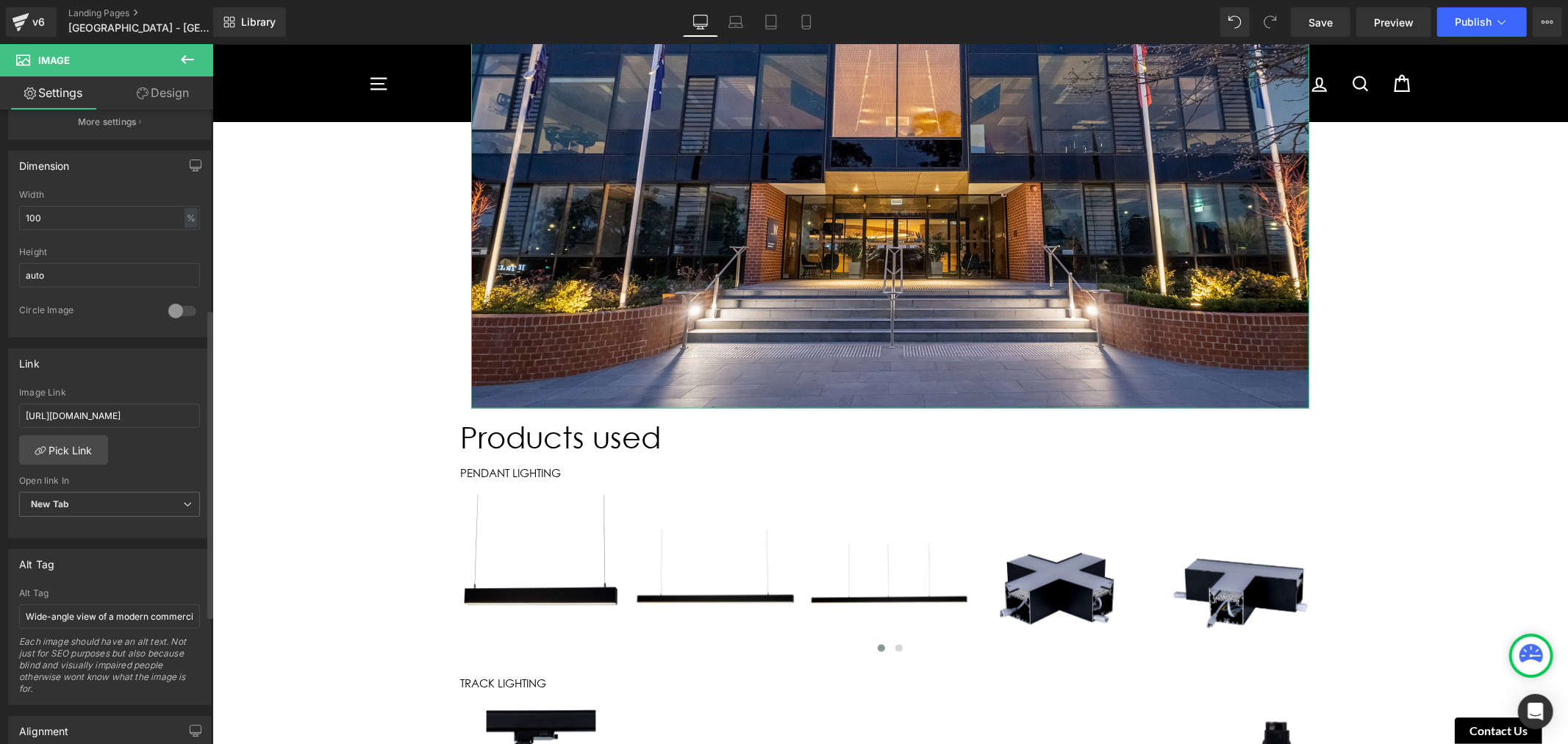
scroll to position [408, 0]
click at [114, 405] on input "[URL][DOMAIN_NAME]" at bounding box center [110, 414] width 180 height 24
paste input "5b92c0c9-0fd5-4802-b05f-b9753f39a537/-/format/auto/-/preview/3000x3000/-/qualit…"
type input "[URL][DOMAIN_NAME]"
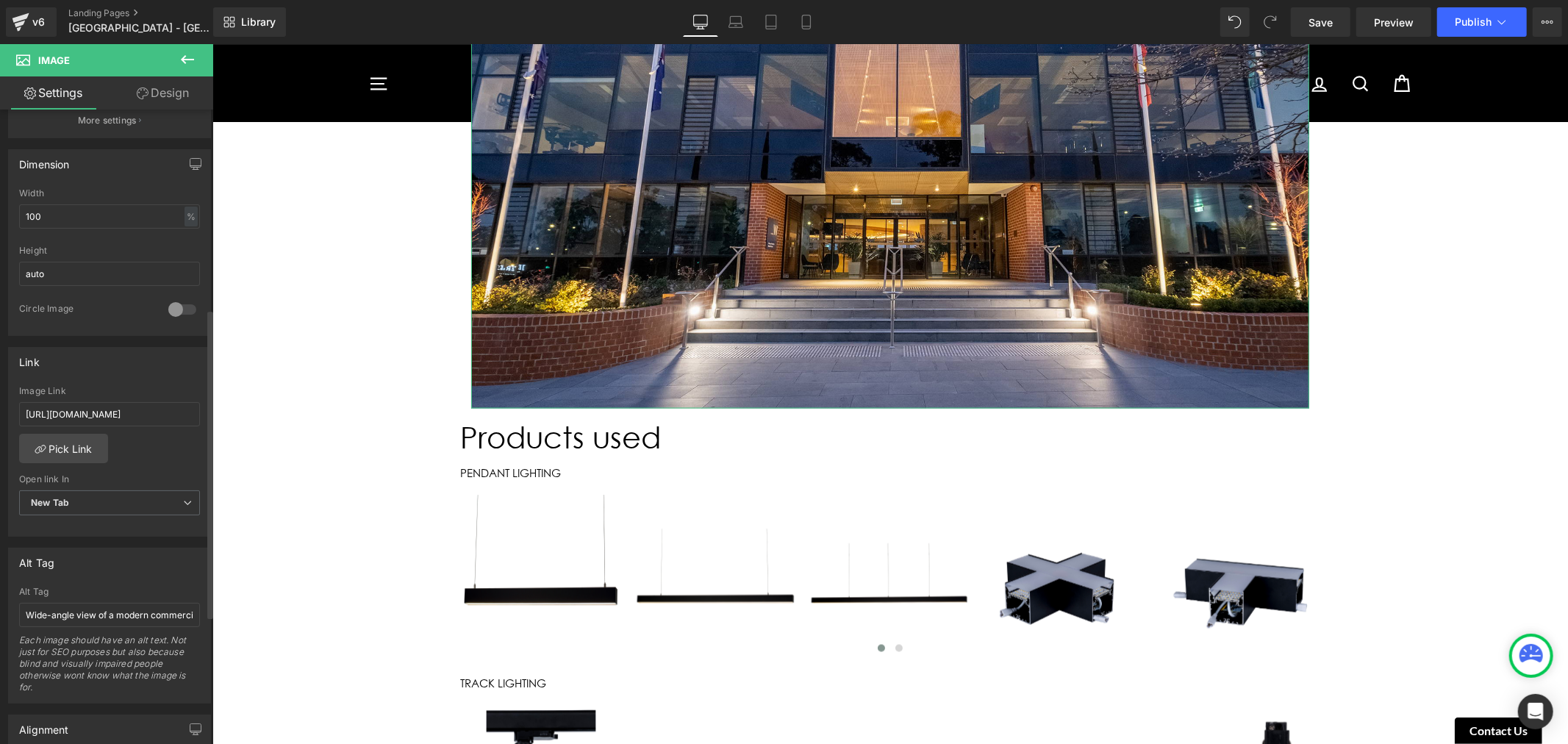
click at [118, 380] on div "Link [URL][DOMAIN_NAME] Image Link [URL][DOMAIN_NAME] Pick Link Current Tab New…" at bounding box center [110, 443] width 203 height 190
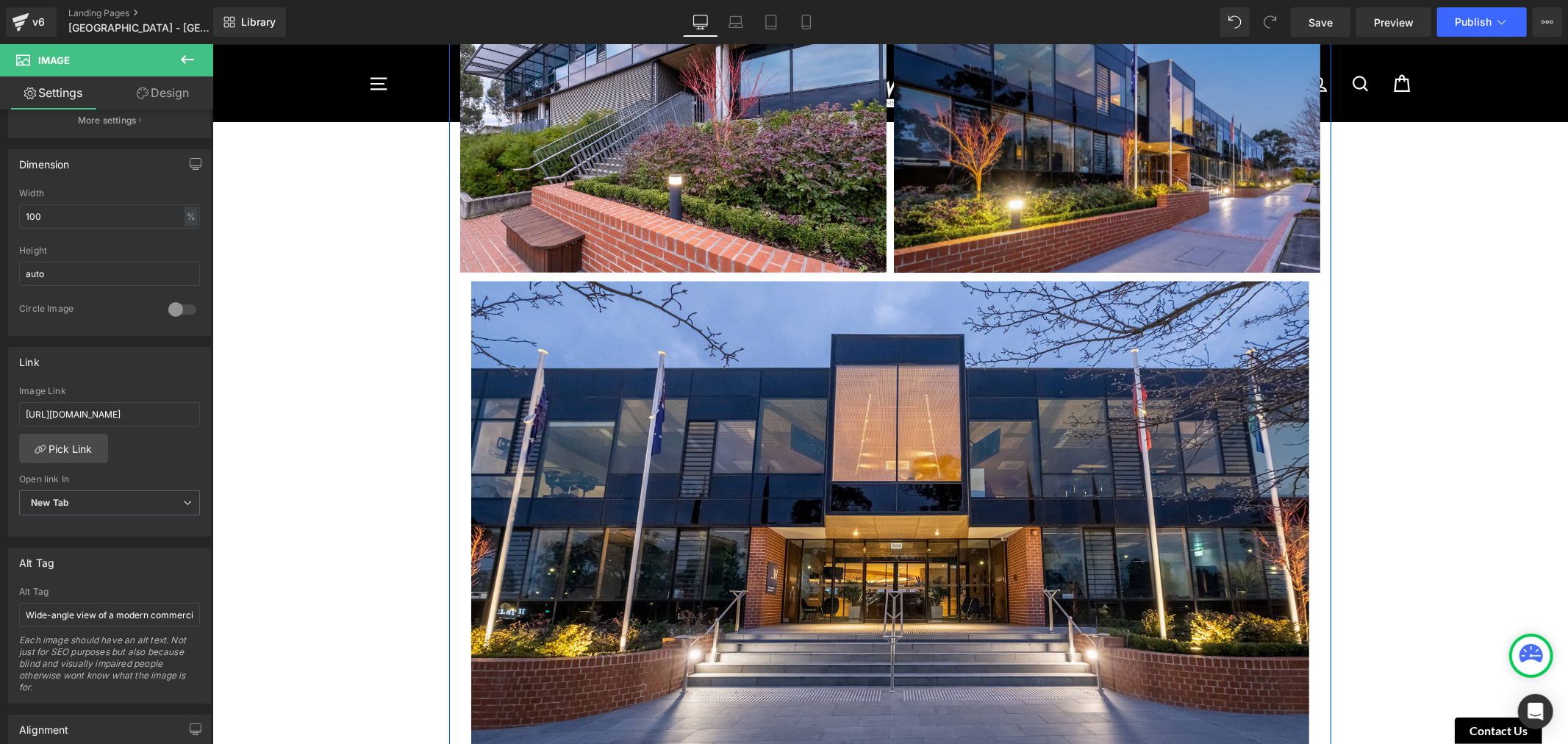
scroll to position [1560, 0]
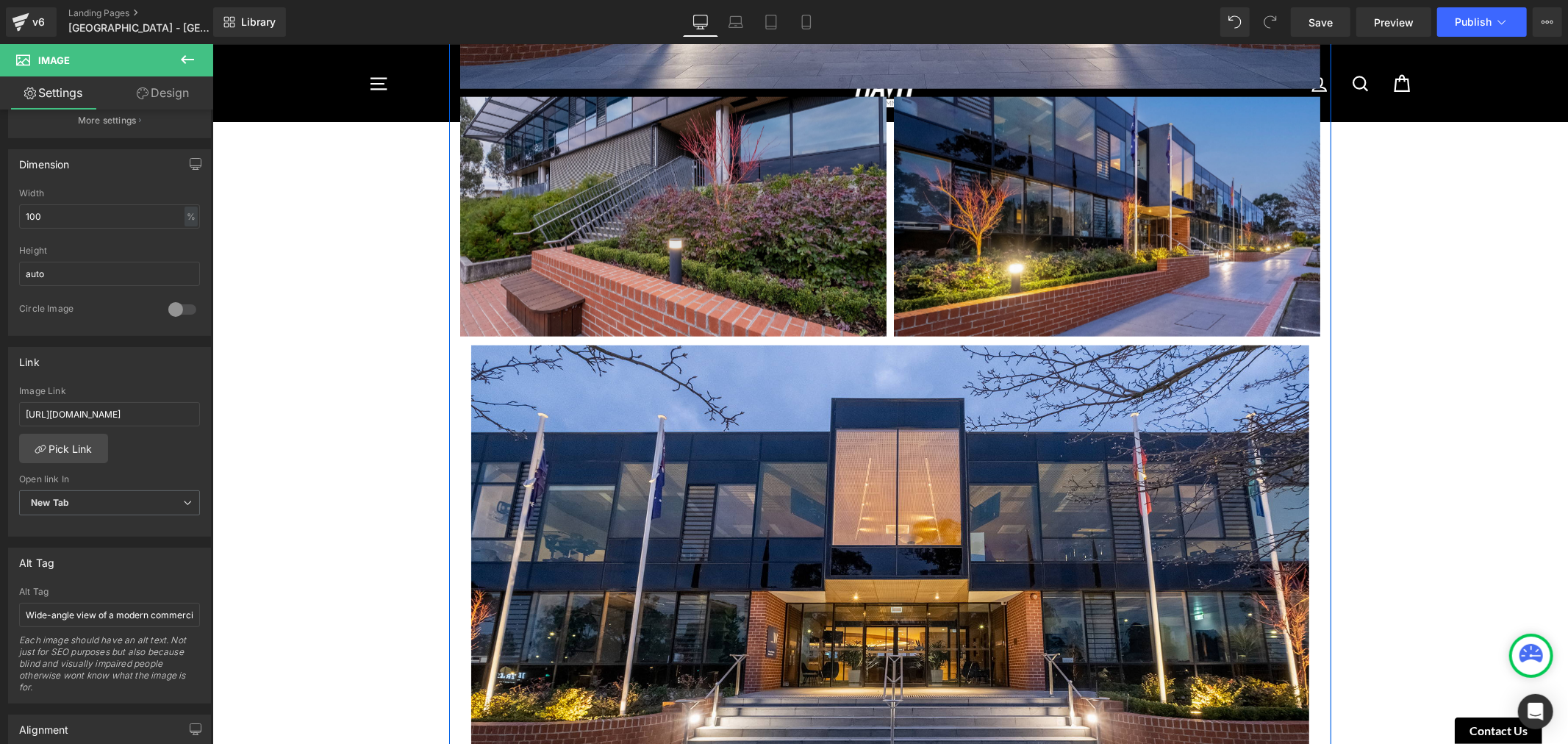
click at [680, 240] on img at bounding box center [672, 215] width 426 height 239
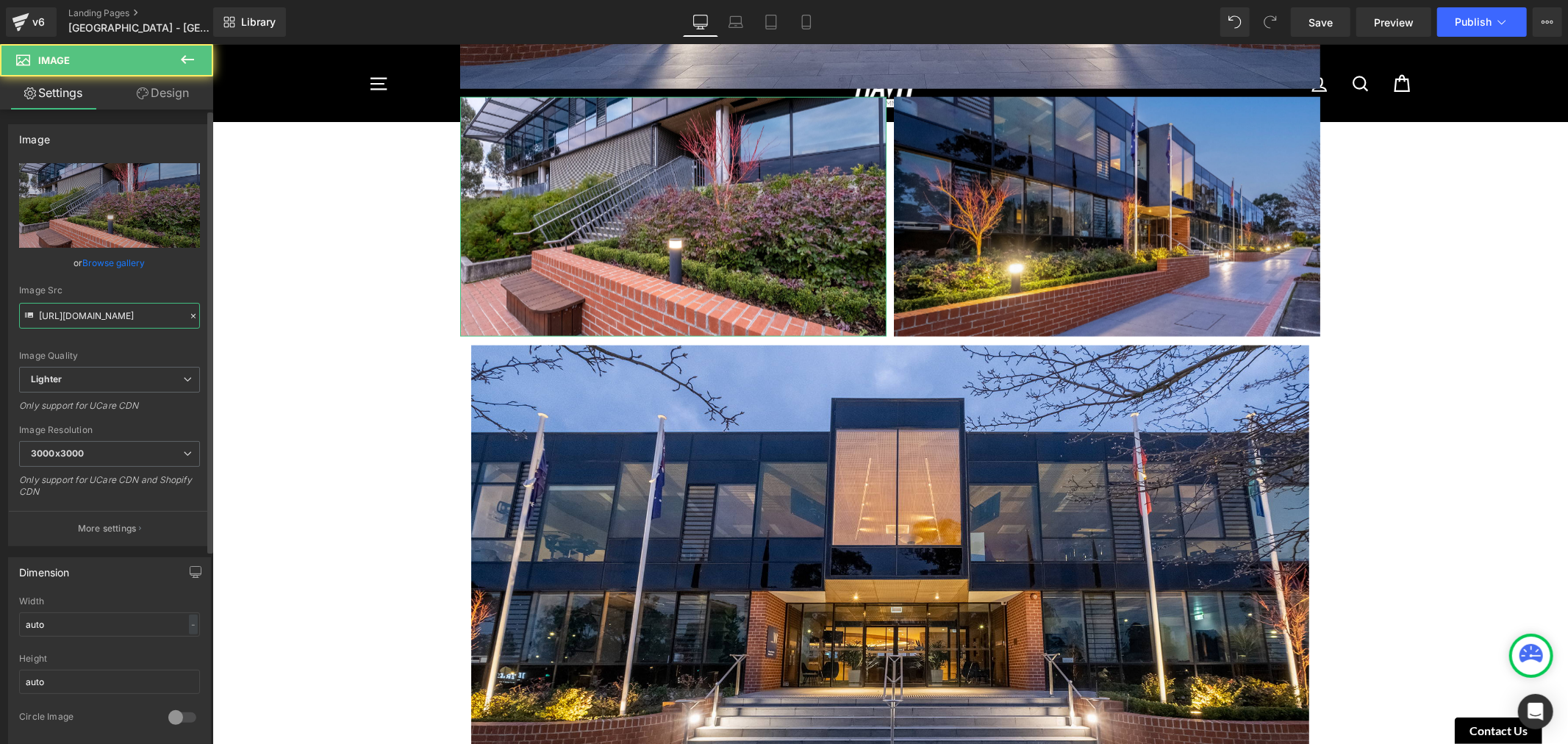
click at [91, 314] on input "[URL][DOMAIN_NAME]" at bounding box center [110, 316] width 180 height 26
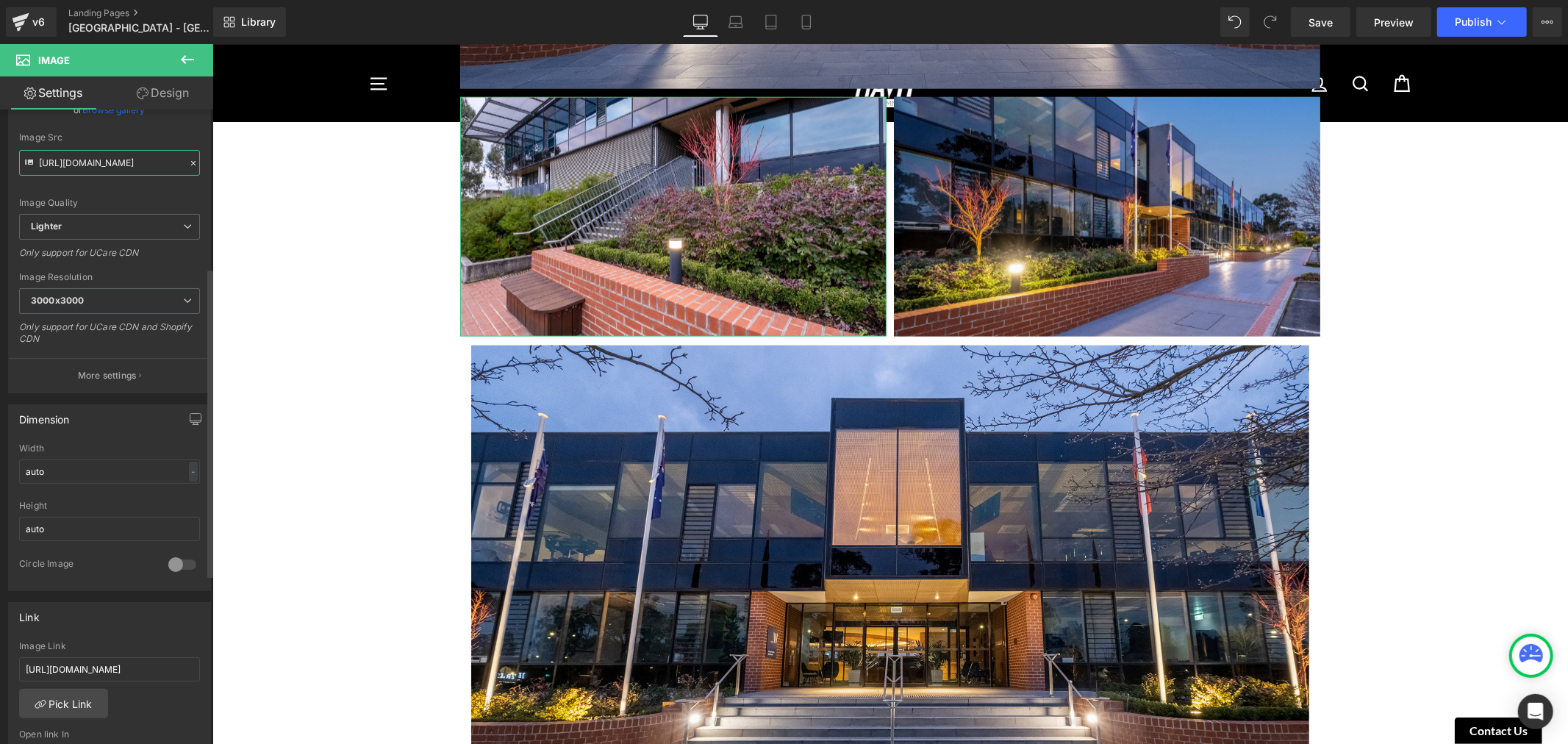
scroll to position [326, 0]
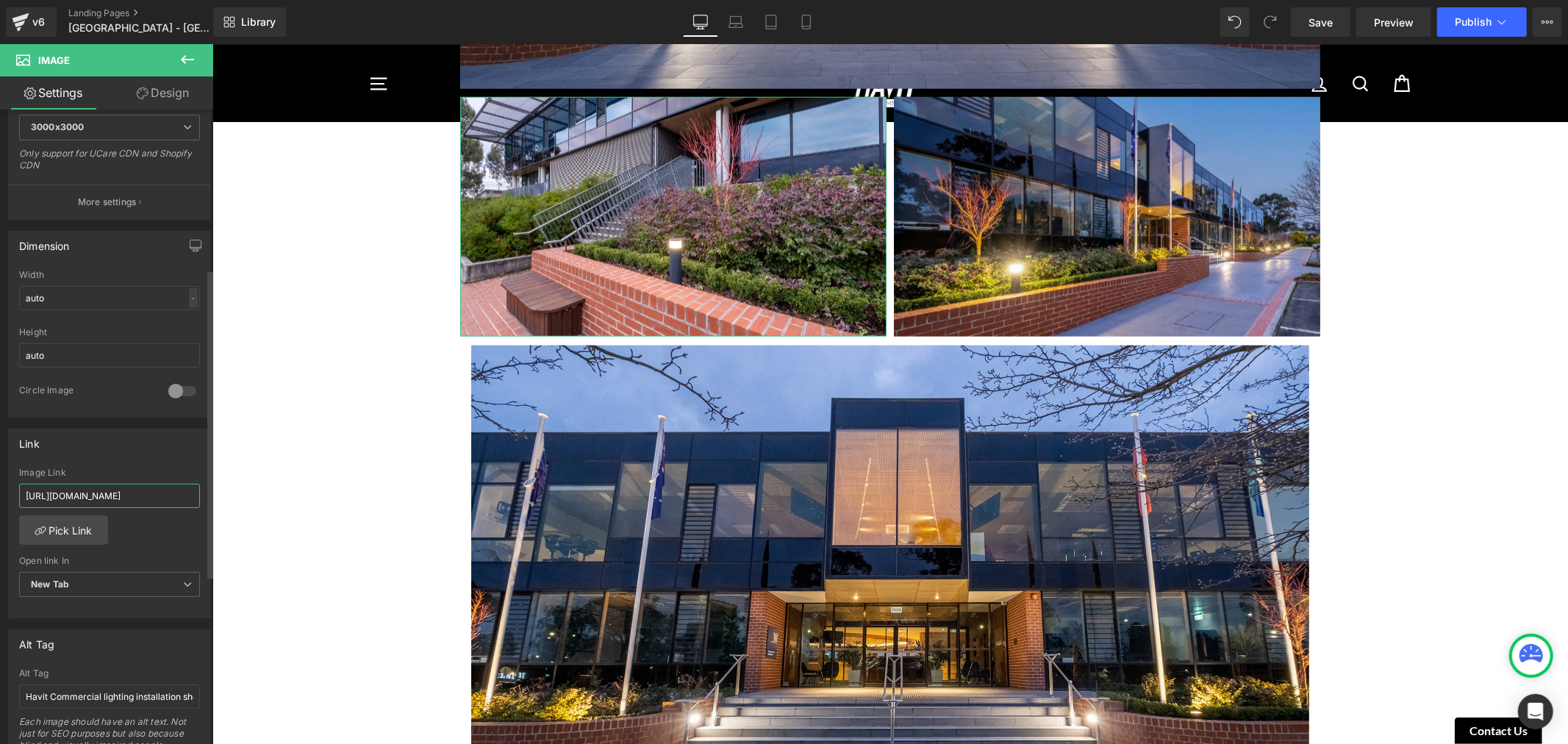
click at [147, 488] on input "[URL][DOMAIN_NAME]" at bounding box center [110, 496] width 180 height 24
paste input "fca6c6e8-60ab-4fe4-baba-9af17dffb0b3/-/format/auto/-/preview/3000x3000/-/qualit…"
type input "[URL][DOMAIN_NAME]"
drag, startPoint x: 113, startPoint y: 498, endPoint x: -79, endPoint y: 510, distance: 192.4
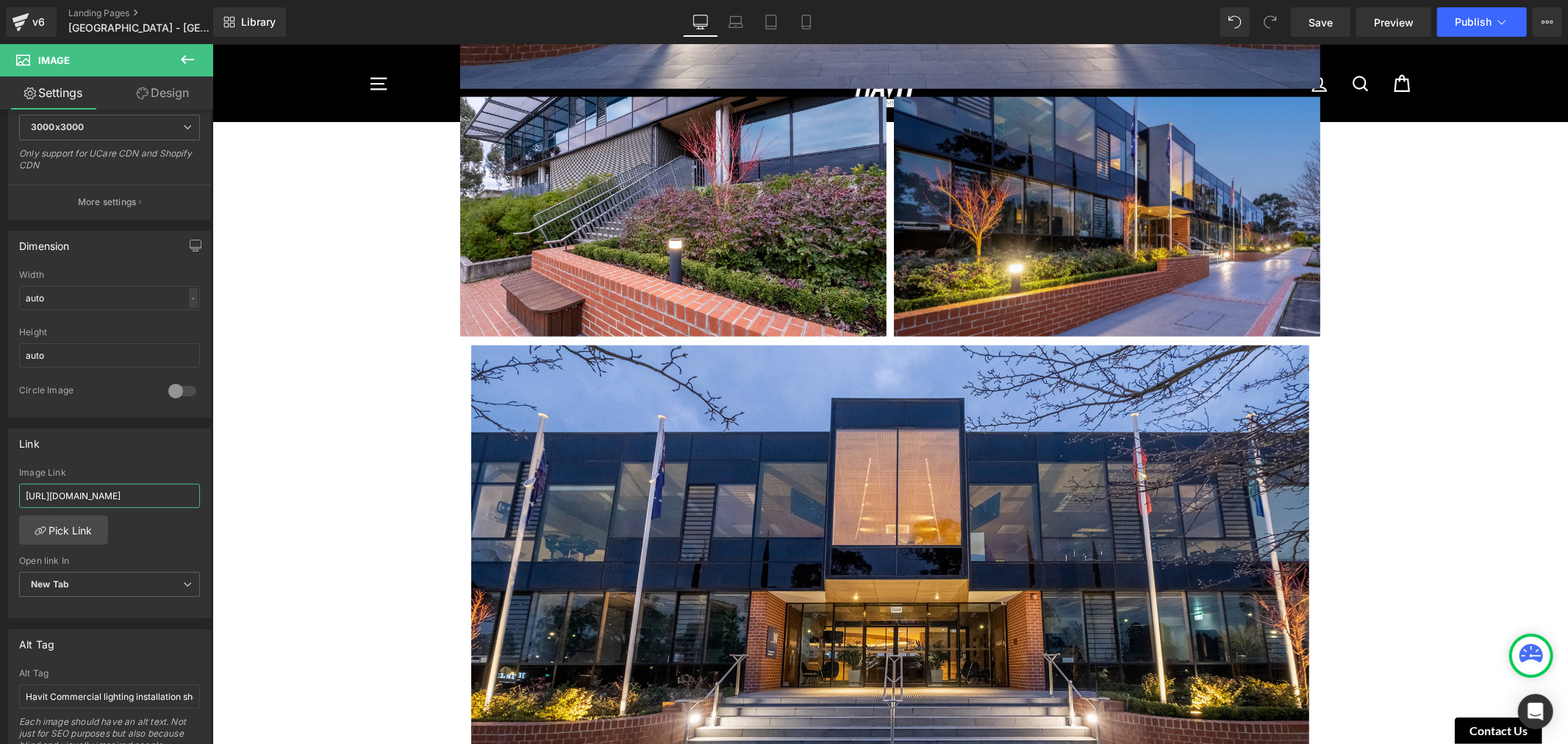
click at [0, 510] on html "Image You are previewing how the will restyle your page. You can not edit Eleme…" at bounding box center [784, 372] width 1568 height 744
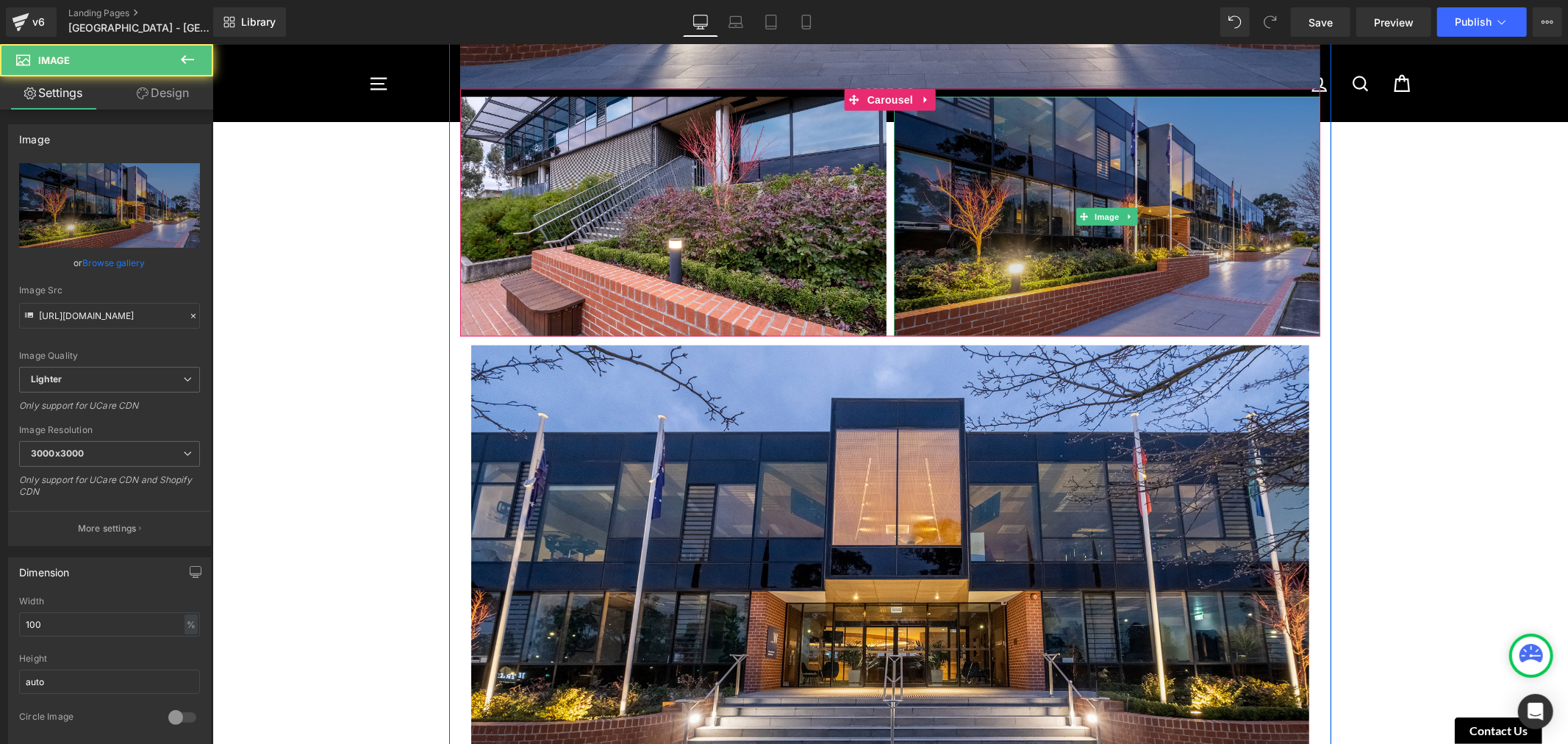
click at [1032, 297] on img at bounding box center [1105, 215] width 426 height 239
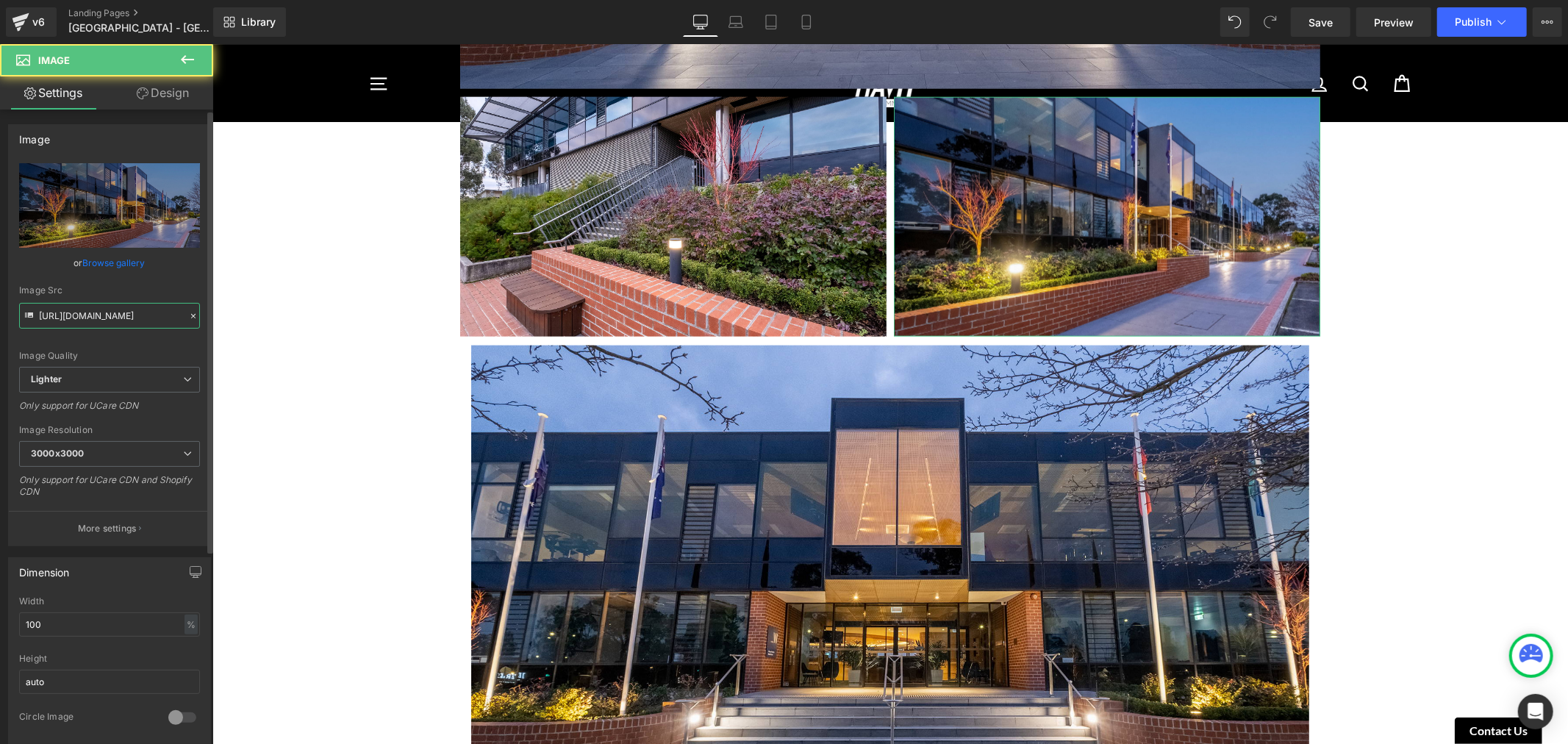
click at [102, 314] on input "[URL][DOMAIN_NAME]" at bounding box center [110, 316] width 180 height 26
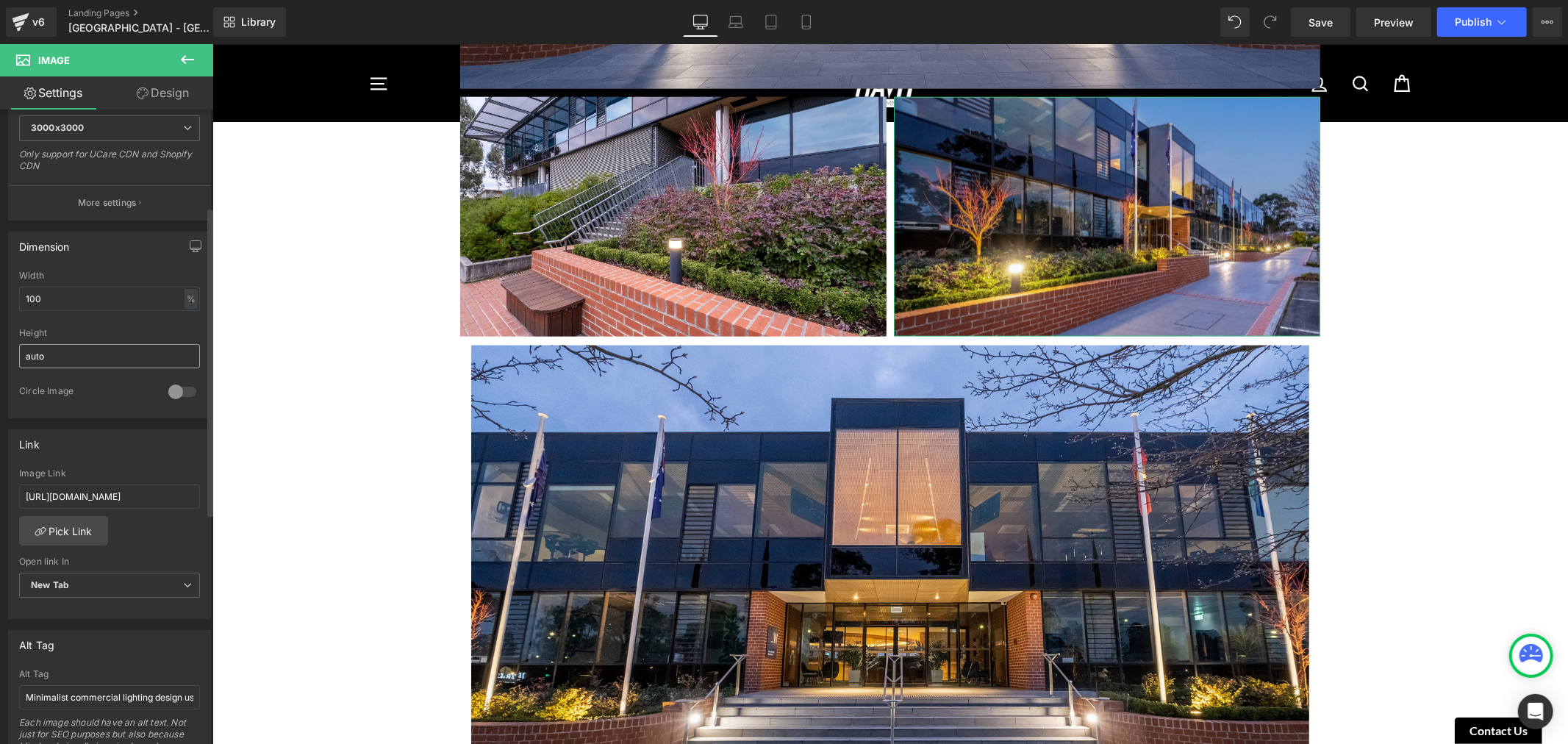
scroll to position [326, 0]
click at [152, 486] on input "[URL][DOMAIN_NAME]" at bounding box center [110, 496] width 180 height 24
paste input "e664dc5-bf77-46fc-a45c-31a694deec92/-/format/auto/-/preview/3000x3000/-/quality…"
type input "[URL][DOMAIN_NAME]"
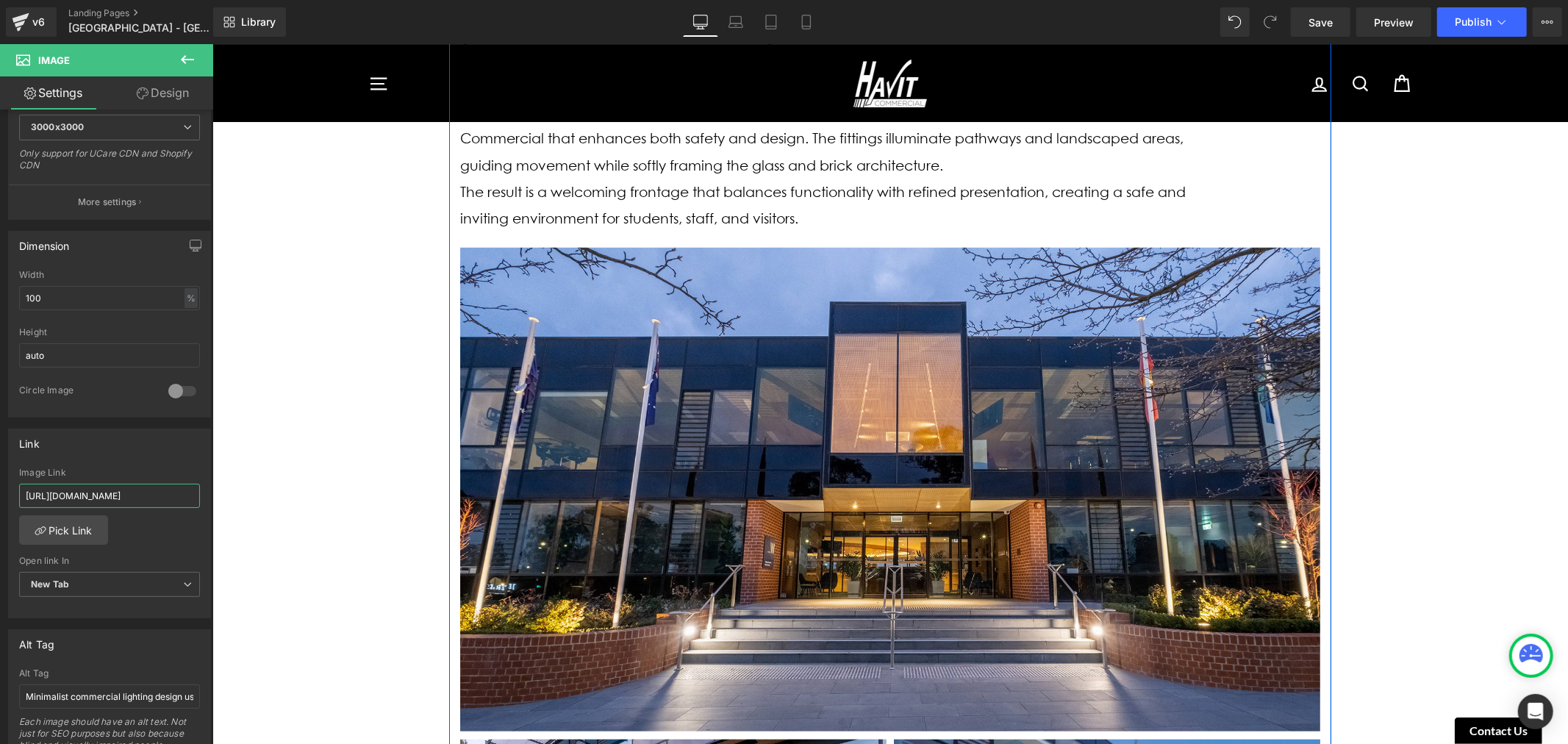
scroll to position [742, 0]
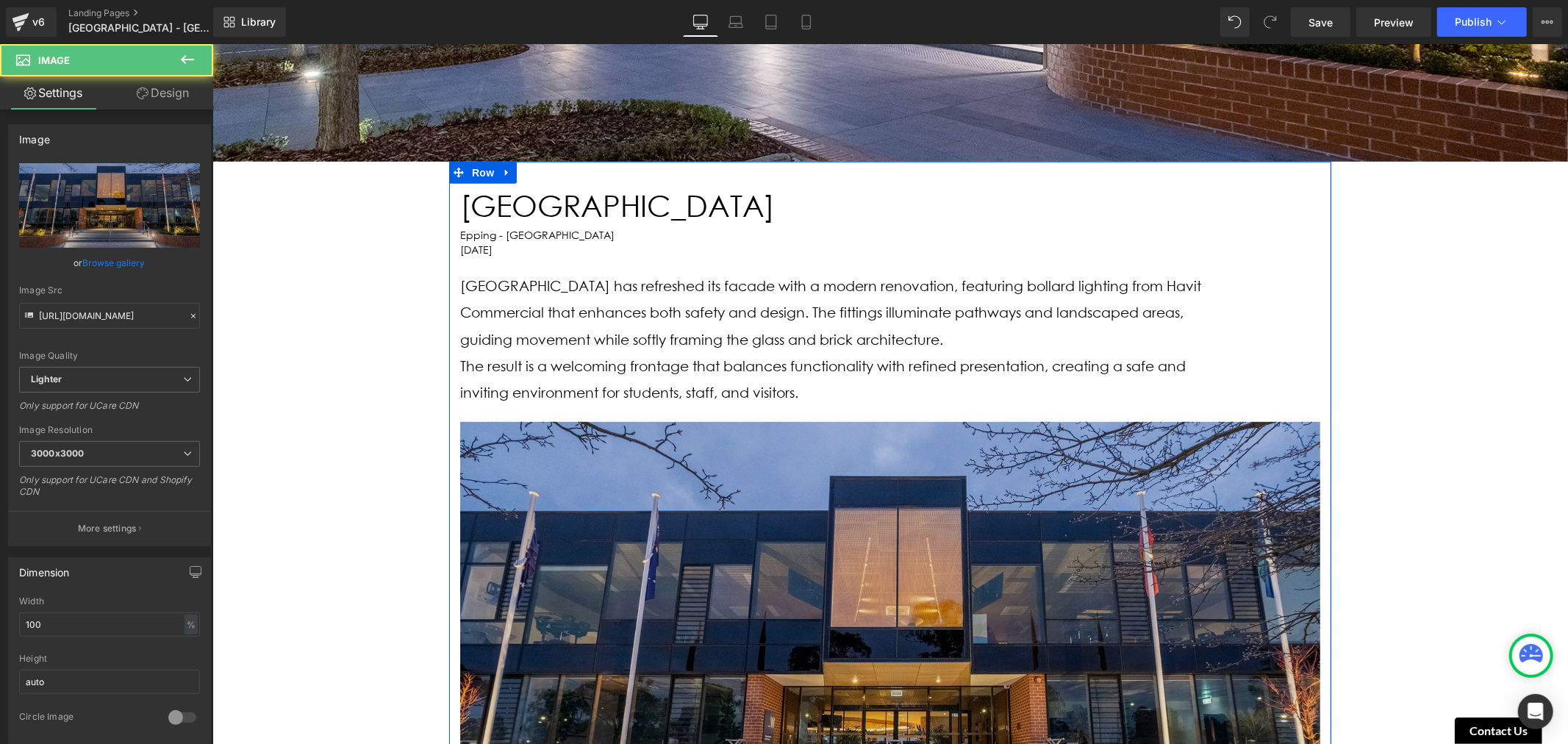
click at [730, 446] on img at bounding box center [889, 663] width 860 height 484
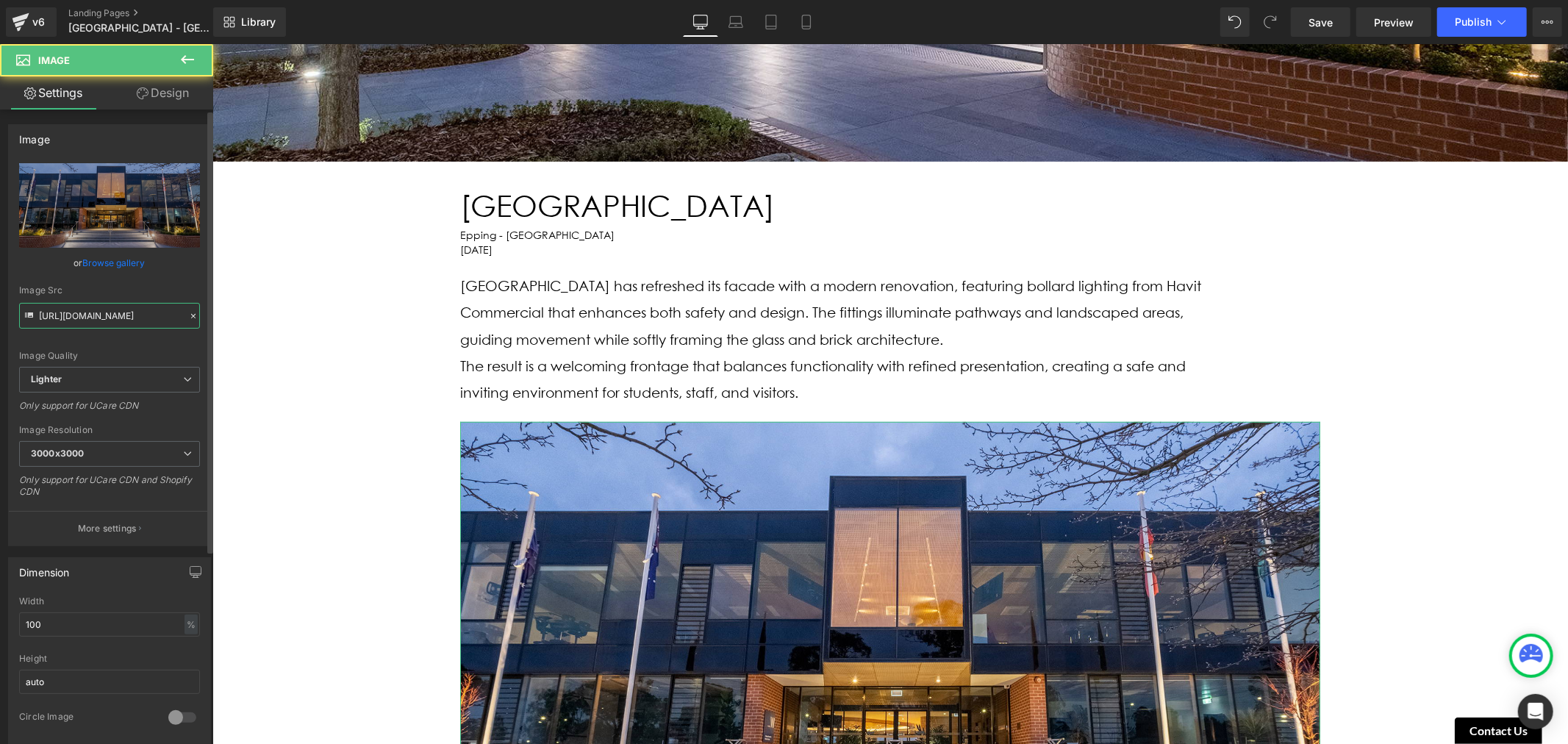
click at [104, 318] on input "[URL][DOMAIN_NAME]" at bounding box center [110, 316] width 180 height 26
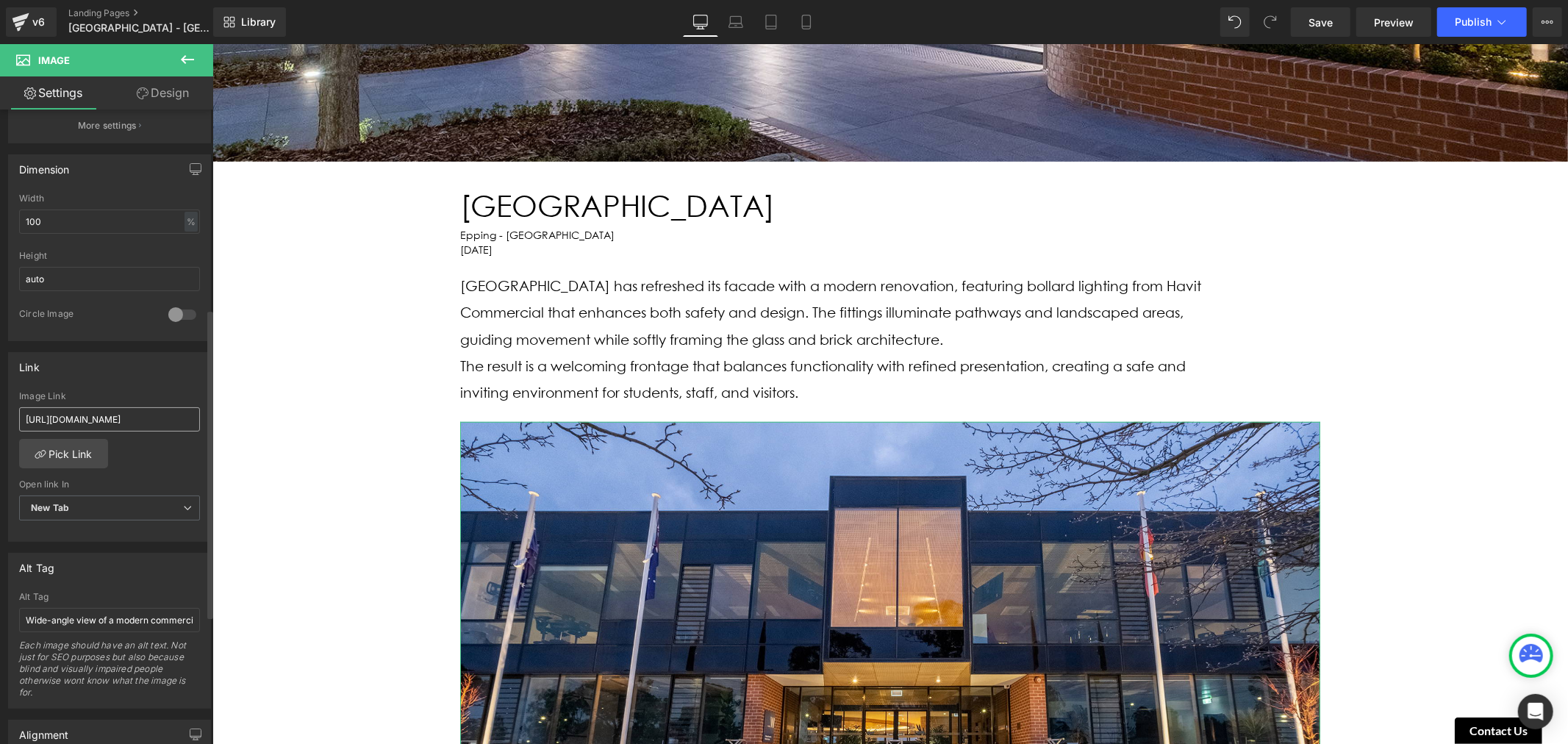
scroll to position [408, 0]
click at [131, 420] on input "[URL][DOMAIN_NAME]" at bounding box center [110, 414] width 180 height 24
paste input "5b92c0c9-0fd5-4802-b05f-b9753f39a537/-/format/auto/-/preview/3000x3000/-/qualit…"
type input "[URL][DOMAIN_NAME]"
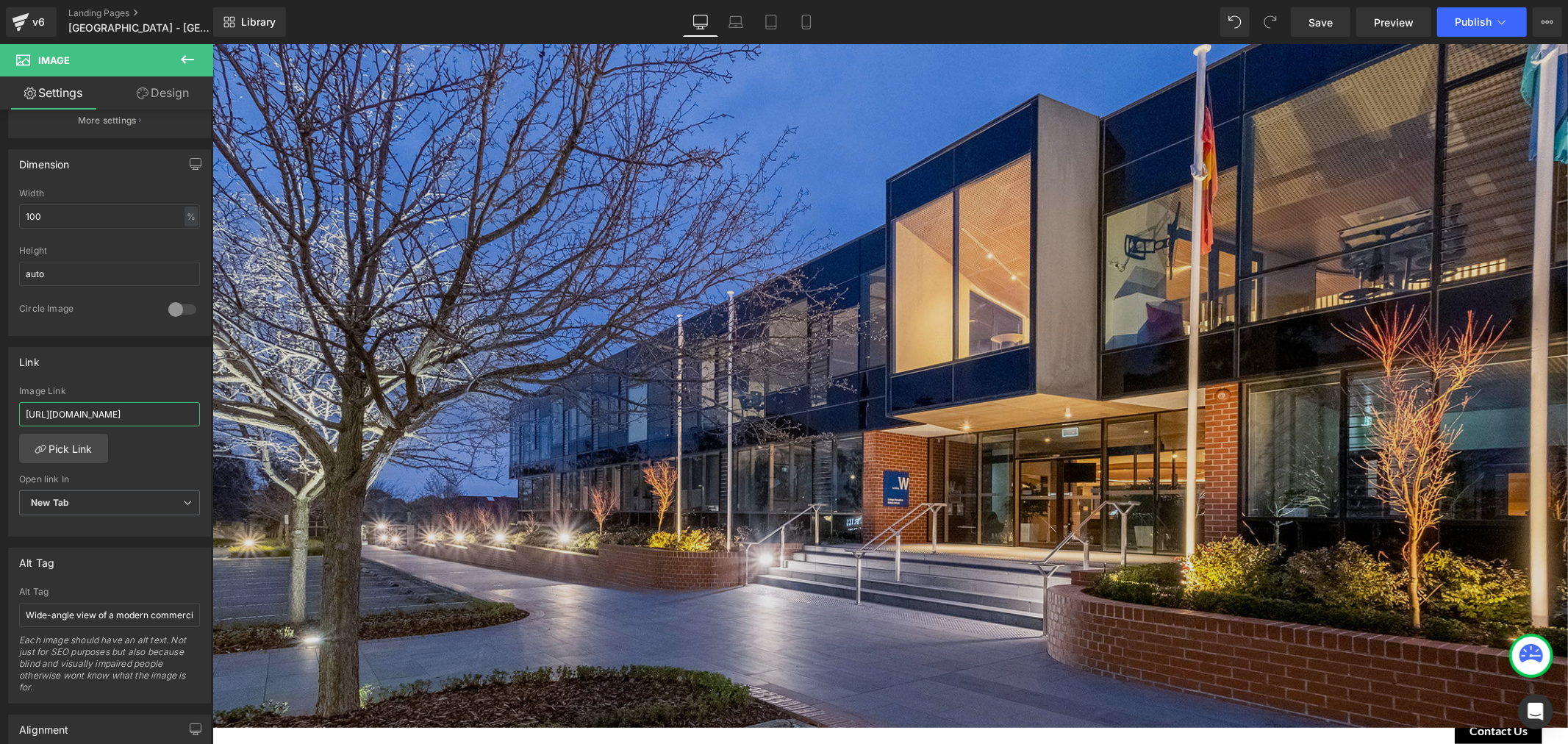
scroll to position [89, 0]
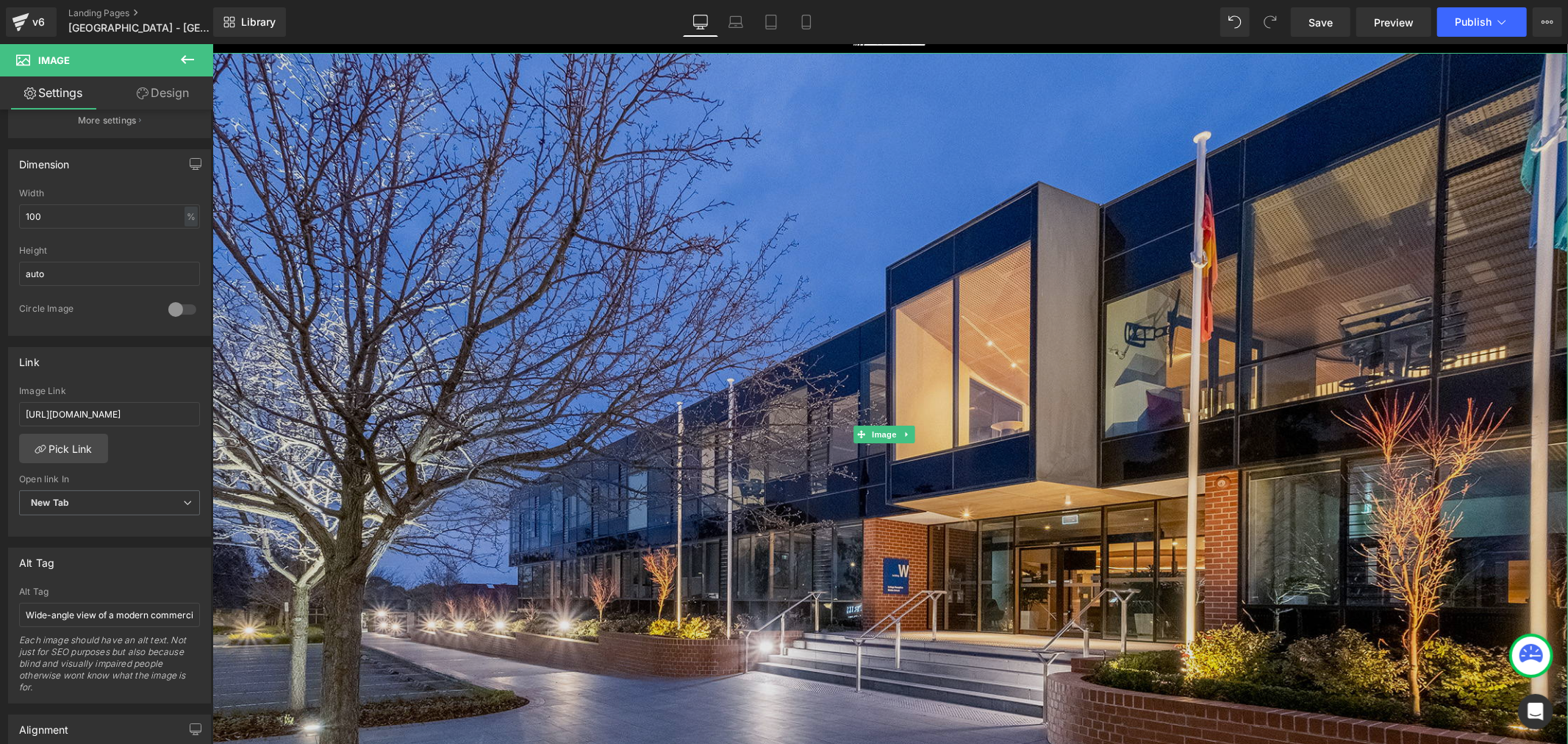
click at [476, 235] on img at bounding box center [890, 434] width 1355 height 763
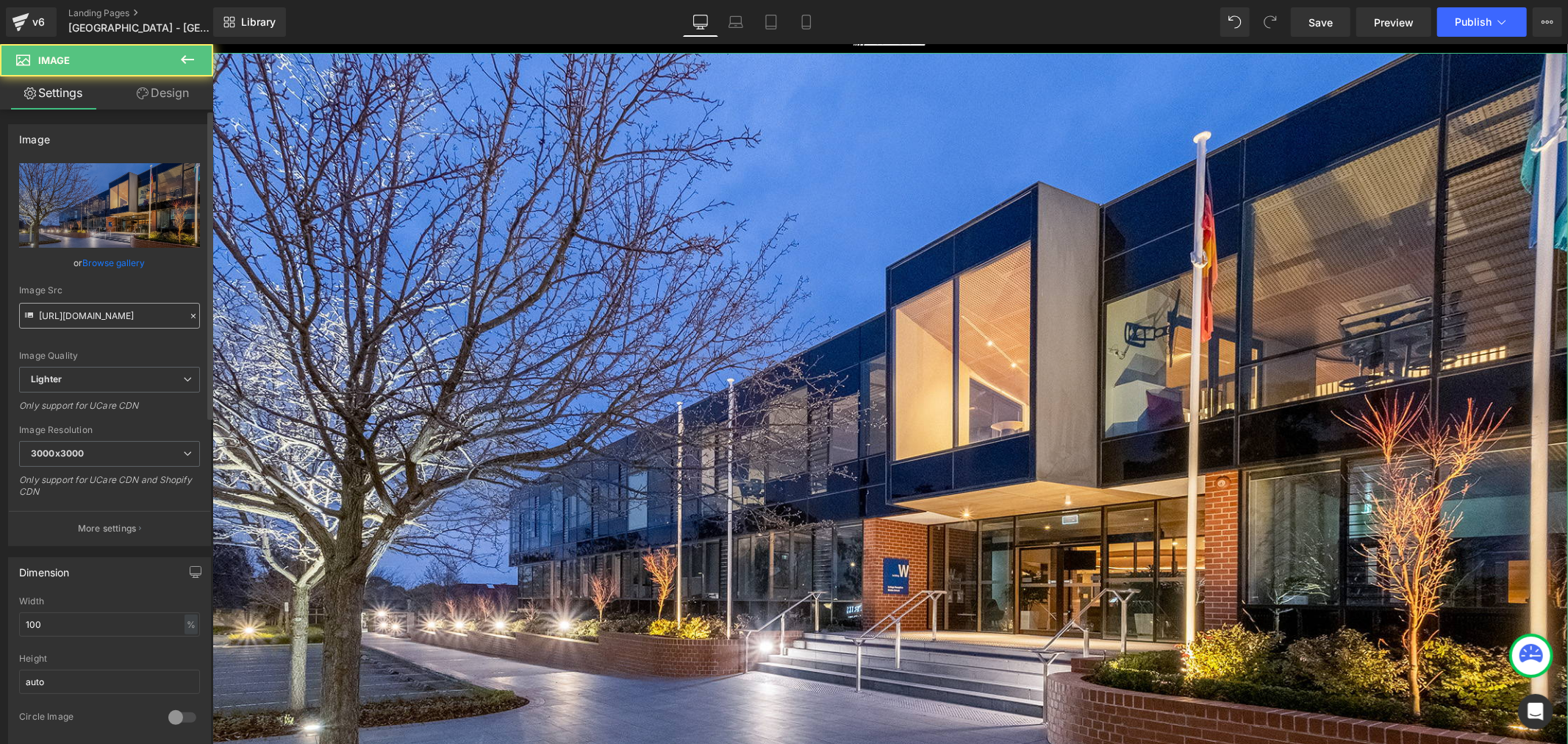
click at [118, 314] on input "[URL][DOMAIN_NAME]" at bounding box center [110, 316] width 180 height 26
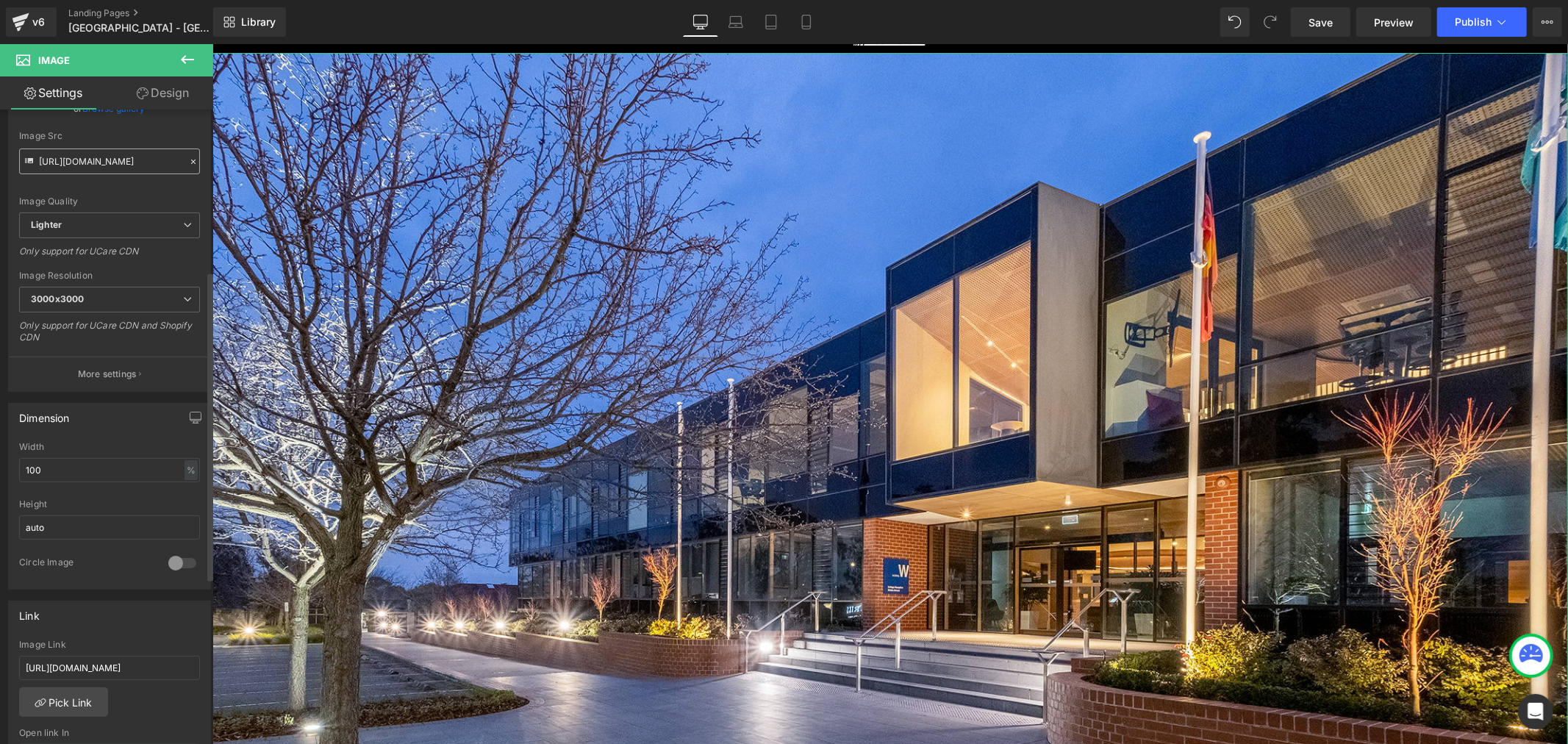
scroll to position [408, 0]
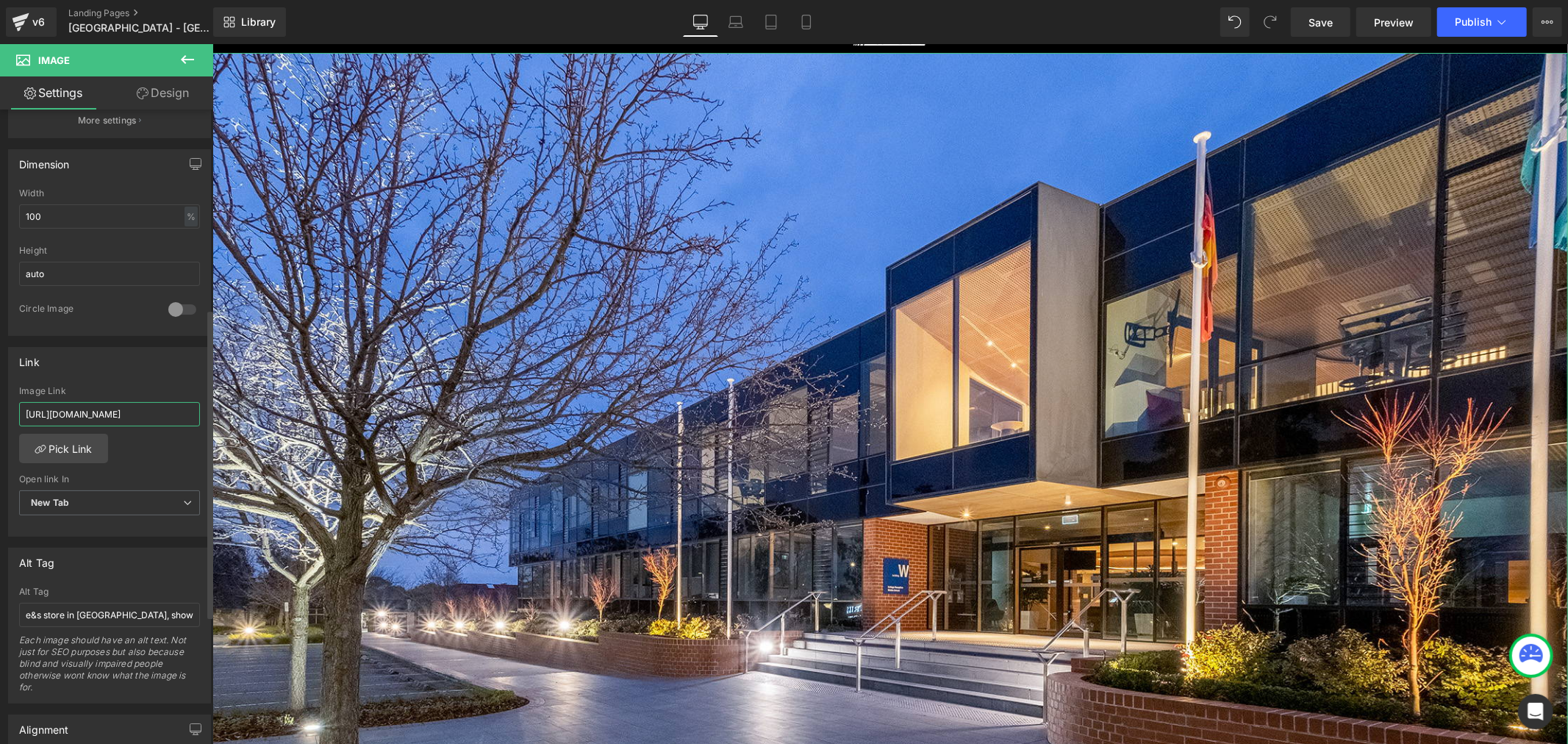
click at [147, 413] on input "[URL][DOMAIN_NAME]" at bounding box center [110, 414] width 180 height 24
paste input "67249da0-660c-4824-9b84-ea32242faa76/-/format/auto/-/preview/3000x3000/-/qualit…"
type input "[URL][DOMAIN_NAME]"
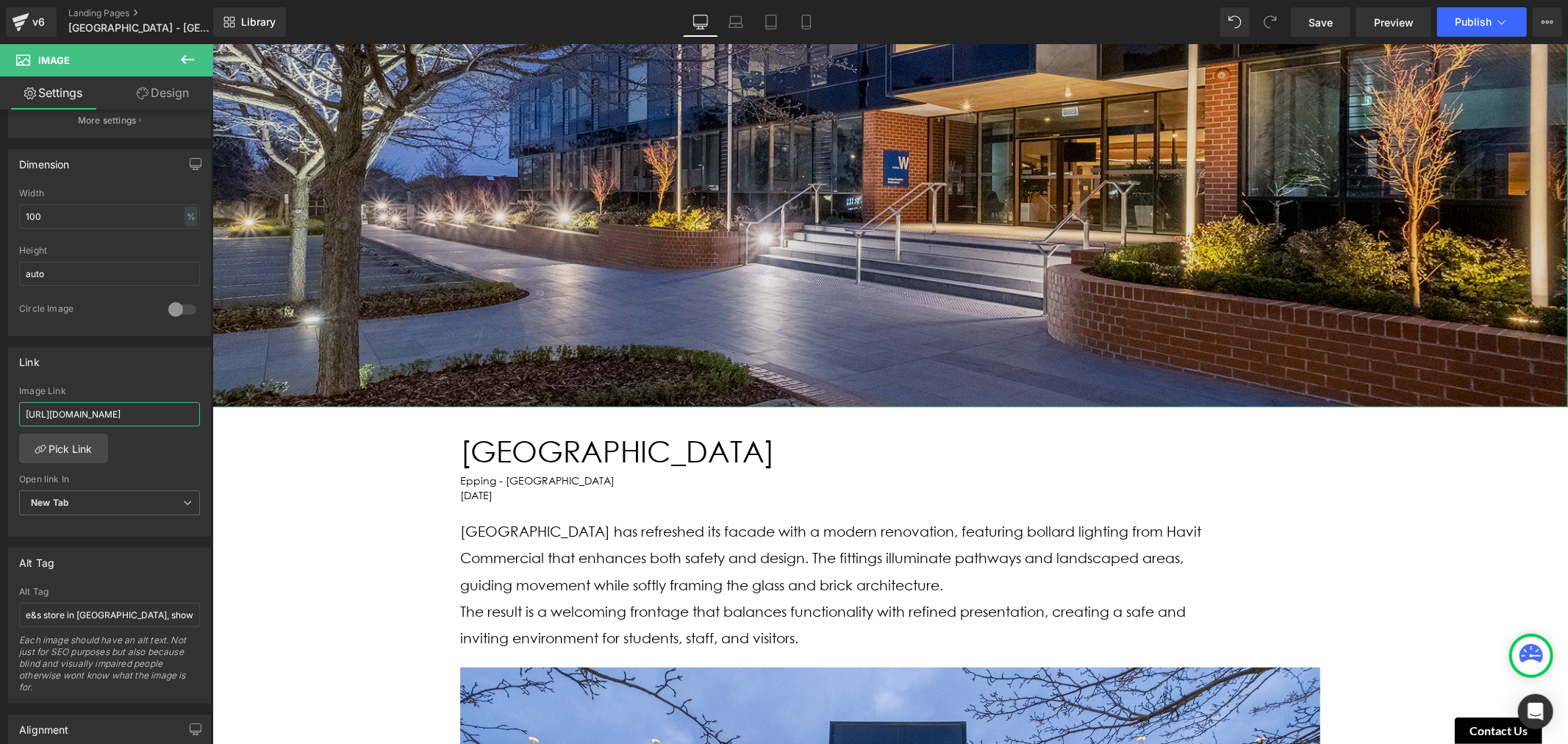
scroll to position [987, 0]
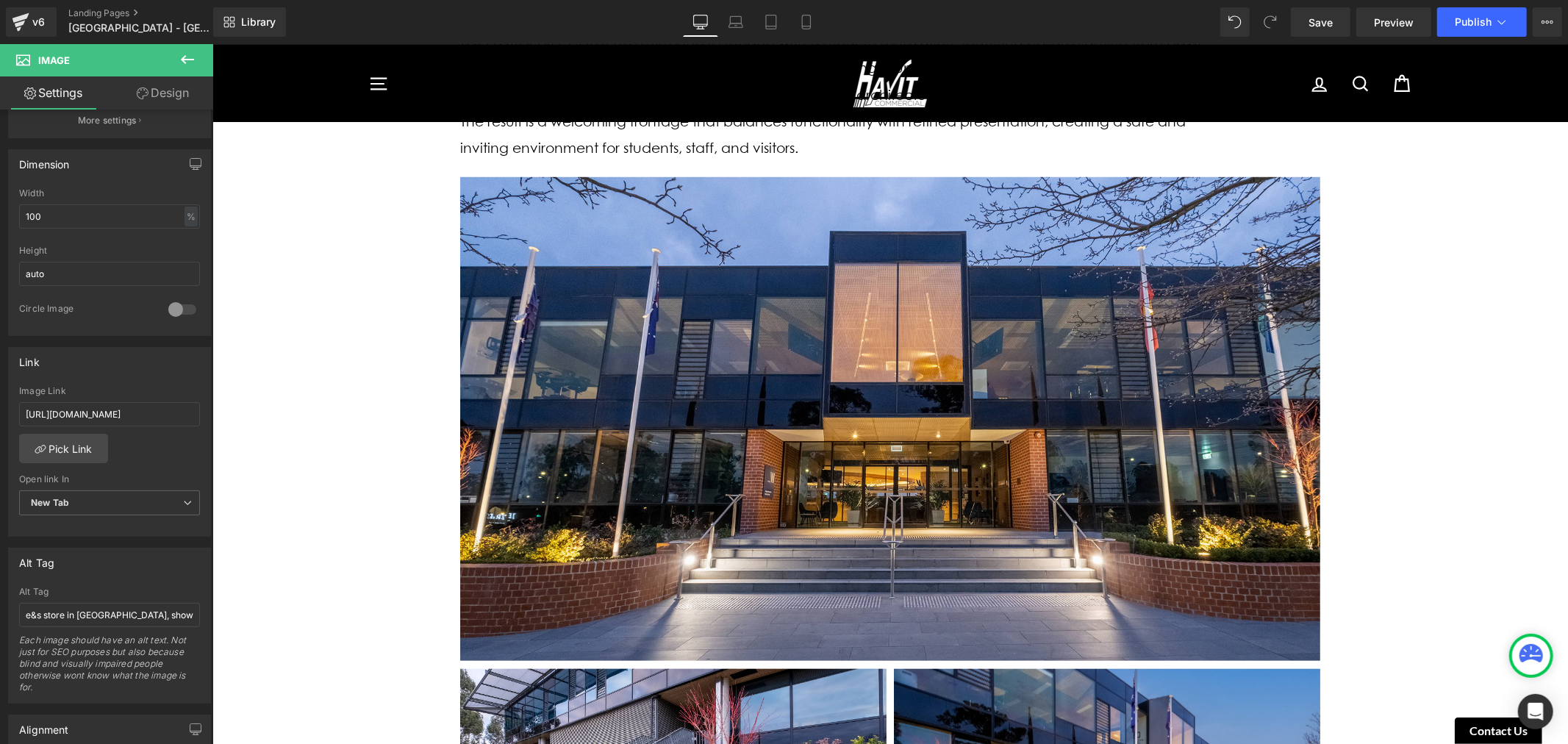
click at [314, 289] on div "Image [GEOGRAPHIC_DATA] [GEOGRAPHIC_DATA] - [GEOGRAPHIC_DATA] [DATE] Heading [G…" at bounding box center [890, 683] width 1355 height 3059
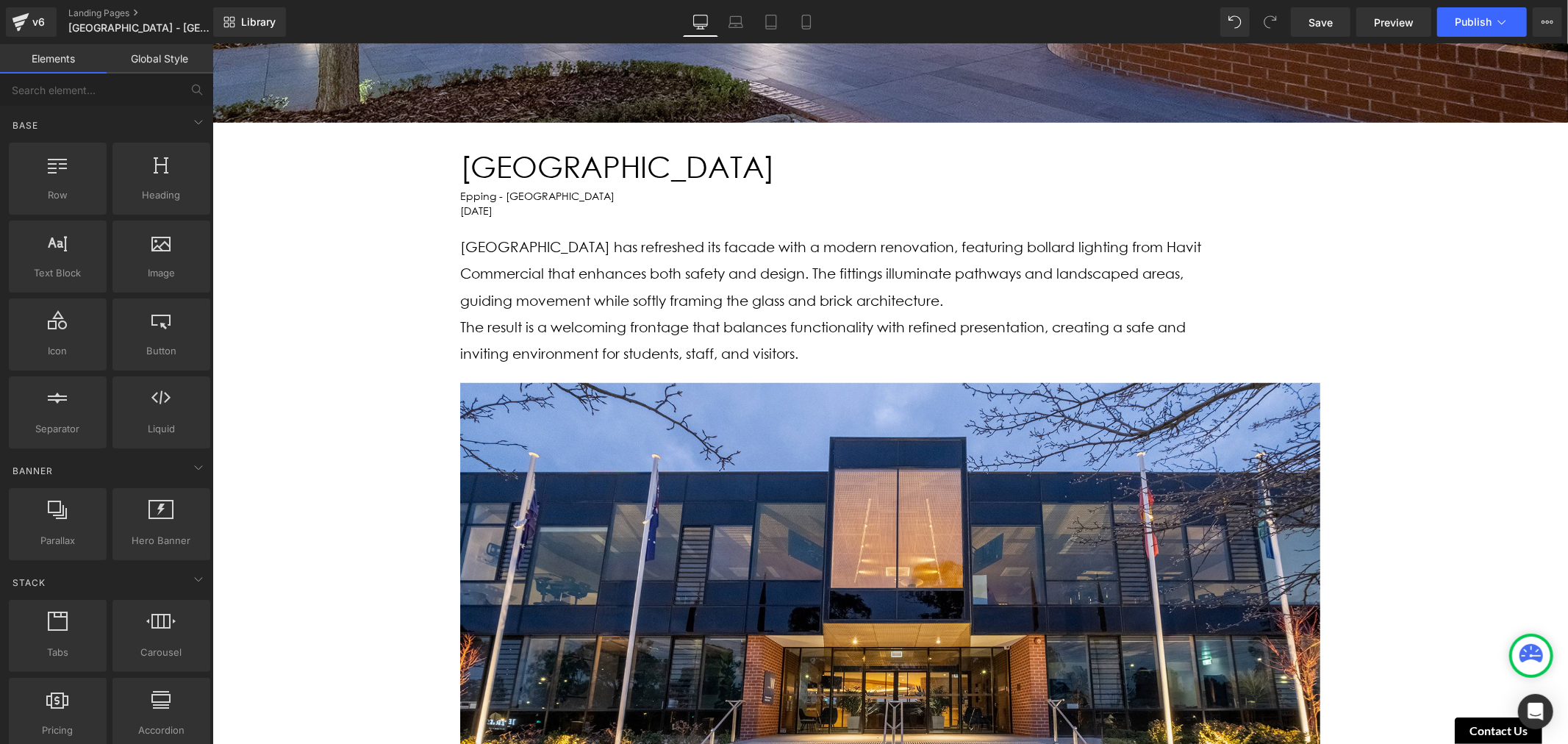
scroll to position [660, 0]
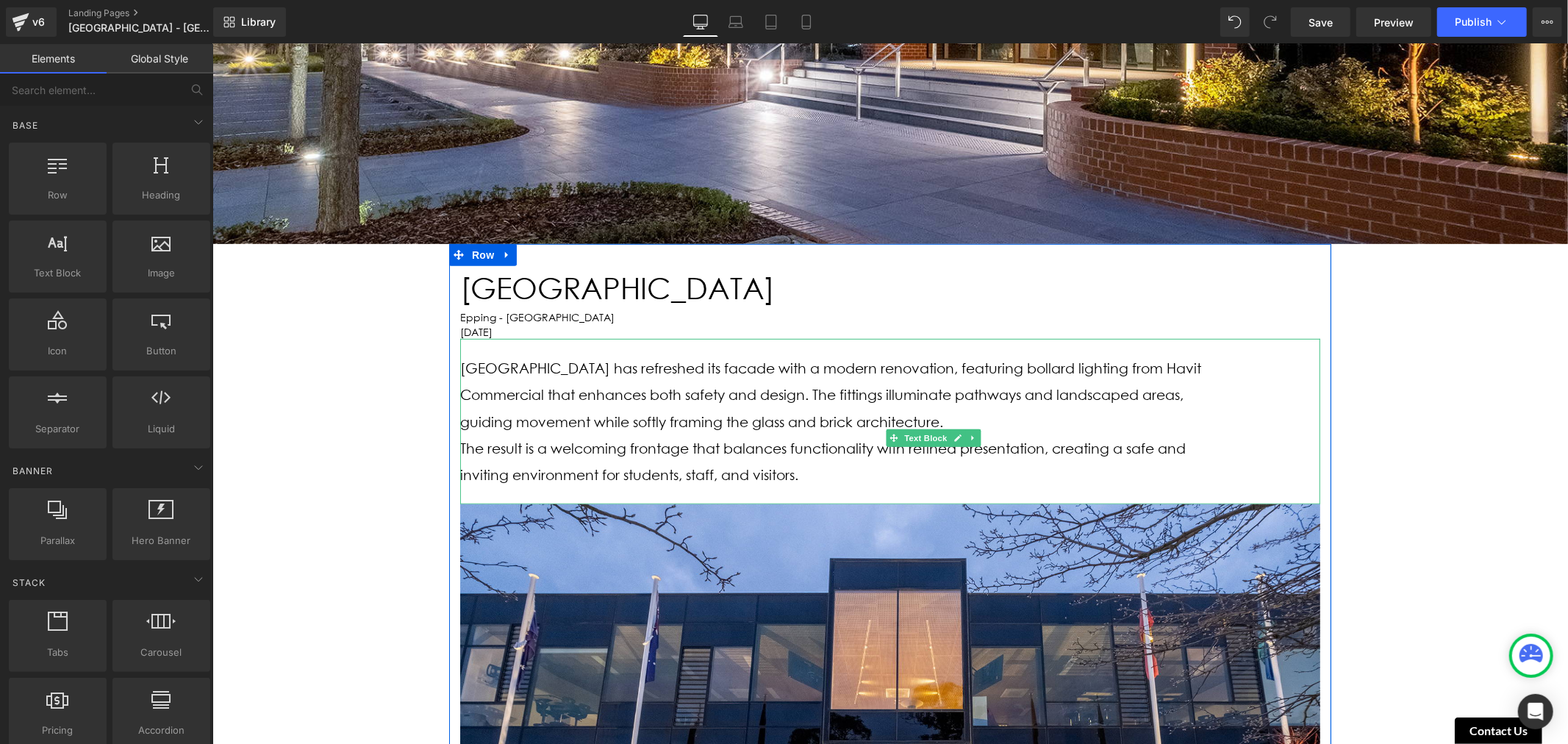
click at [733, 406] on p "[GEOGRAPHIC_DATA] has refreshed its facade with a modern renovation, featuring …" at bounding box center [846, 395] width 774 height 80
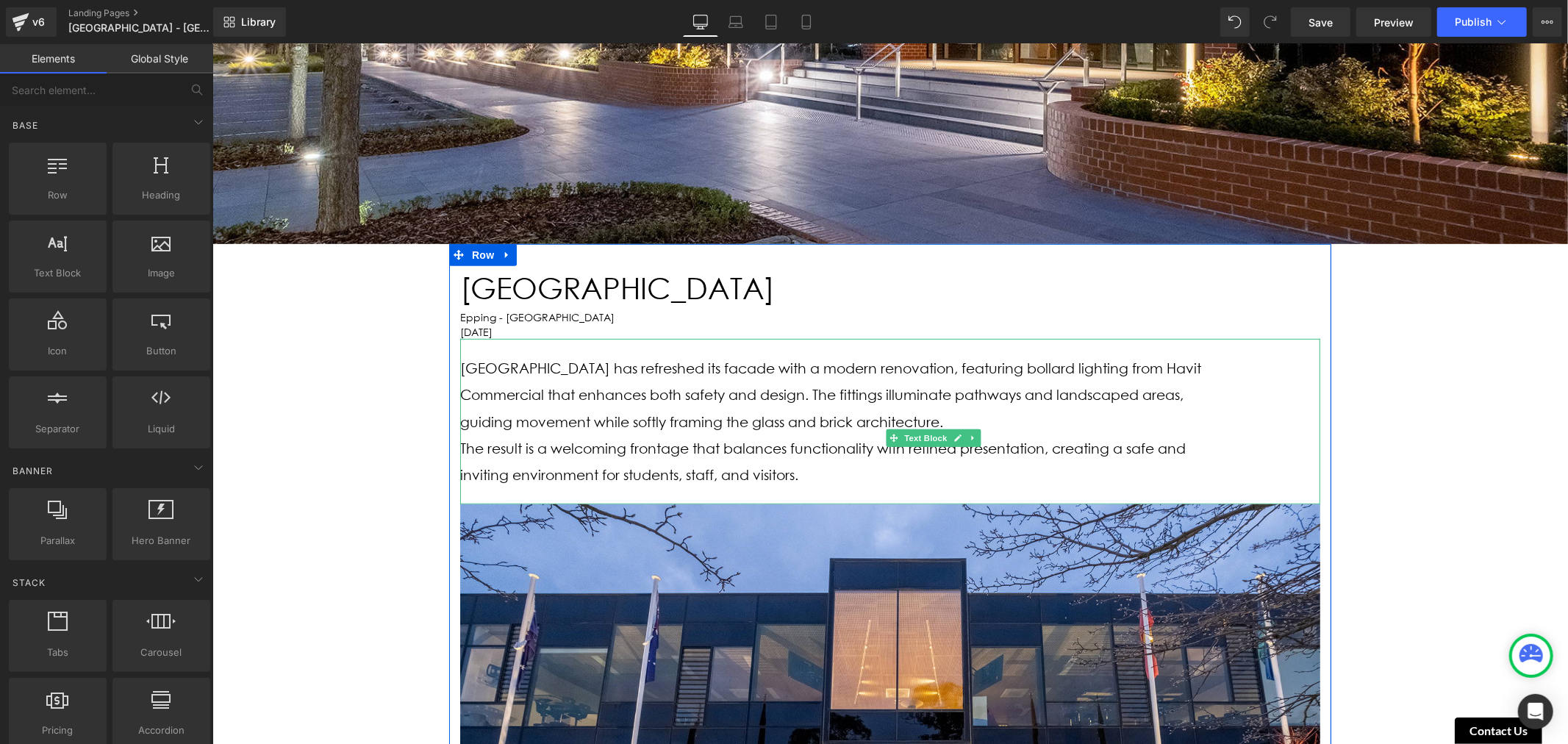
click at [459, 443] on div at bounding box center [461, 421] width 4 height 164
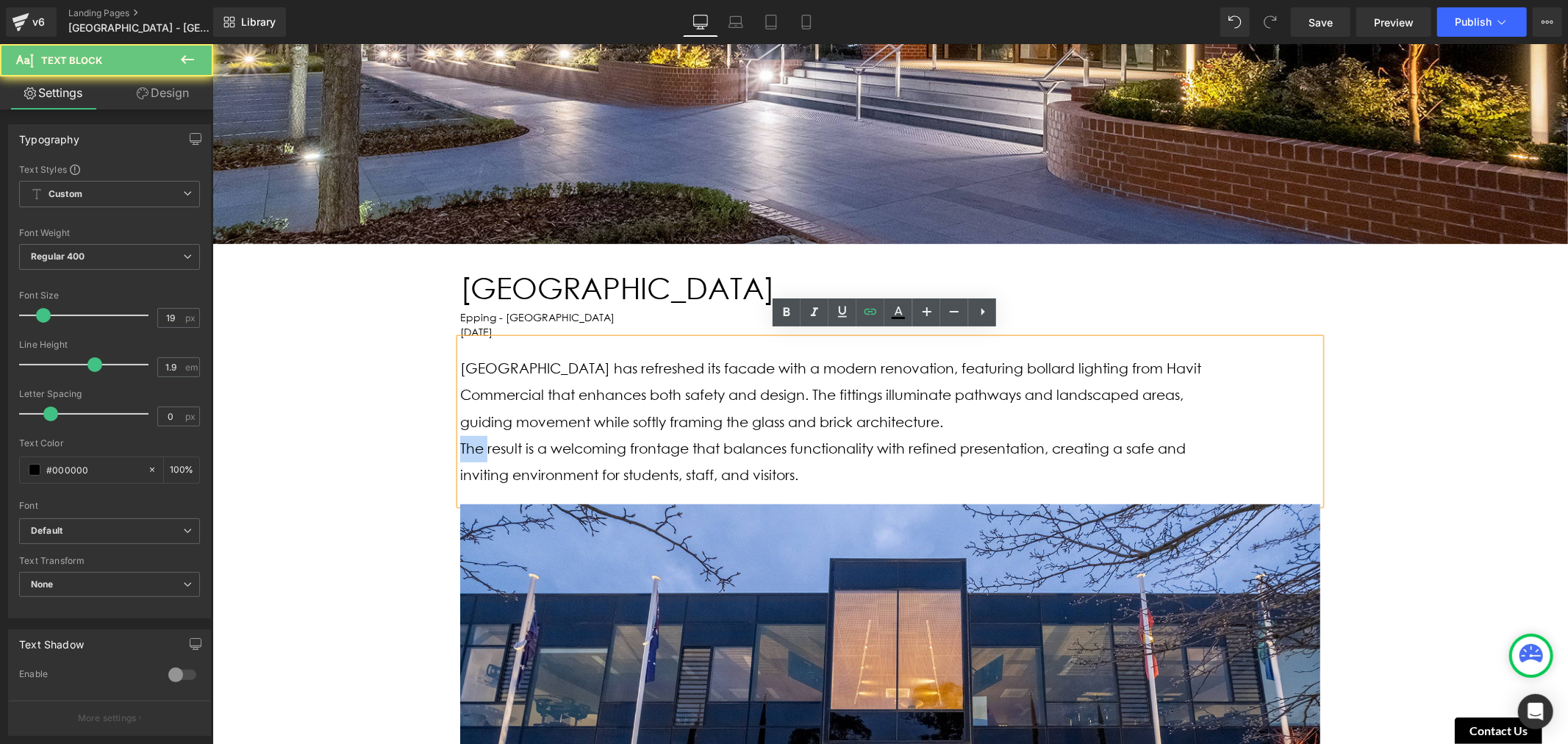
click at [459, 444] on span "The result is a welcoming frontage that balances functionality with refined pre…" at bounding box center [822, 461] width 725 height 44
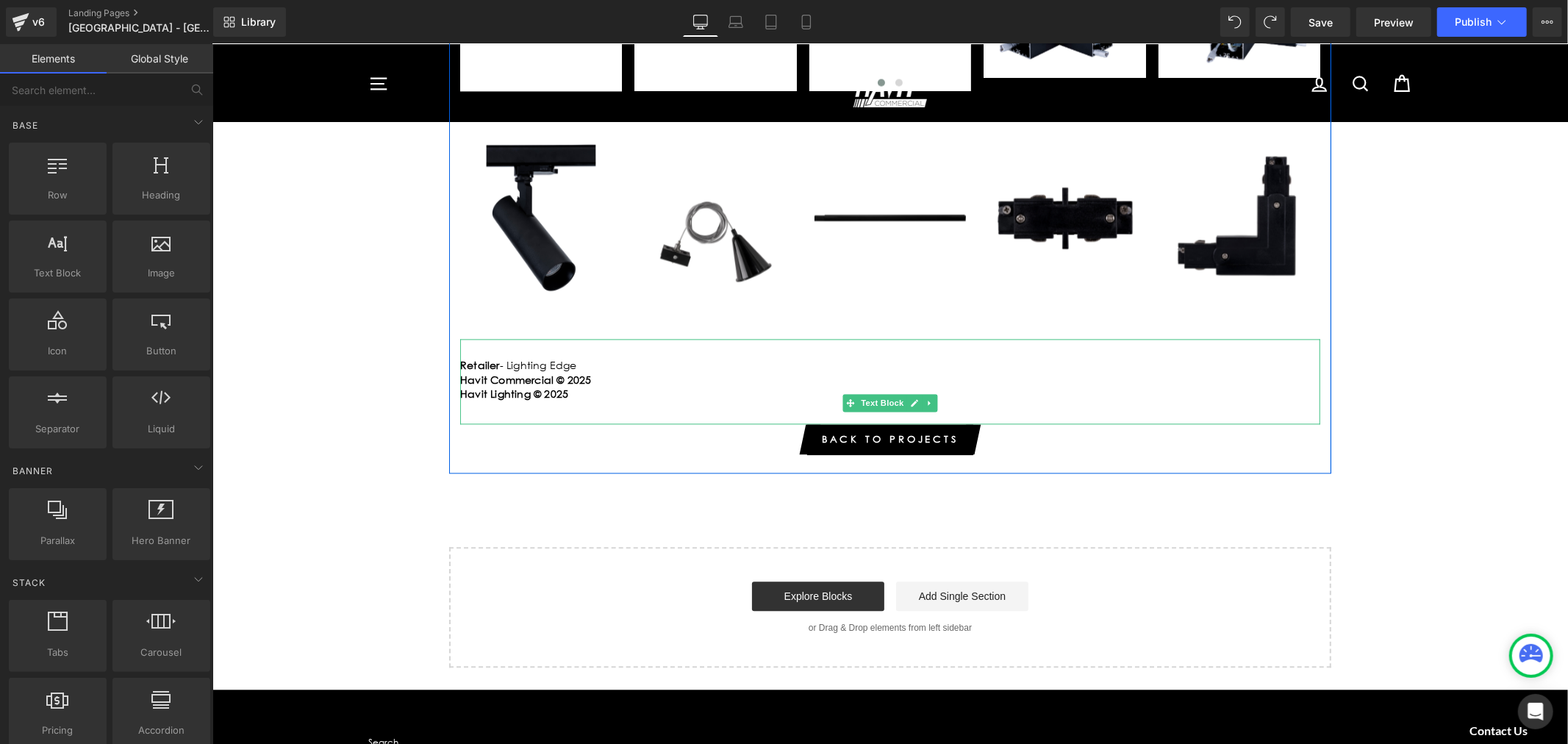
scroll to position [2532, 0]
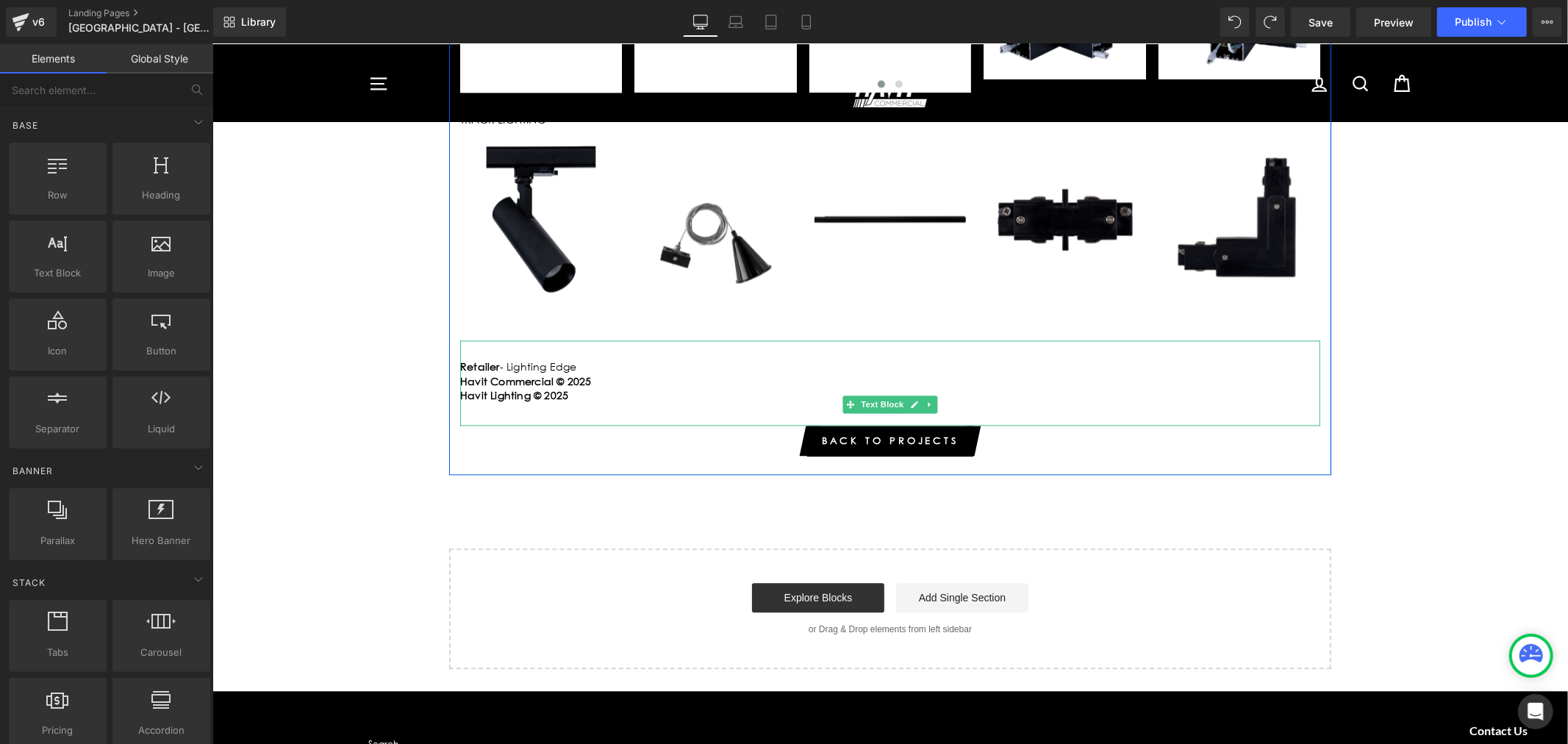
click at [634, 359] on p "Retailer - Lighting Edge" at bounding box center [889, 366] width 860 height 15
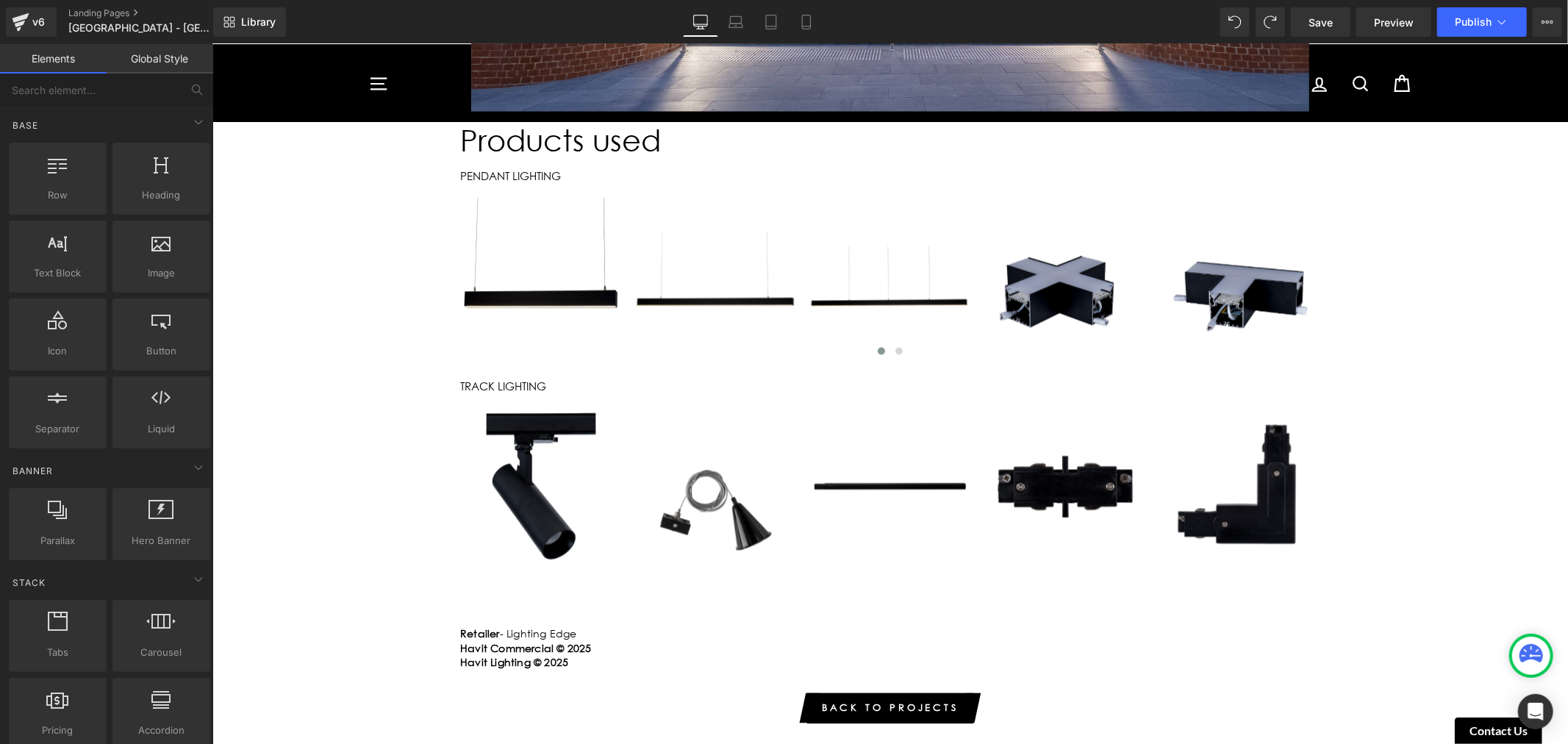
scroll to position [0, 0]
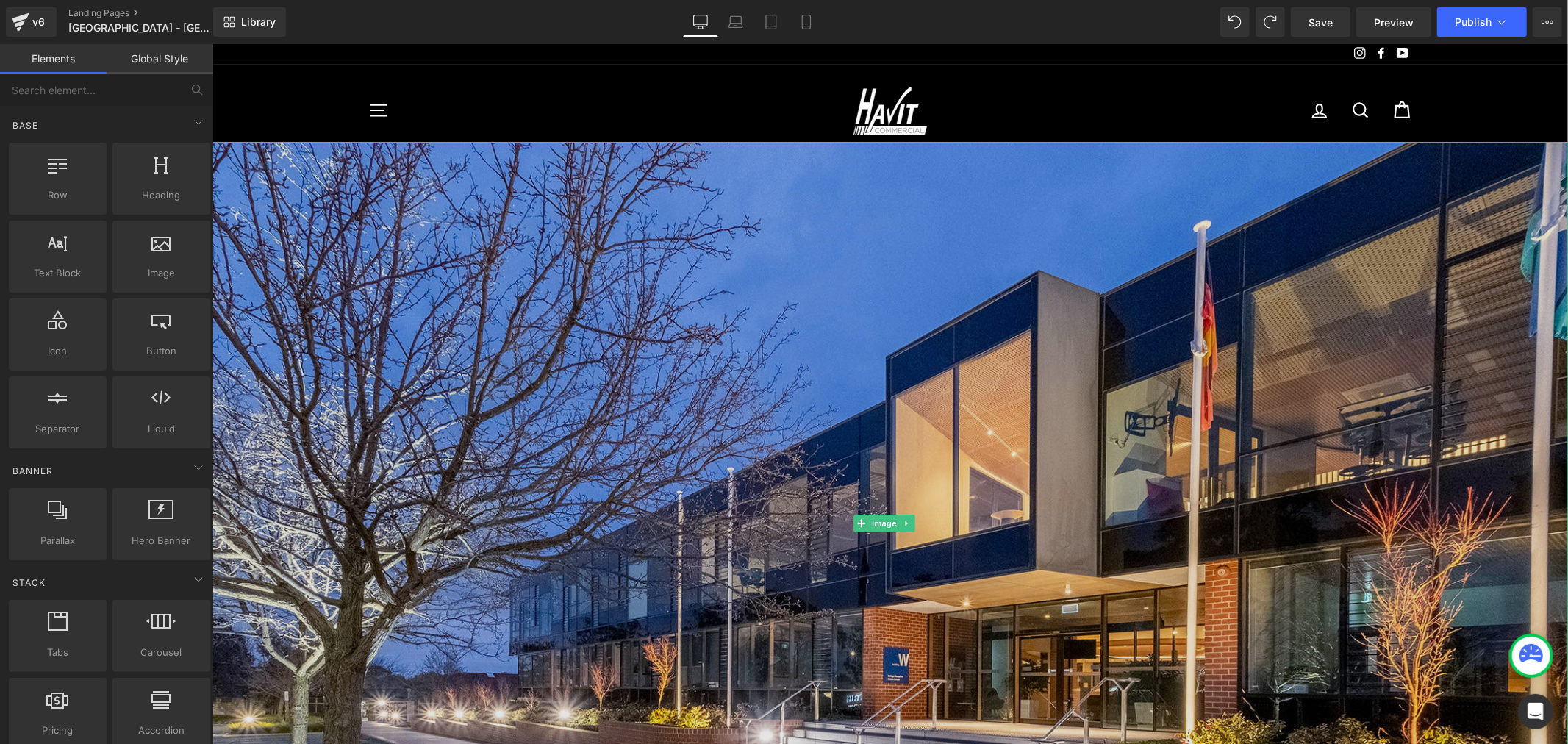
click at [1122, 362] on img at bounding box center [890, 522] width 1355 height 763
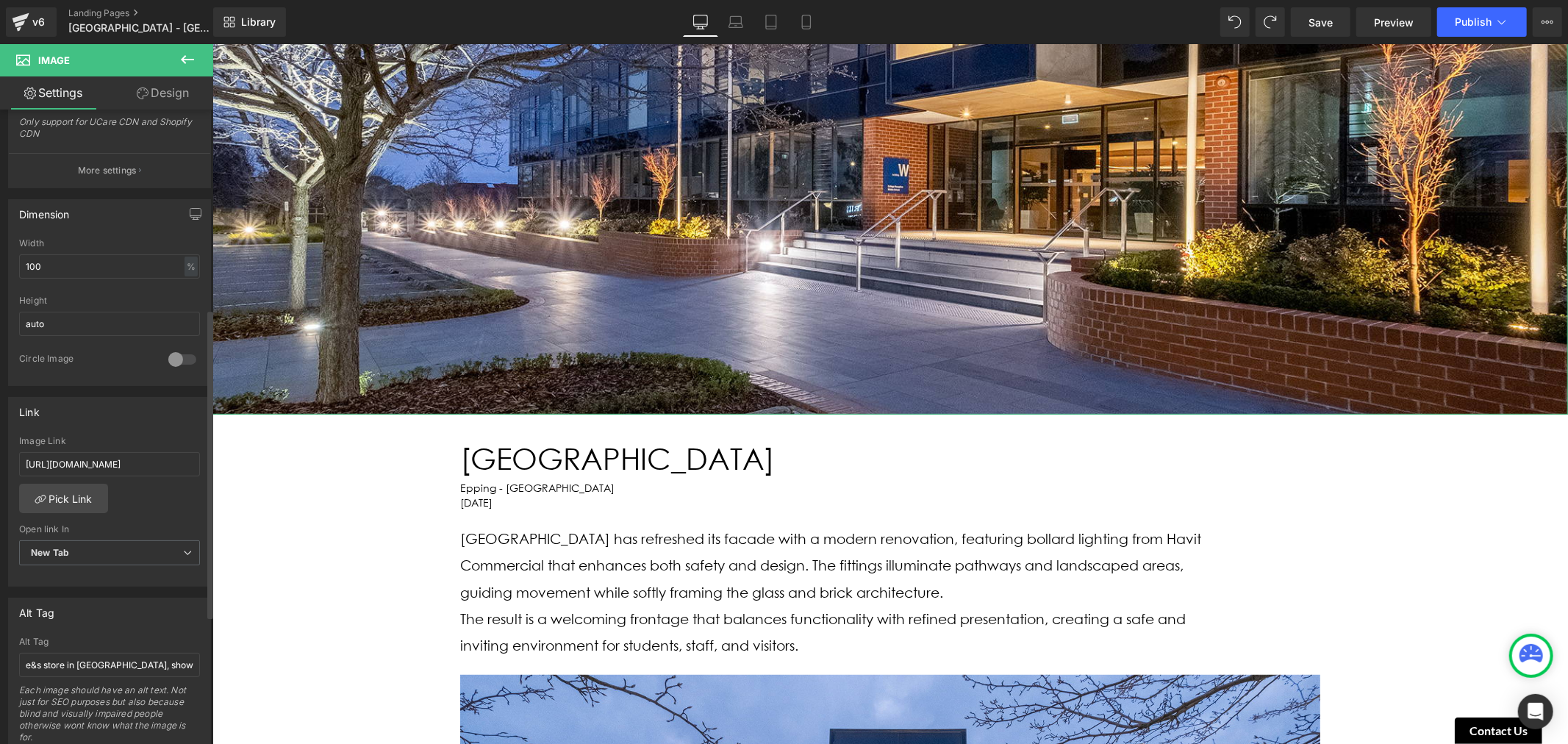
scroll to position [408, 0]
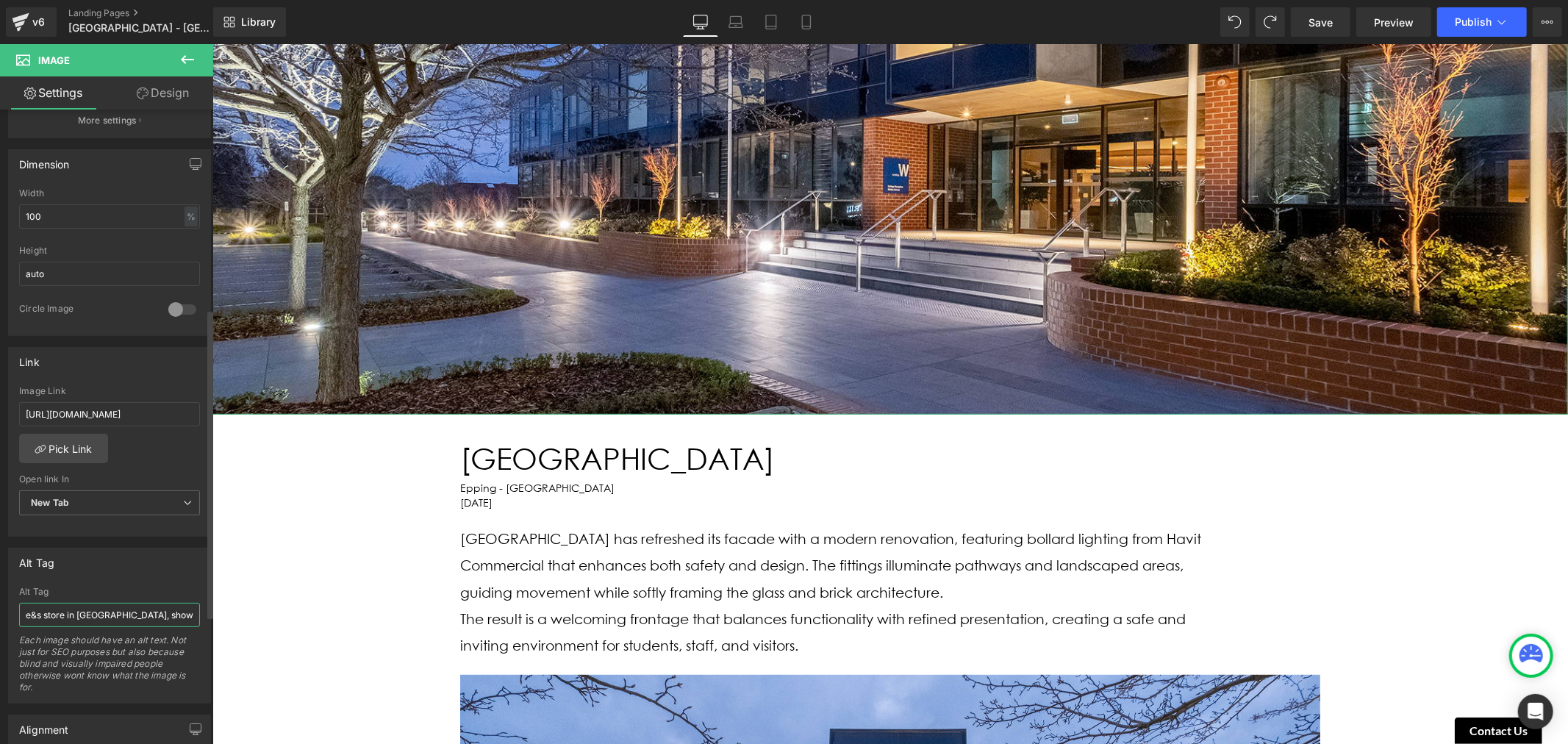
click at [123, 621] on input "e&s store in [GEOGRAPHIC_DATA], showcasing pendant lighting and track lighting …" at bounding box center [110, 615] width 180 height 24
type input "O"
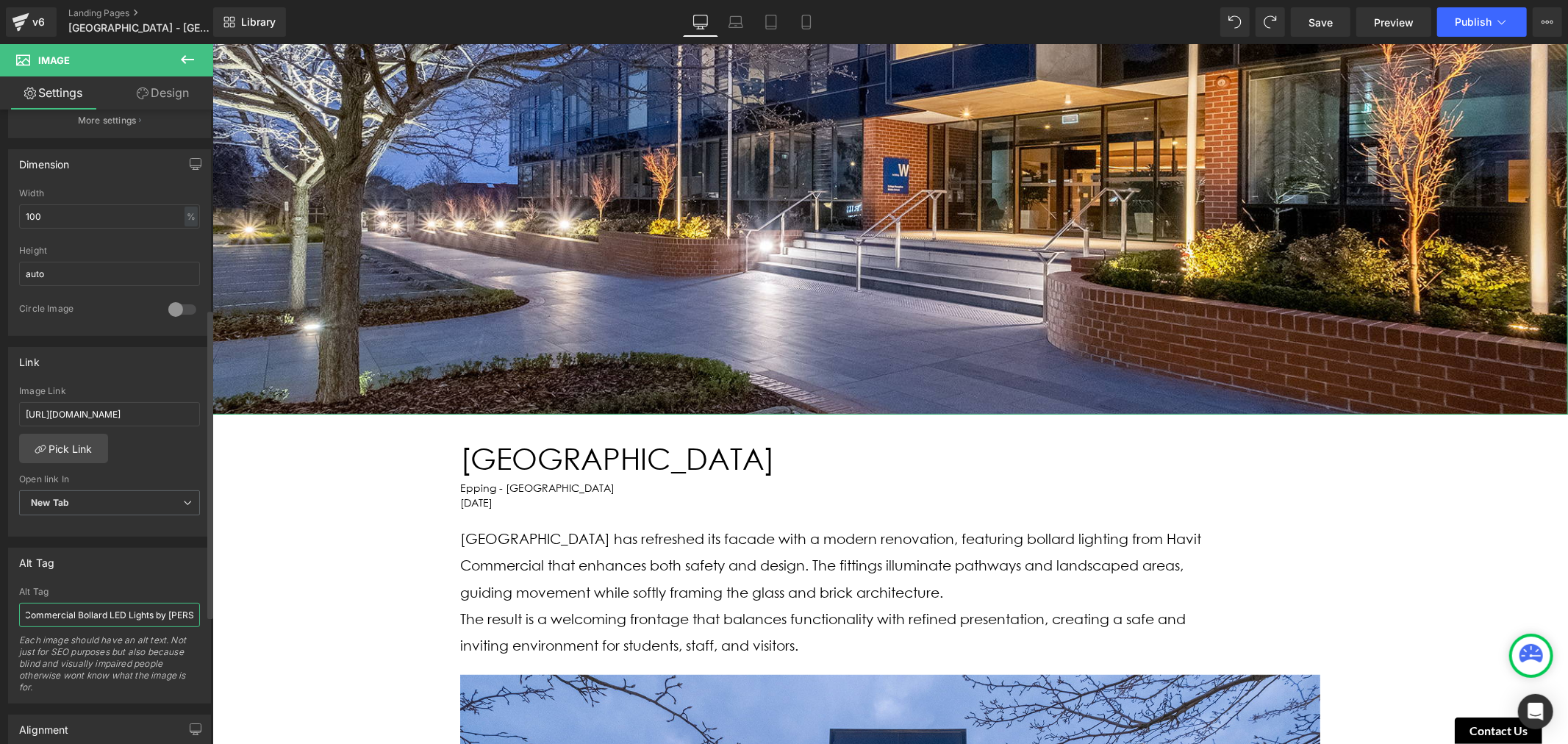
type input "Facade view of Luther College, showcasing entry area and is illuminated by Comm…"
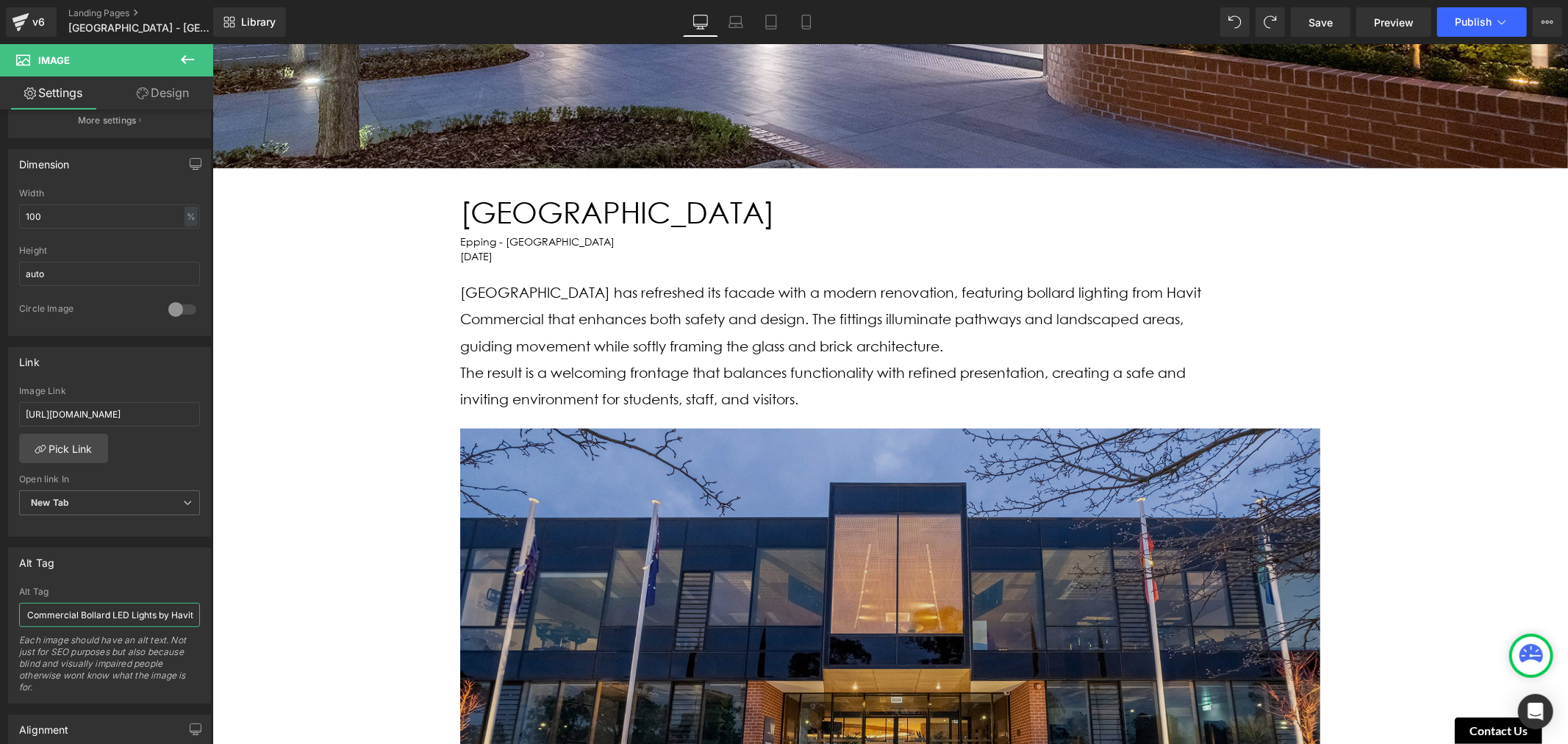
scroll to position [899, 0]
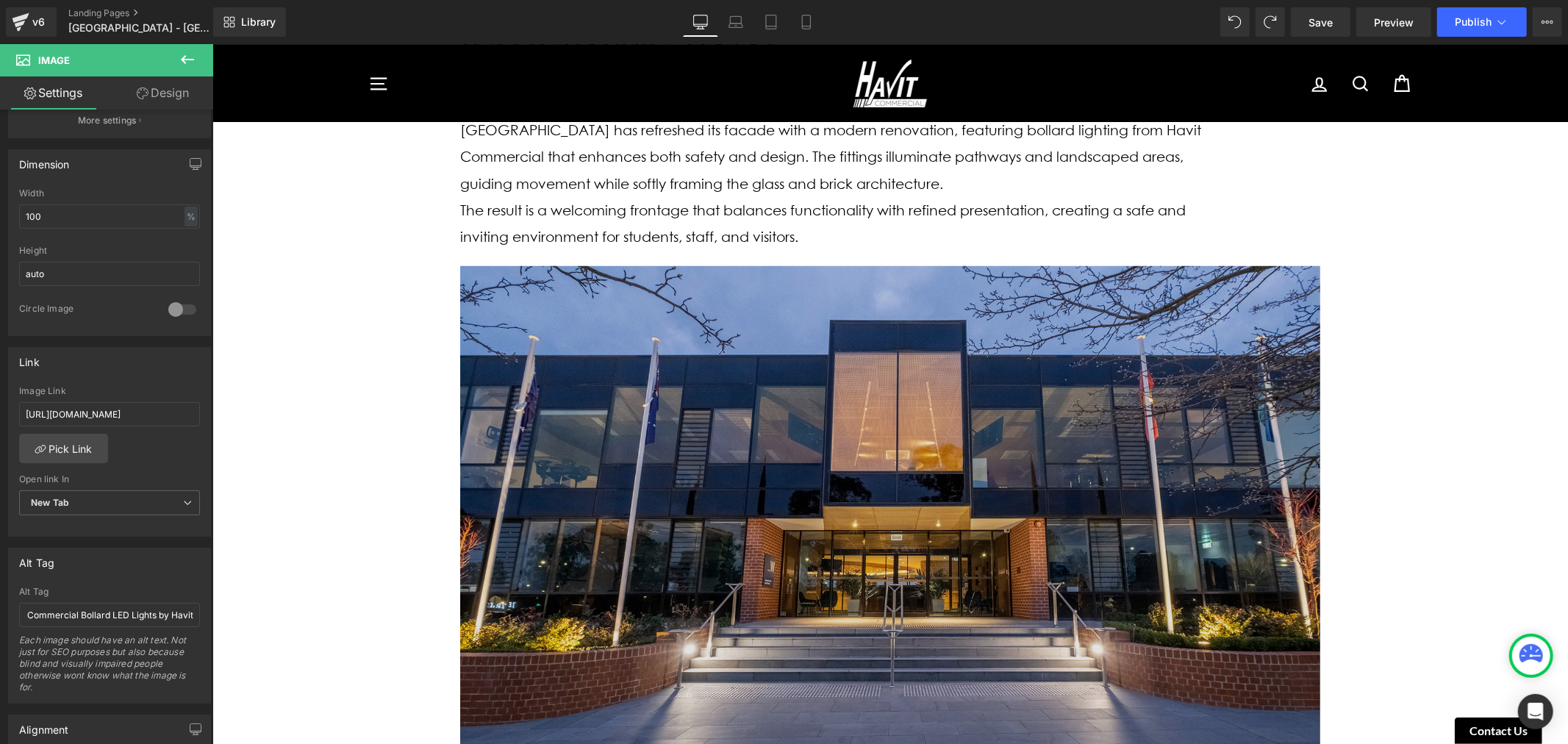
click at [707, 384] on img at bounding box center [889, 507] width 860 height 484
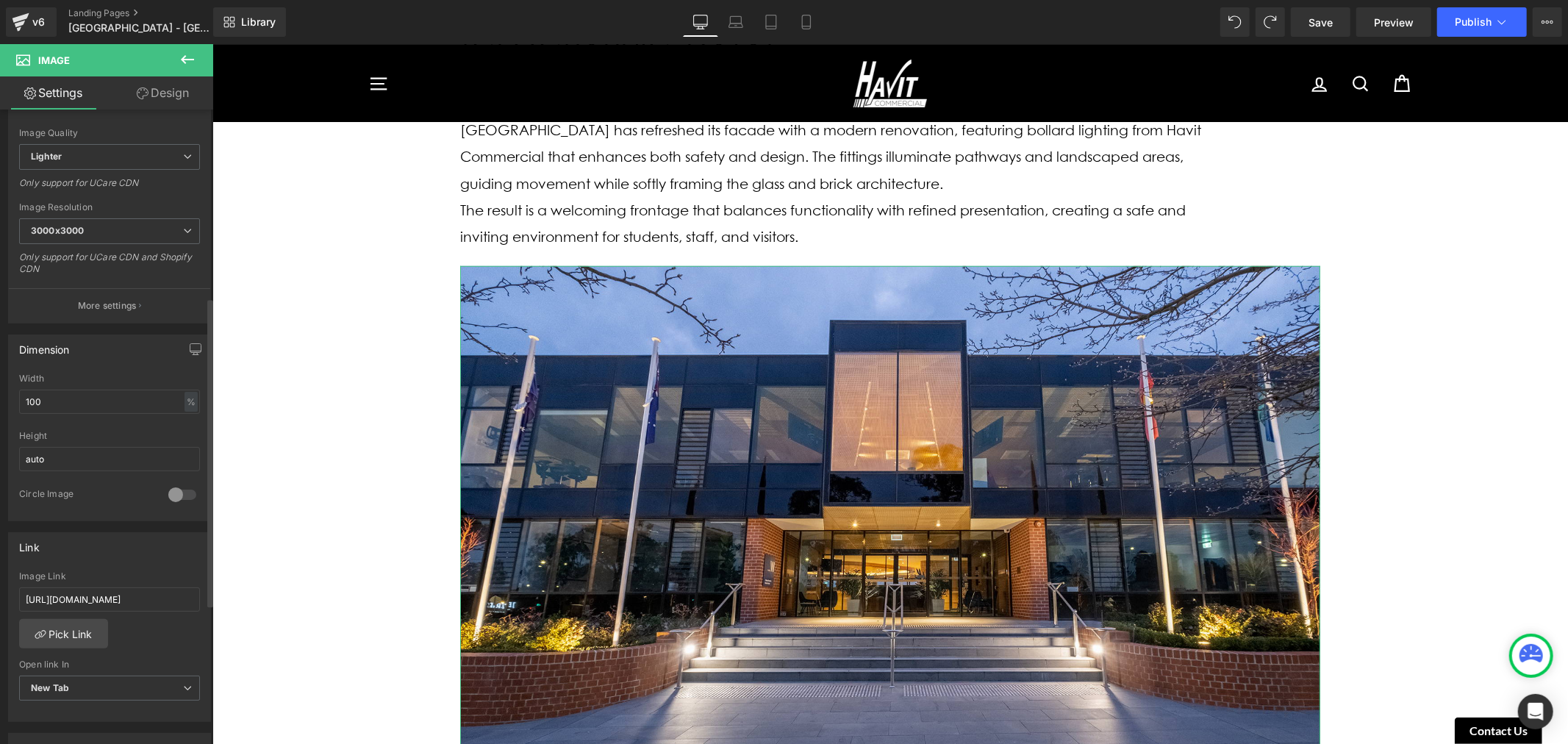
scroll to position [408, 0]
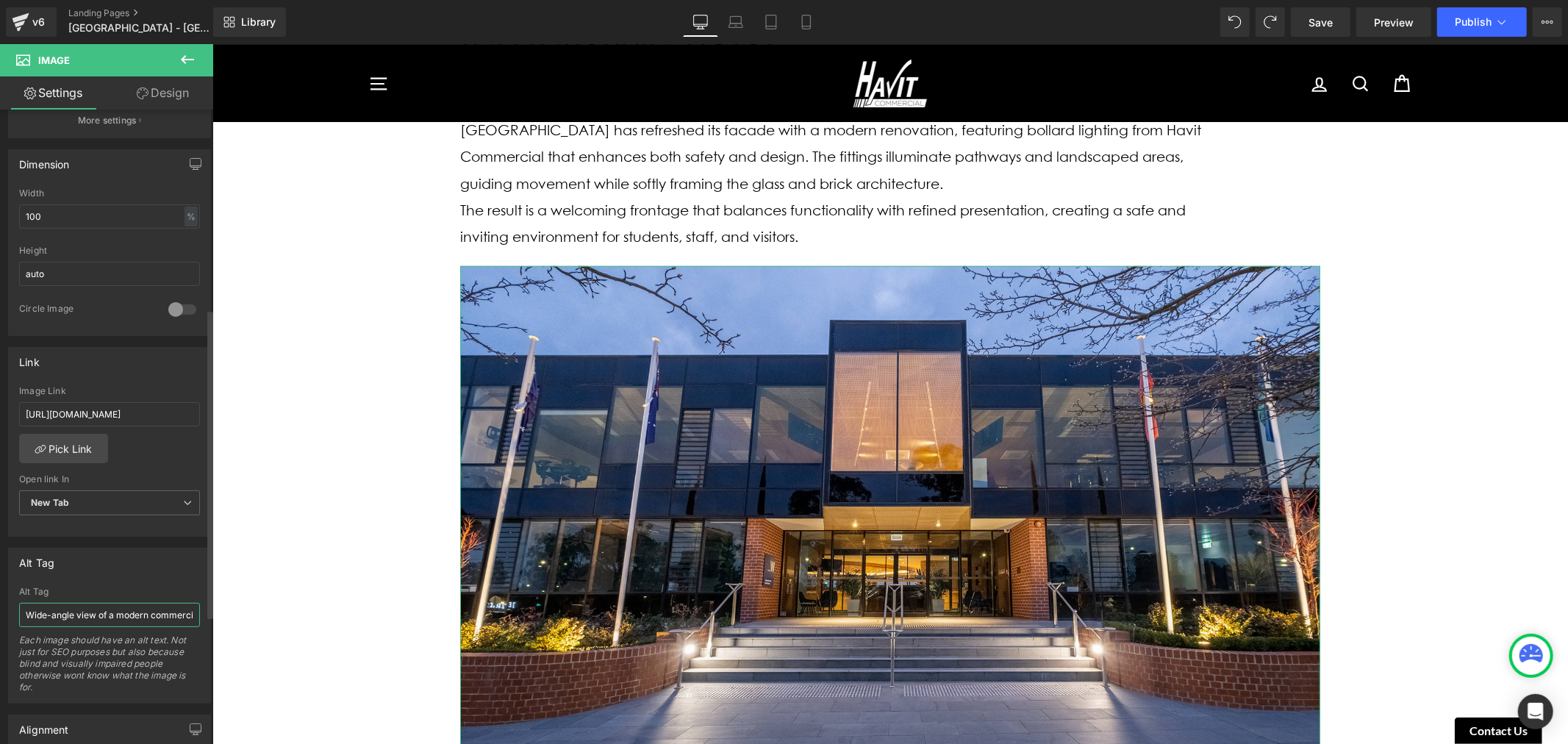
click at [112, 605] on input "Wide-angle view of a modern commercial space illuminated with energy-efficient …" at bounding box center [110, 615] width 180 height 24
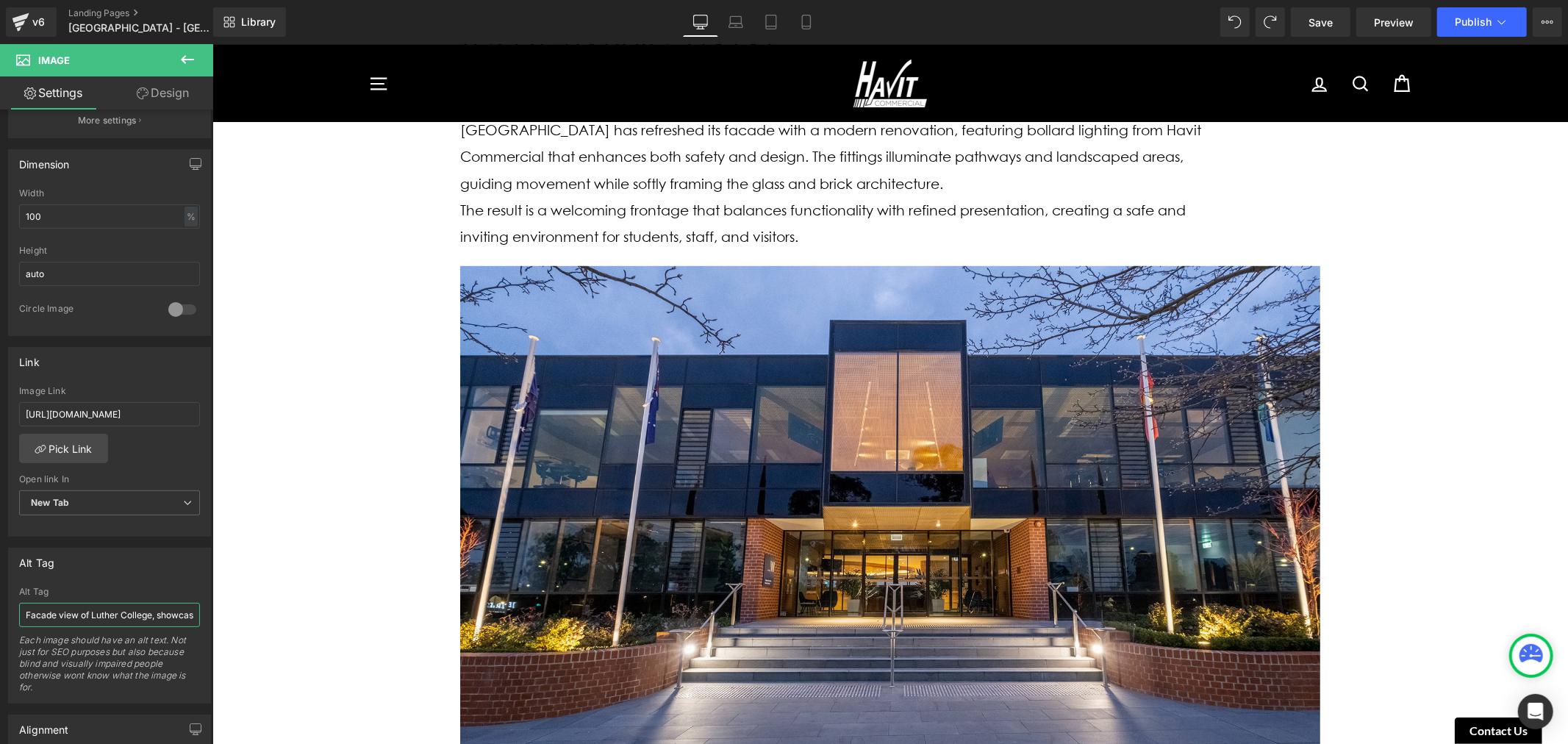
drag, startPoint x: 18, startPoint y: 618, endPoint x: -105, endPoint y: 623, distance: 123.1
click at [0, 623] on html "Image You are previewing how the will restyle your page. You can not edit Eleme…" at bounding box center [784, 372] width 1568 height 744
click at [47, 622] on input "Facade view of Luther College, showcasing entry area and is illuminated by Comm…" at bounding box center [110, 615] width 180 height 24
drag, startPoint x: 61, startPoint y: 615, endPoint x: -27, endPoint y: 612, distance: 88.1
click at [0, 612] on html "Image You are previewing how the will restyle your page. You can not edit Eleme…" at bounding box center [784, 372] width 1568 height 744
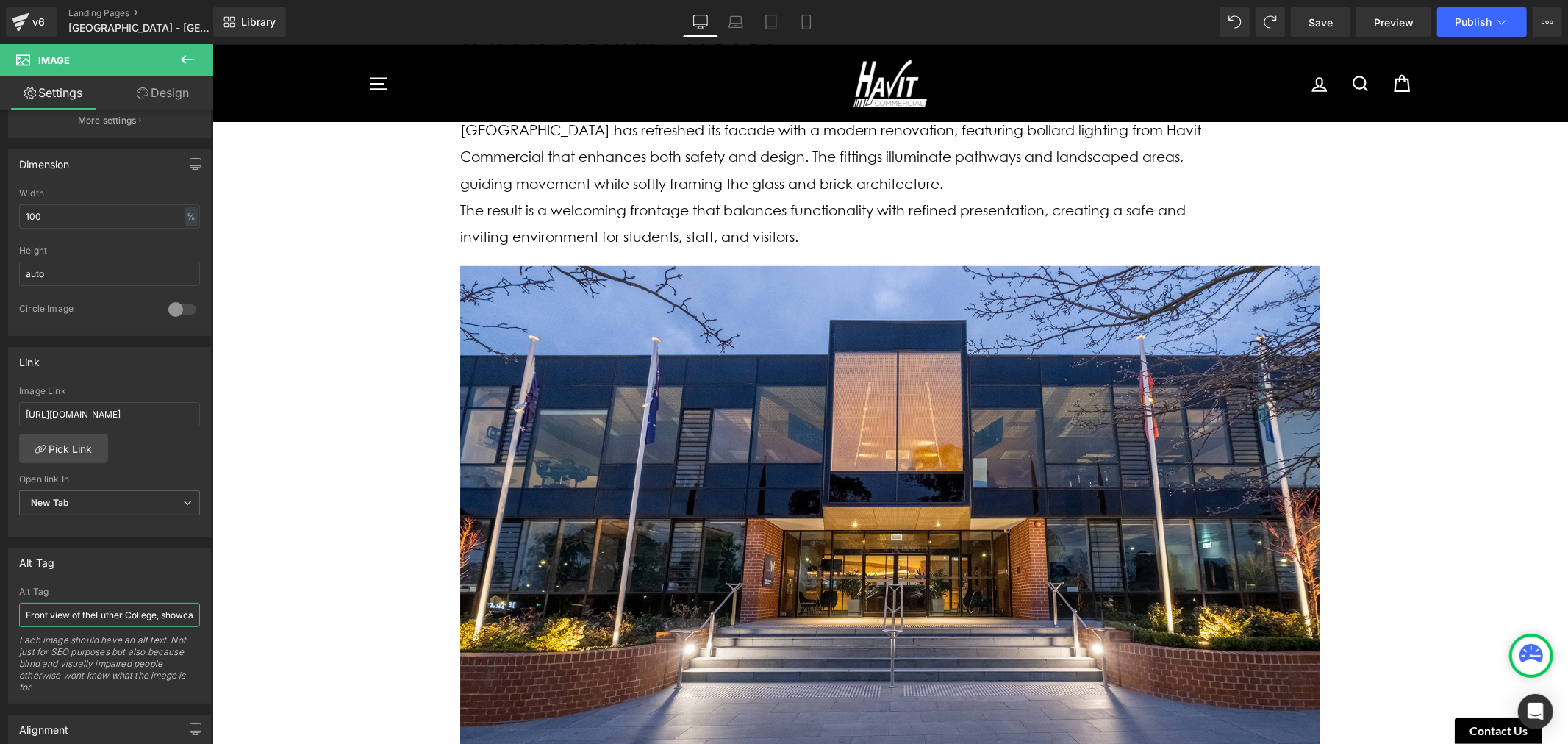
type input "Front view of the Luther College, showcasing entry area and is illuminated by C…"
drag, startPoint x: 184, startPoint y: 617, endPoint x: 167, endPoint y: 615, distance: 17.1
click at [179, 616] on input "Front view of the Luther College, showcasing entry area and is illuminated by C…" at bounding box center [110, 615] width 180 height 24
click at [148, 615] on input "Front view of the Luther College, showcasing entry area and is illuminated by C…" at bounding box center [110, 615] width 180 height 24
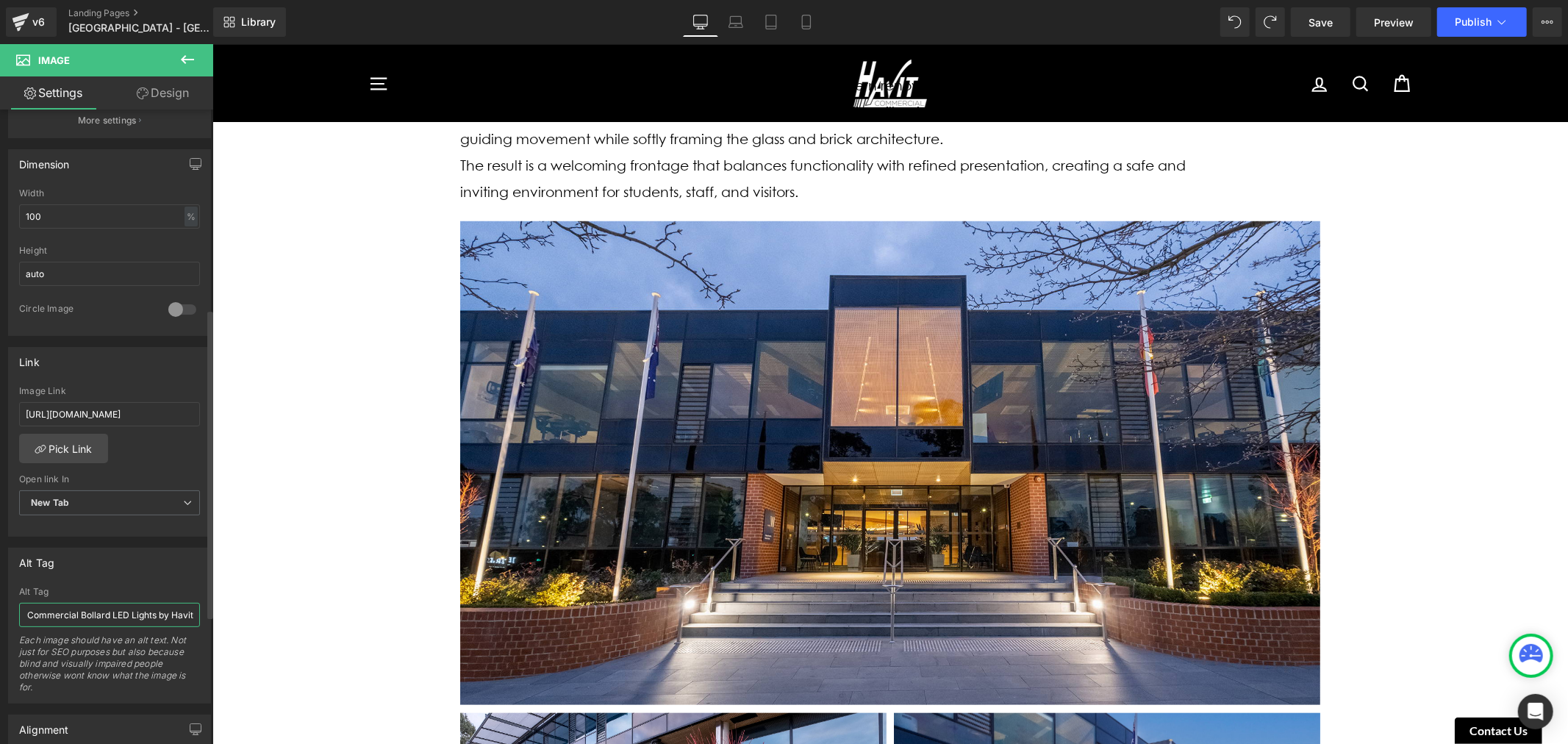
scroll to position [980, 0]
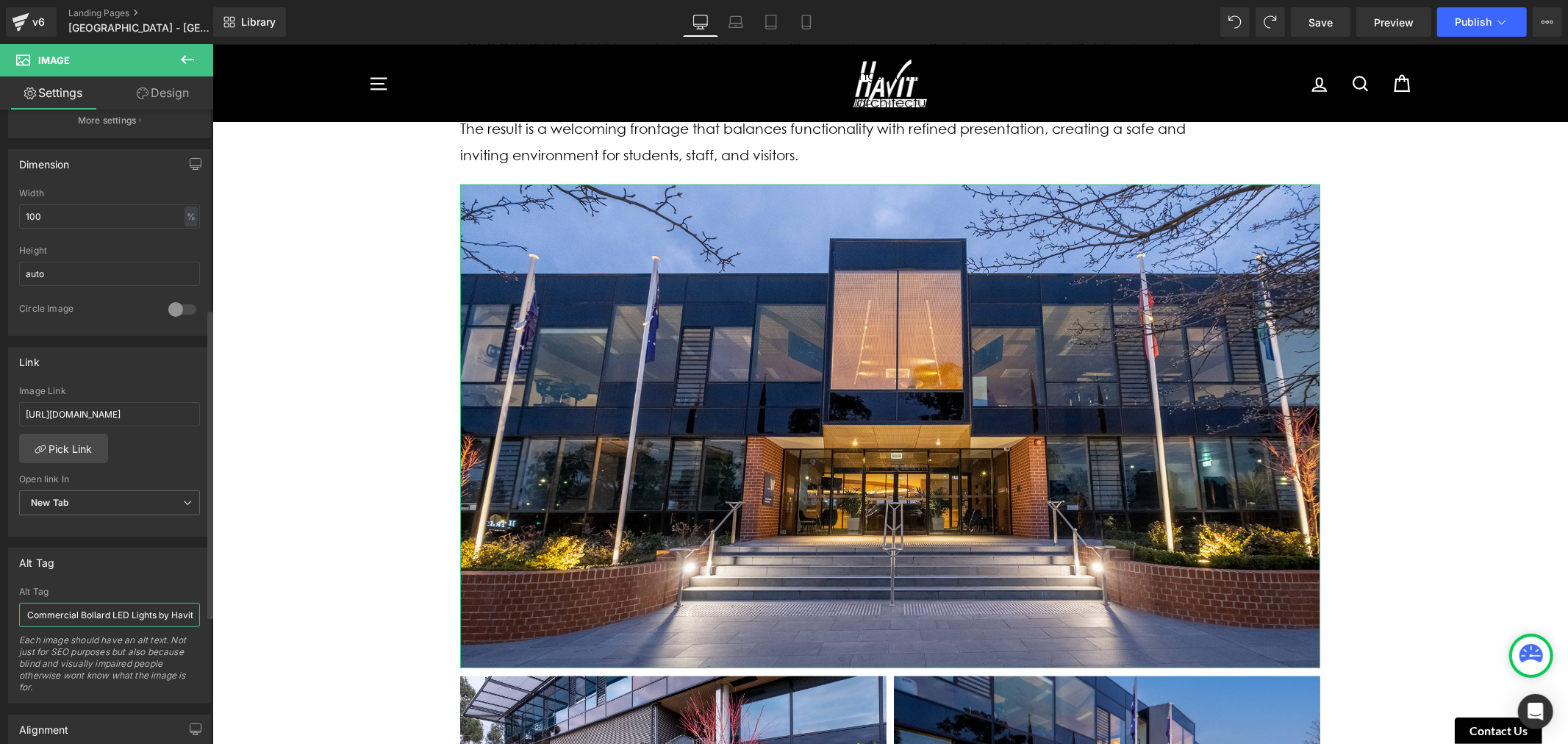
click at [64, 609] on input "Front view of the Luther College, showcasing entry area and is illuminated by C…" at bounding box center [110, 615] width 180 height 24
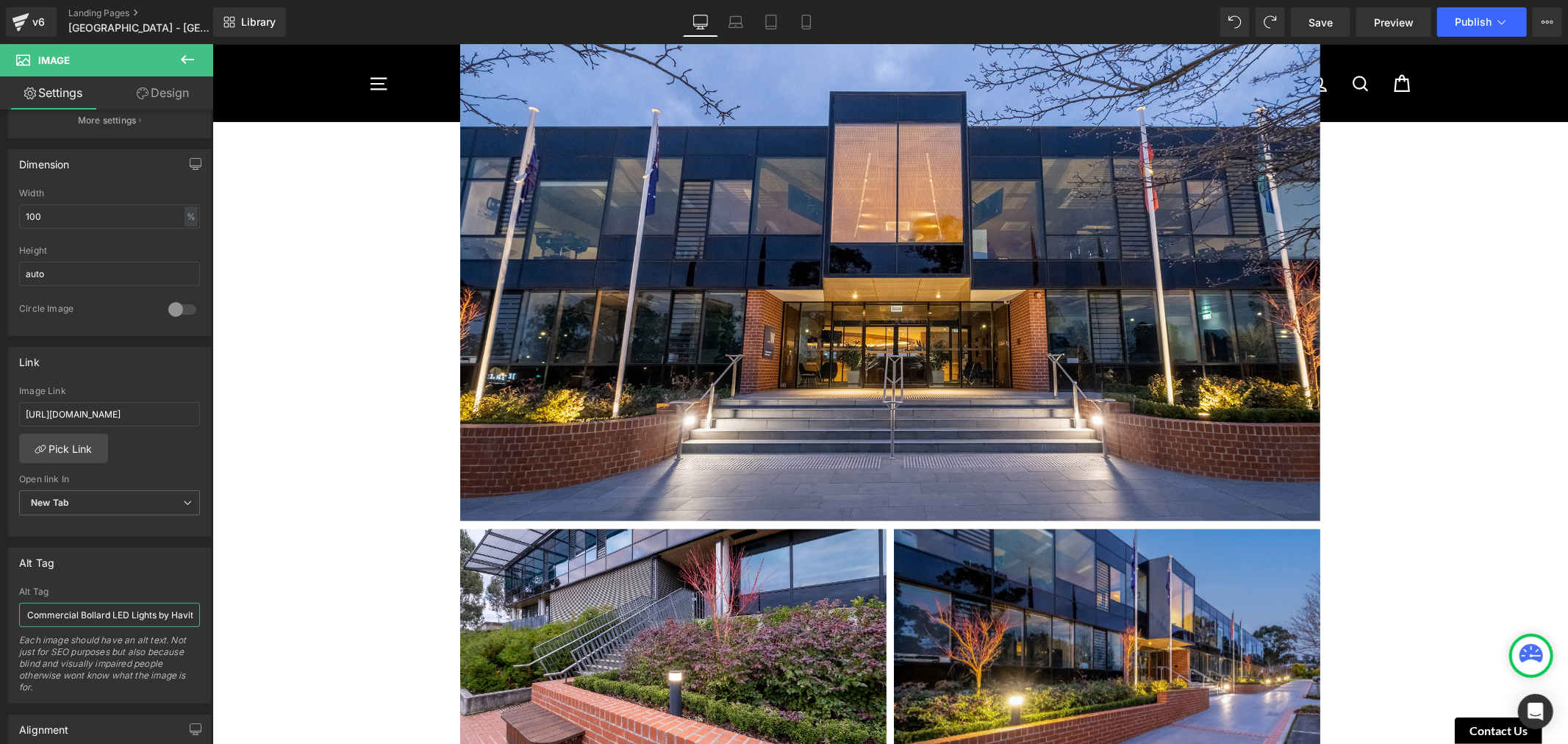
scroll to position [1143, 0]
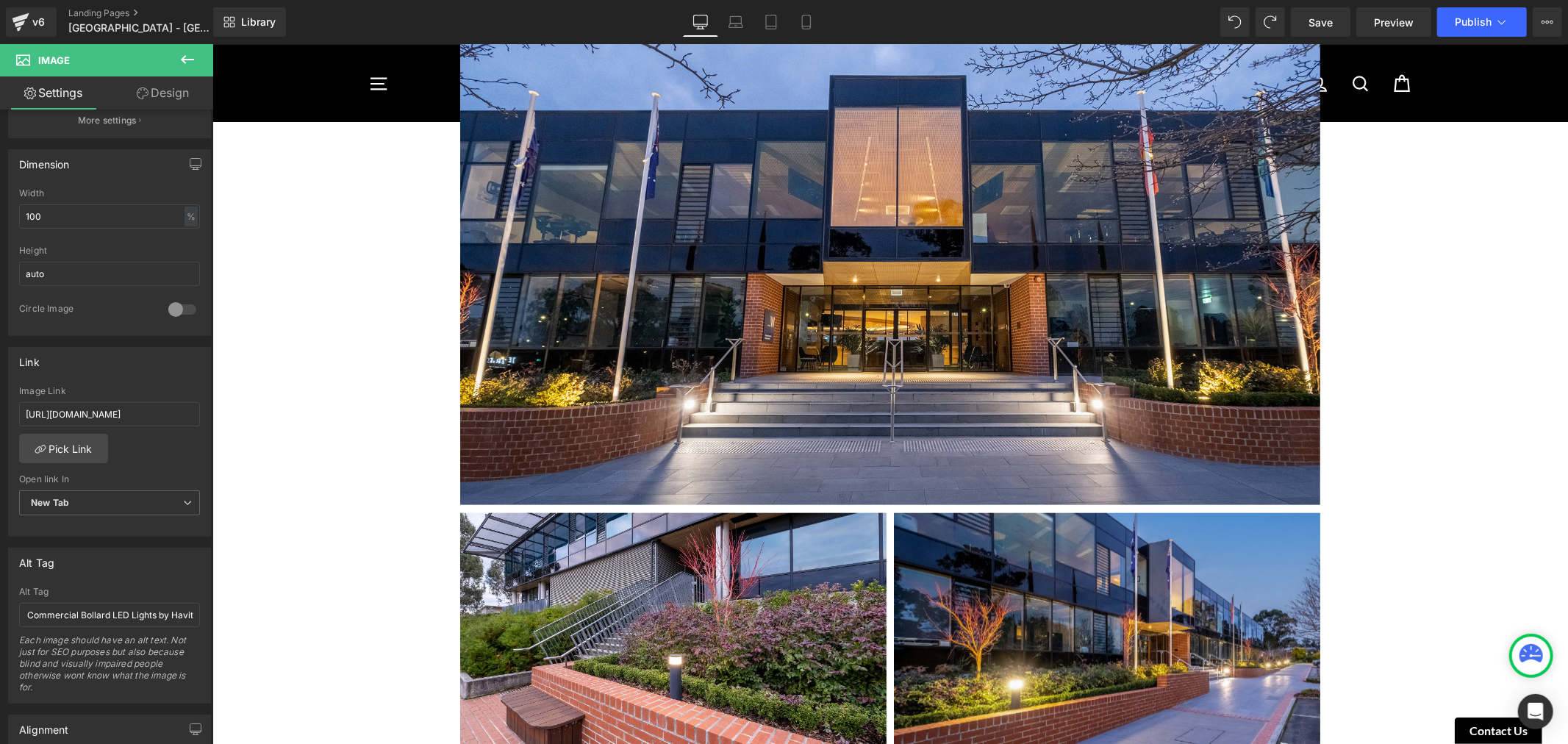
click at [353, 493] on div "Image [GEOGRAPHIC_DATA] [GEOGRAPHIC_DATA] - [GEOGRAPHIC_DATA] [DATE] Heading [G…" at bounding box center [890, 527] width 1355 height 3059
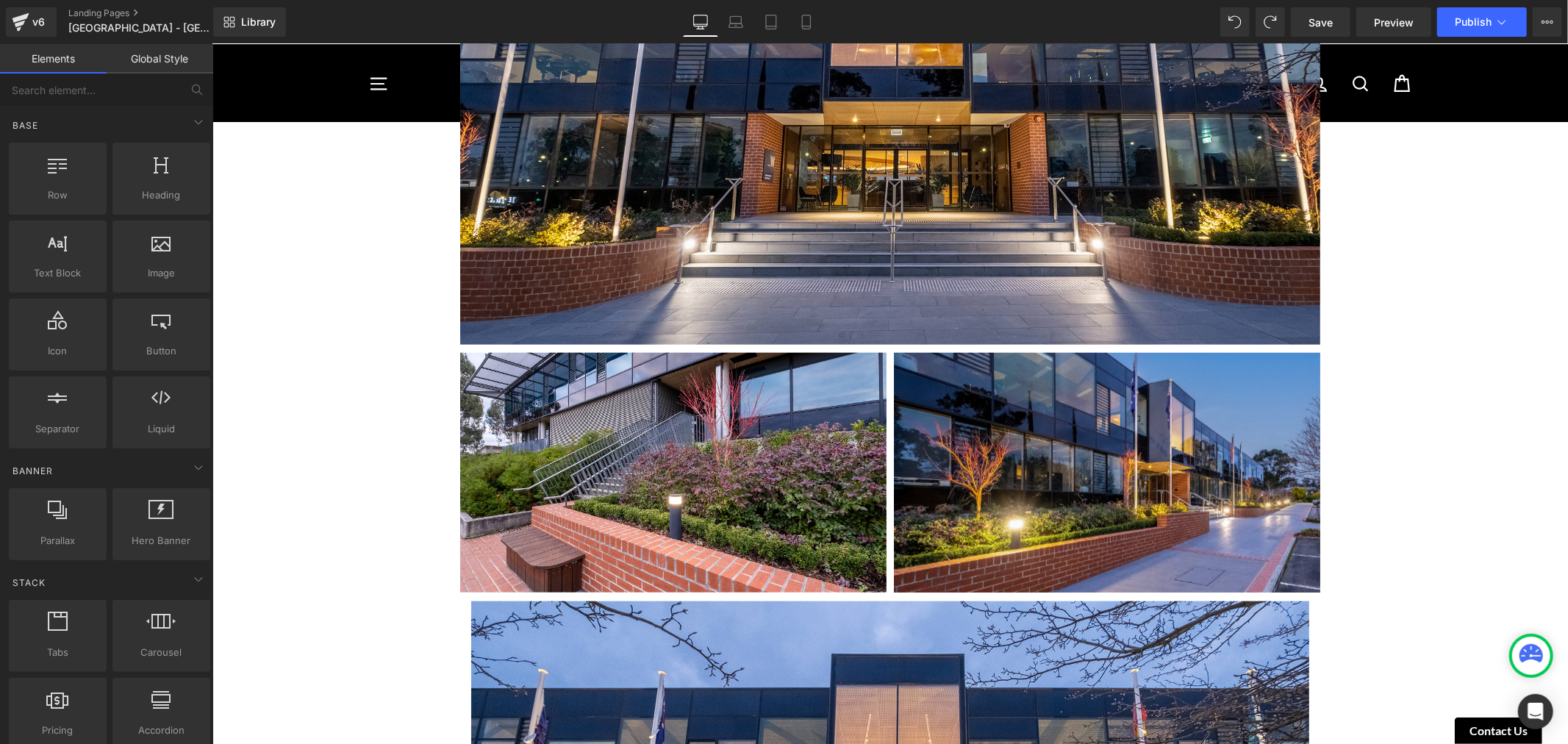
scroll to position [1470, 0]
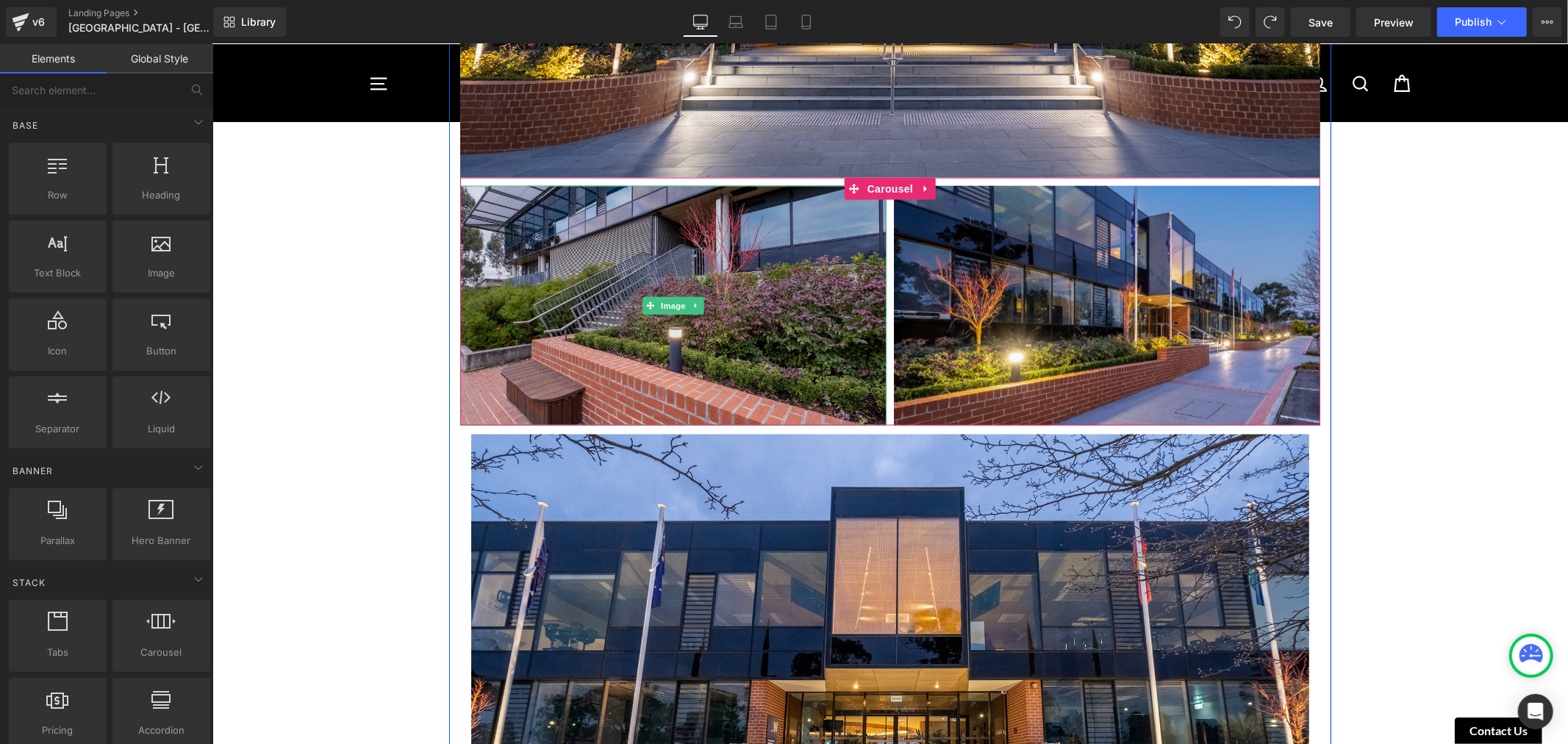
click at [682, 289] on div "Image" at bounding box center [672, 305] width 426 height 239
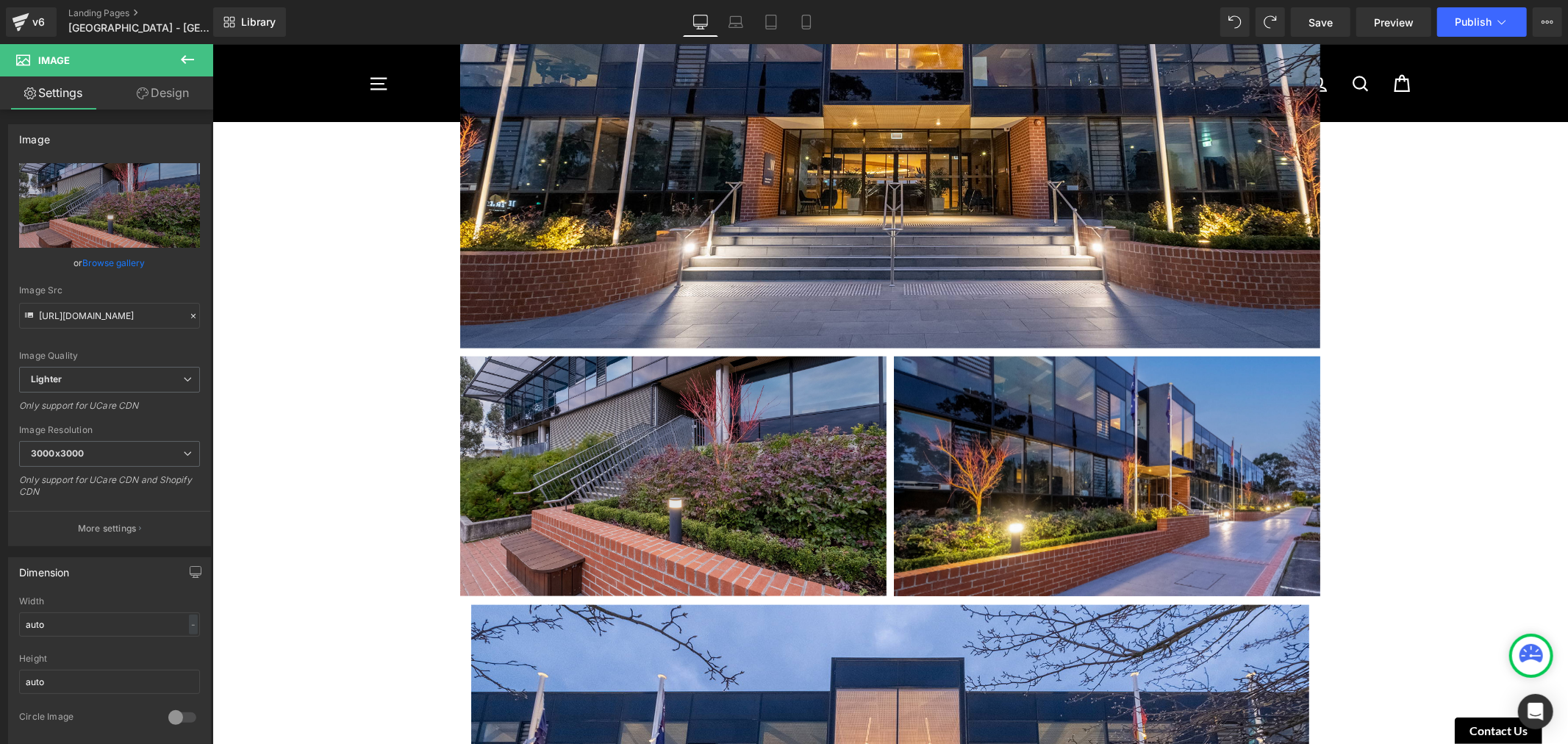
scroll to position [1307, 0]
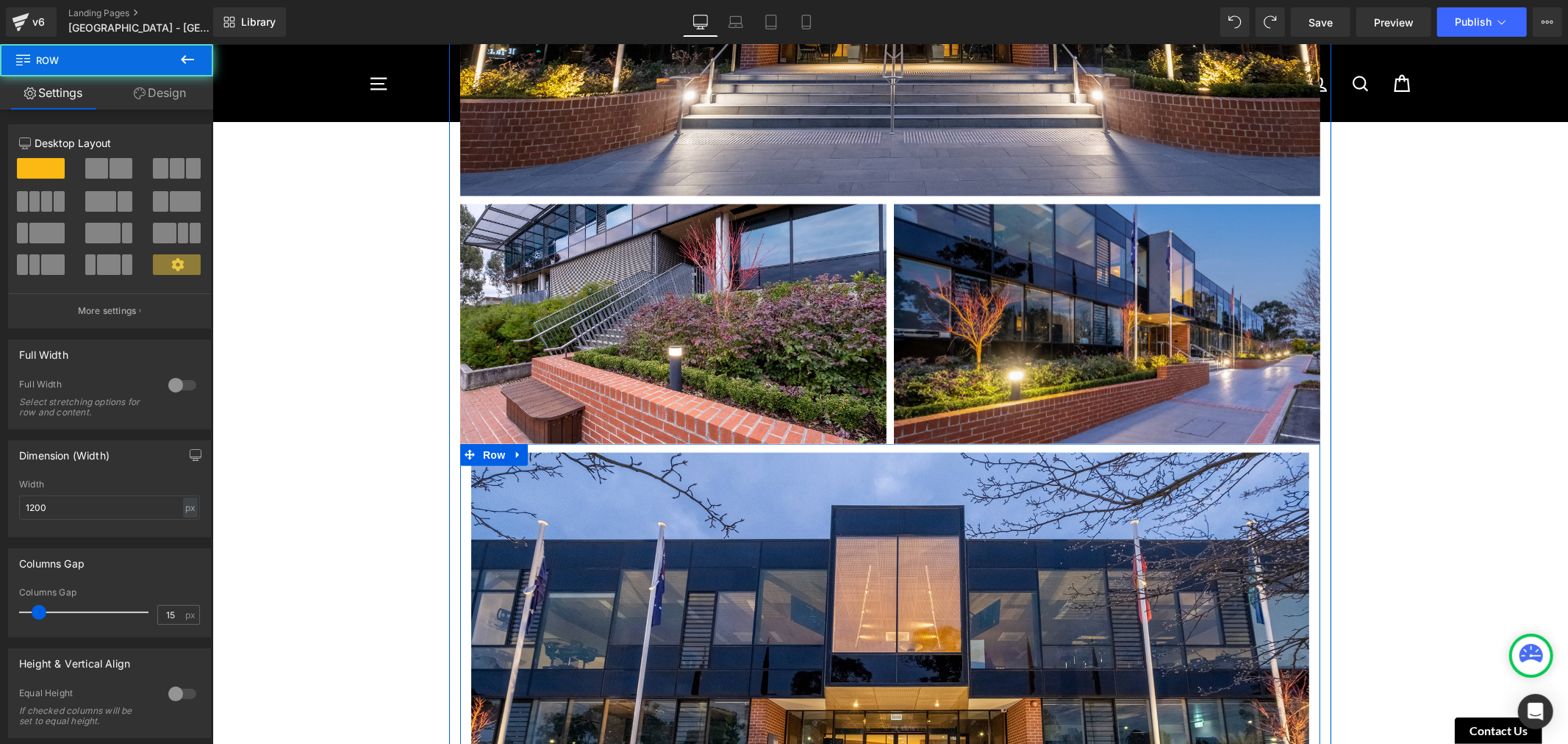
scroll to position [1634, 0]
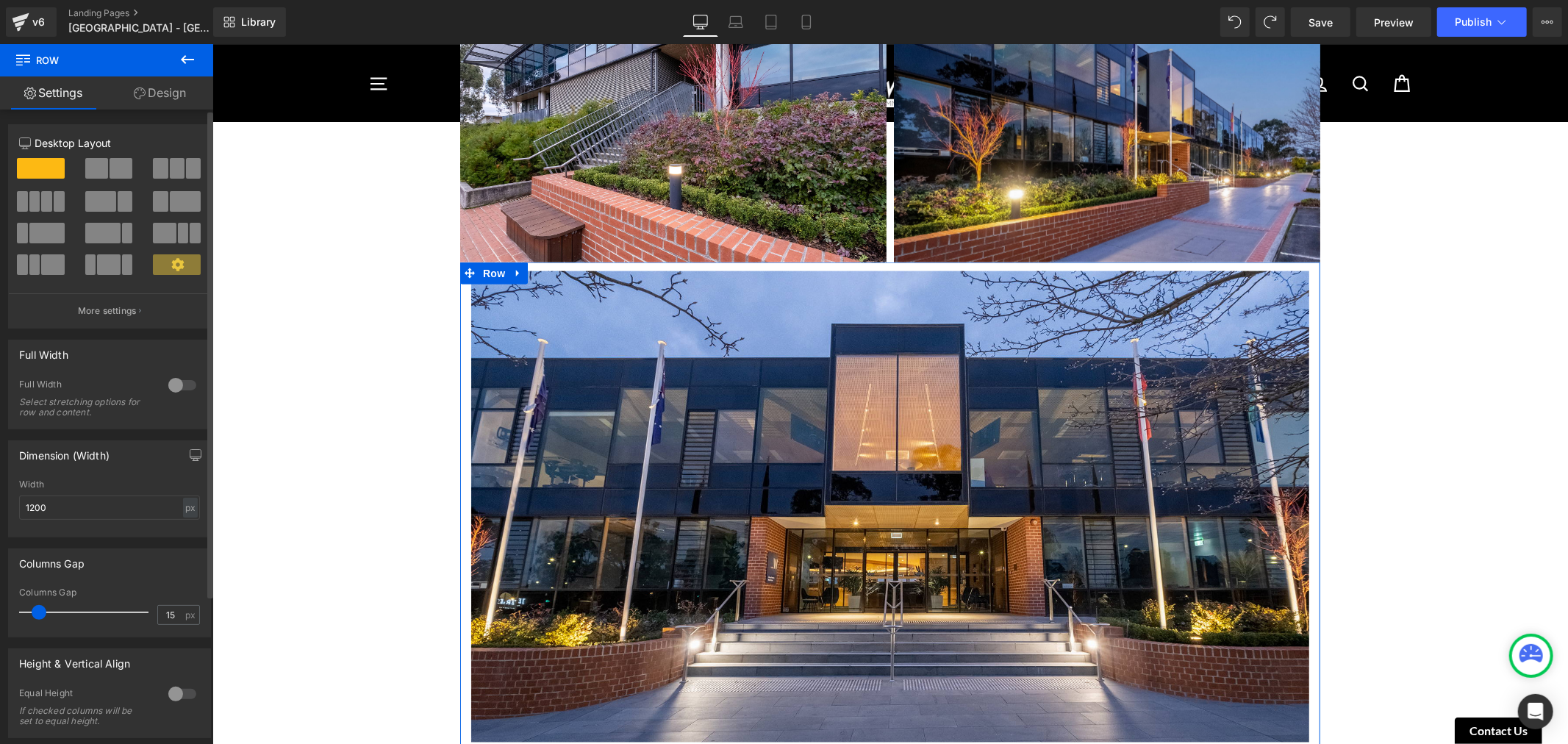
click at [172, 393] on div at bounding box center [182, 384] width 35 height 23
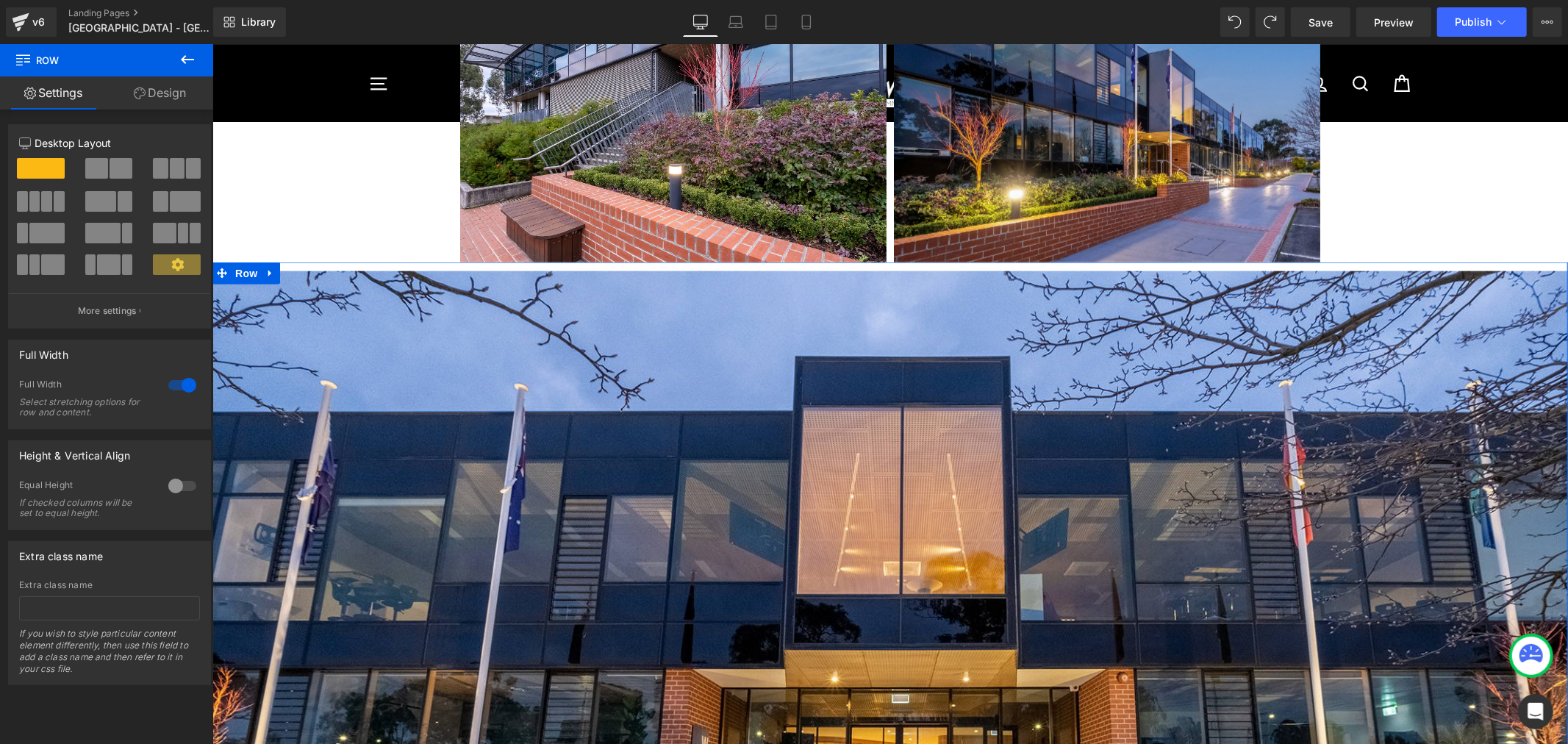
click at [172, 393] on div at bounding box center [182, 384] width 35 height 23
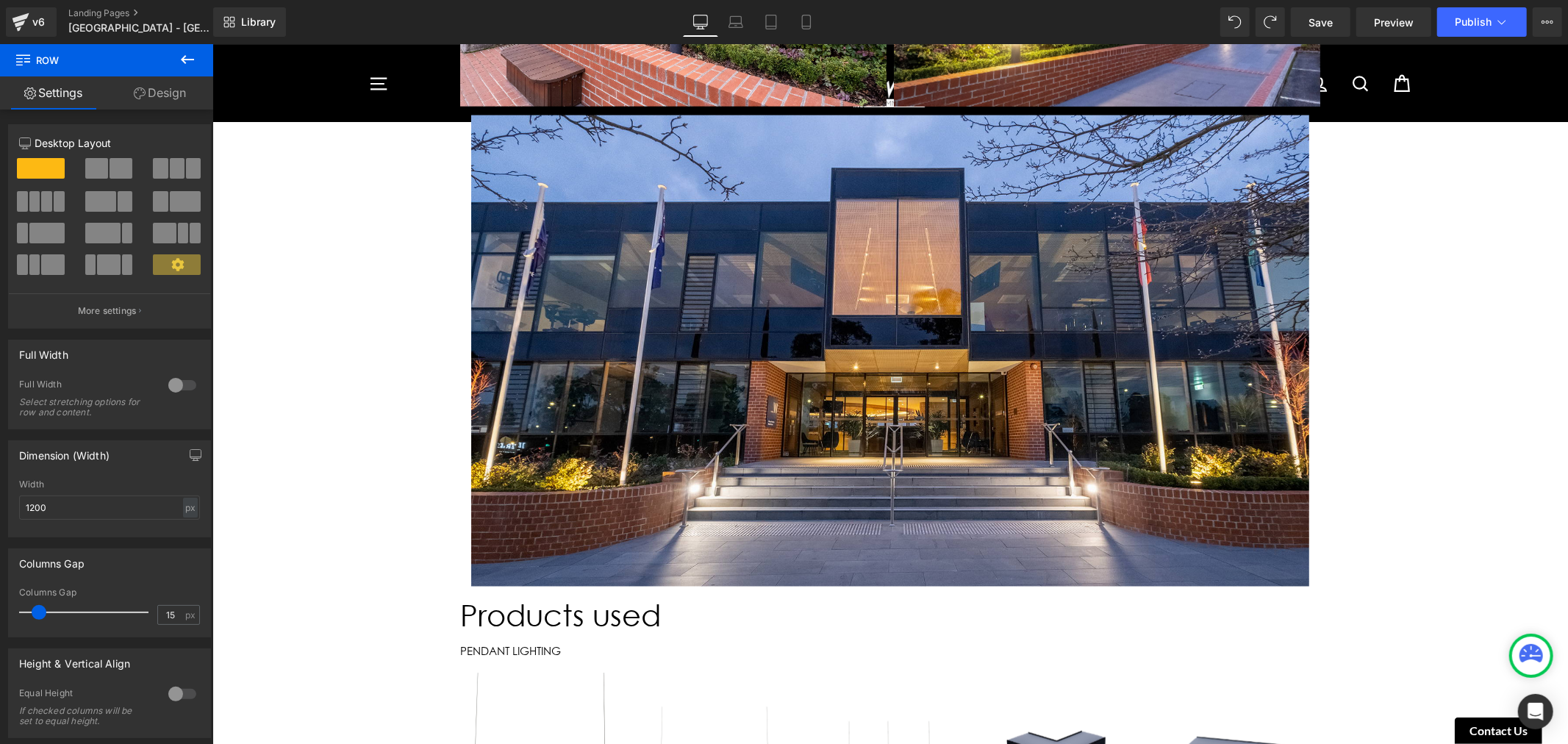
scroll to position [1797, 0]
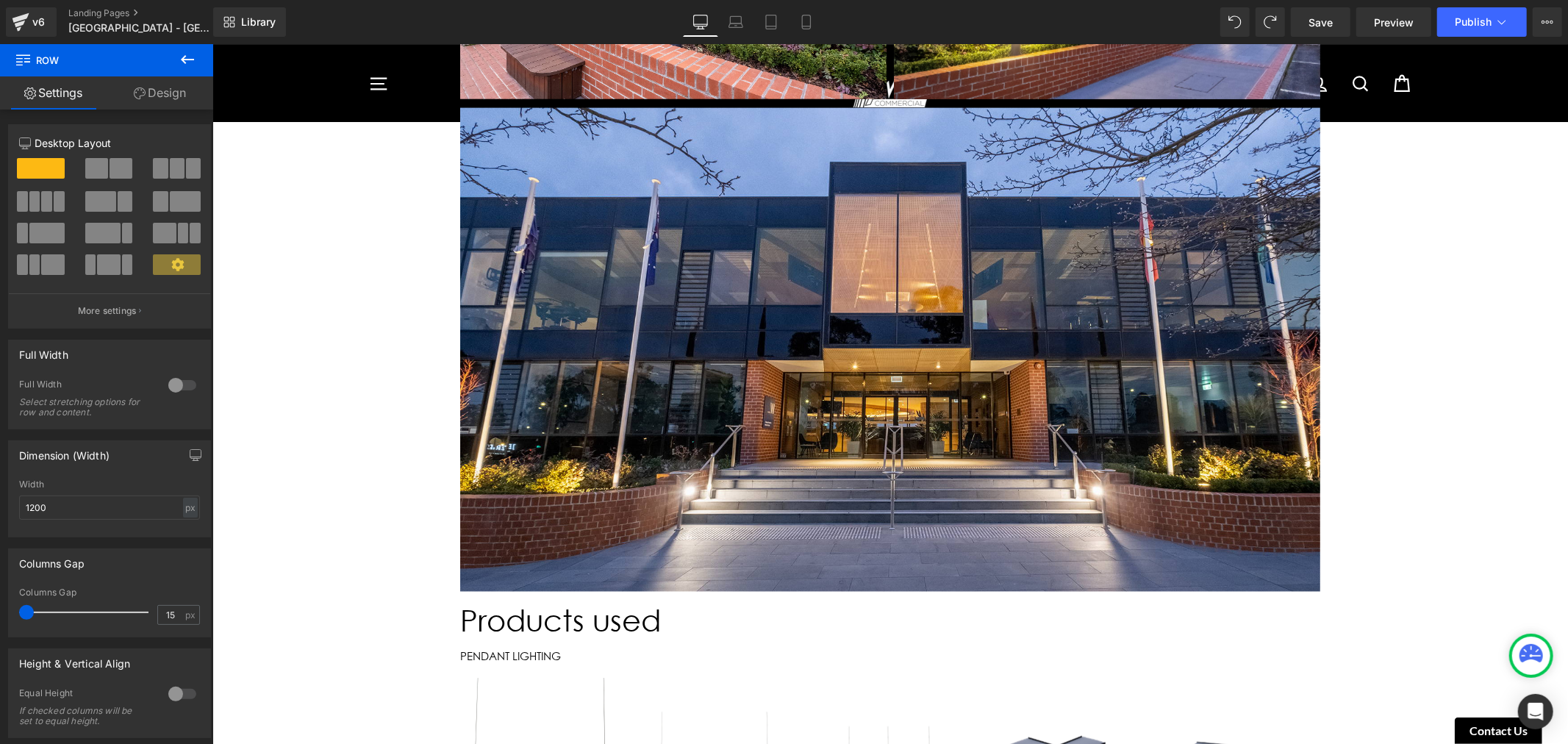
drag, startPoint x: 31, startPoint y: 609, endPoint x: -7, endPoint y: 609, distance: 38.0
click at [0, 609] on html "Image You are previewing how the will restyle your page. You can not edit Eleme…" at bounding box center [784, 372] width 1568 height 744
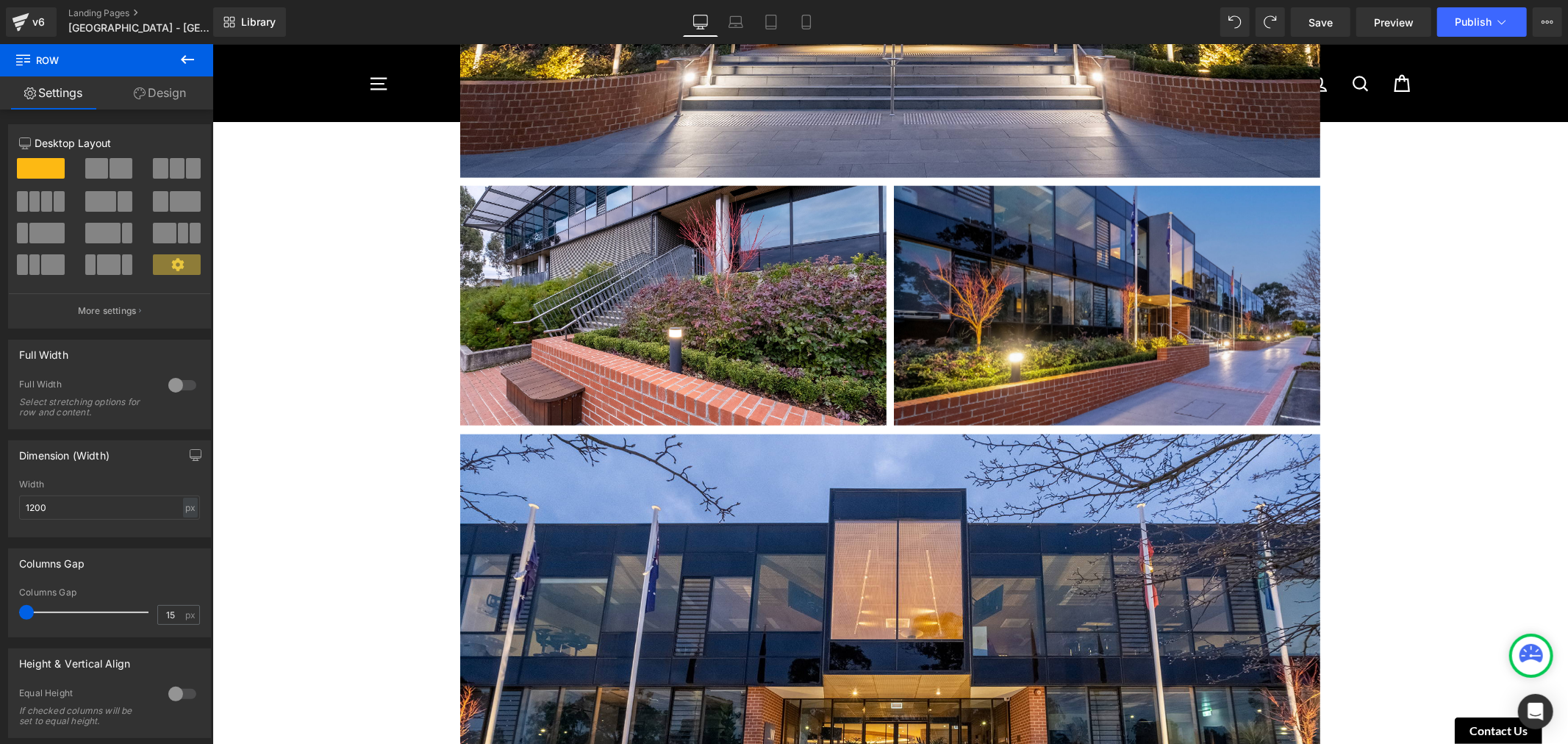
click at [347, 586] on div "Image [GEOGRAPHIC_DATA] [GEOGRAPHIC_DATA] - [GEOGRAPHIC_DATA] [DATE] Heading [G…" at bounding box center [890, 206] width 1355 height 3071
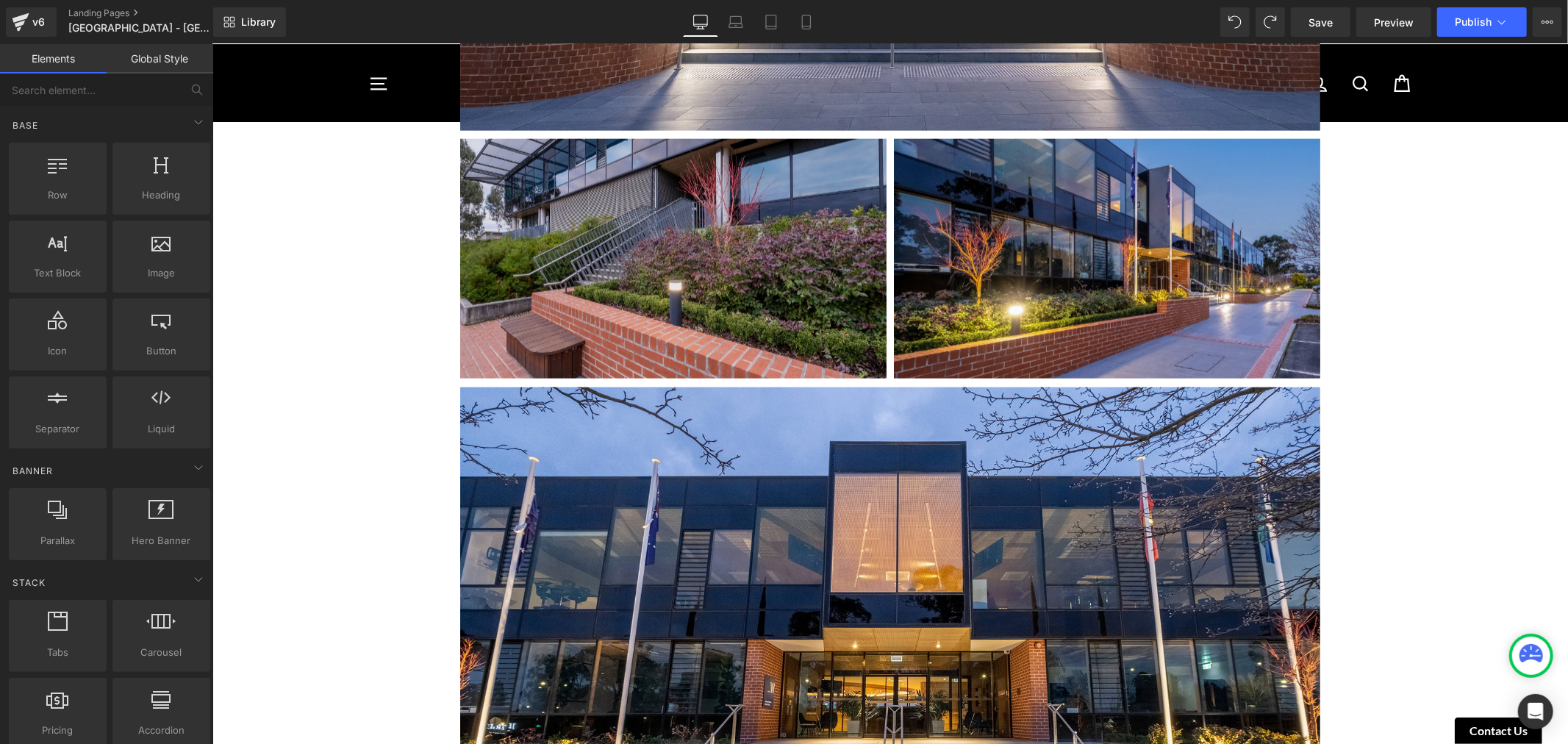
scroll to position [1143, 0]
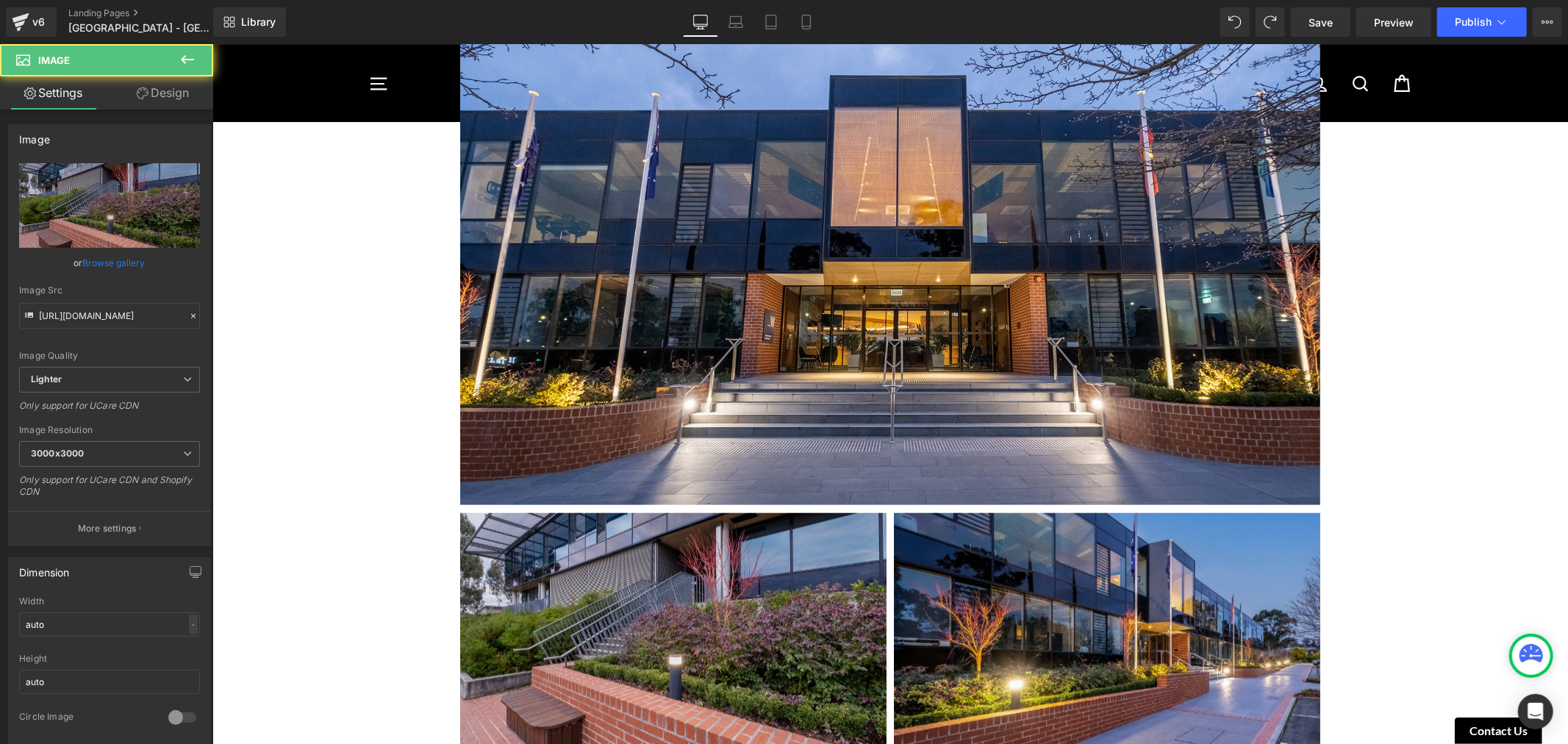
click at [605, 581] on img at bounding box center [672, 632] width 426 height 239
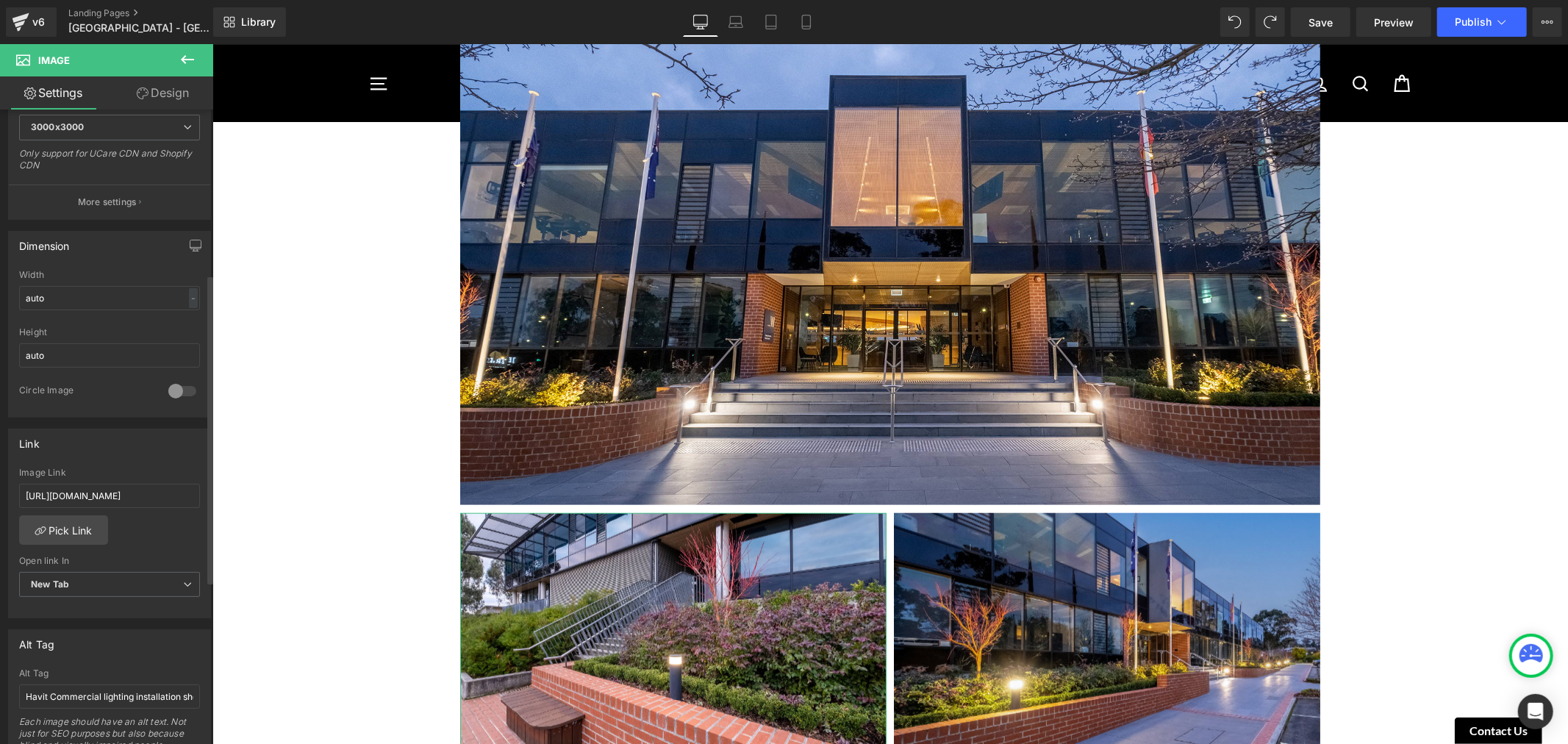
scroll to position [408, 0]
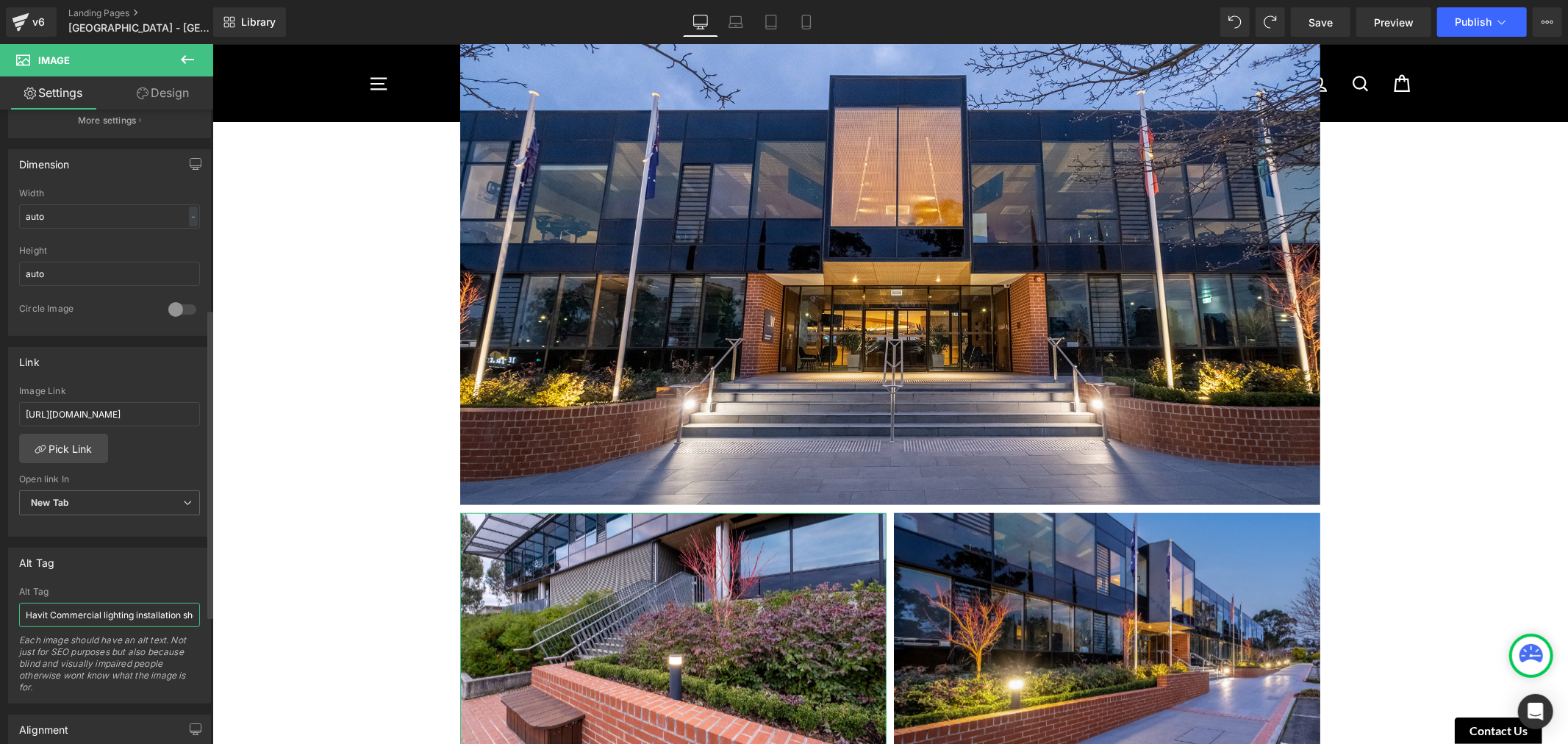
click at [143, 607] on input "Havit Commercial lighting installation showcasing track and pendant lights used…" at bounding box center [110, 615] width 180 height 24
click at [132, 615] on input "Havit Commercial lighting installation showcasing track and pendant lights used…" at bounding box center [110, 615] width 180 height 24
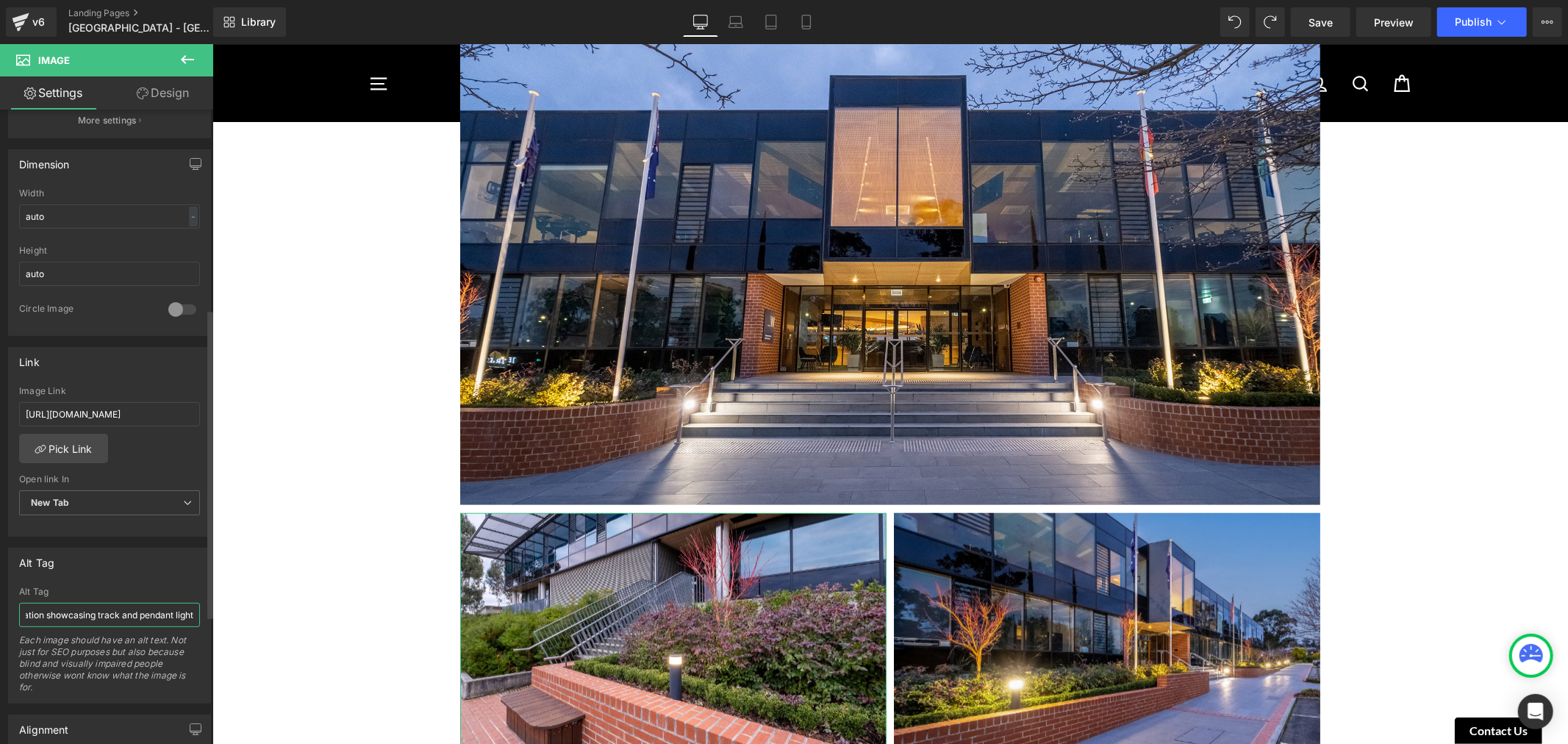
drag, startPoint x: 122, startPoint y: 615, endPoint x: 103, endPoint y: 621, distance: 19.9
click at [103, 621] on input "Havit Commercial lighting installation showcasing track and pendant lights used…" at bounding box center [110, 615] width 180 height 24
type input "H"
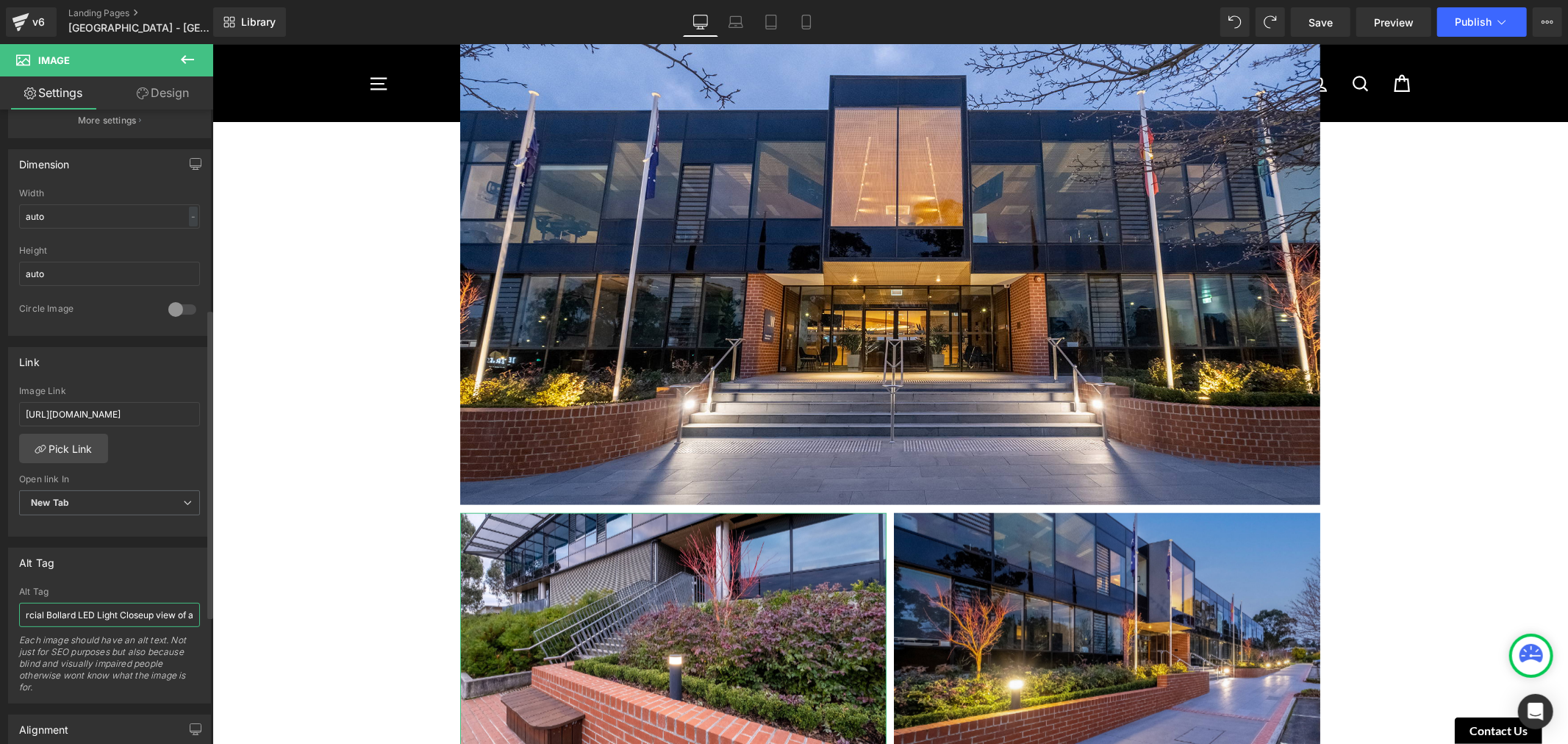
drag, startPoint x: 188, startPoint y: 613, endPoint x: 110, endPoint y: 615, distance: 78.0
click at [110, 615] on input "Havit Commercial Bollard LED Light Closeup view of a" at bounding box center [110, 615] width 180 height 24
click at [141, 614] on input "Havit Commercial Bollard LED Light" at bounding box center [110, 615] width 180 height 24
drag, startPoint x: 192, startPoint y: 612, endPoint x: -191, endPoint y: 631, distance: 383.5
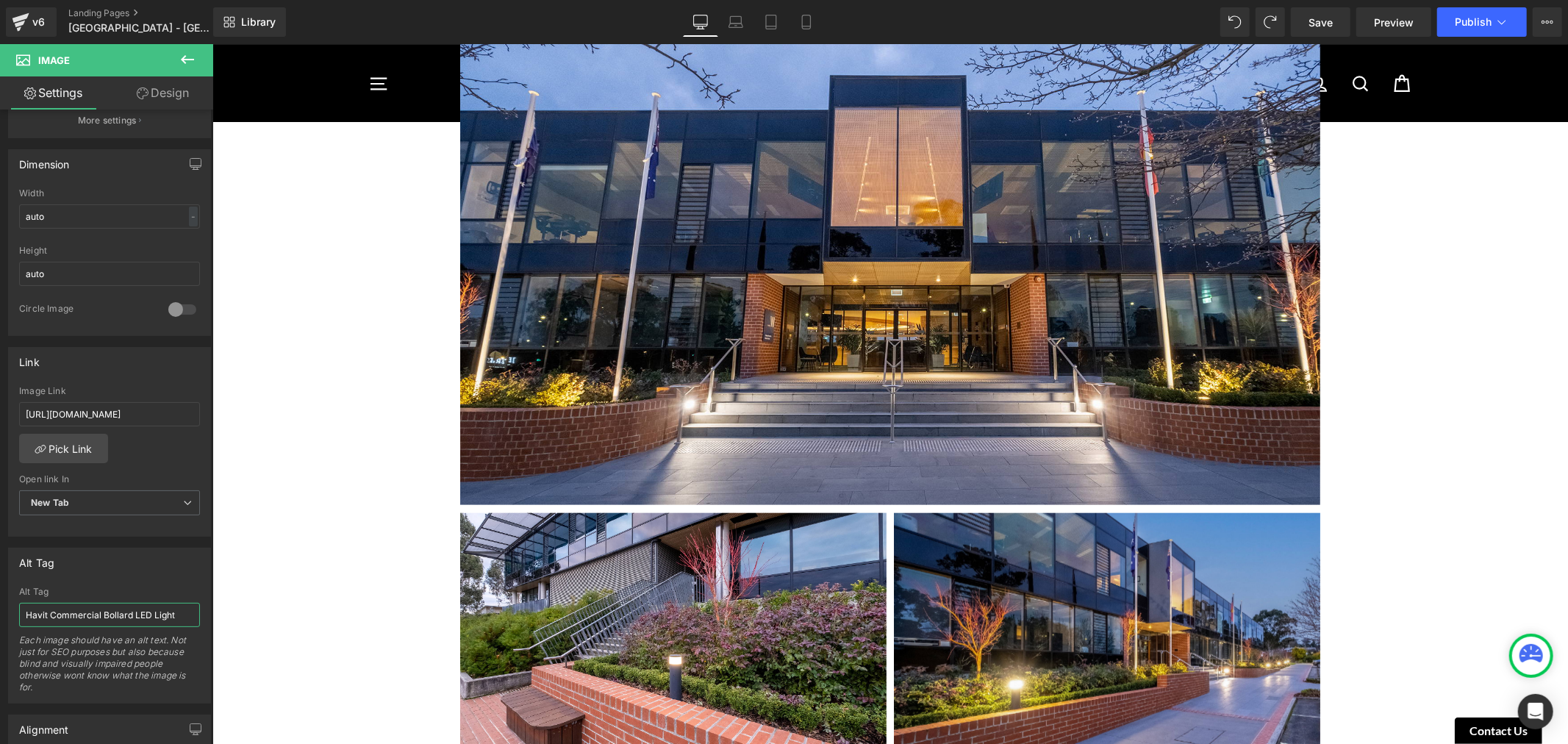
click at [0, 631] on html "Image You are previewing how the will restyle your page. You can not edit Eleme…" at bounding box center [784, 372] width 1568 height 744
click at [37, 613] on input "Havit Commercial Bollard LED Light" at bounding box center [110, 615] width 180 height 24
click at [21, 615] on input "Havit Commercial Bollard LED Light" at bounding box center [110, 615] width 180 height 24
click at [106, 613] on input "Closeup view of a Havit Commercial Bollard LED Light" at bounding box center [110, 615] width 180 height 24
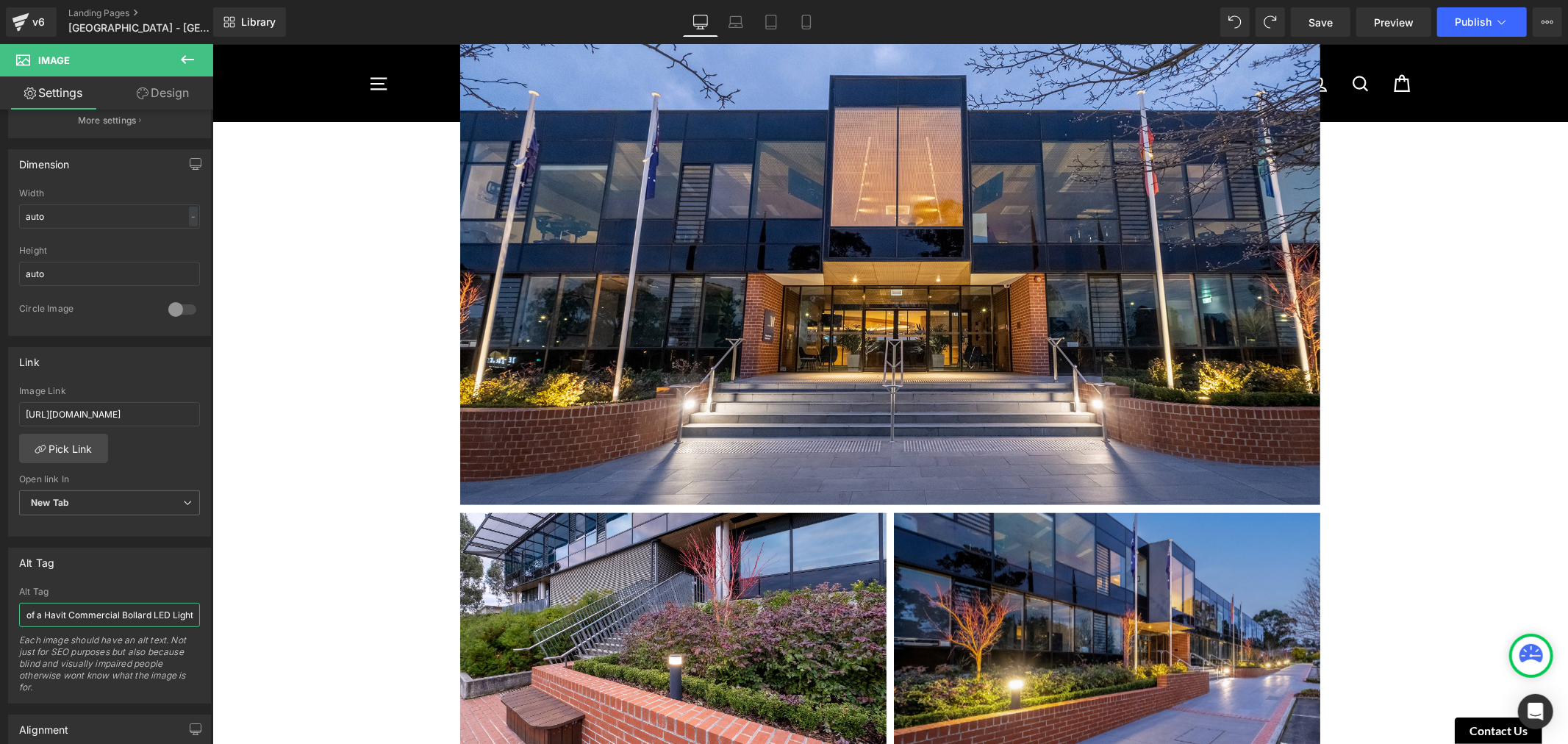
drag, startPoint x: 374, startPoint y: 656, endPoint x: 400, endPoint y: 661, distance: 26.5
click at [201, 620] on div "Havit Commercial lighting installation showcasing track and pendant lights used…" at bounding box center [110, 645] width 201 height 116
click at [189, 615] on input "Closeup view of a Havit Commercial Bollard LED Light" at bounding box center [110, 615] width 180 height 24
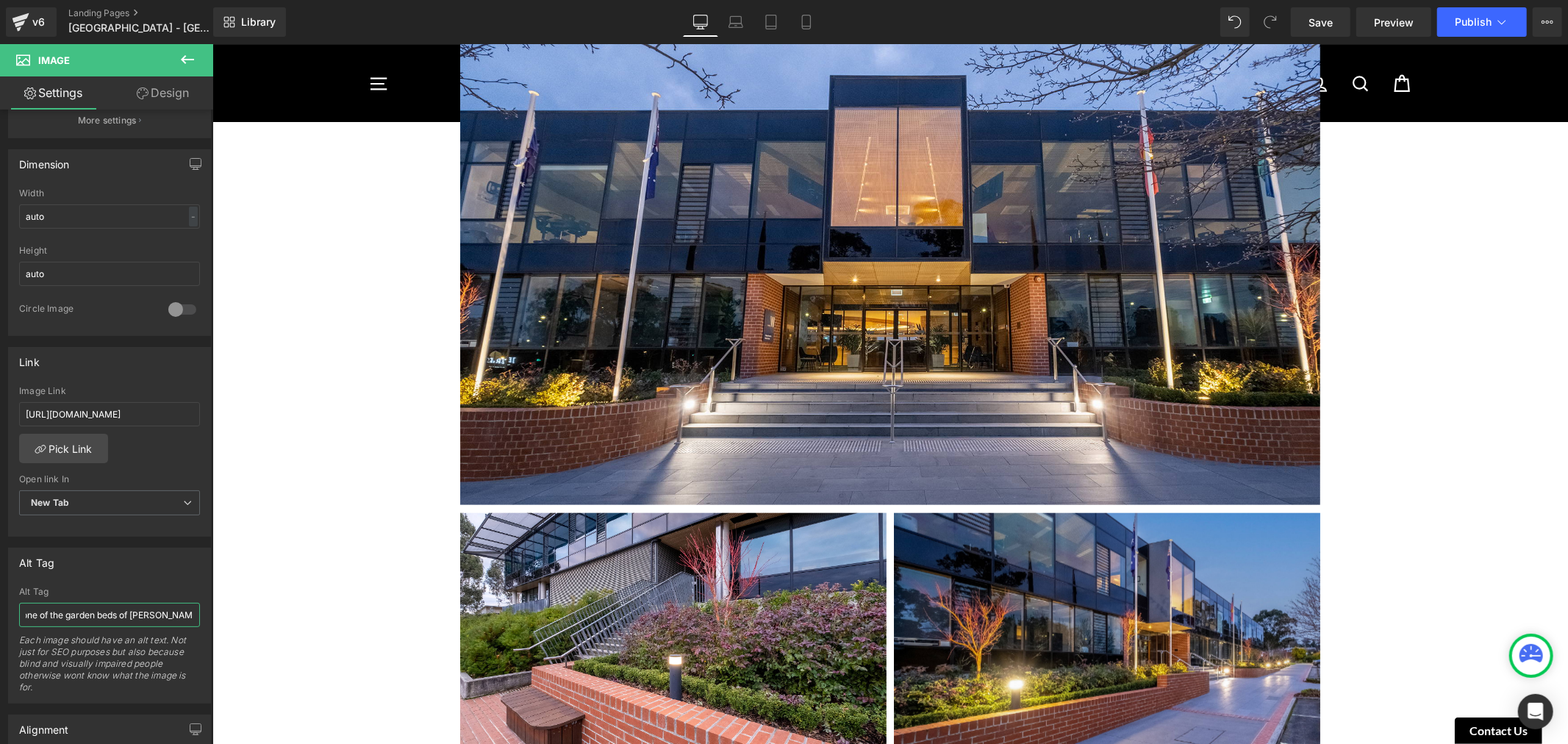
type input "Closeup view of a Havit Commercial Bollard LED Light situated in one of the gar…"
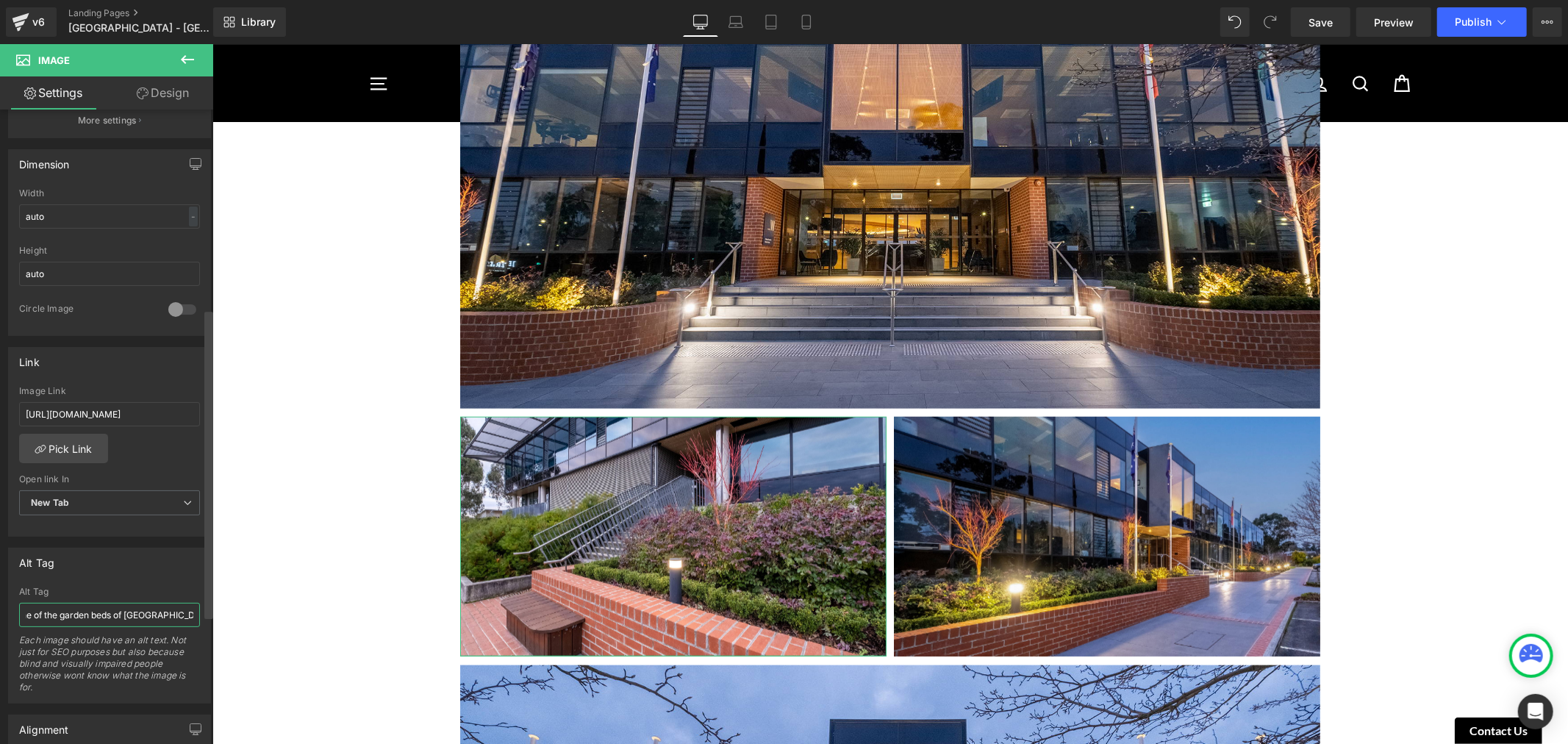
scroll to position [1388, 0]
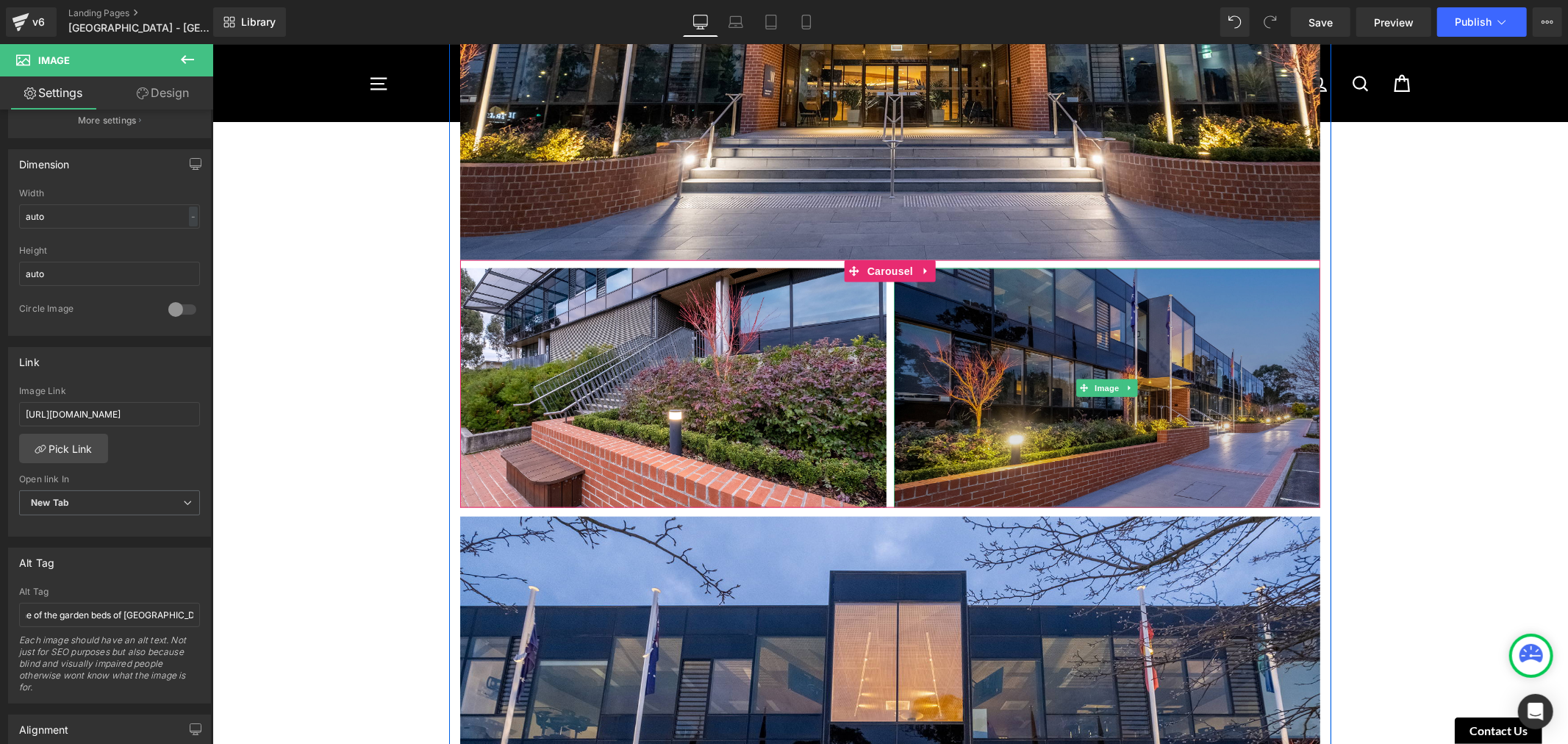
click at [1180, 314] on img at bounding box center [1105, 387] width 426 height 239
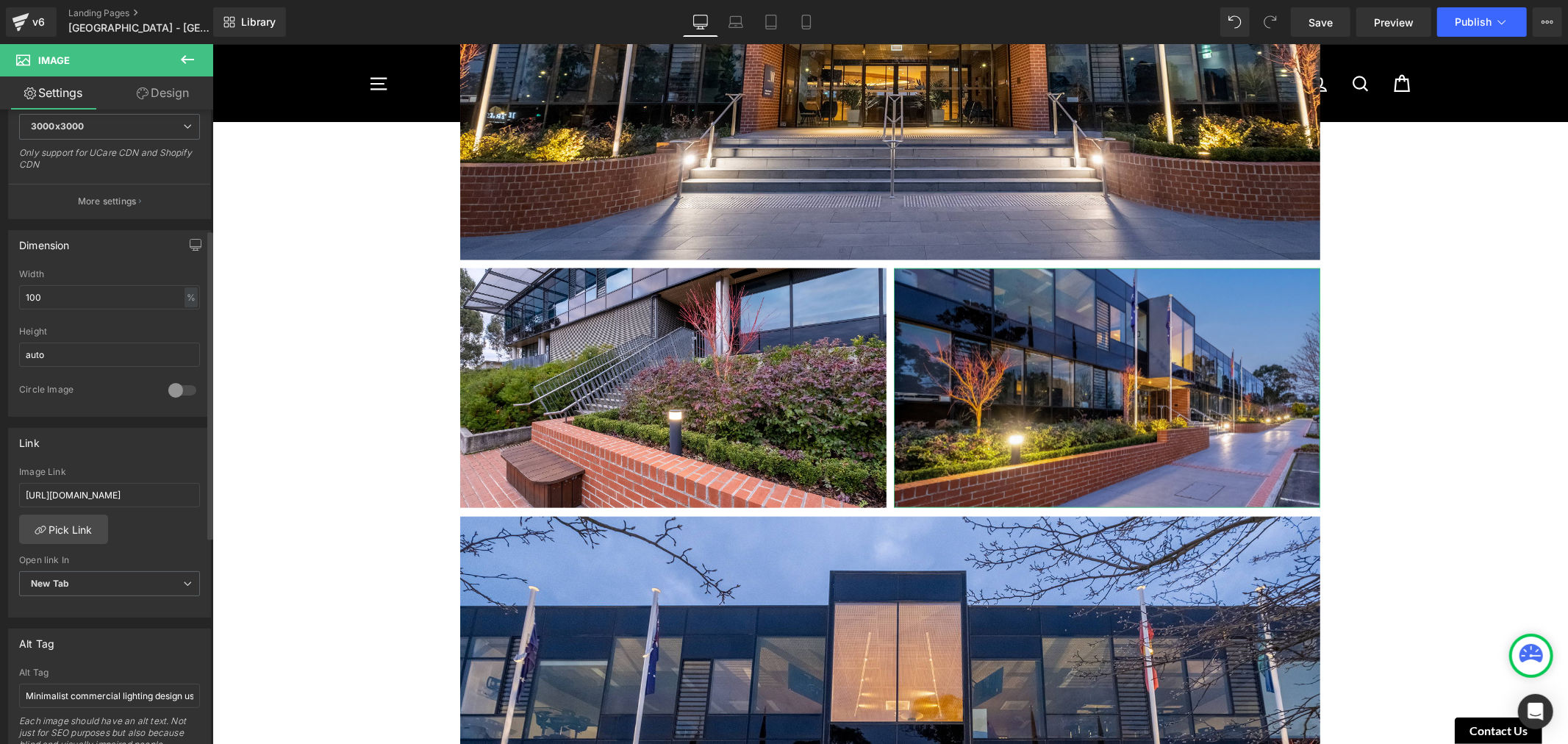
scroll to position [572, 0]
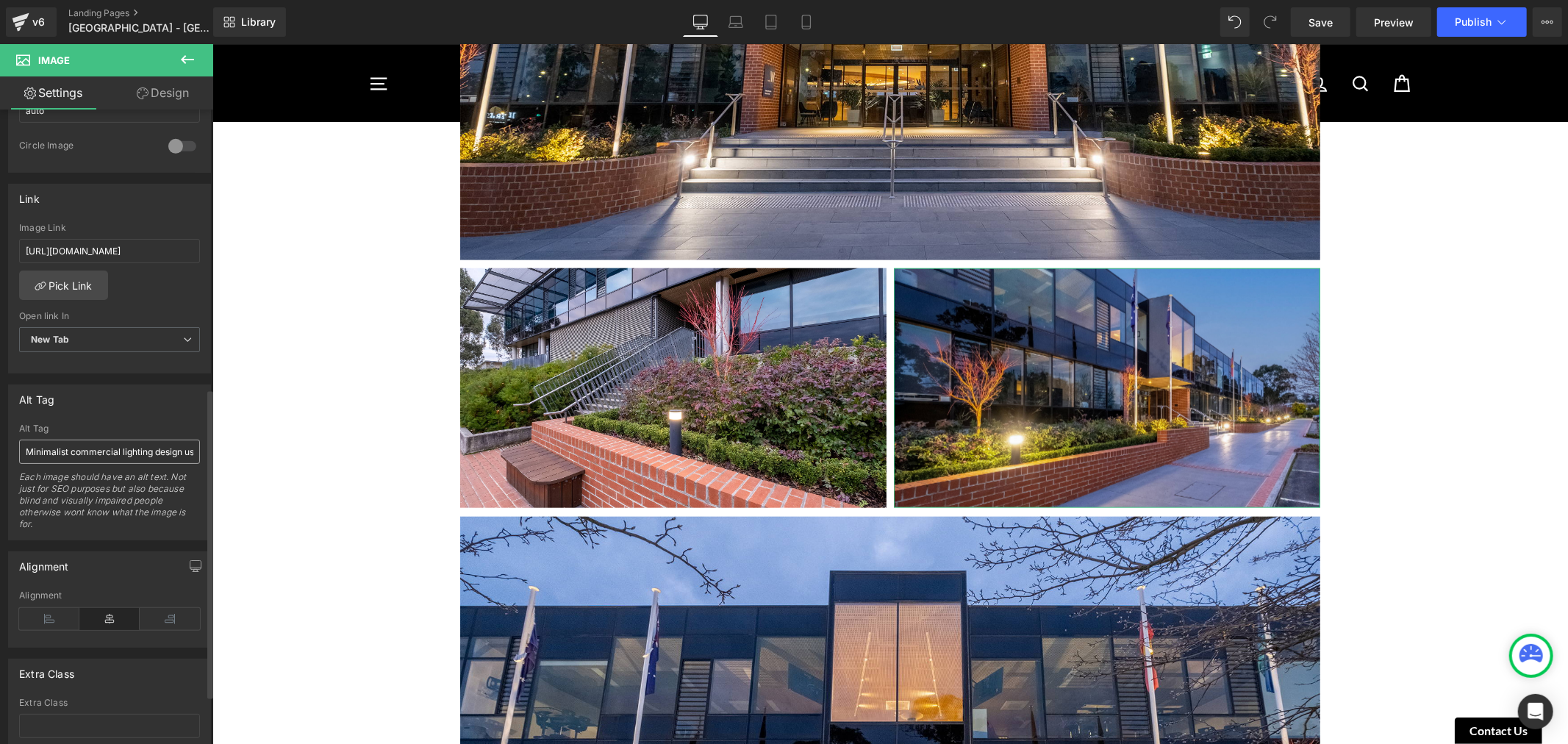
click at [92, 454] on input "Minimalist commercial lighting design using pendant and track lighting to guide…" at bounding box center [110, 451] width 180 height 24
drag, startPoint x: 92, startPoint y: 454, endPoint x: -35, endPoint y: 453, distance: 127.0
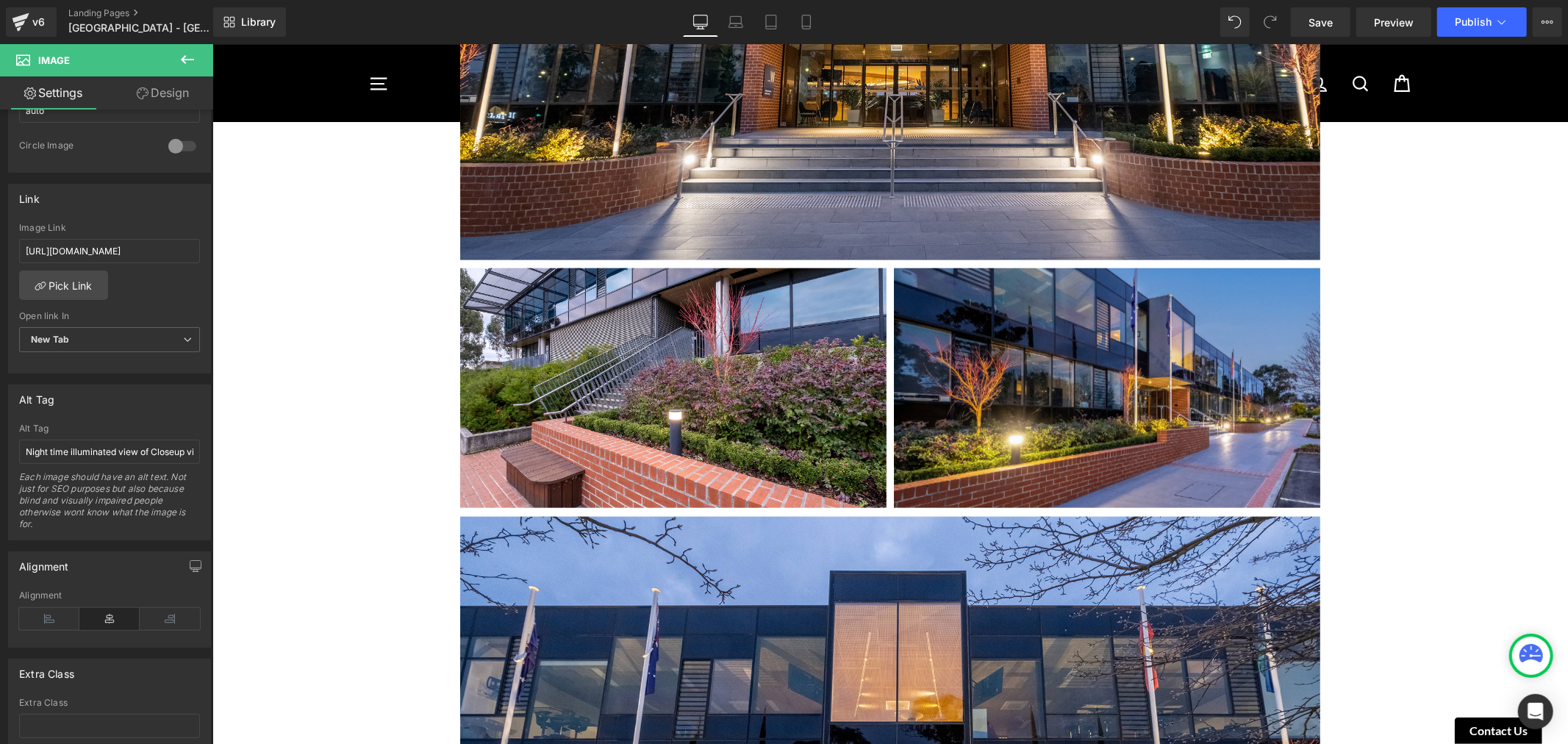
click at [0, 453] on html "Image You are previewing how the will restyle your page. You can not edit Eleme…" at bounding box center [784, 372] width 1568 height 744
click at [188, 450] on input "Night time illuminated view of Closeup view of a Havit Commercial Bollard LED L…" at bounding box center [110, 451] width 180 height 24
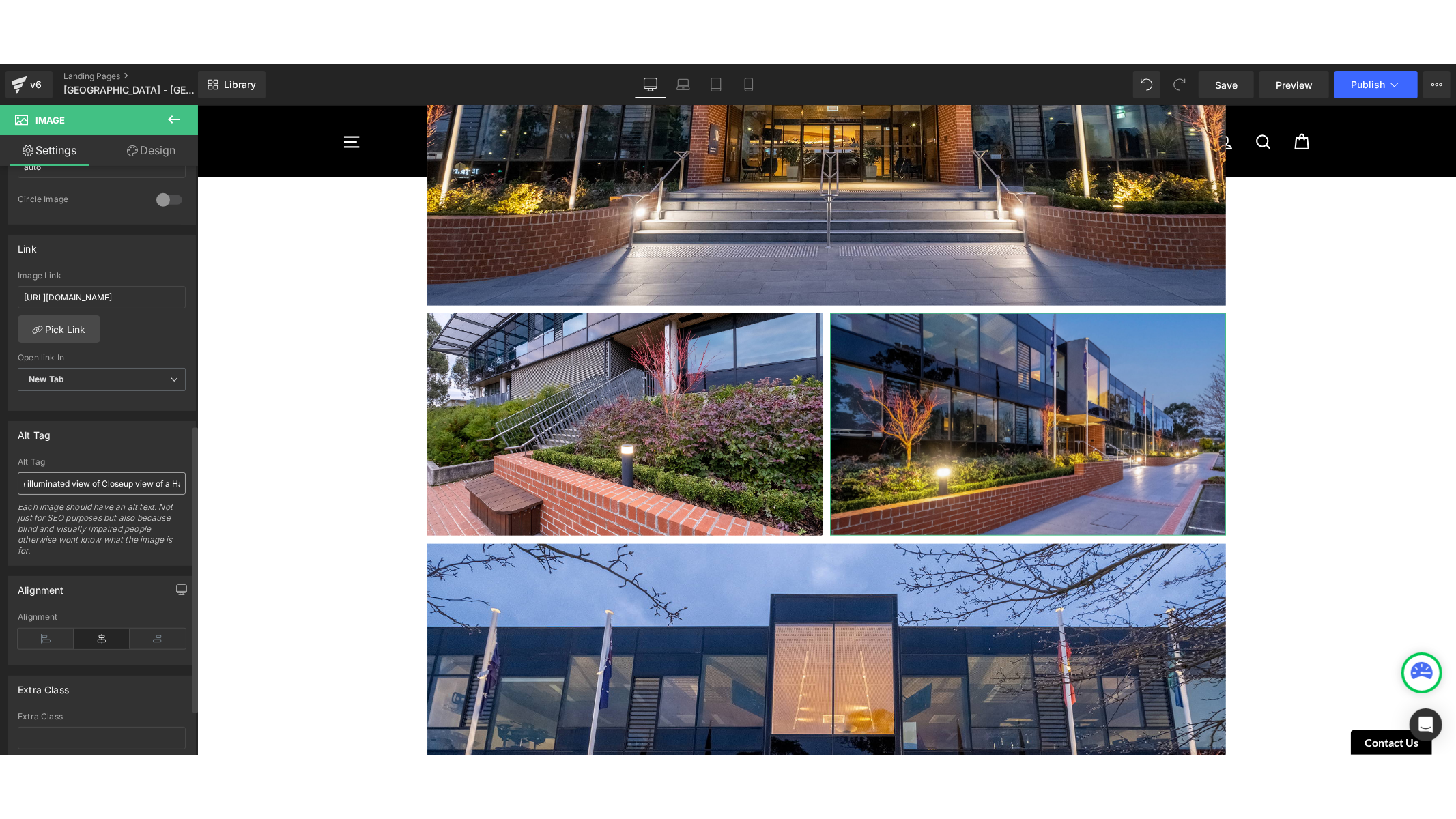
scroll to position [0, 77]
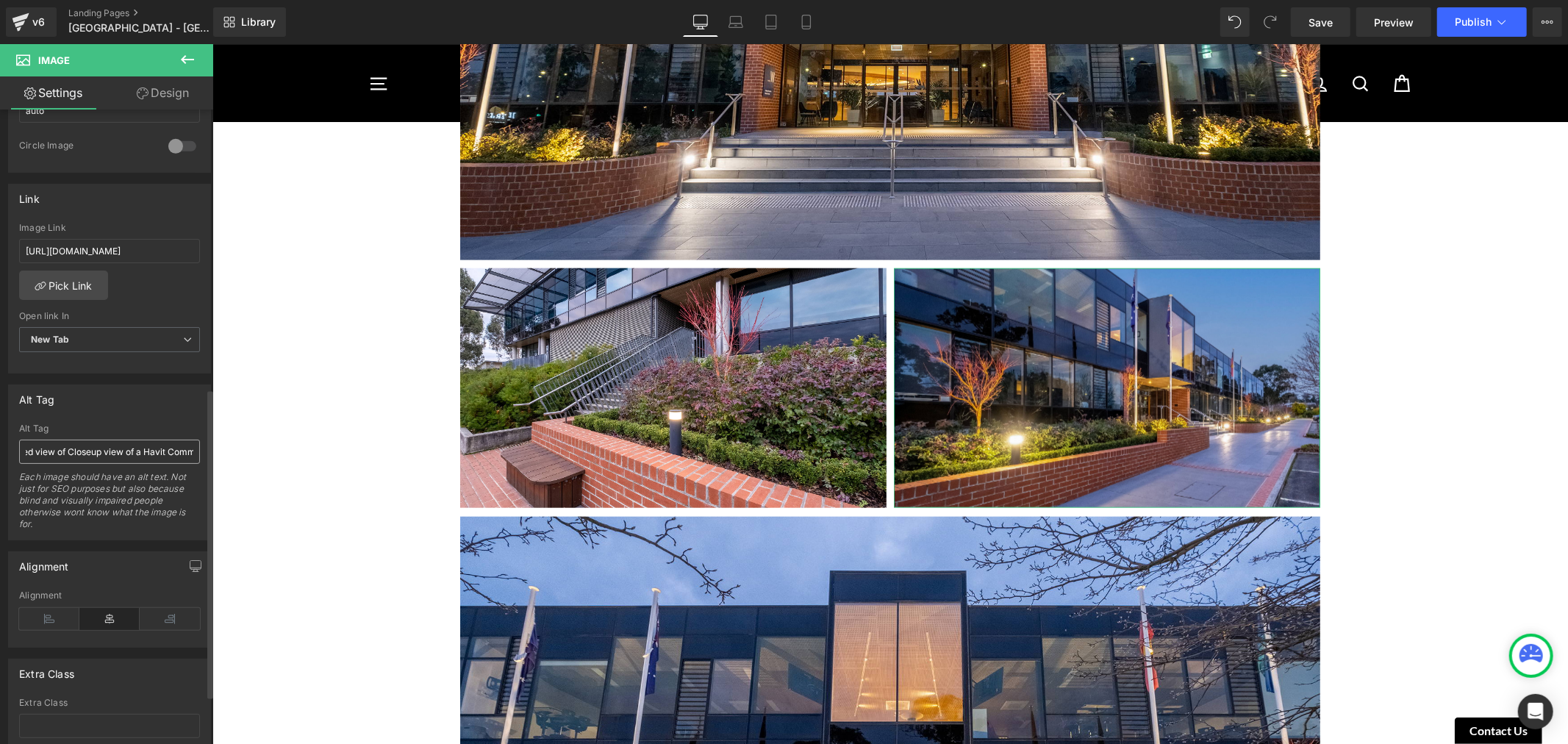
drag, startPoint x: 152, startPoint y: 449, endPoint x: 135, endPoint y: 456, distance: 18.4
click at [135, 456] on input "Night time illuminated view of Closeup view of a Havit Commercial Bollard LED L…" at bounding box center [110, 451] width 180 height 24
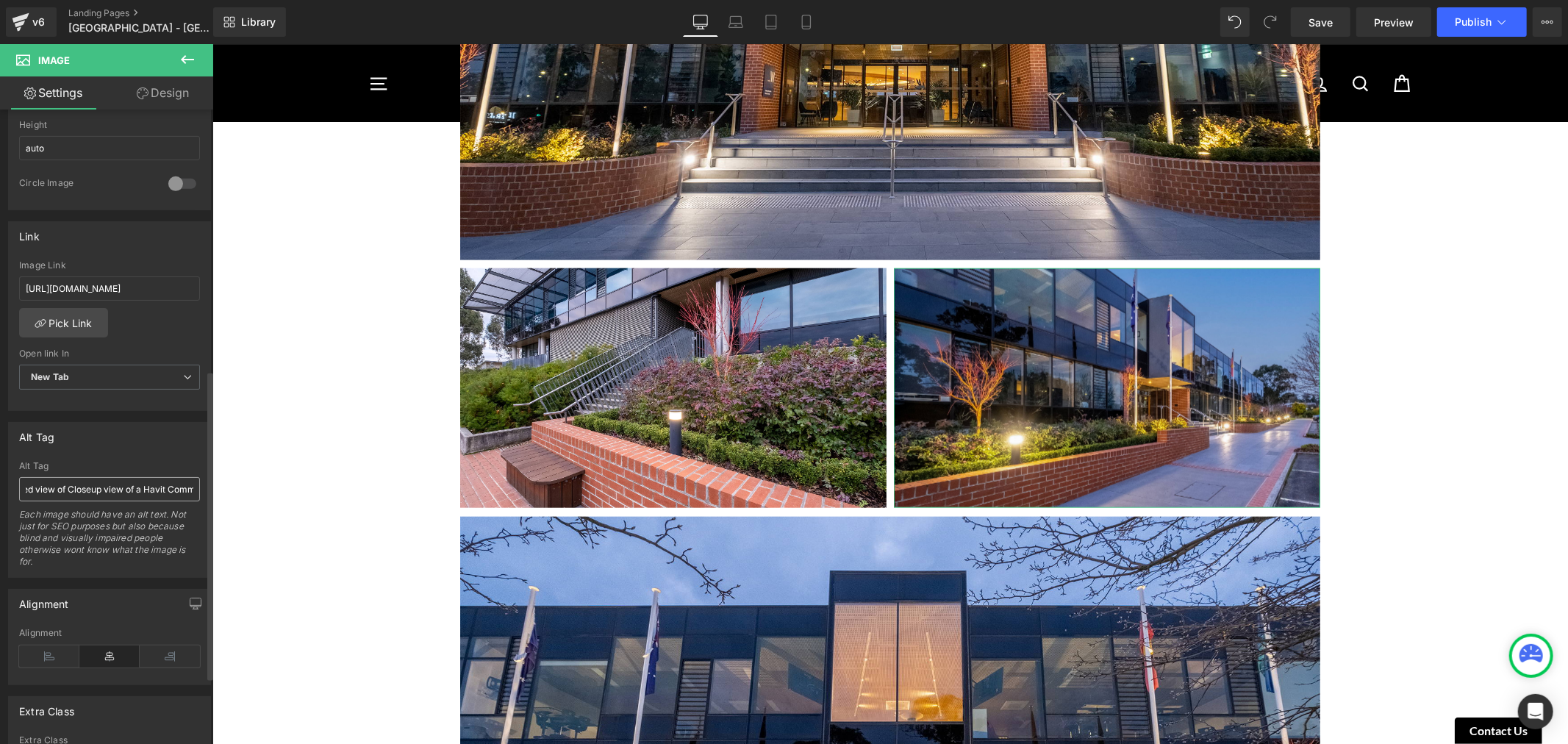
scroll to position [572, 0]
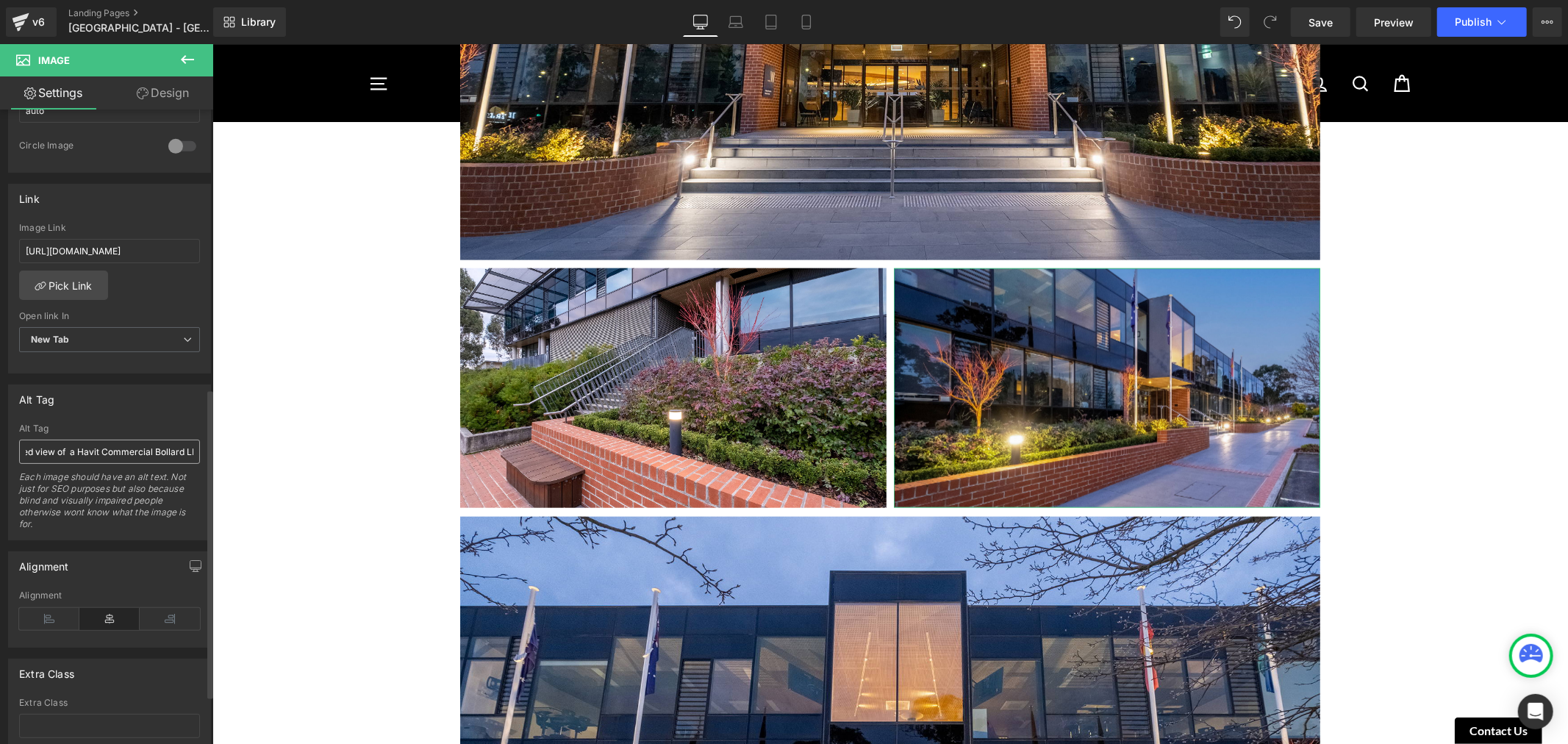
type input "Night time illuminated view of a Havit Commercial Bollard LED Light situated in…"
drag, startPoint x: 155, startPoint y: 453, endPoint x: 164, endPoint y: 458, distance: 10.3
click at [182, 461] on input "Night time illuminated view of a Havit Commercial Bollard LED Light situated in…" at bounding box center [110, 451] width 180 height 24
click at [163, 457] on input "Night time illuminated view of a Havit Commercial Bollard LED Light situated in…" at bounding box center [110, 451] width 180 height 24
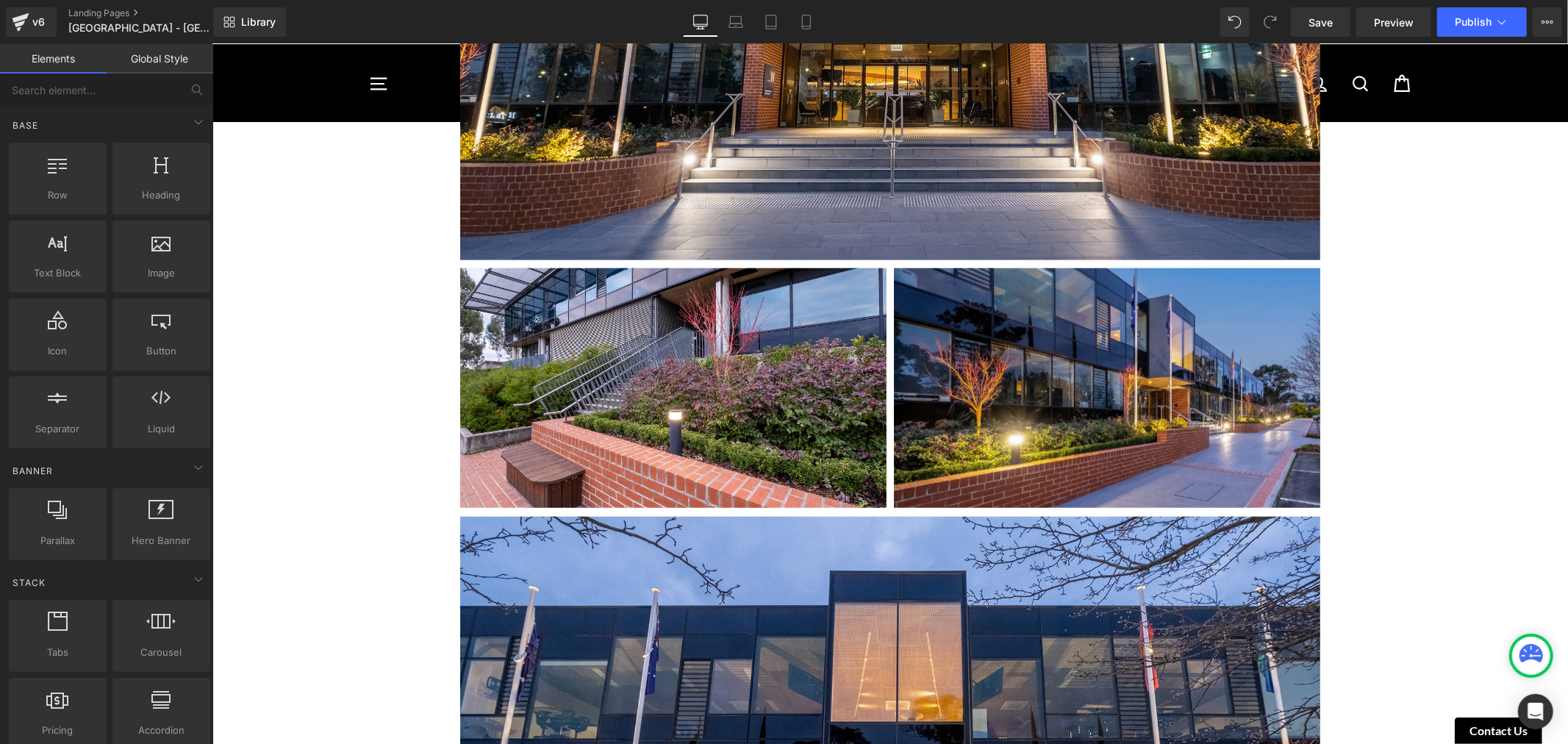
click at [235, 451] on div "Image [GEOGRAPHIC_DATA] [GEOGRAPHIC_DATA] - [GEOGRAPHIC_DATA] [DATE] Heading [G…" at bounding box center [890, 289] width 1355 height 3071
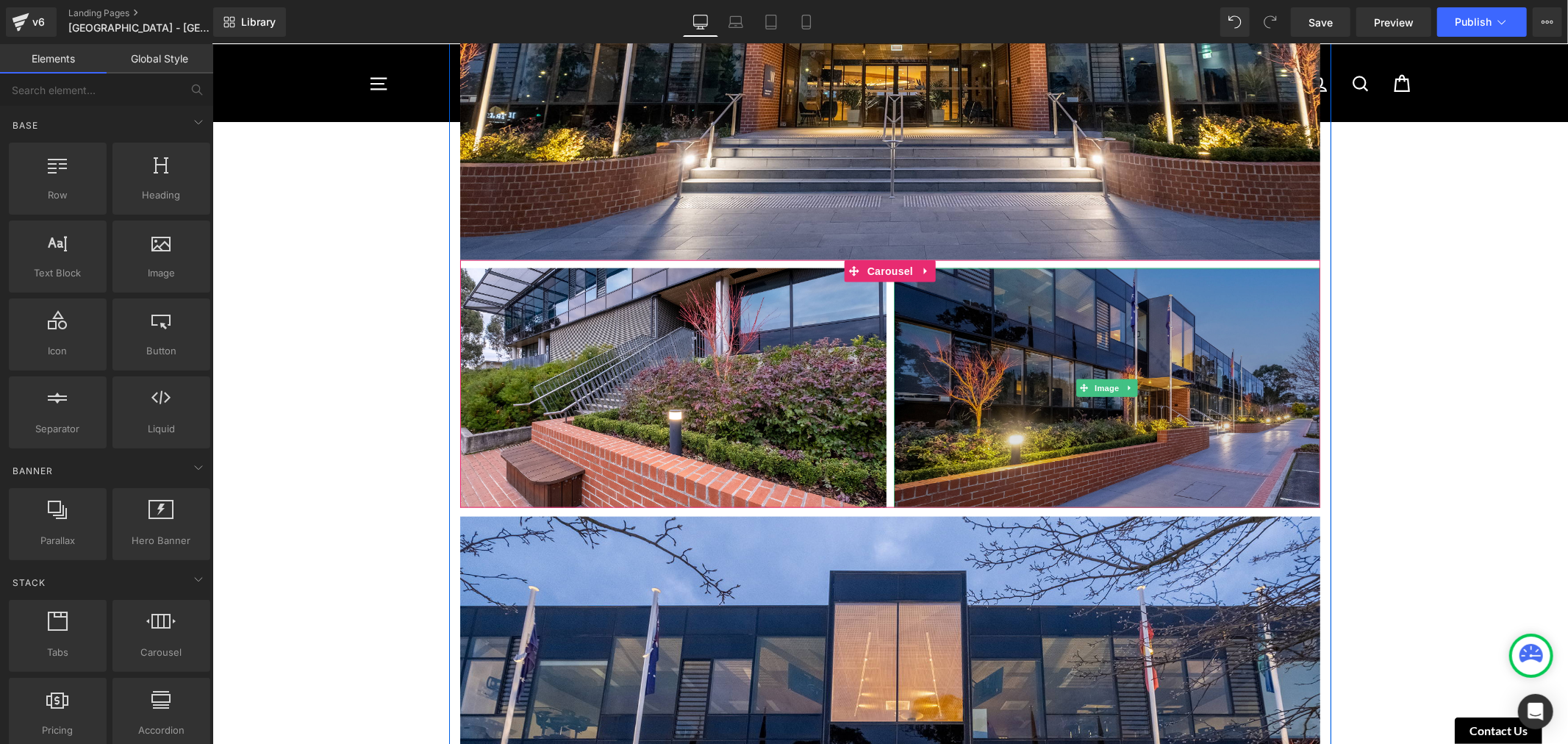
click at [989, 371] on img at bounding box center [1105, 387] width 426 height 239
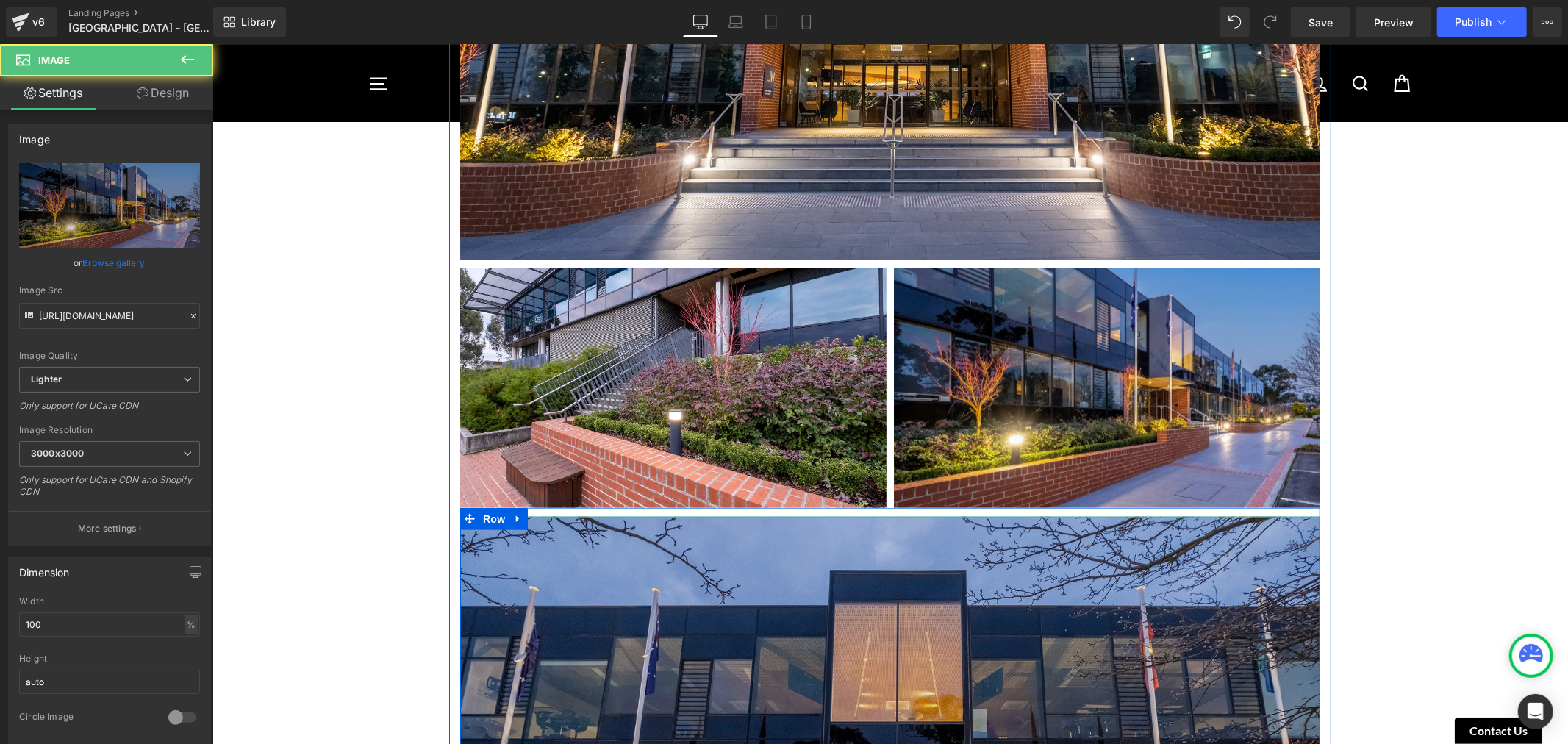
scroll to position [1634, 0]
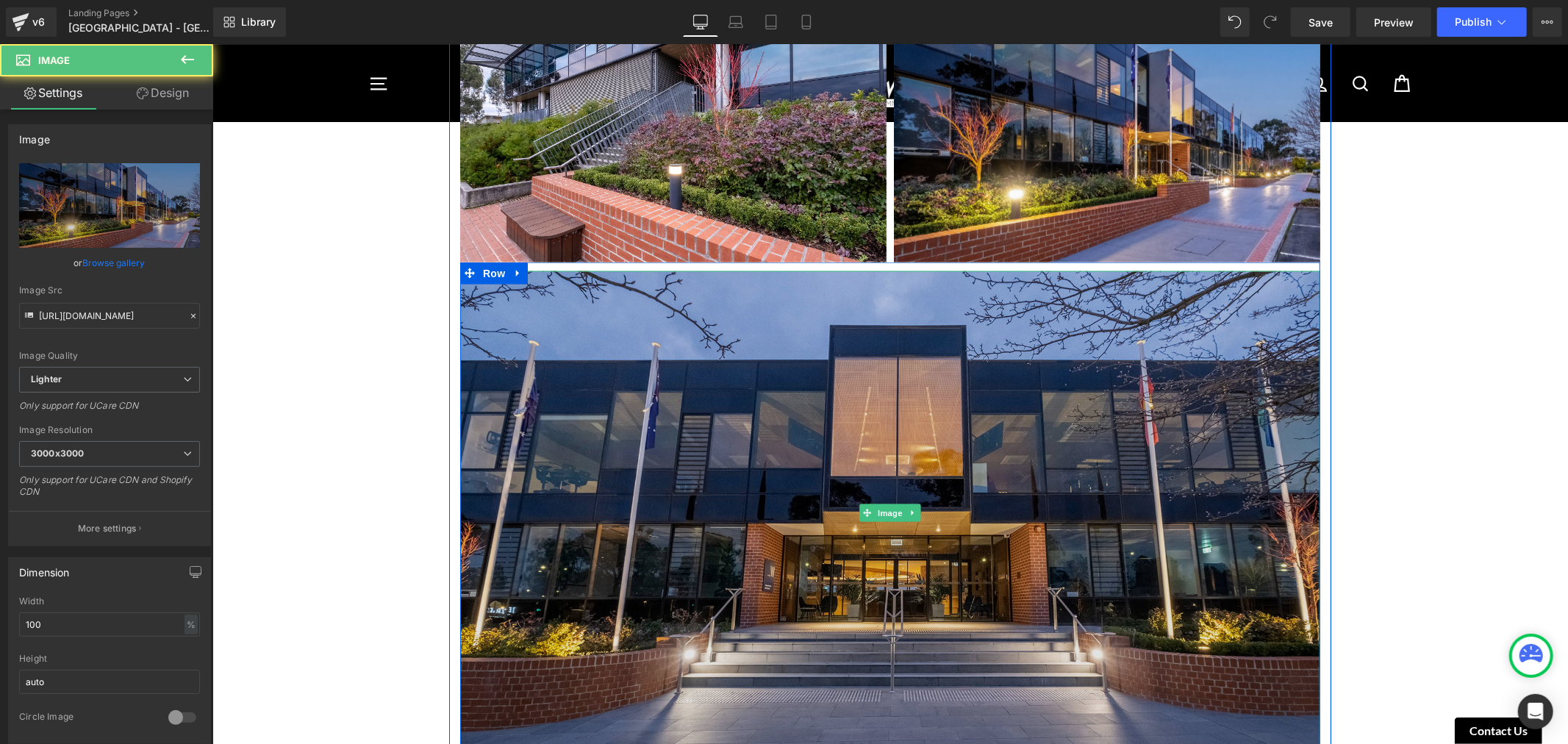
click at [687, 357] on img at bounding box center [889, 513] width 860 height 484
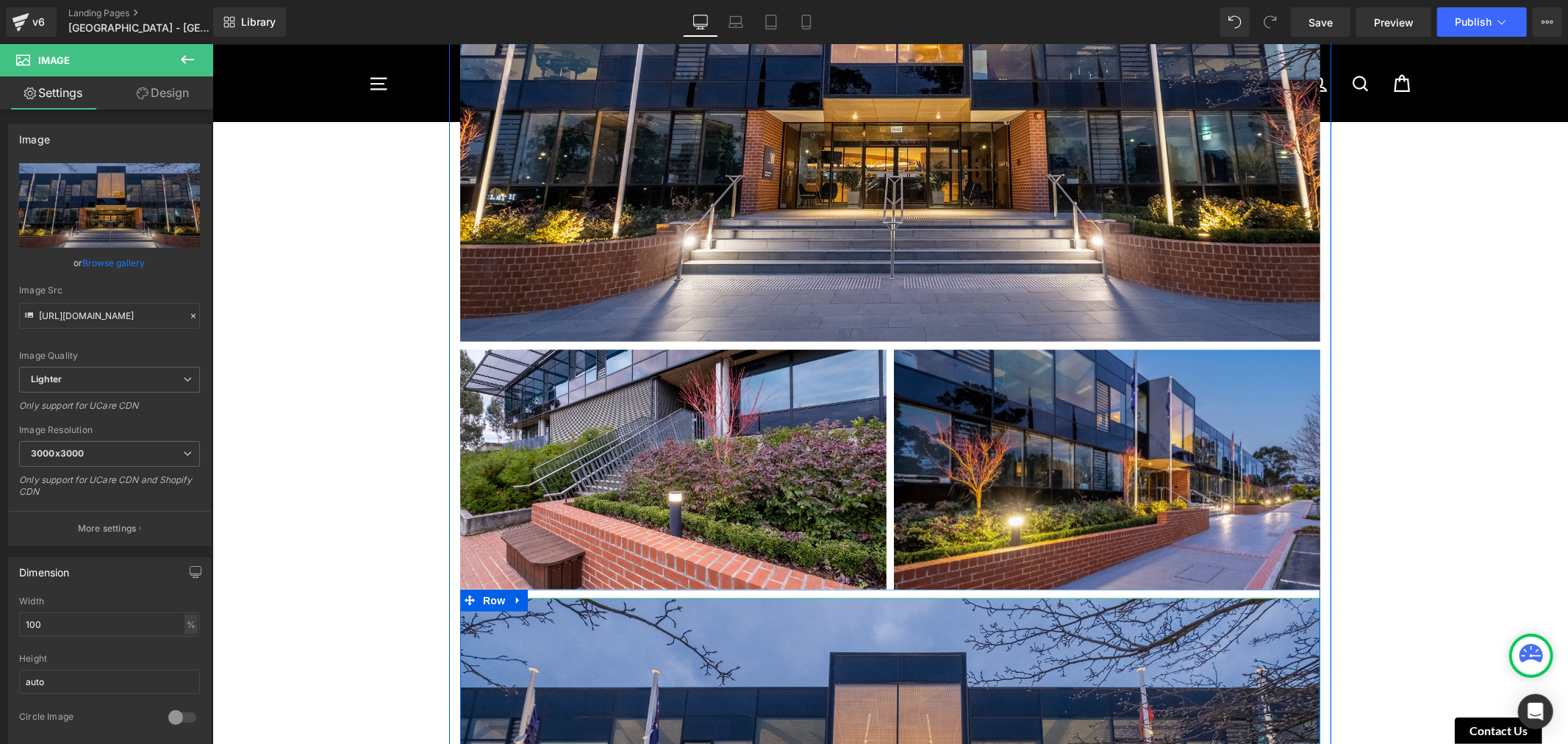
scroll to position [1797, 0]
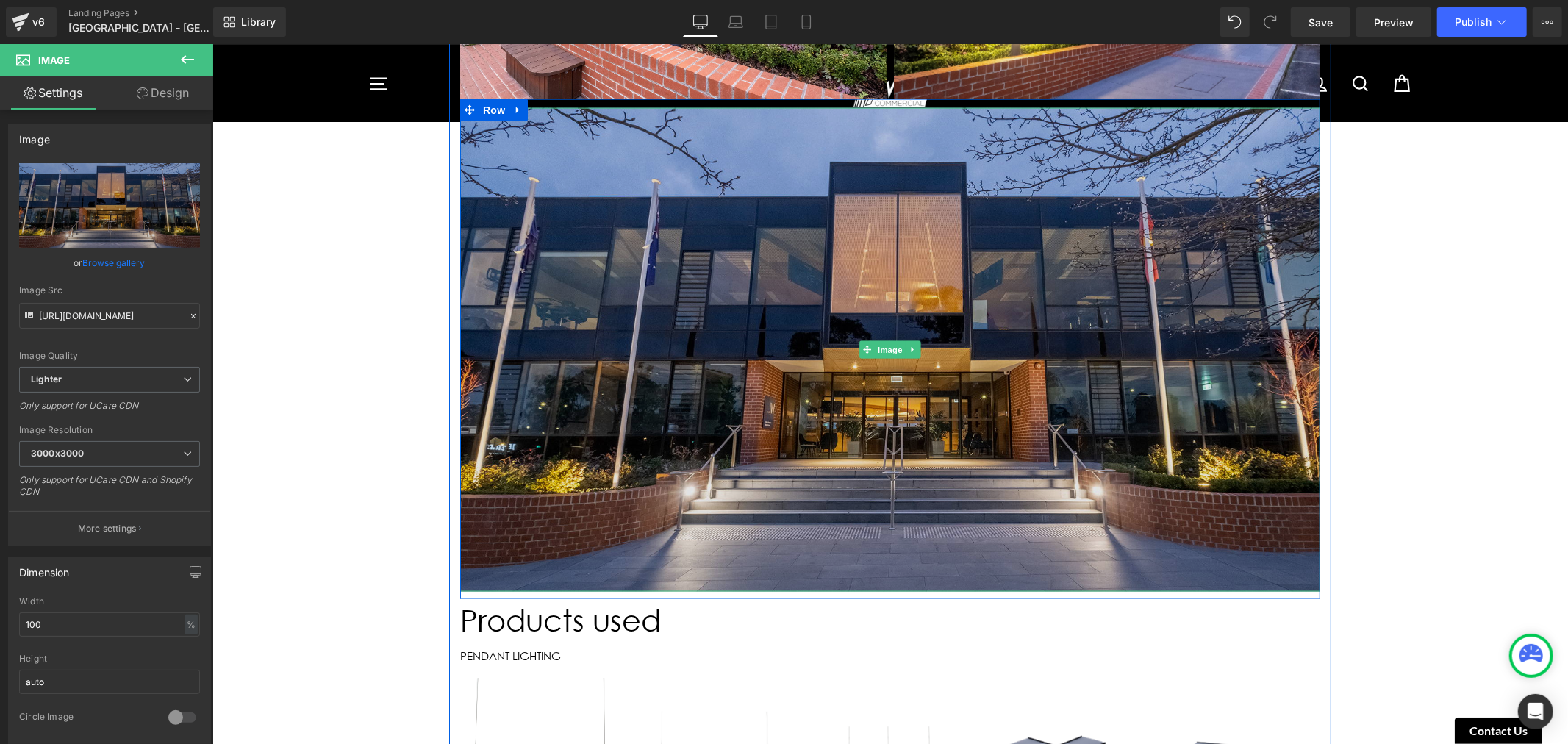
click at [771, 438] on img at bounding box center [889, 349] width 860 height 484
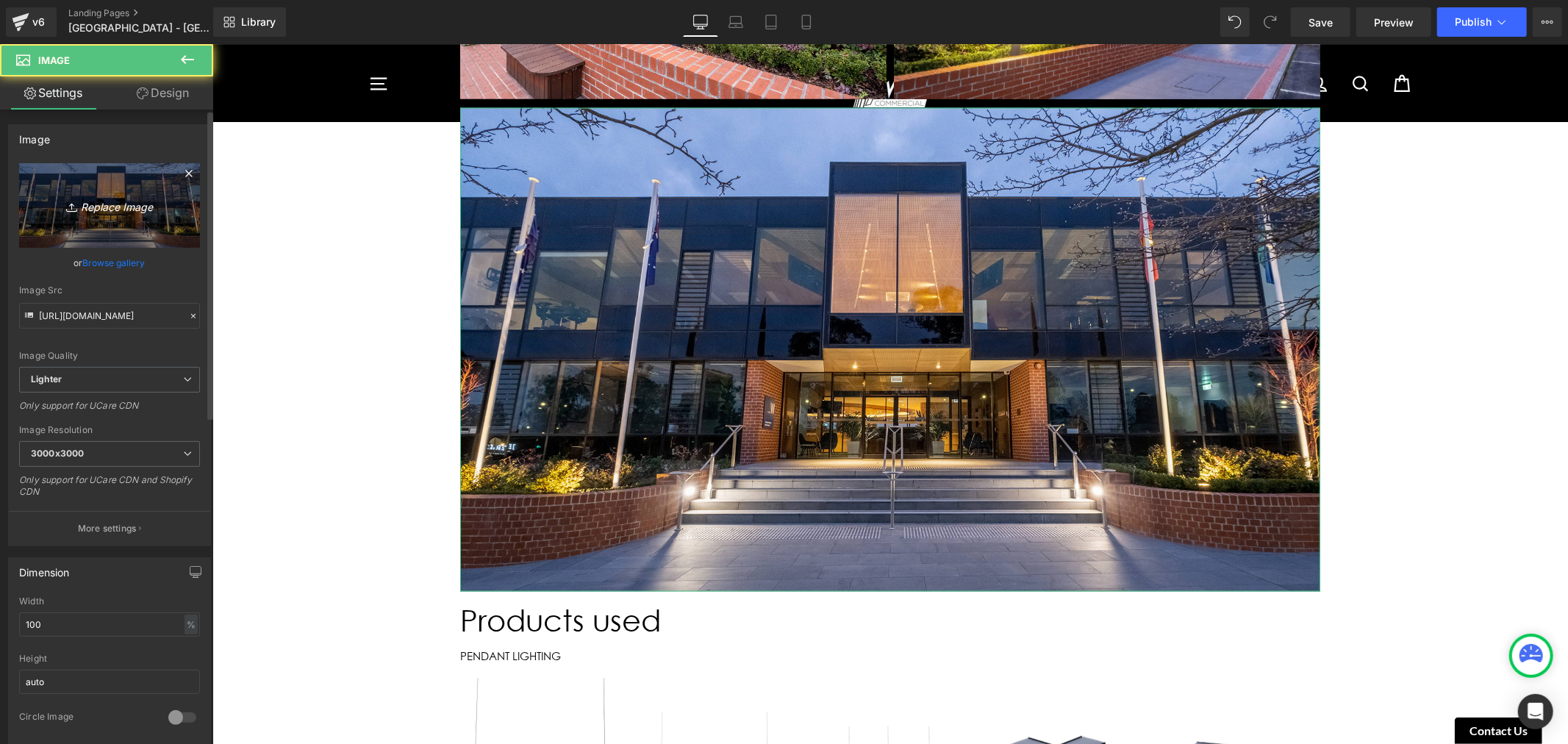
click at [156, 199] on icon "Replace Image" at bounding box center [110, 206] width 118 height 19
type input "C:\fakepath\Luther College-1.jpg"
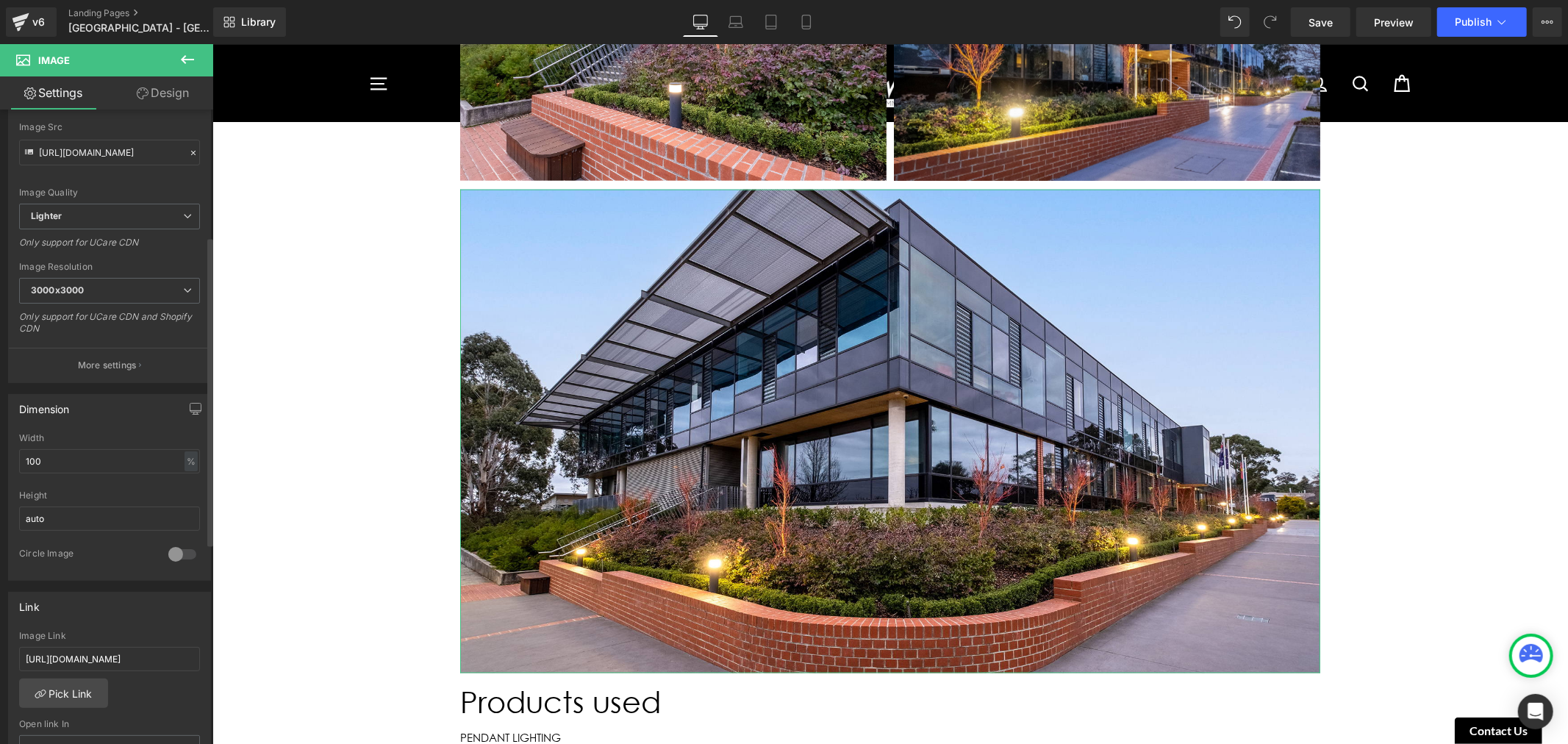
scroll to position [489, 0]
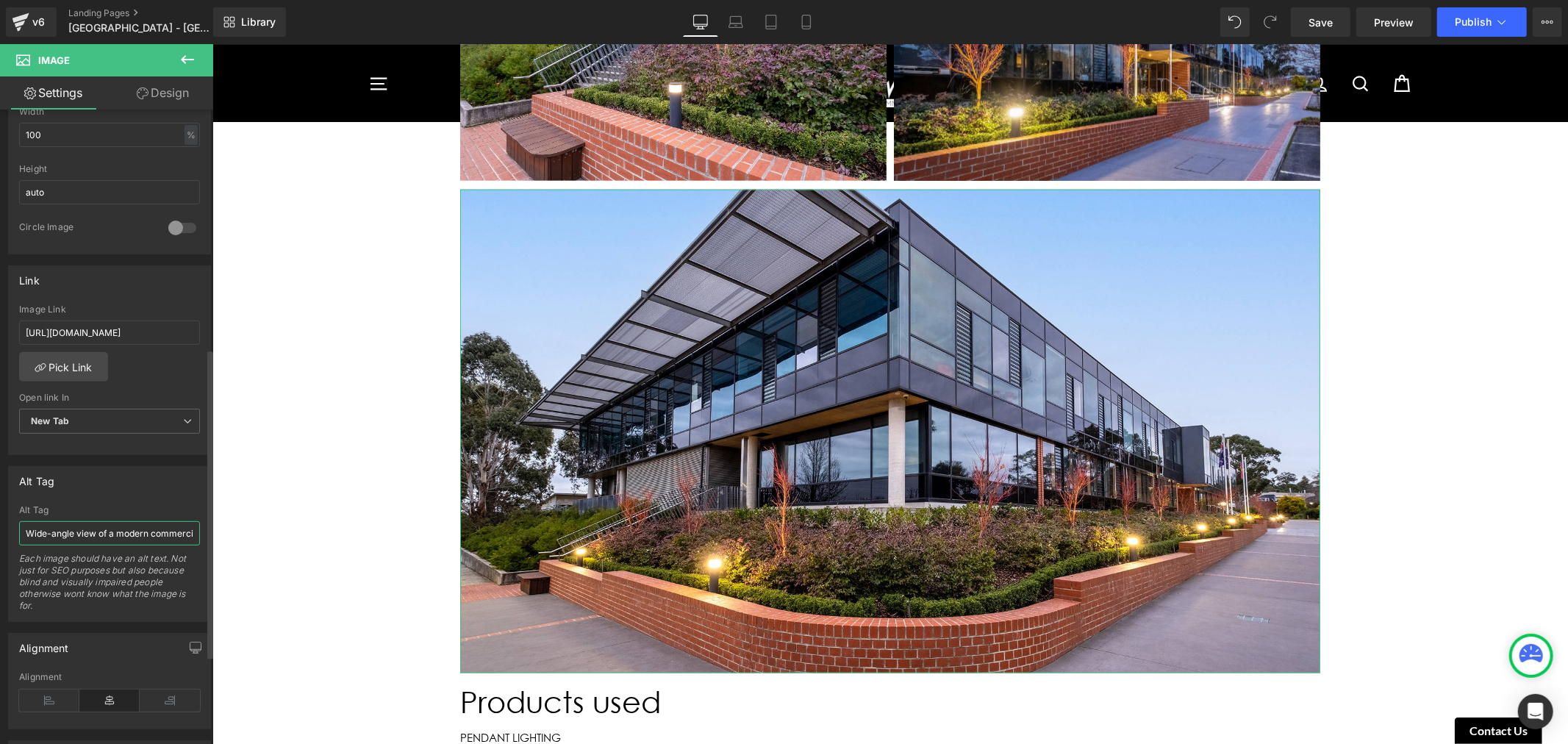
click at [143, 531] on input "Wide-angle view of a modern commercial space illuminated with energy-efficient …" at bounding box center [110, 534] width 180 height 24
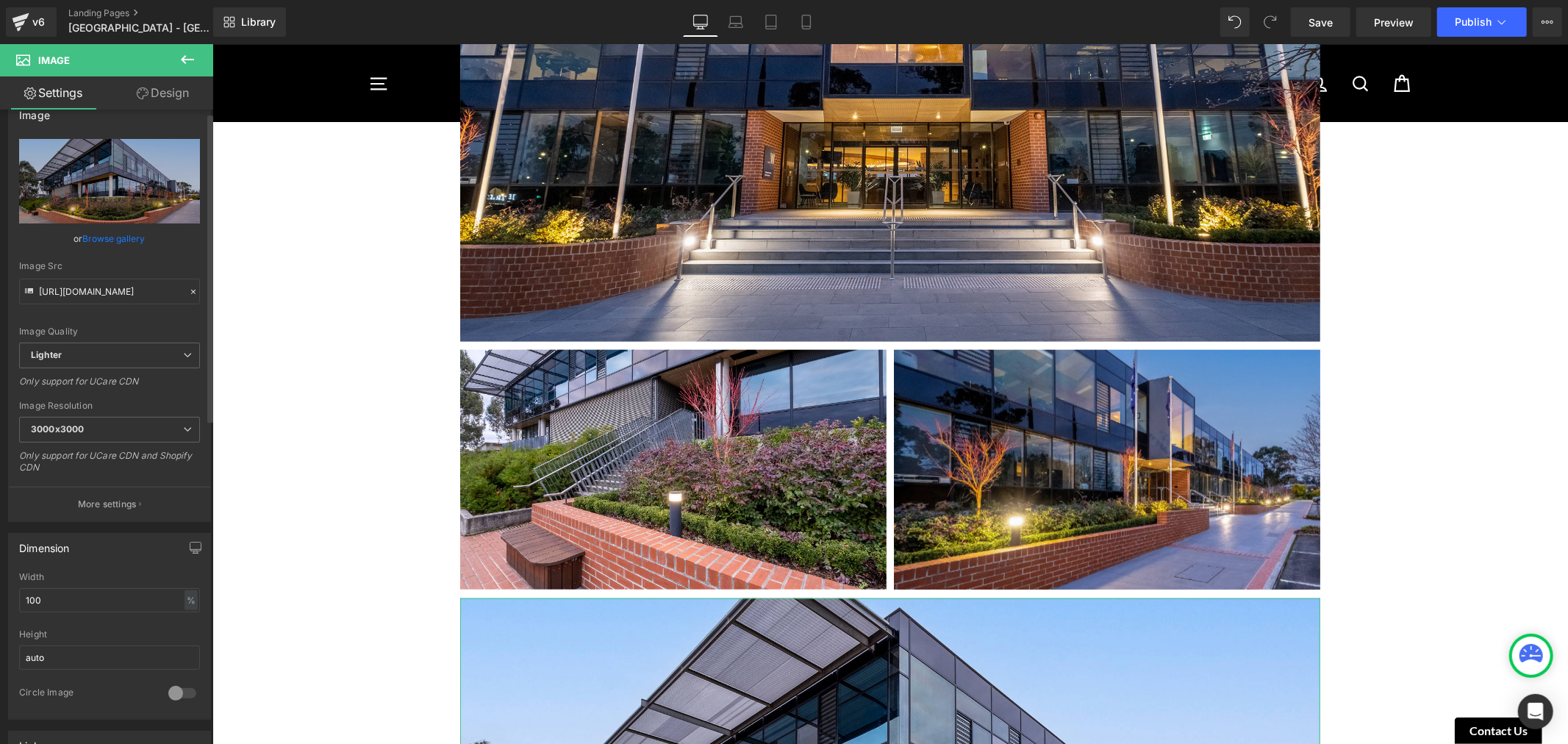
scroll to position [0, 0]
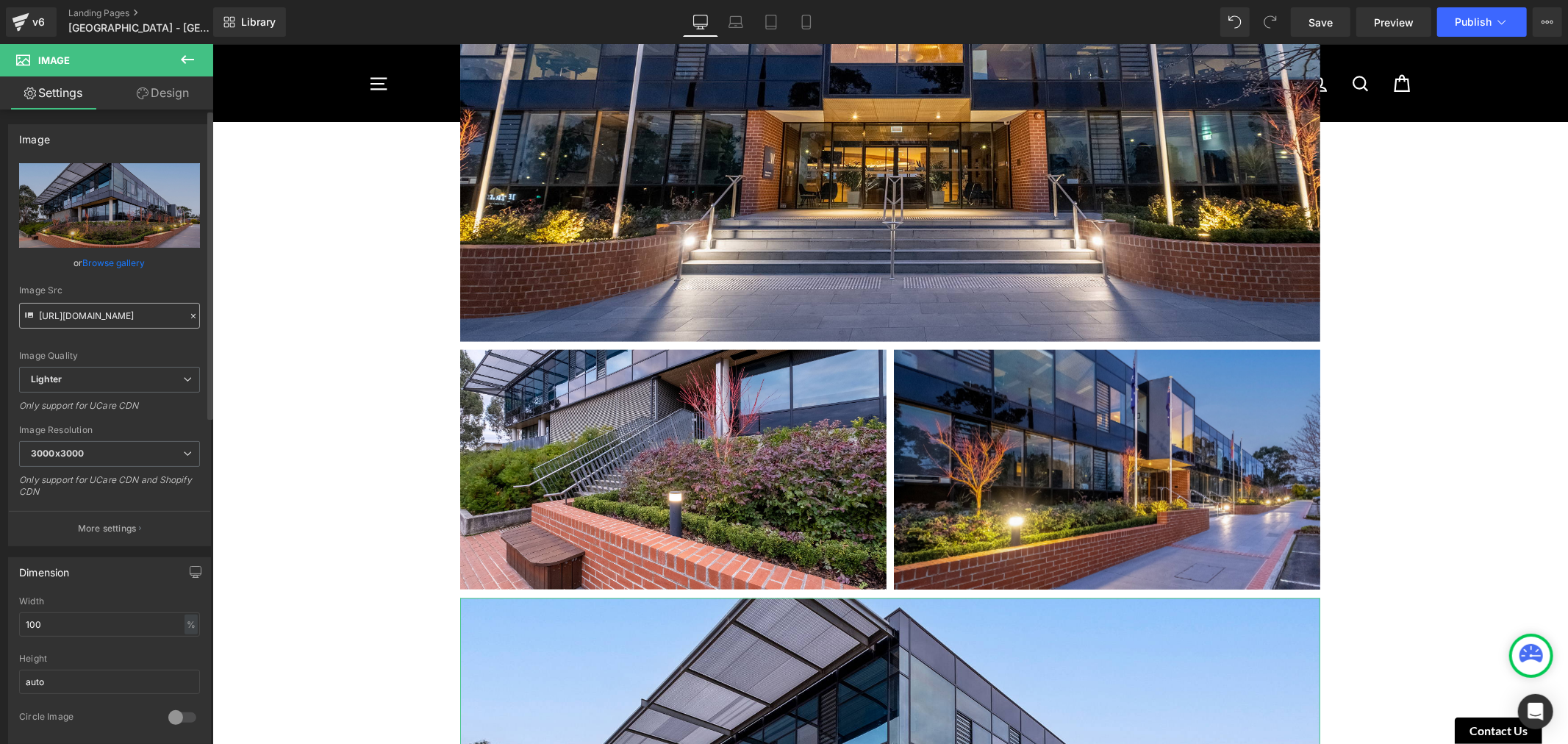
type input "Havit Commercial LED [PERSON_NAME] illuminating the sides of the Luther College…"
click at [114, 307] on input "[URL][DOMAIN_NAME]" at bounding box center [110, 316] width 180 height 26
type input "[URL][DOMAIN_NAME]"
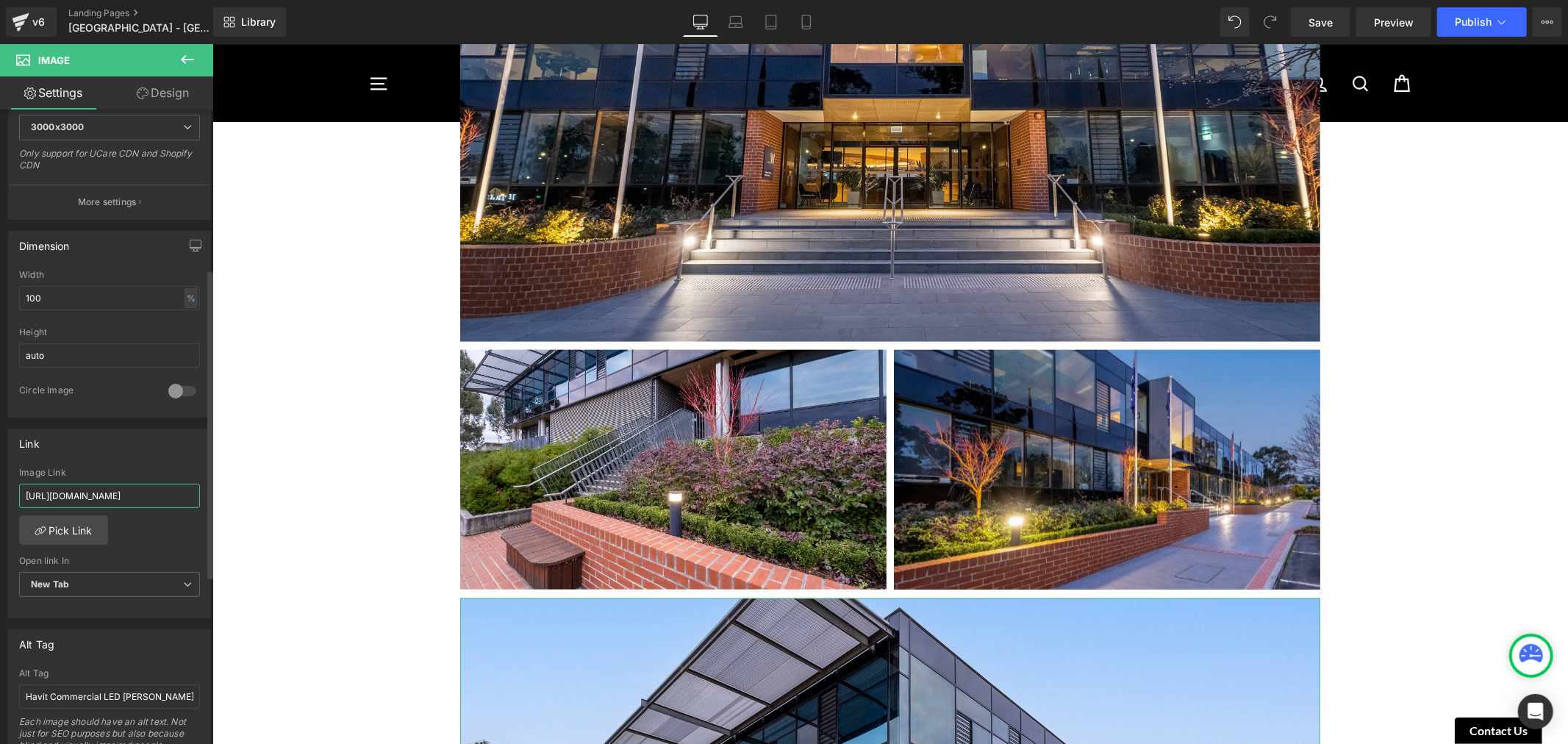
click at [127, 497] on input "[URL][DOMAIN_NAME]" at bounding box center [110, 496] width 180 height 24
paste input "4d93daee-c5ef-4a08-8fe0-abf3746ee4ad/-/format/auto/-/preview/3000x3000/-/qualit…"
type input "[URL][DOMAIN_NAME]"
click at [138, 462] on div "Link [URL][DOMAIN_NAME] Image Link [URL][DOMAIN_NAME] Pick Link Current Tab New…" at bounding box center [110, 524] width 203 height 190
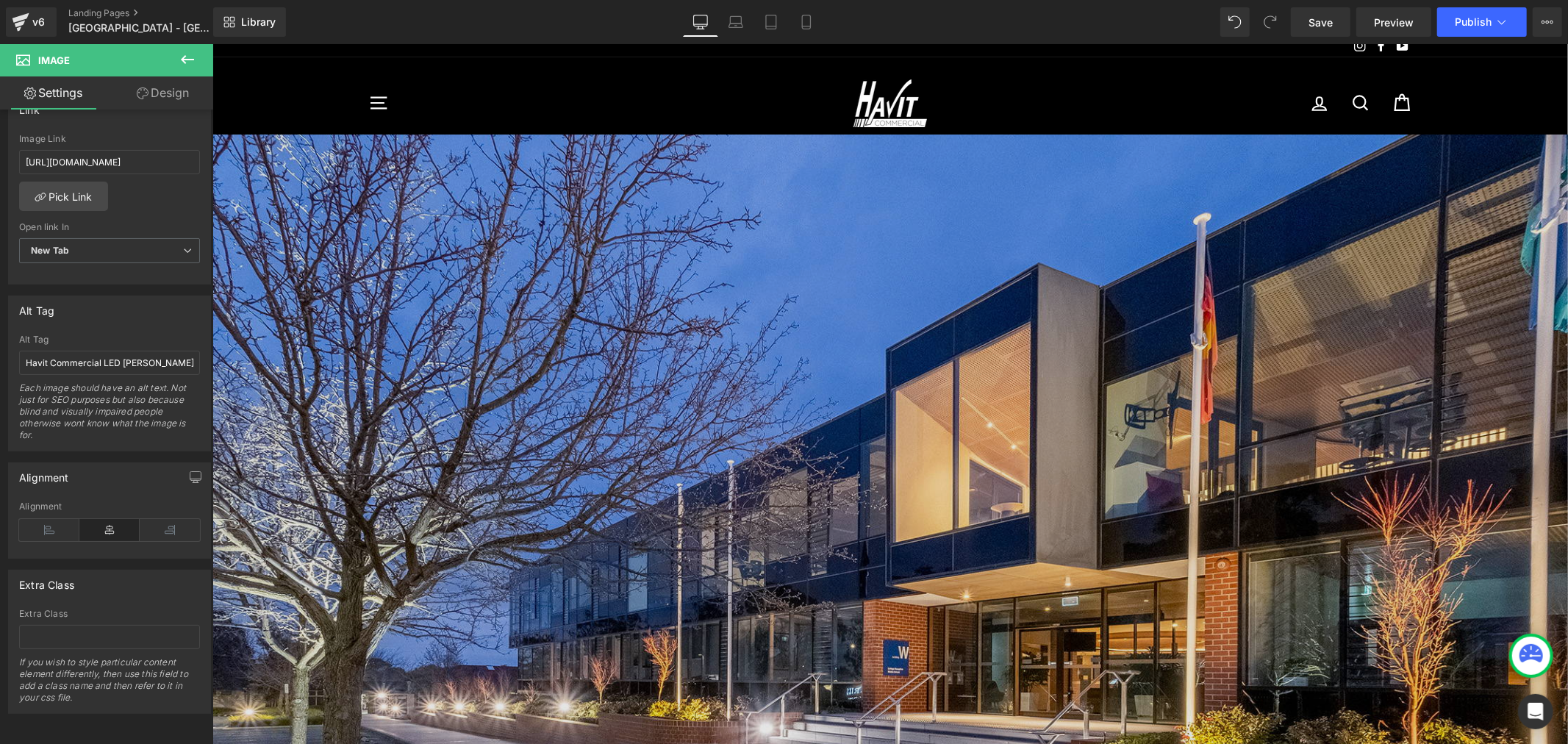
scroll to position [0, 0]
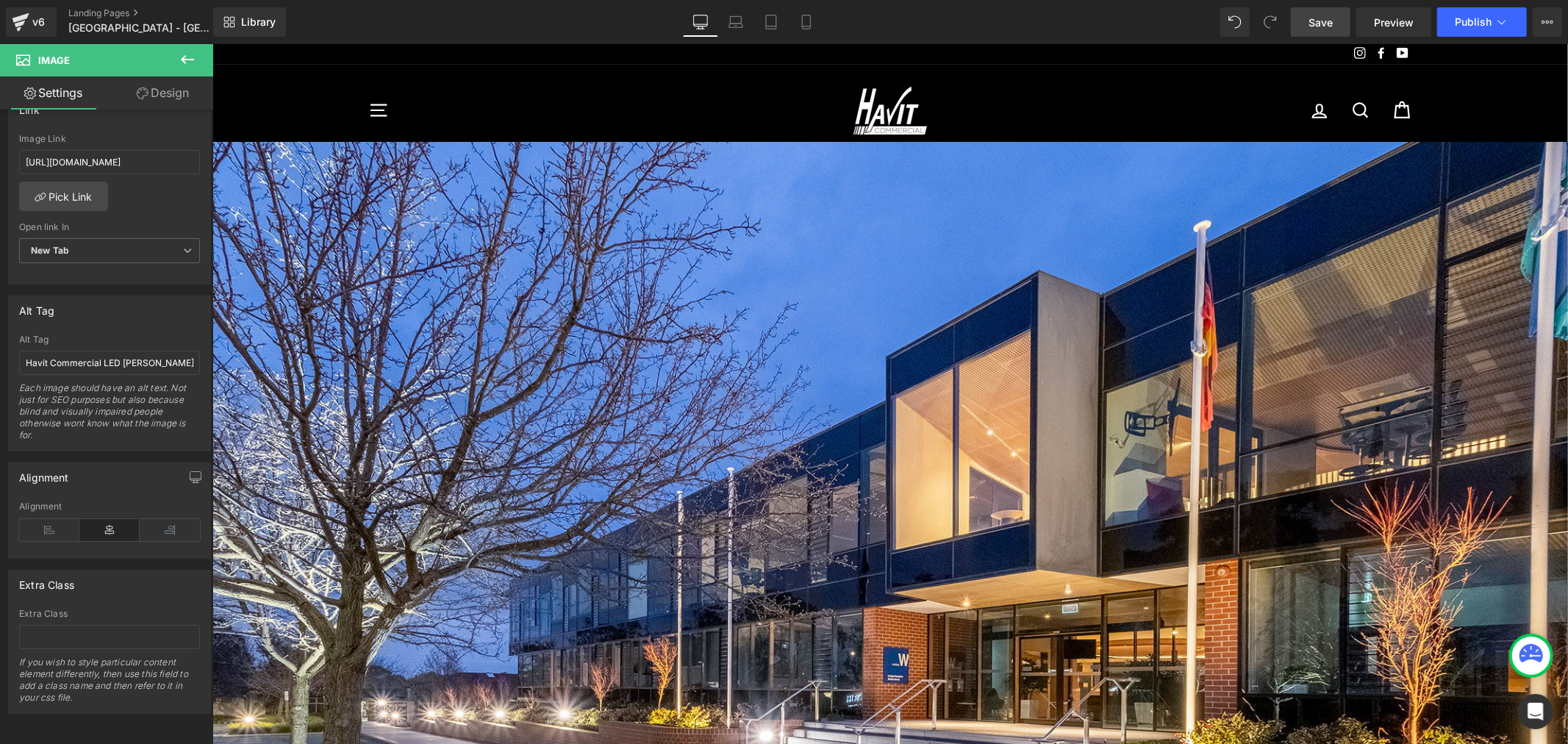
click at [1313, 23] on span "Save" at bounding box center [1321, 22] width 24 height 15
click at [1546, 27] on icon at bounding box center [1547, 22] width 12 height 12
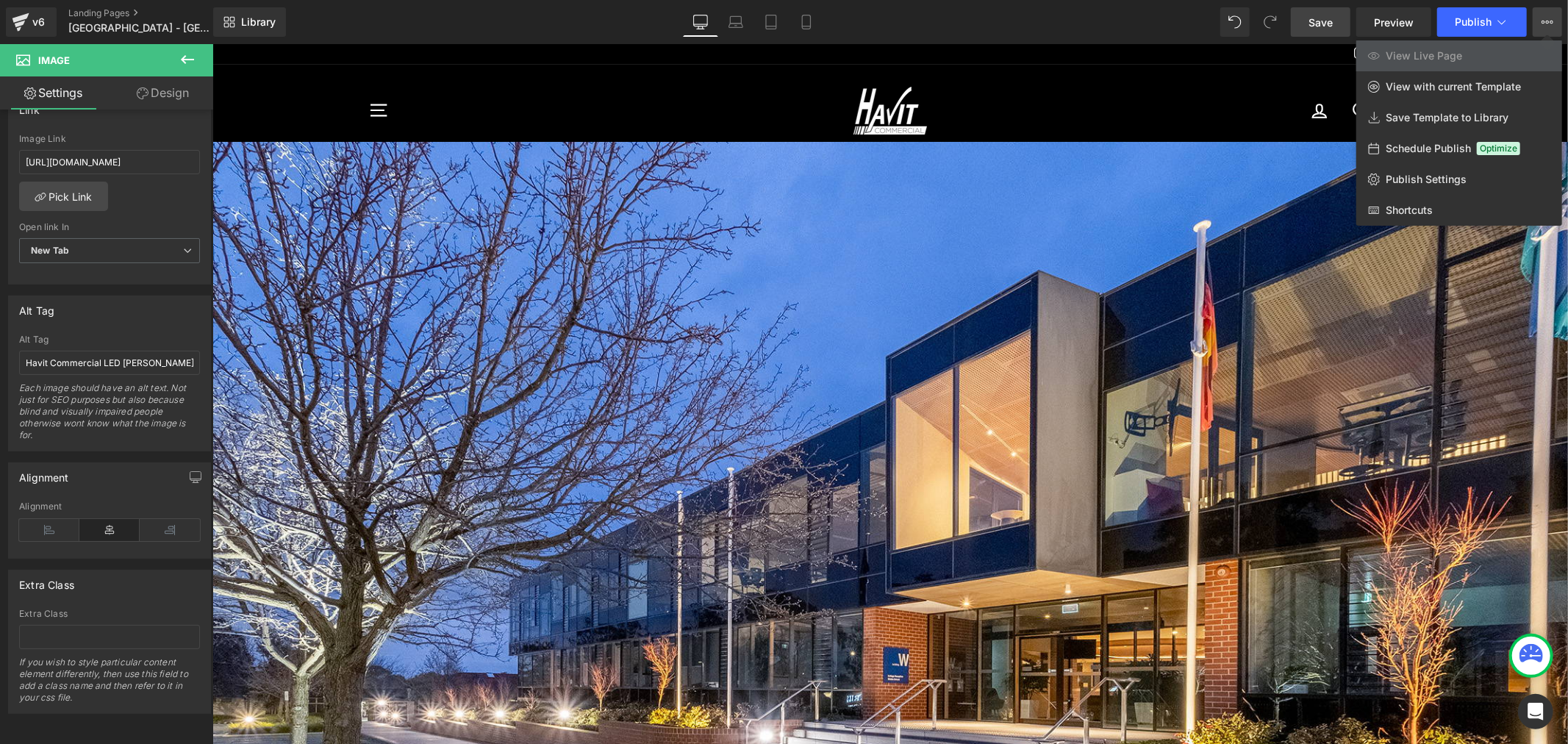
click at [724, 150] on div at bounding box center [890, 394] width 1355 height 700
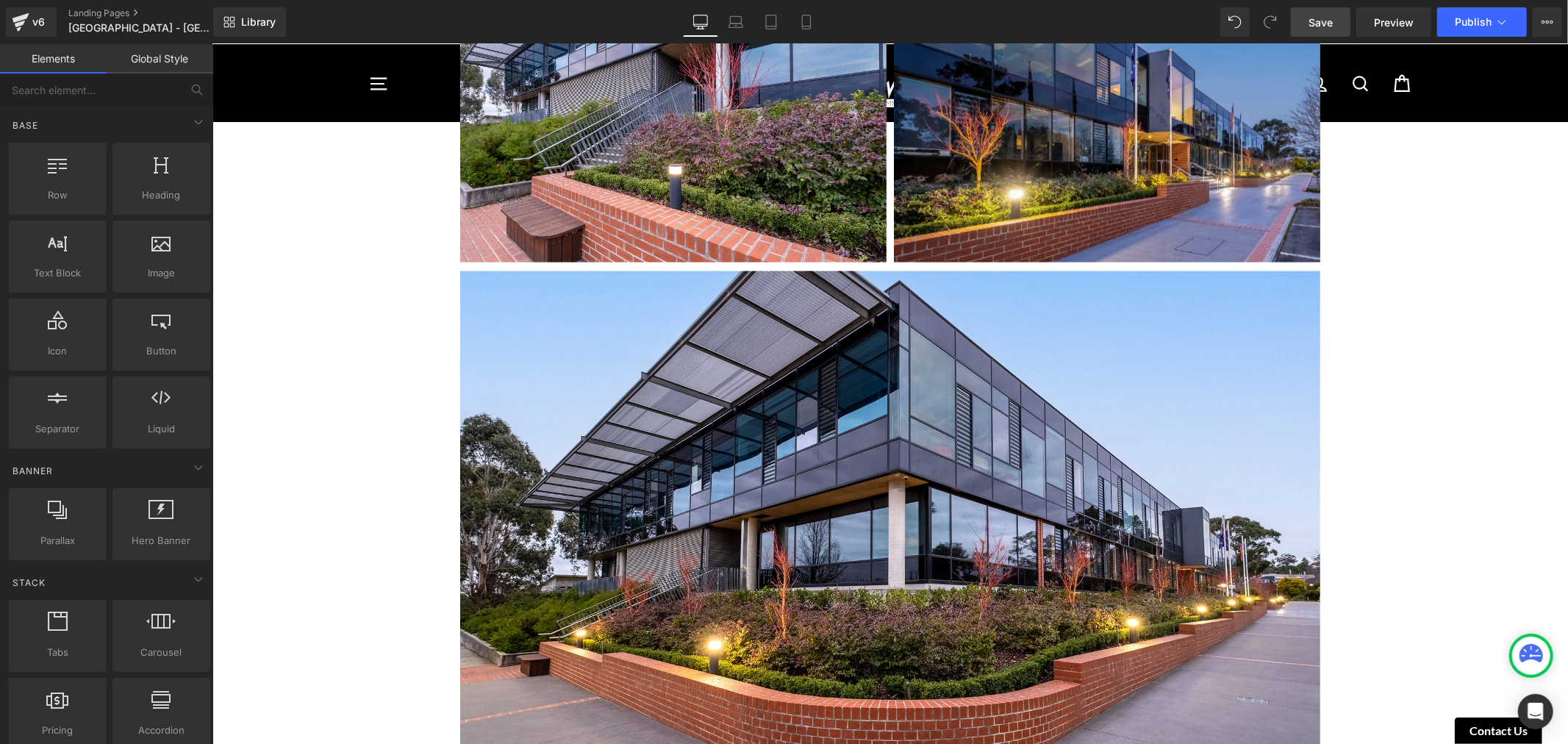
click at [420, 362] on div "Image [GEOGRAPHIC_DATA] [GEOGRAPHIC_DATA] - [GEOGRAPHIC_DATA] [DATE] Heading [G…" at bounding box center [890, 43] width 1355 height 3071
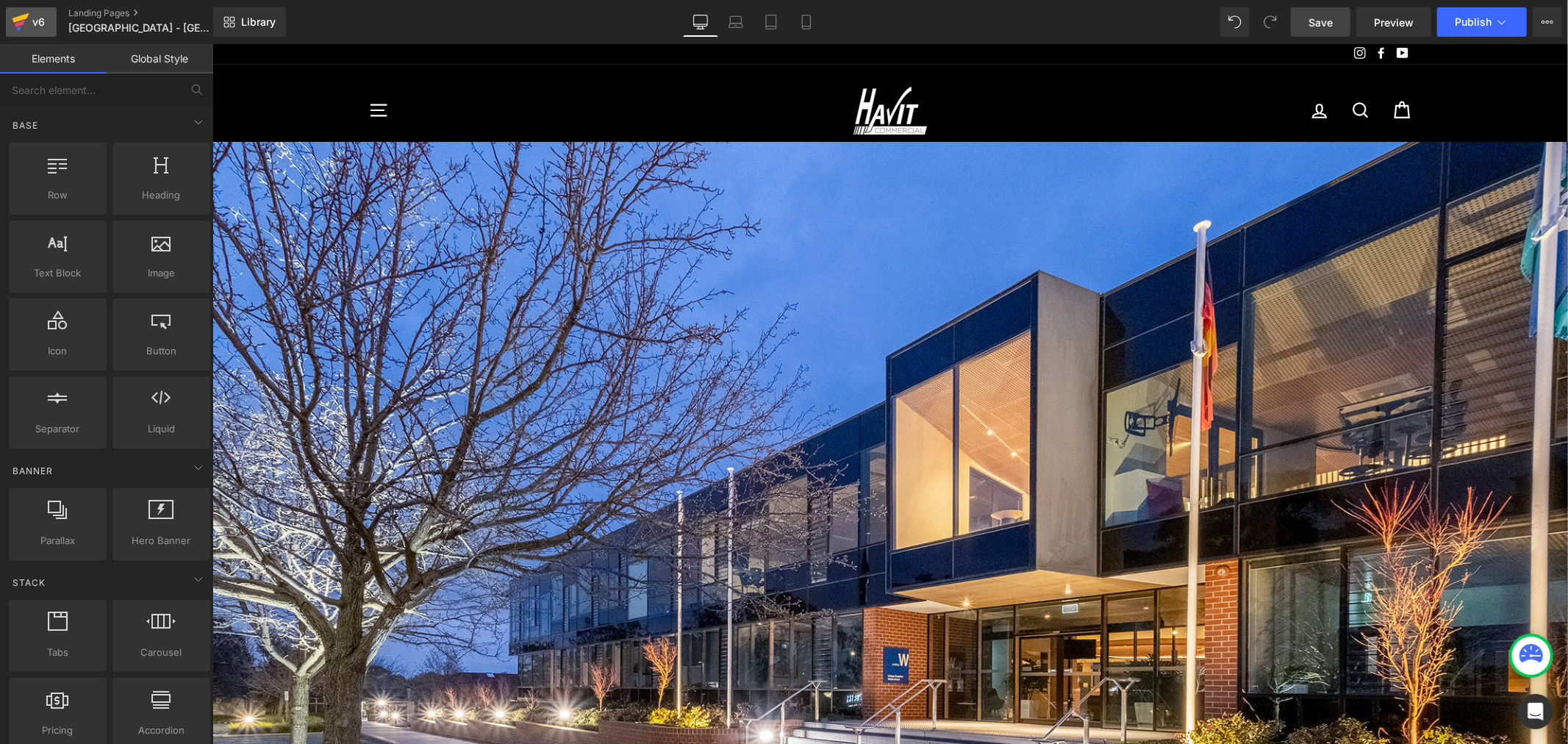
click at [39, 21] on div "v6" at bounding box center [38, 23] width 19 height 19
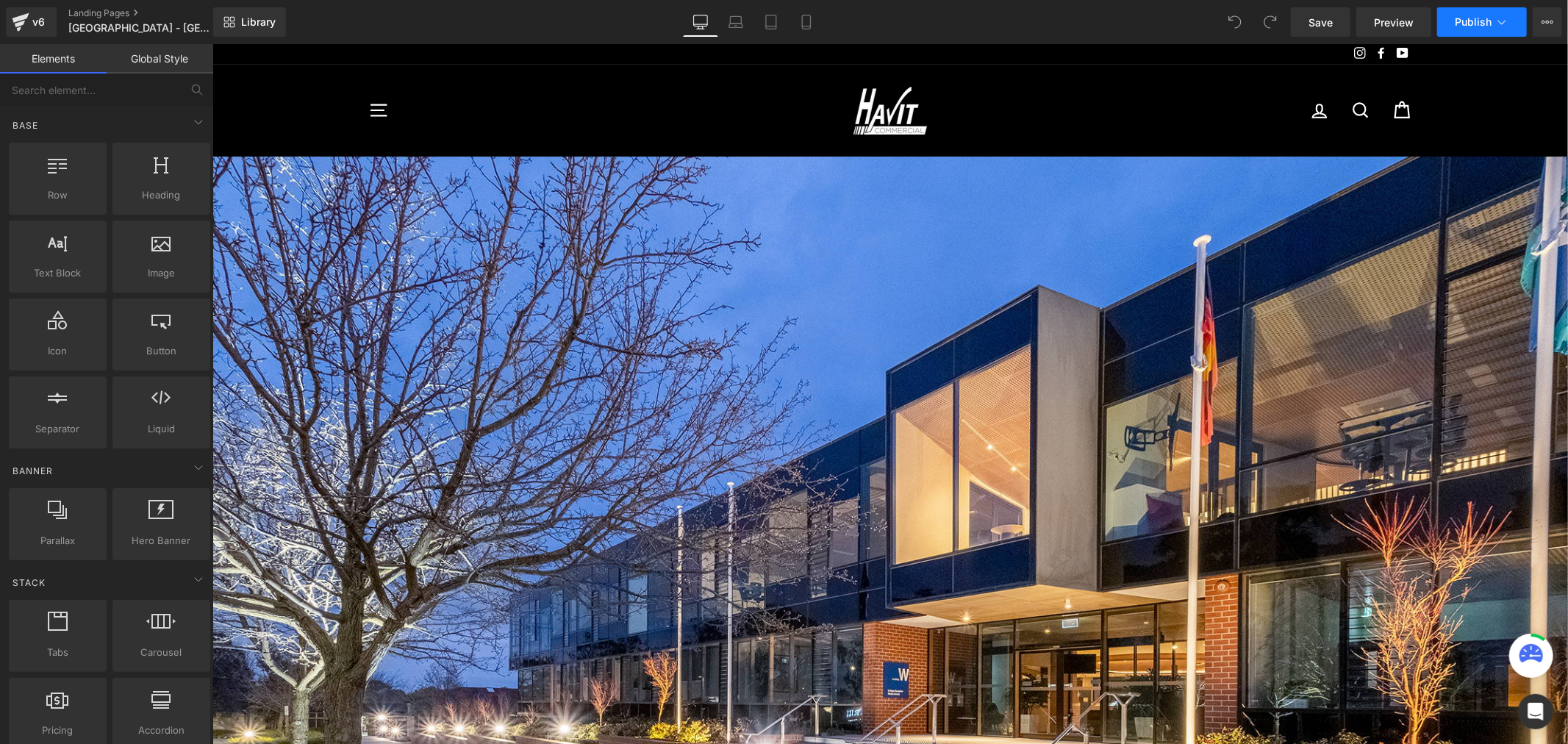
click at [1508, 15] on icon at bounding box center [1501, 22] width 15 height 15
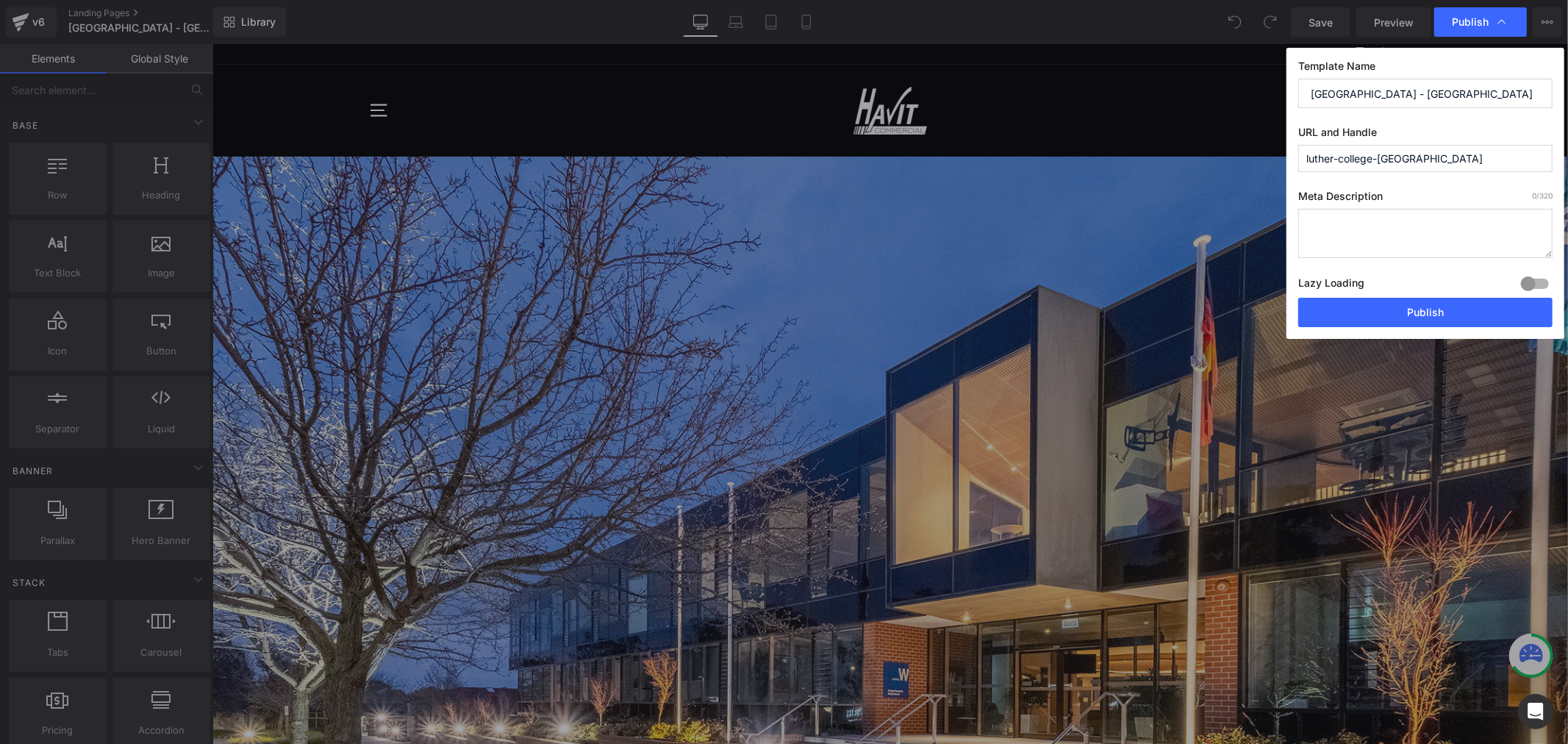
click at [1426, 228] on textarea at bounding box center [1425, 233] width 255 height 49
paste textarea "ChatGPT said: Luther College’s facade renovation features bollard lighting from…"
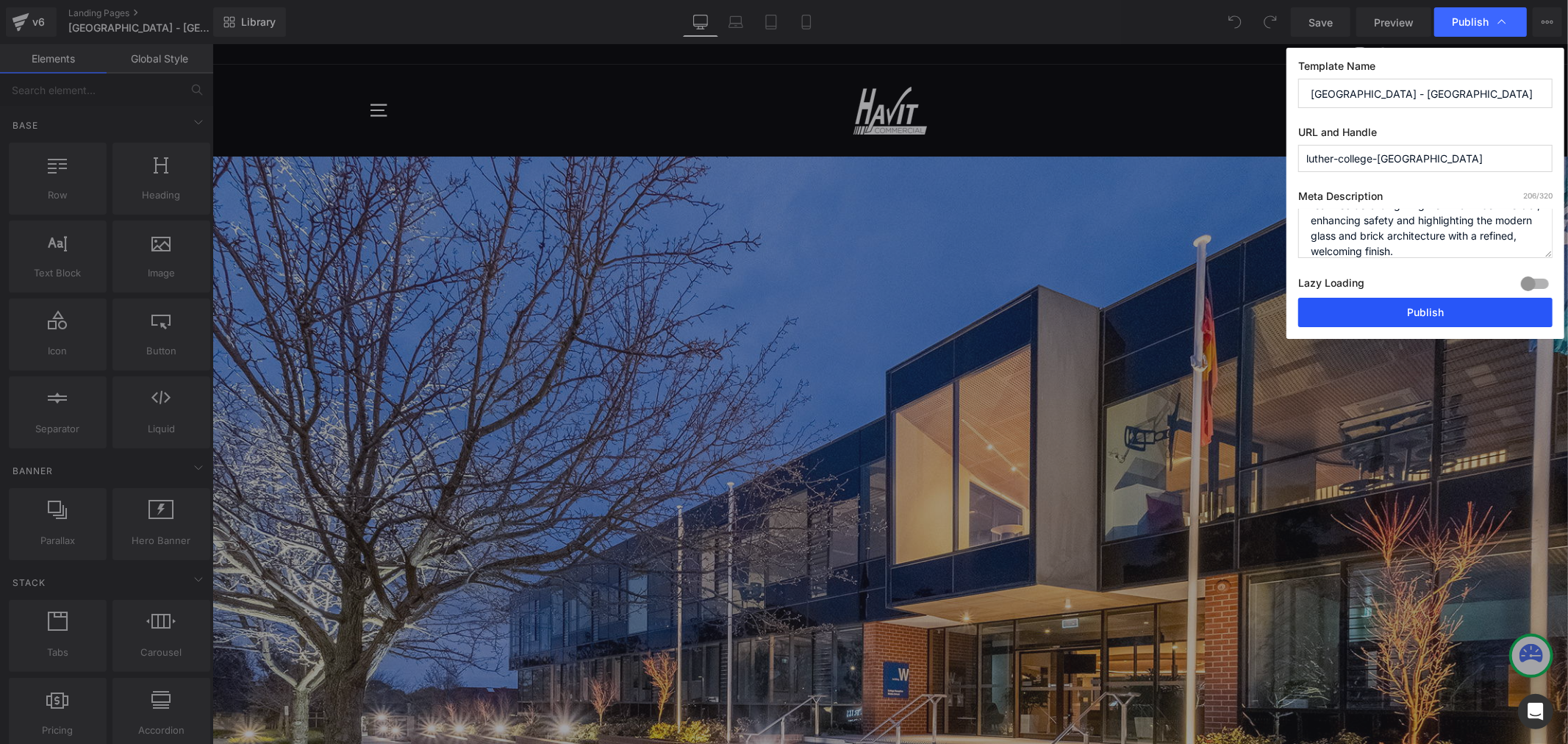
type textarea "ChatGPT said: Luther College’s facade renovation features bollard lighting from…"
click at [1481, 317] on button "Publish" at bounding box center [1425, 312] width 255 height 29
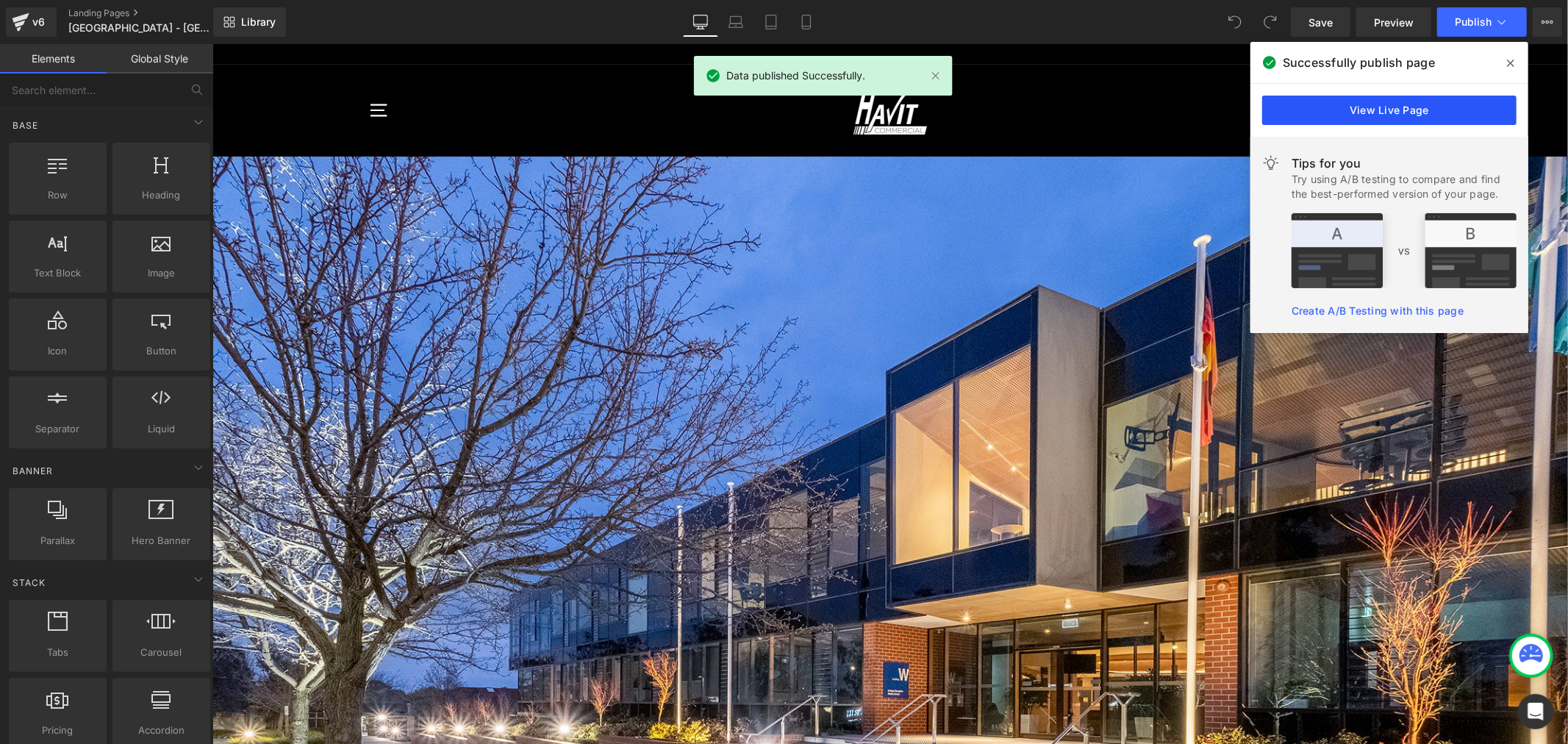
click at [1392, 113] on link "View Live Page" at bounding box center [1389, 110] width 255 height 29
